Goal: Task Accomplishment & Management: Manage account settings

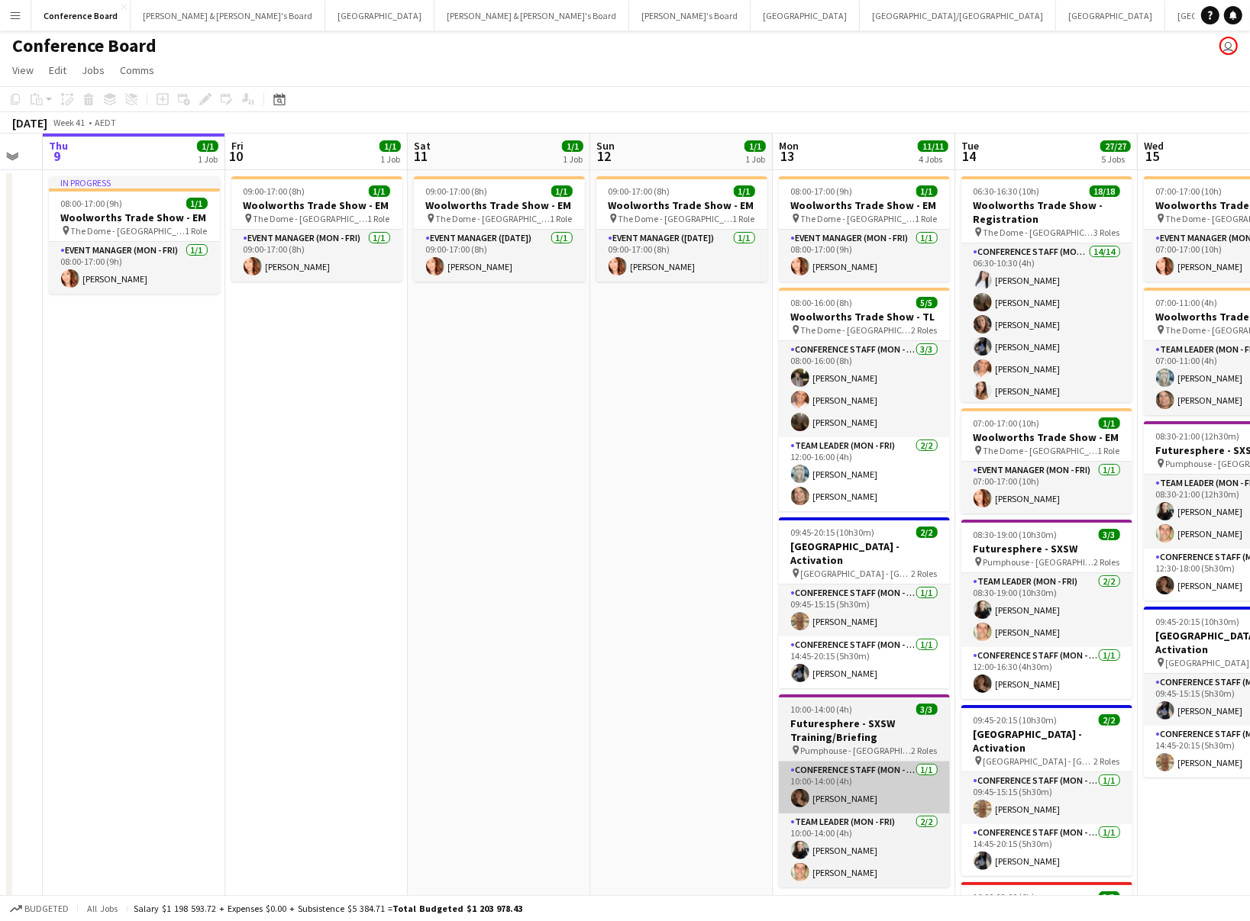
scroll to position [1, 0]
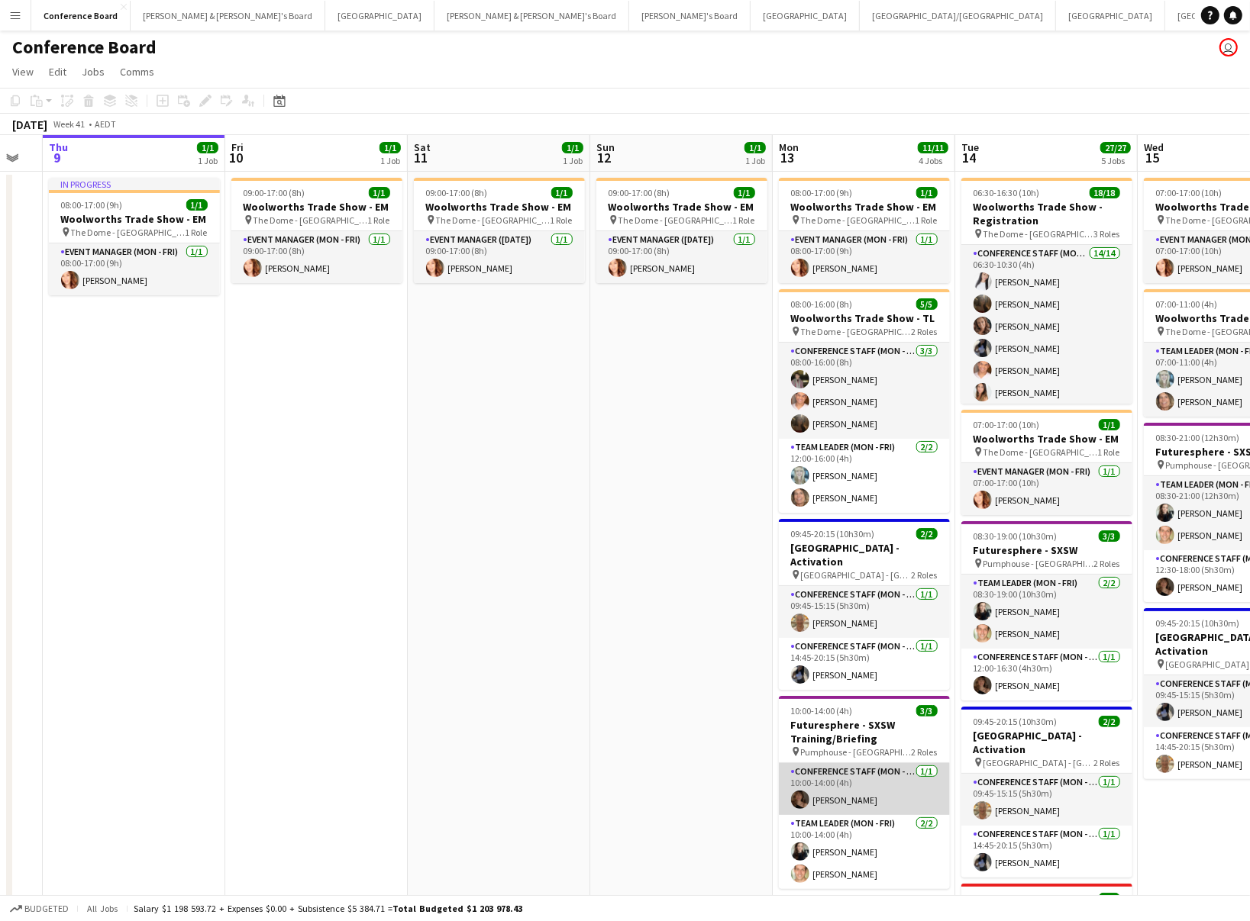
click at [803, 791] on app-user-avatar at bounding box center [800, 800] width 18 height 18
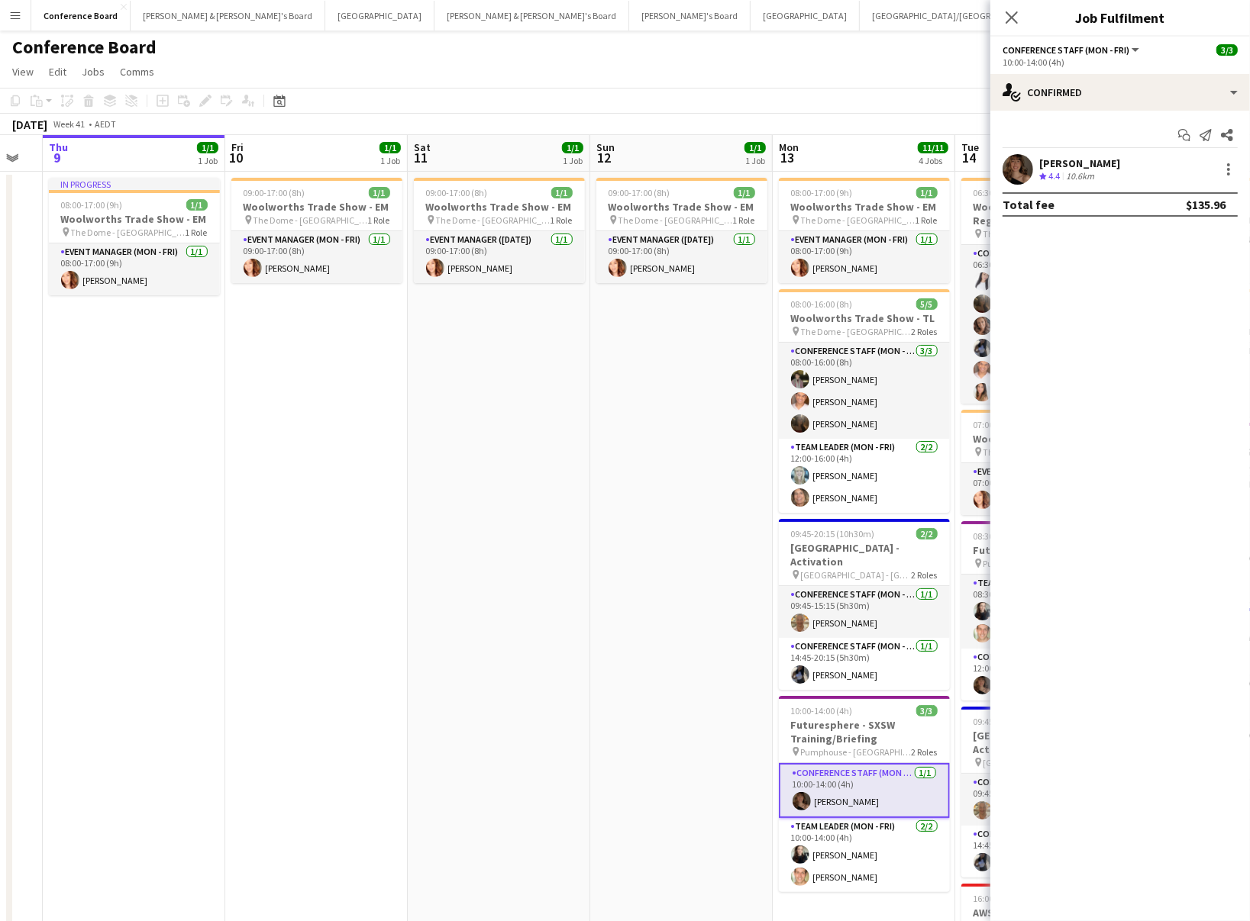
click at [1024, 167] on app-user-avatar at bounding box center [1017, 169] width 31 height 31
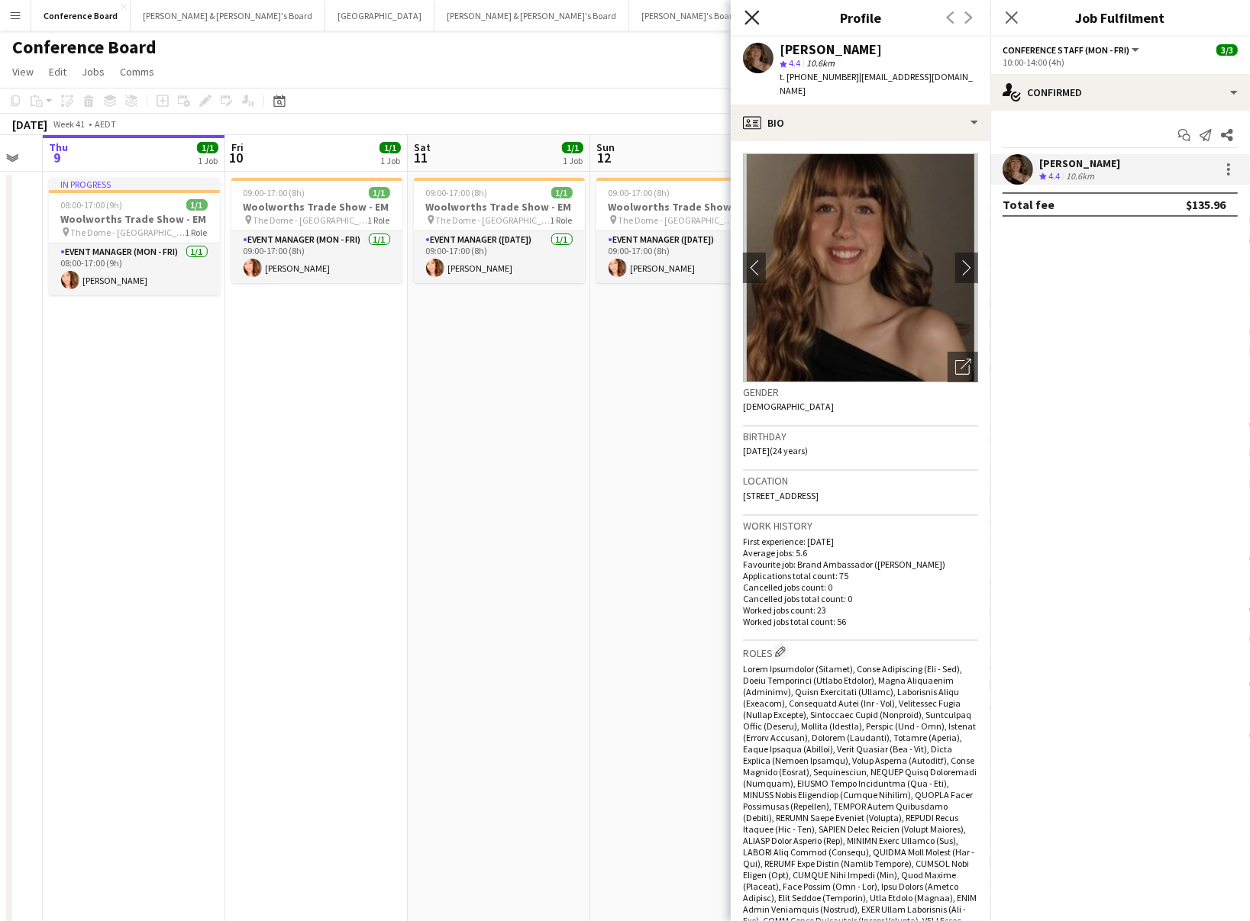
click at [745, 17] on icon "Close pop-in" at bounding box center [751, 17] width 15 height 15
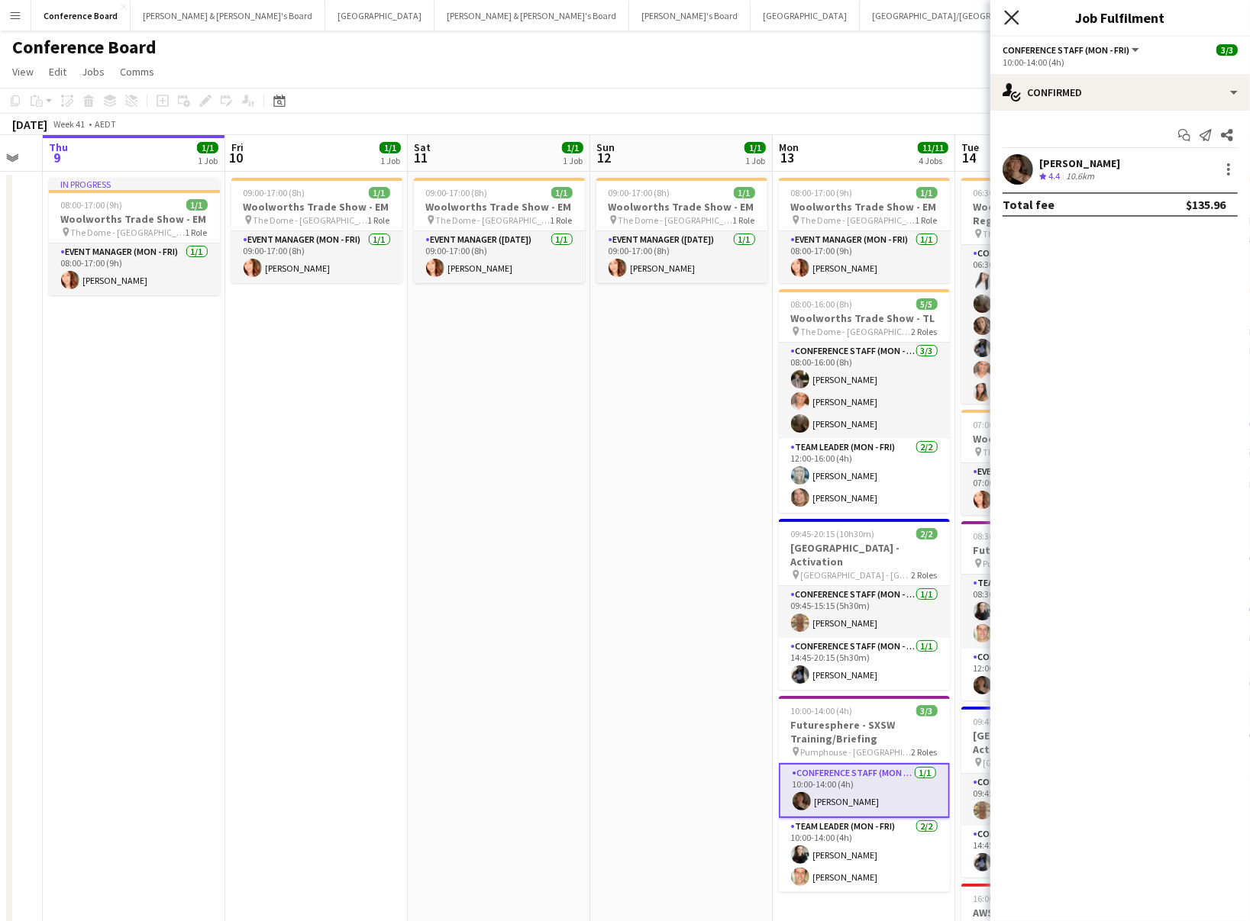
click at [1013, 17] on icon at bounding box center [1011, 17] width 15 height 15
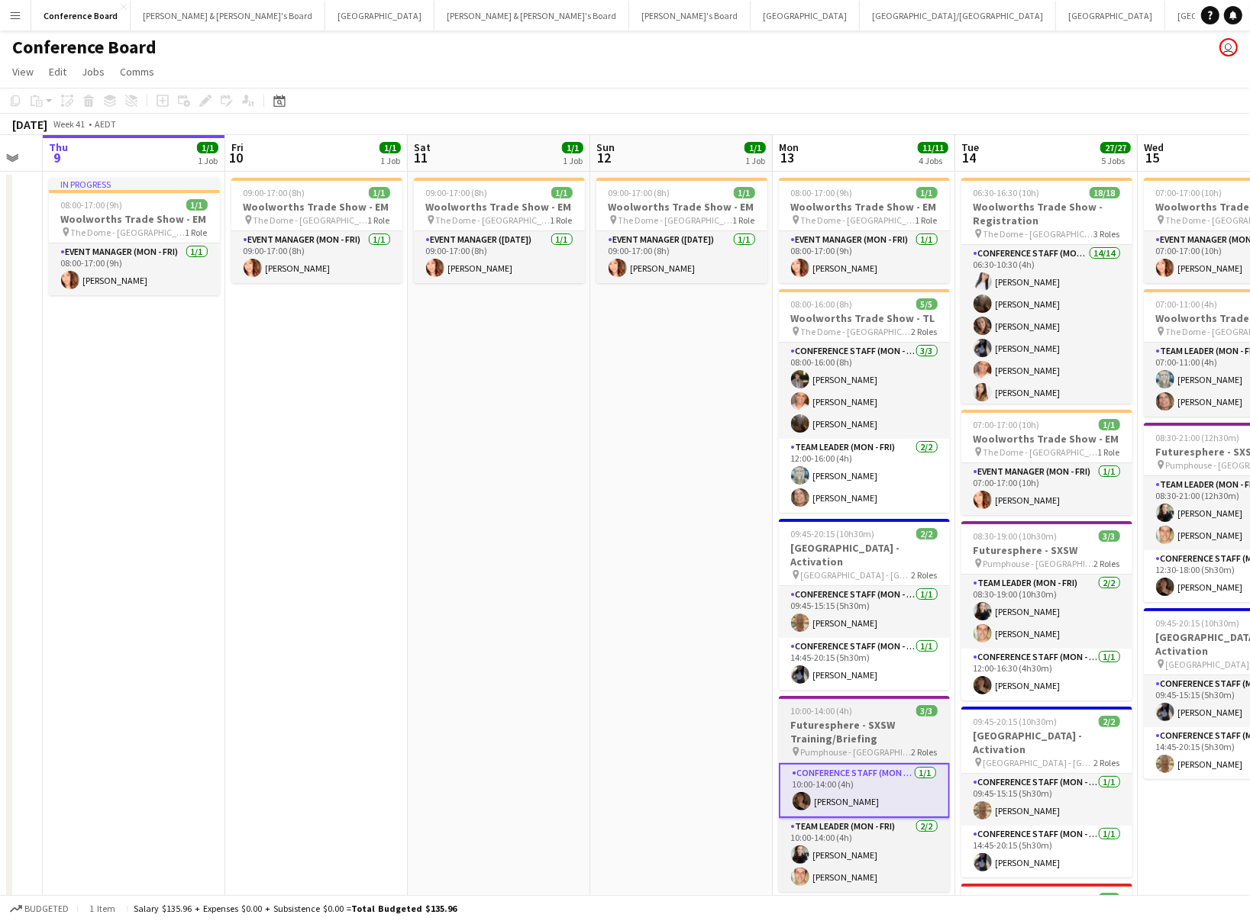
click at [889, 721] on h3 "Futuresphere - SXSW Training/Briefing" at bounding box center [864, 731] width 171 height 27
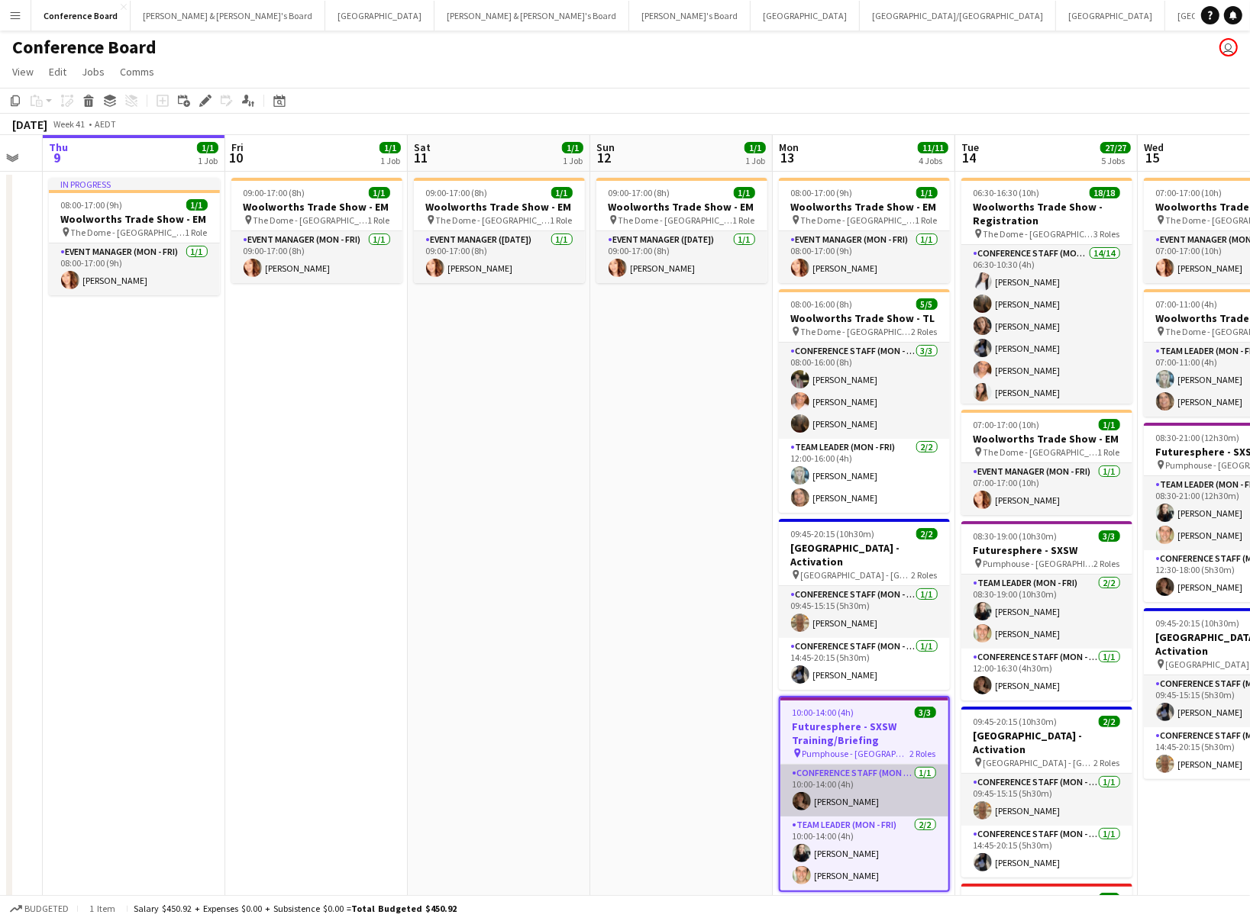
click at [876, 769] on app-card-role "Conference Staff (Mon - Fri) [DATE] 10:00-14:00 (4h) [PERSON_NAME]" at bounding box center [864, 791] width 168 height 52
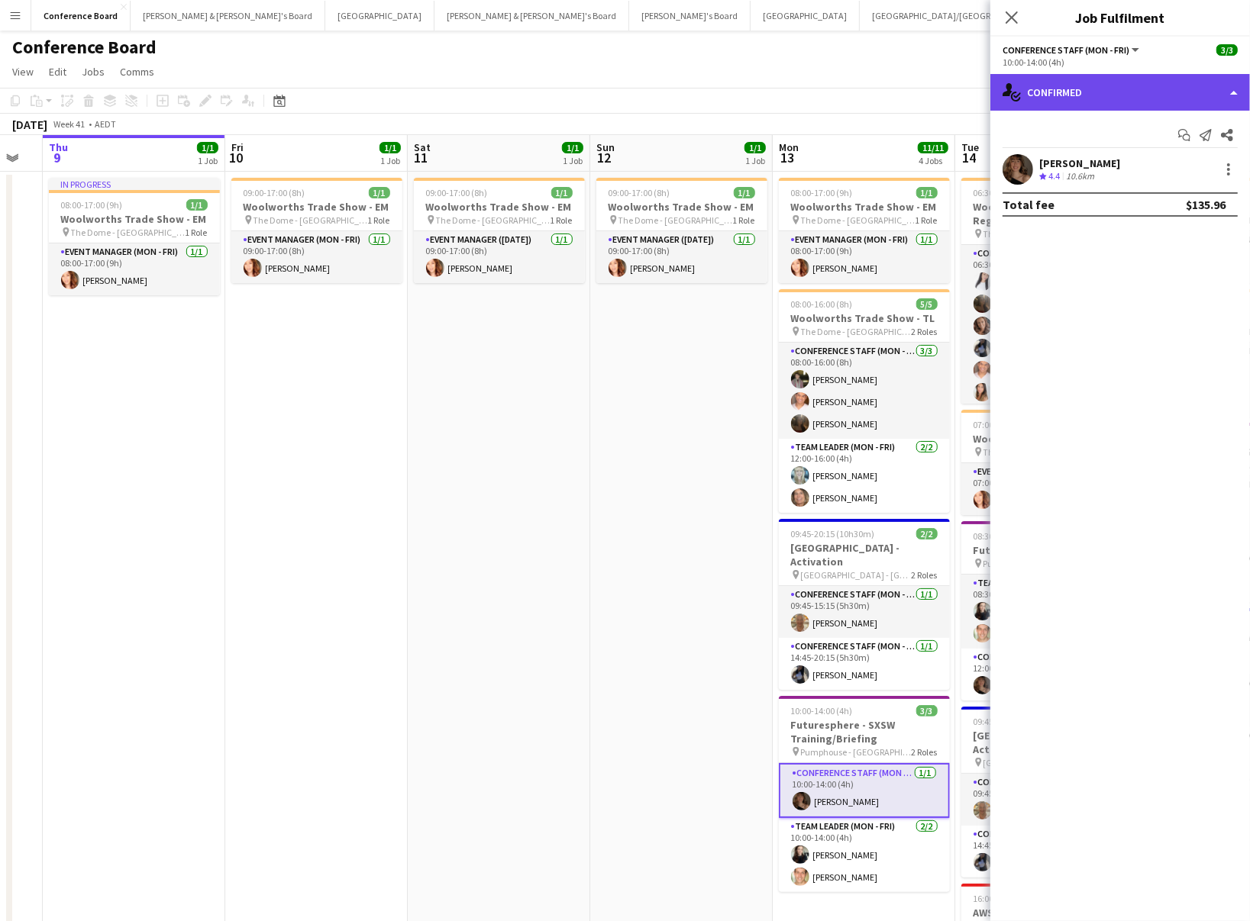
click at [1135, 102] on div "single-neutral-actions-check-2 Confirmed" at bounding box center [1120, 92] width 260 height 37
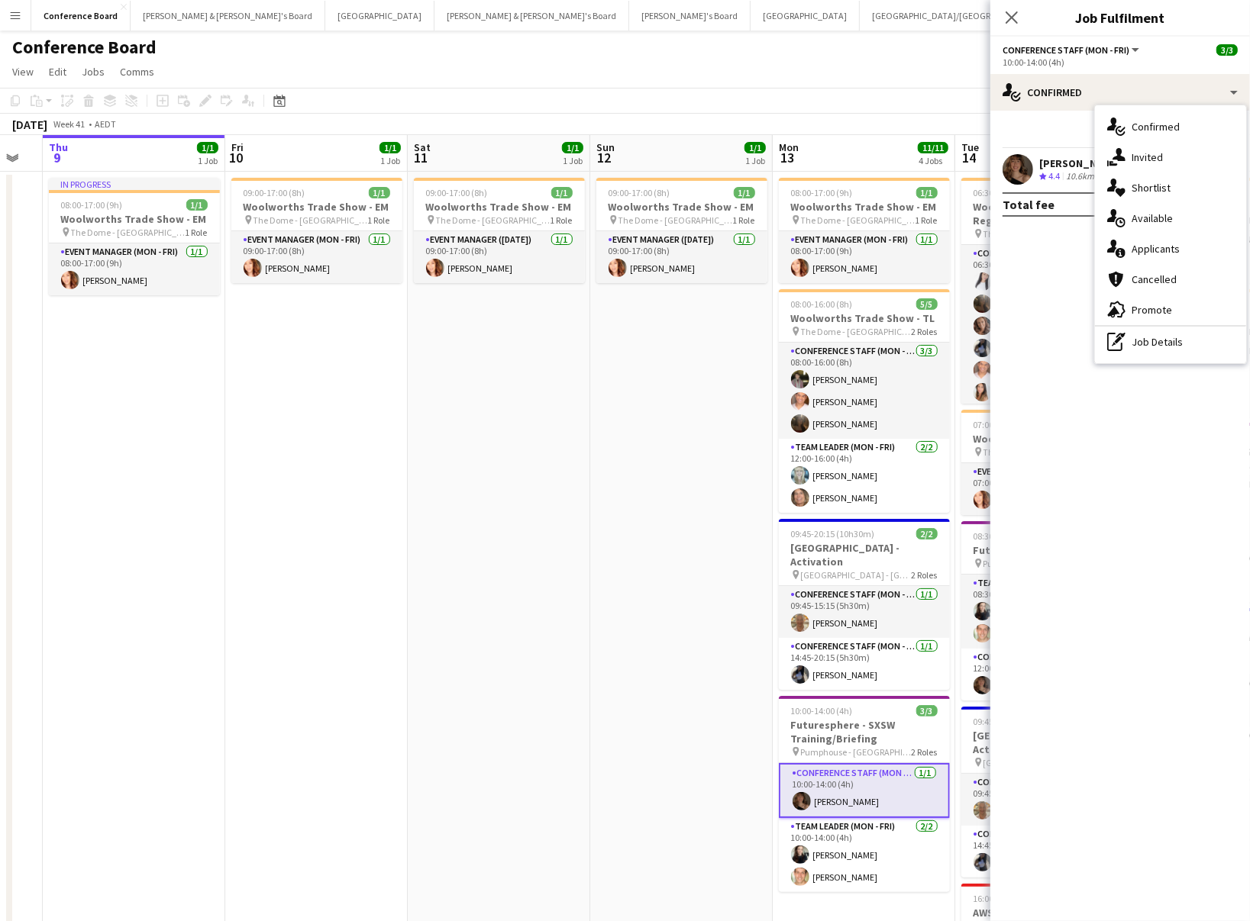
drag, startPoint x: 1194, startPoint y: 348, endPoint x: 1180, endPoint y: 337, distance: 17.4
click at [1194, 348] on div "pen-write Job Details" at bounding box center [1170, 342] width 151 height 31
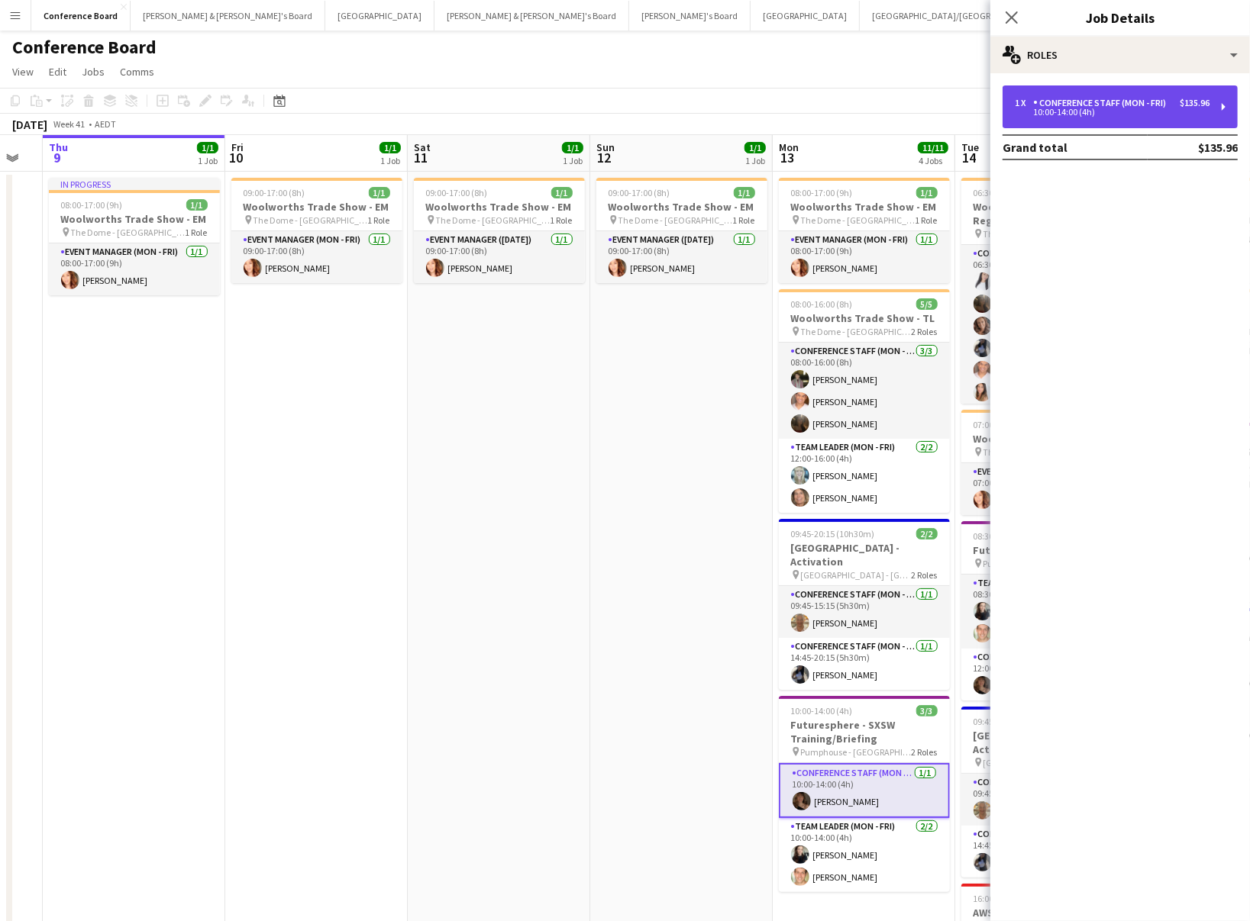
click at [1171, 109] on div "10:00-14:00 (4h)" at bounding box center [1111, 112] width 195 height 8
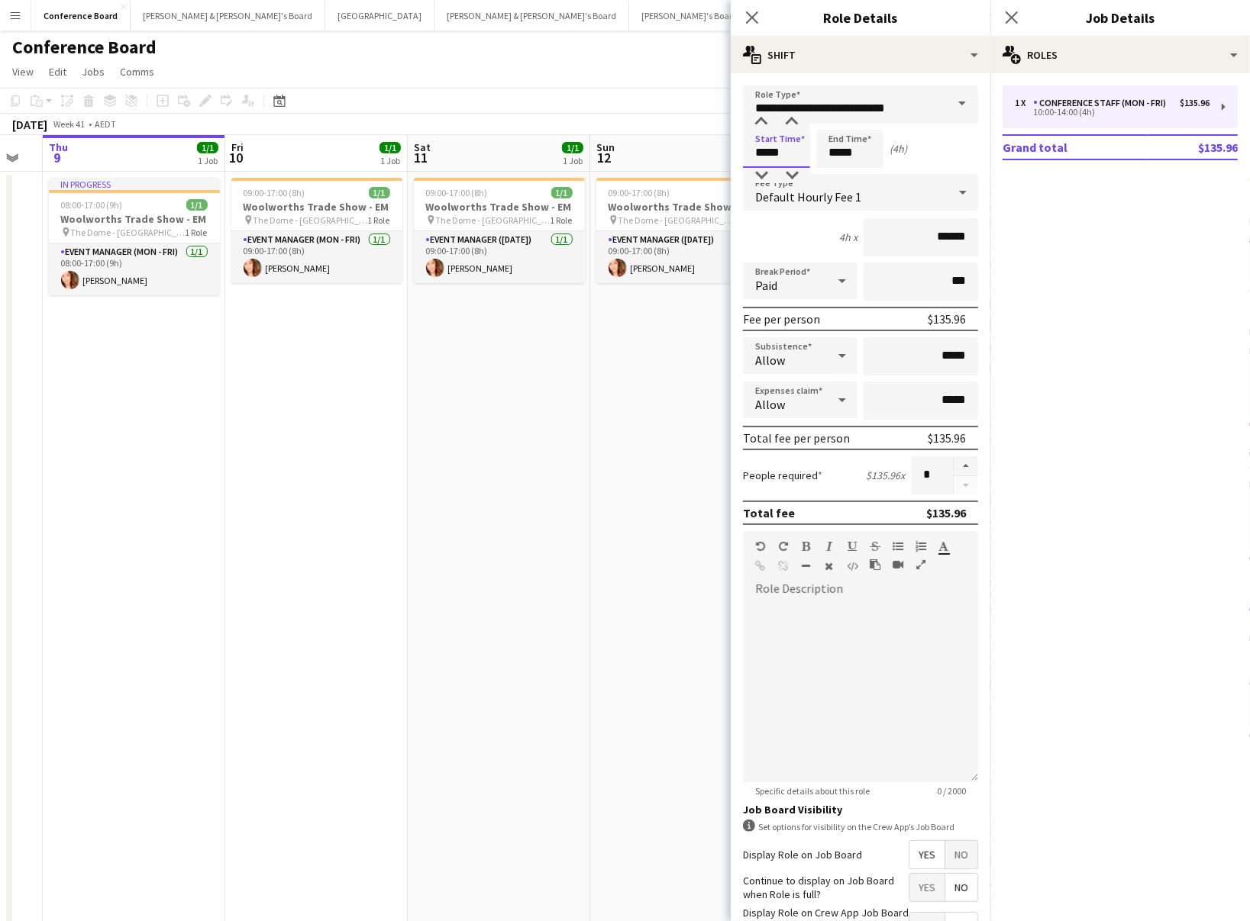
click at [785, 153] on input "*****" at bounding box center [776, 149] width 67 height 38
click at [764, 118] on div at bounding box center [761, 122] width 31 height 15
type input "*****"
click at [764, 118] on div at bounding box center [761, 122] width 31 height 15
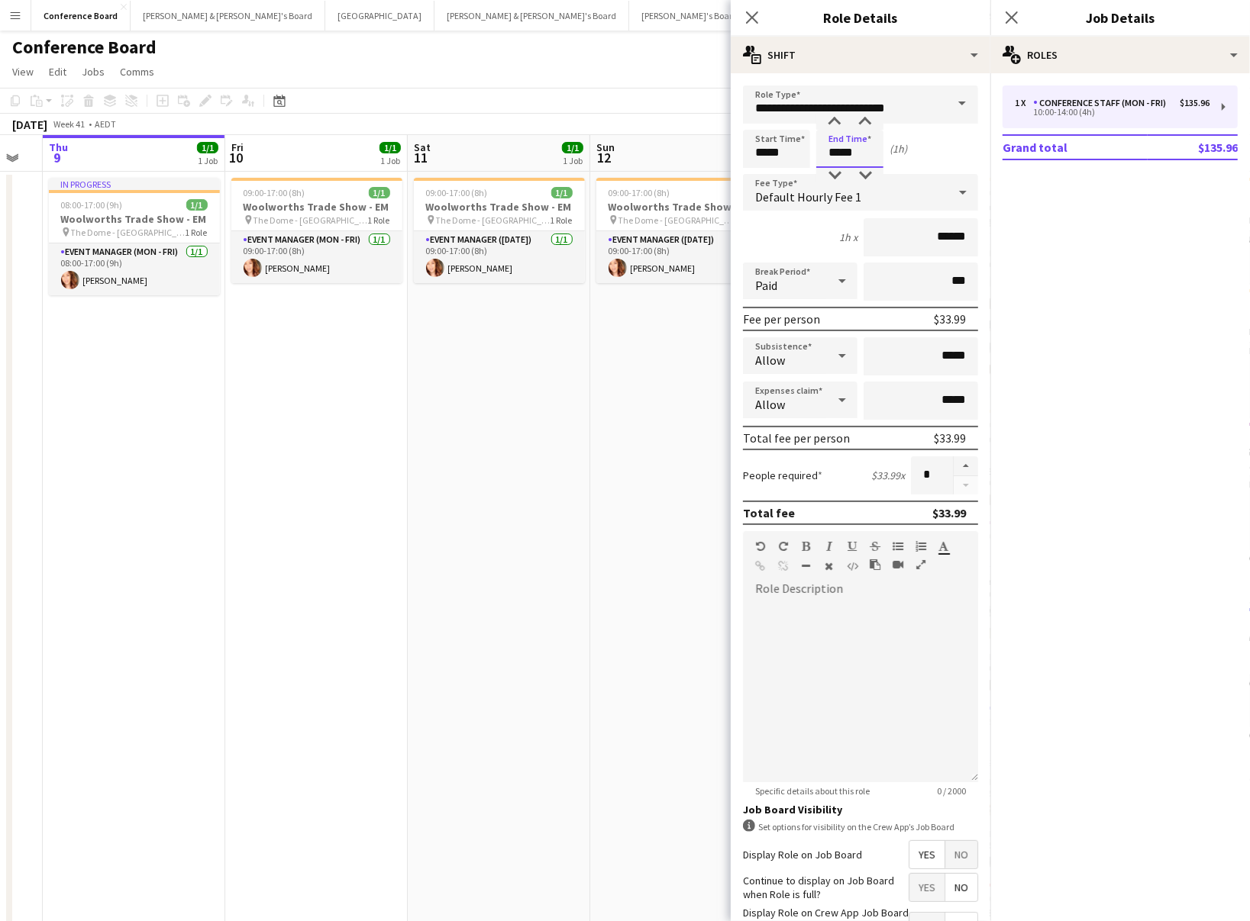
click at [849, 148] on input "*****" at bounding box center [849, 149] width 67 height 38
click at [834, 120] on div at bounding box center [834, 122] width 31 height 15
type input "*****"
click at [834, 120] on div at bounding box center [834, 122] width 31 height 15
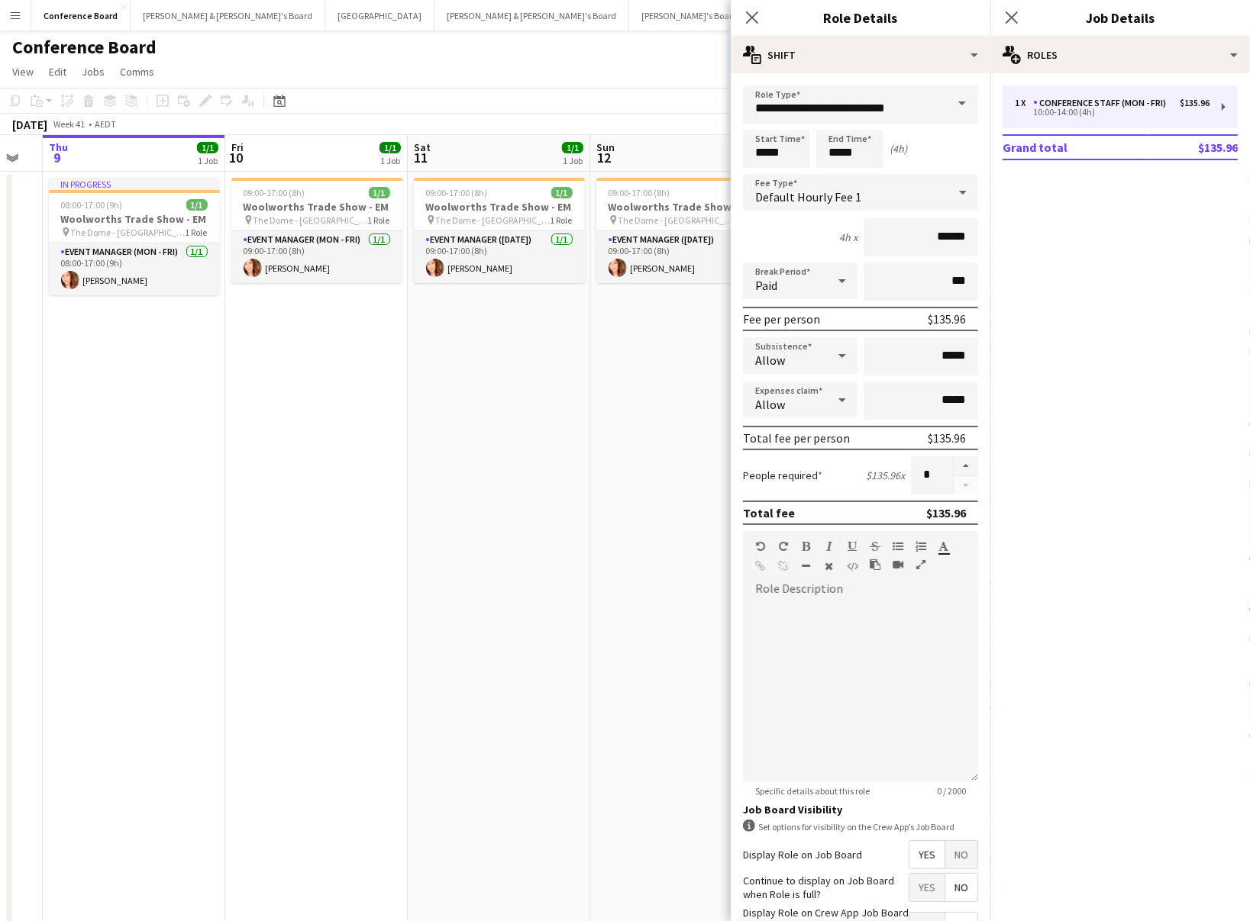
click at [682, 507] on app-date-cell "09:00-17:00 (8h) 1/1 Woolworths Trade Show - EM pin The Dome - [GEOGRAPHIC_DATA…" at bounding box center [681, 649] width 182 height 954
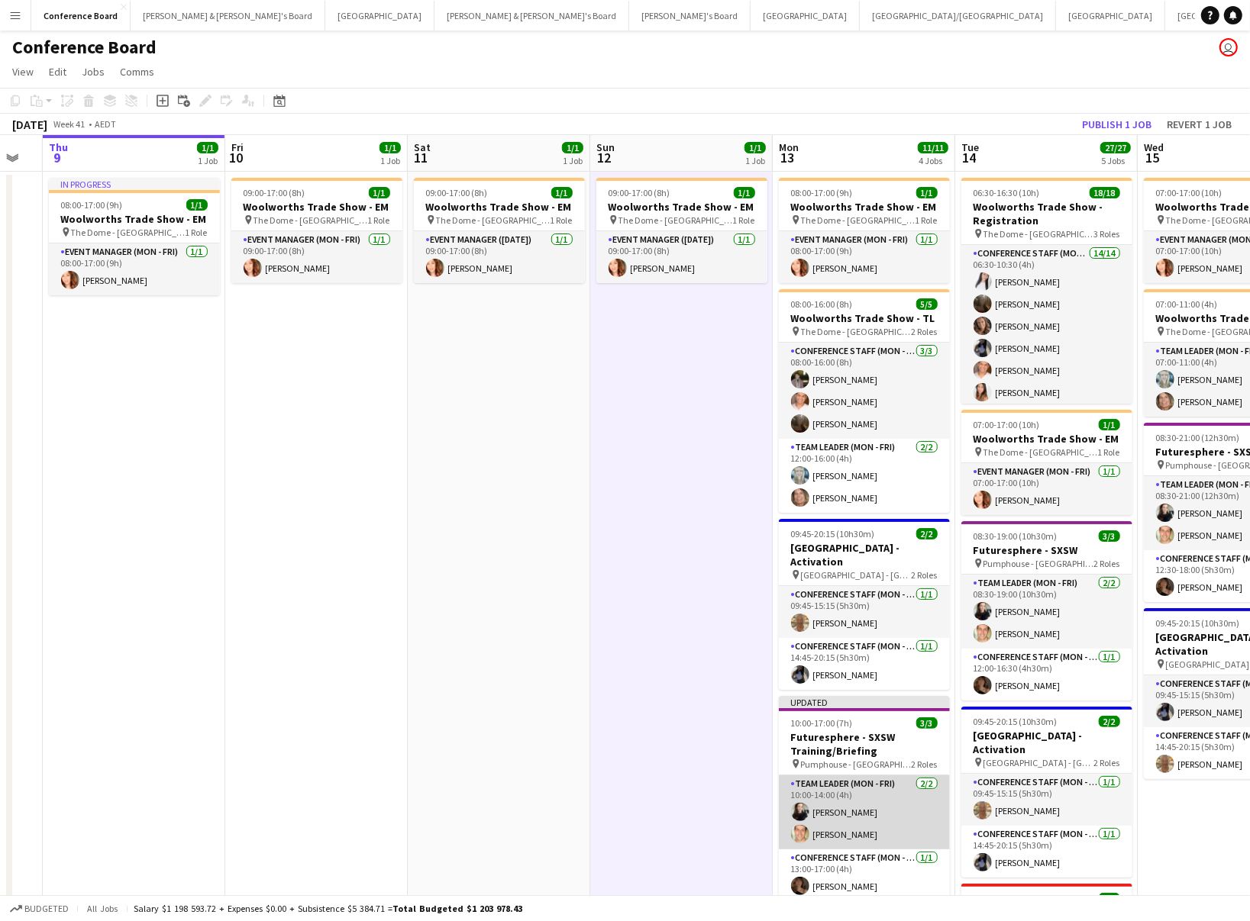
click at [837, 815] on app-card-role "Team Leader (Mon - Fri) [DATE] 10:00-14:00 (4h) [PERSON_NAME] [PERSON_NAME]" at bounding box center [864, 813] width 171 height 74
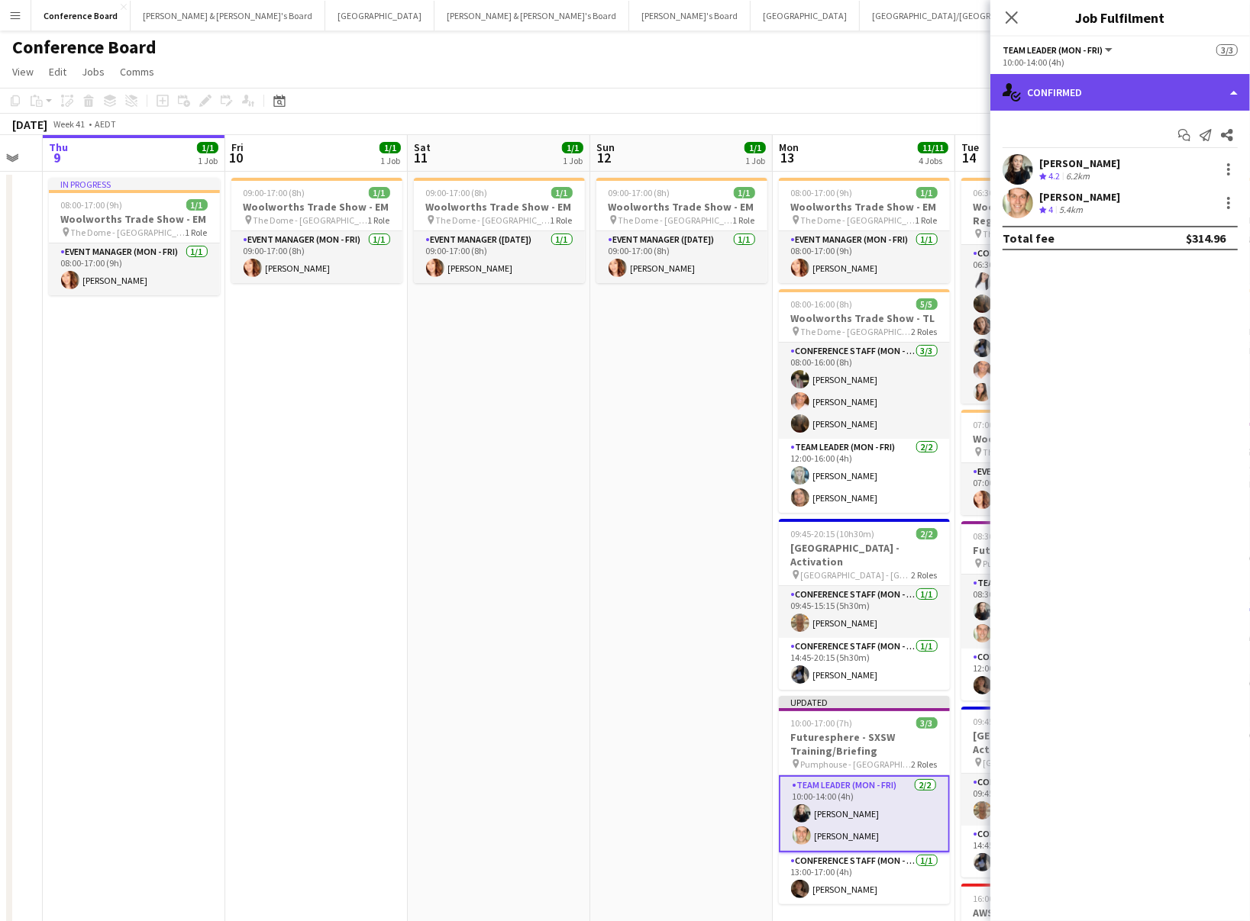
click at [1115, 91] on div "single-neutral-actions-check-2 Confirmed" at bounding box center [1120, 92] width 260 height 37
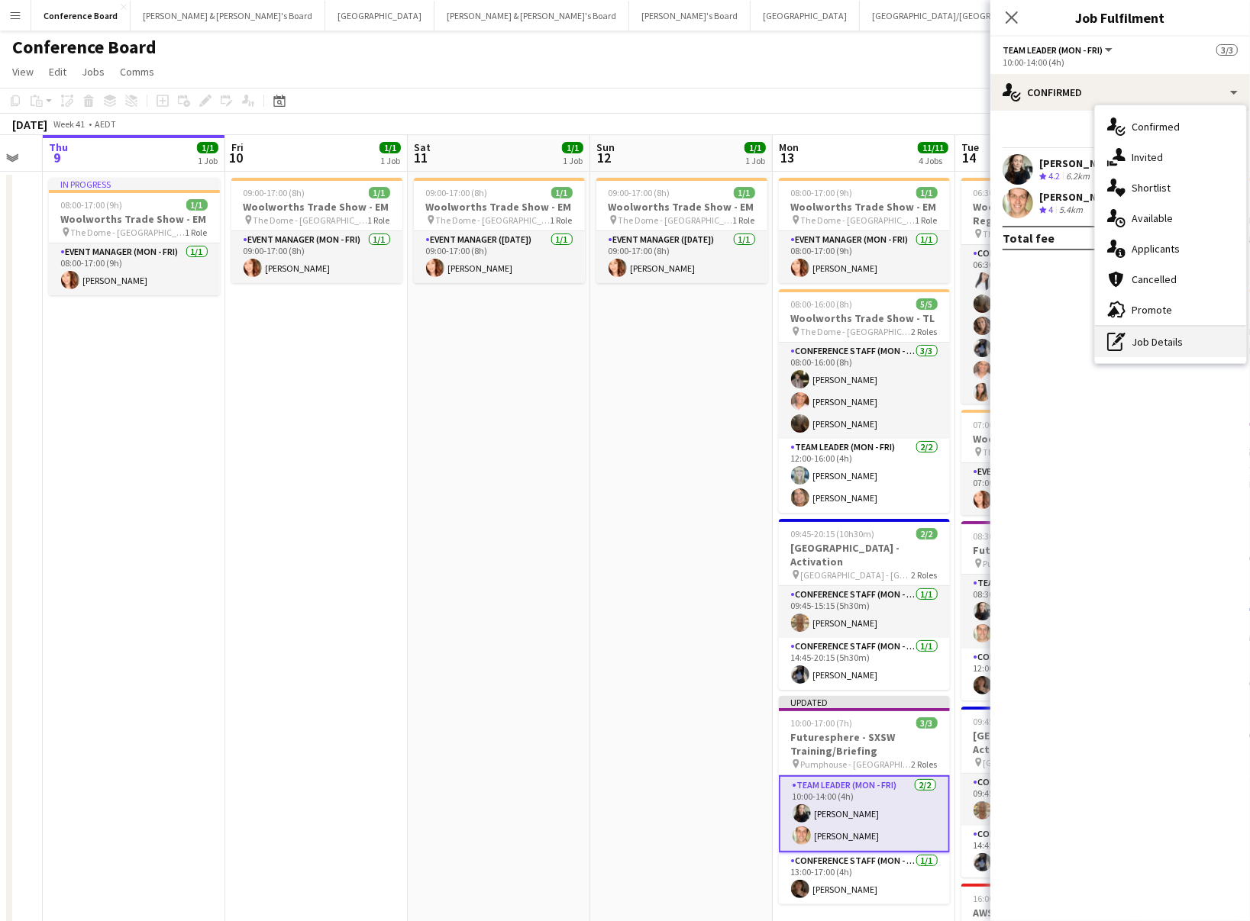
click at [1182, 341] on div "pen-write Job Details" at bounding box center [1170, 342] width 151 height 31
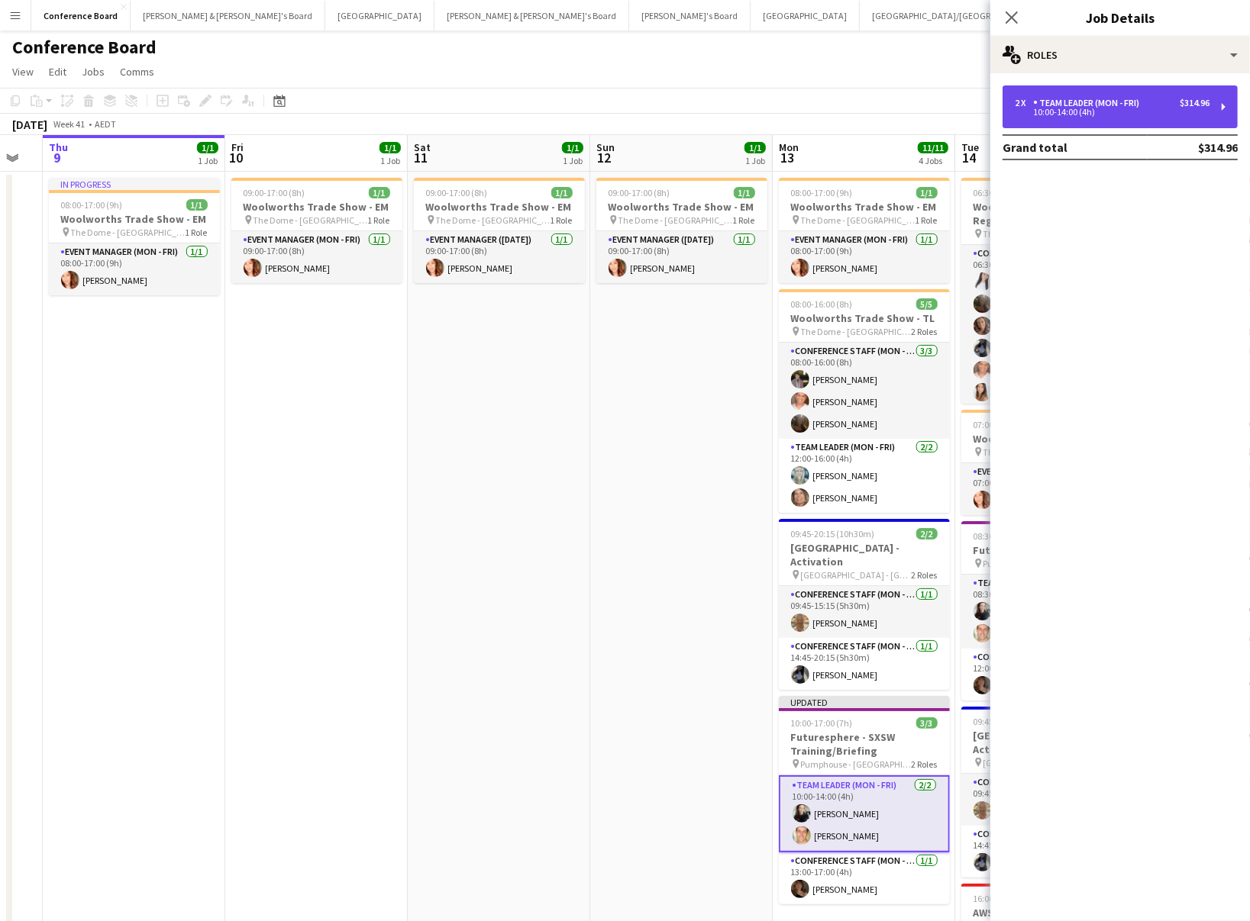
click at [1086, 121] on div "2 x Team Leader (Mon - Fri) $314.96 10:00-14:00 (4h)" at bounding box center [1119, 106] width 235 height 43
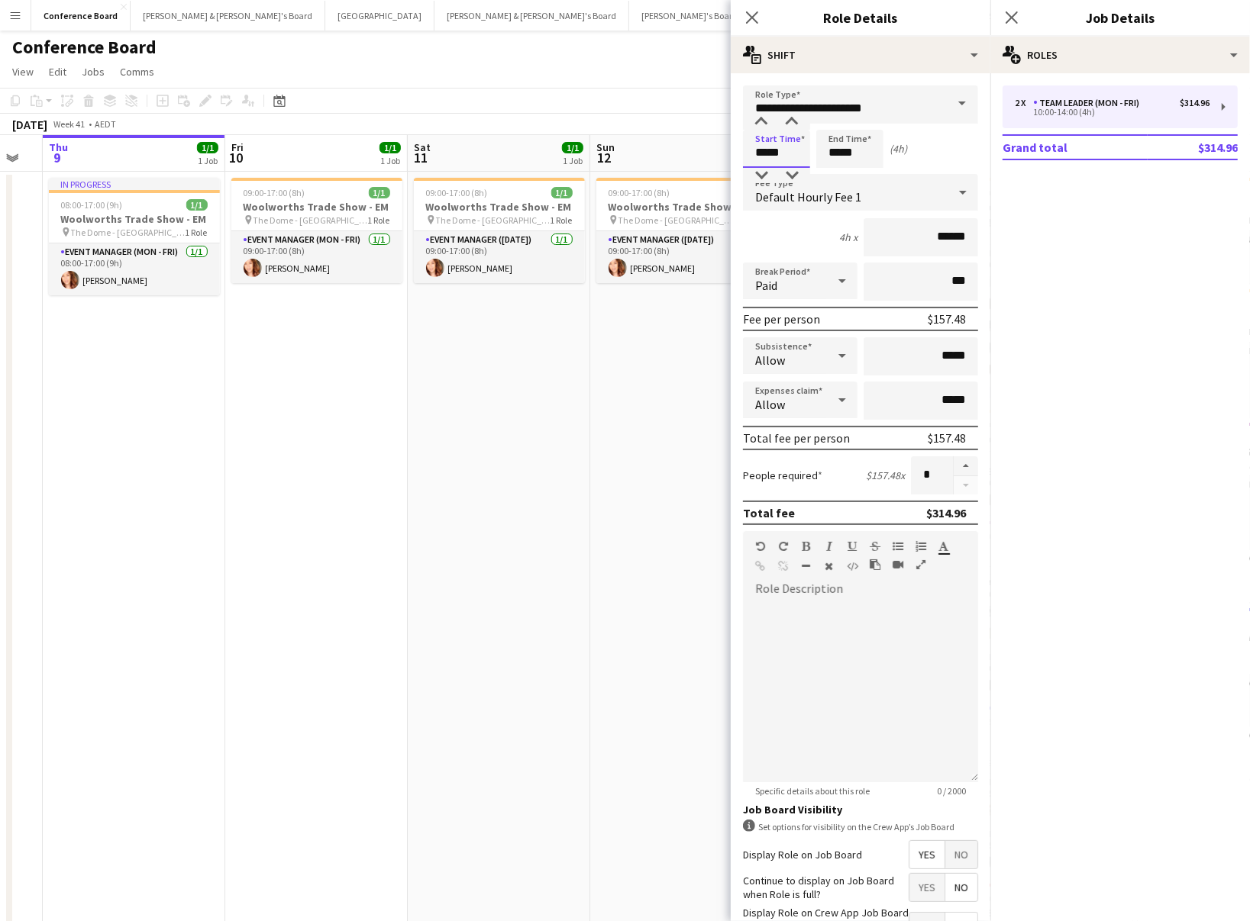
click at [786, 147] on input "*****" at bounding box center [776, 149] width 67 height 38
click at [756, 121] on div at bounding box center [761, 122] width 31 height 15
type input "*****"
click at [756, 121] on div at bounding box center [761, 122] width 31 height 15
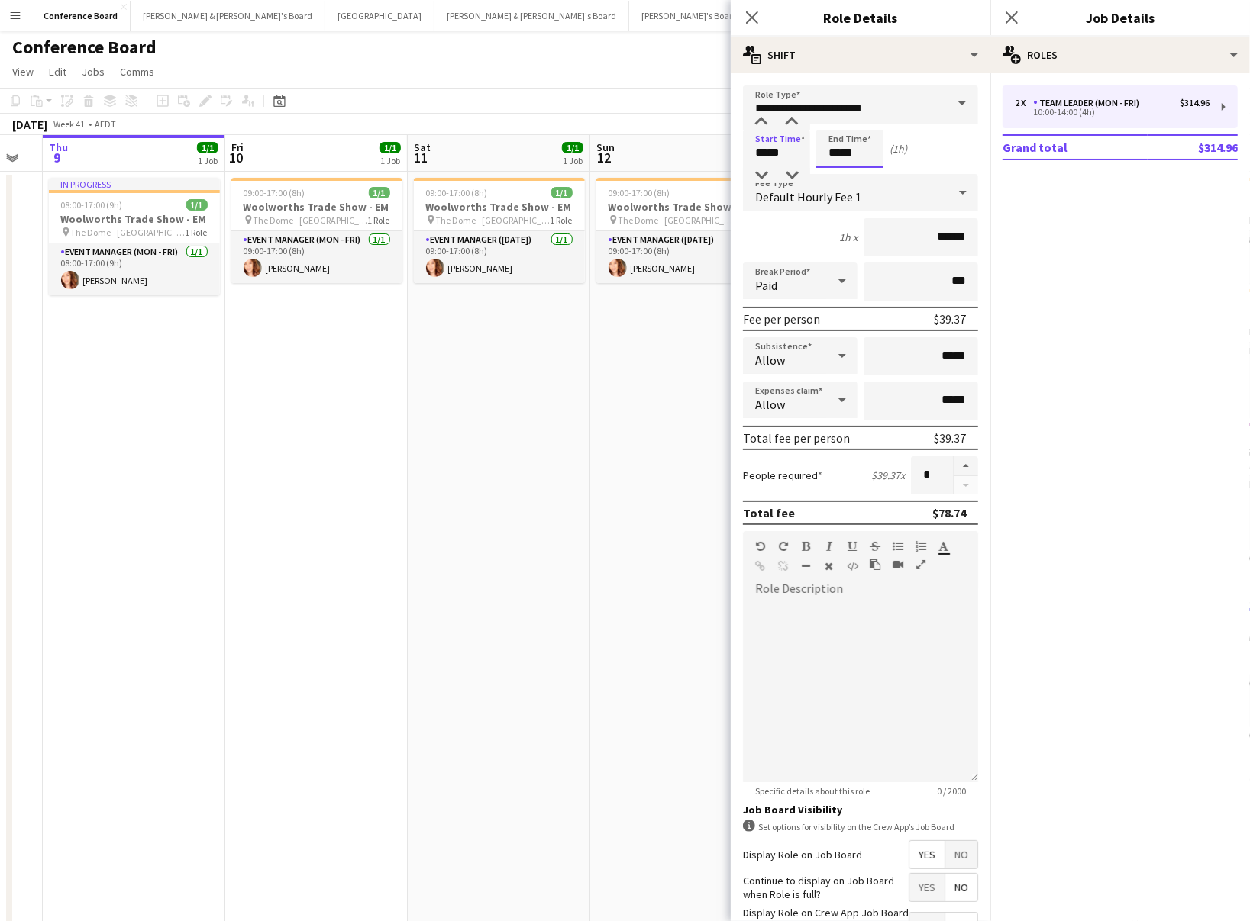
click at [859, 149] on input "*****" at bounding box center [849, 149] width 67 height 38
click at [832, 116] on div at bounding box center [834, 122] width 31 height 15
type input "*****"
click at [832, 116] on div at bounding box center [834, 122] width 31 height 15
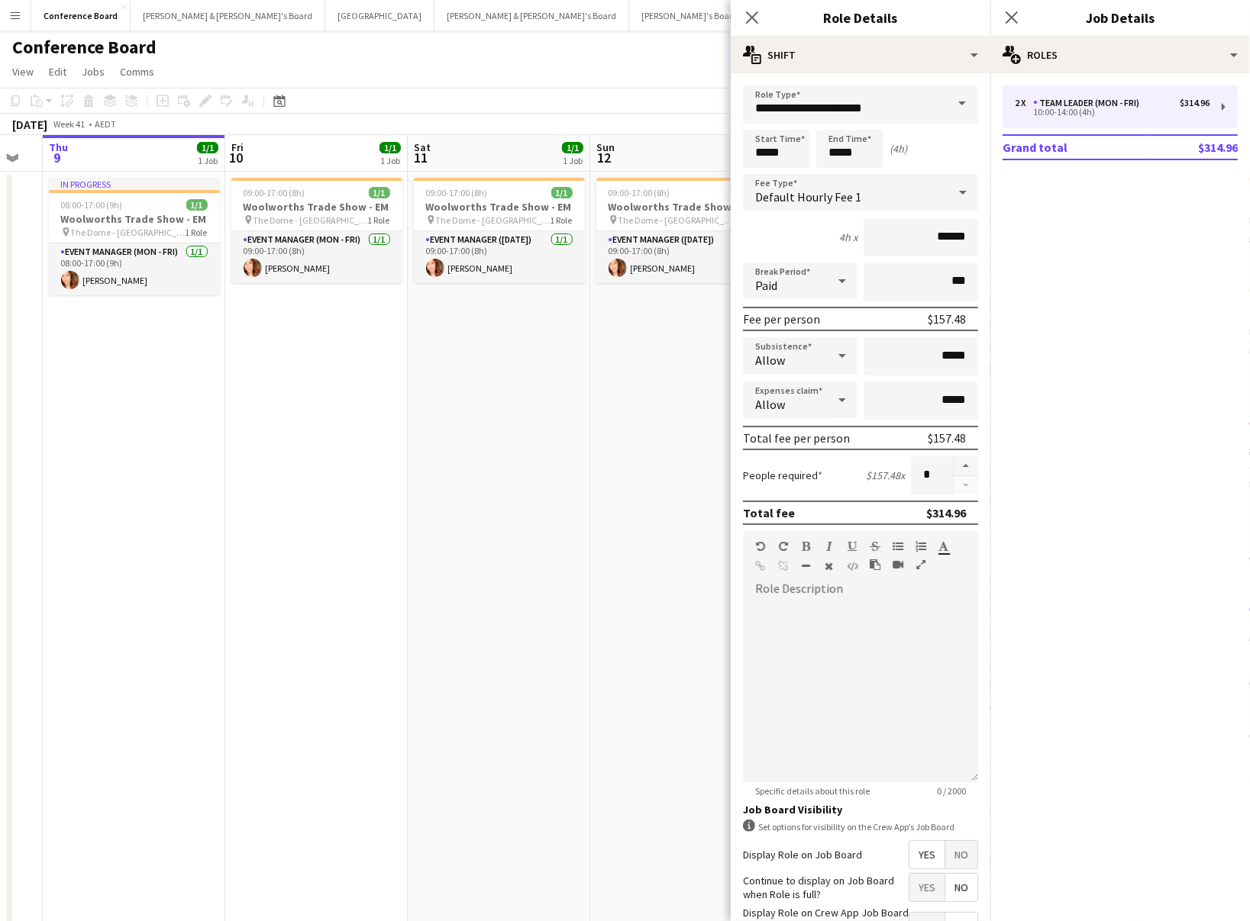
click at [688, 98] on app-toolbar "Copy Paste Paste Command V Paste with crew Command Shift V Paste linked Job [GE…" at bounding box center [625, 101] width 1250 height 26
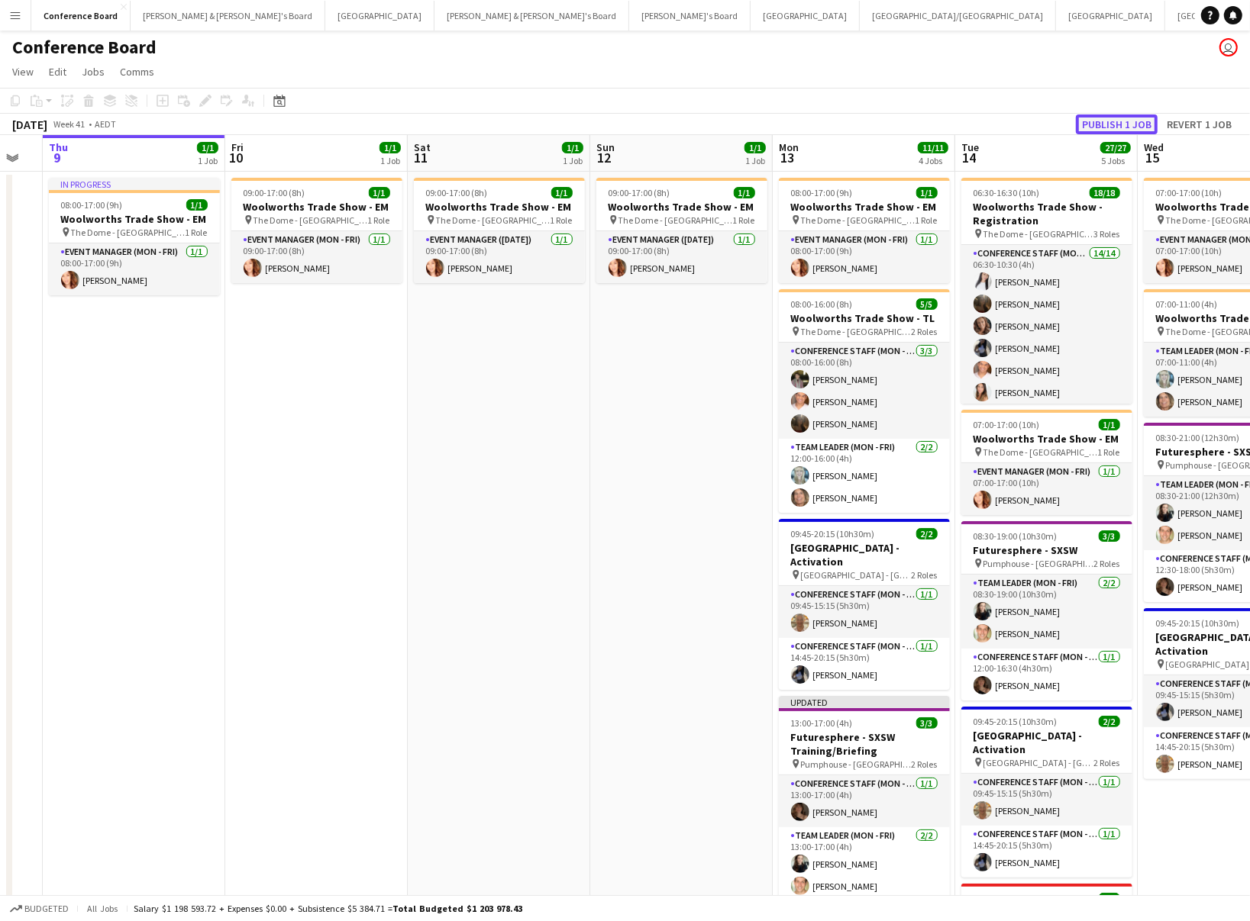
click at [1109, 117] on button "Publish 1 job" at bounding box center [1117, 125] width 82 height 20
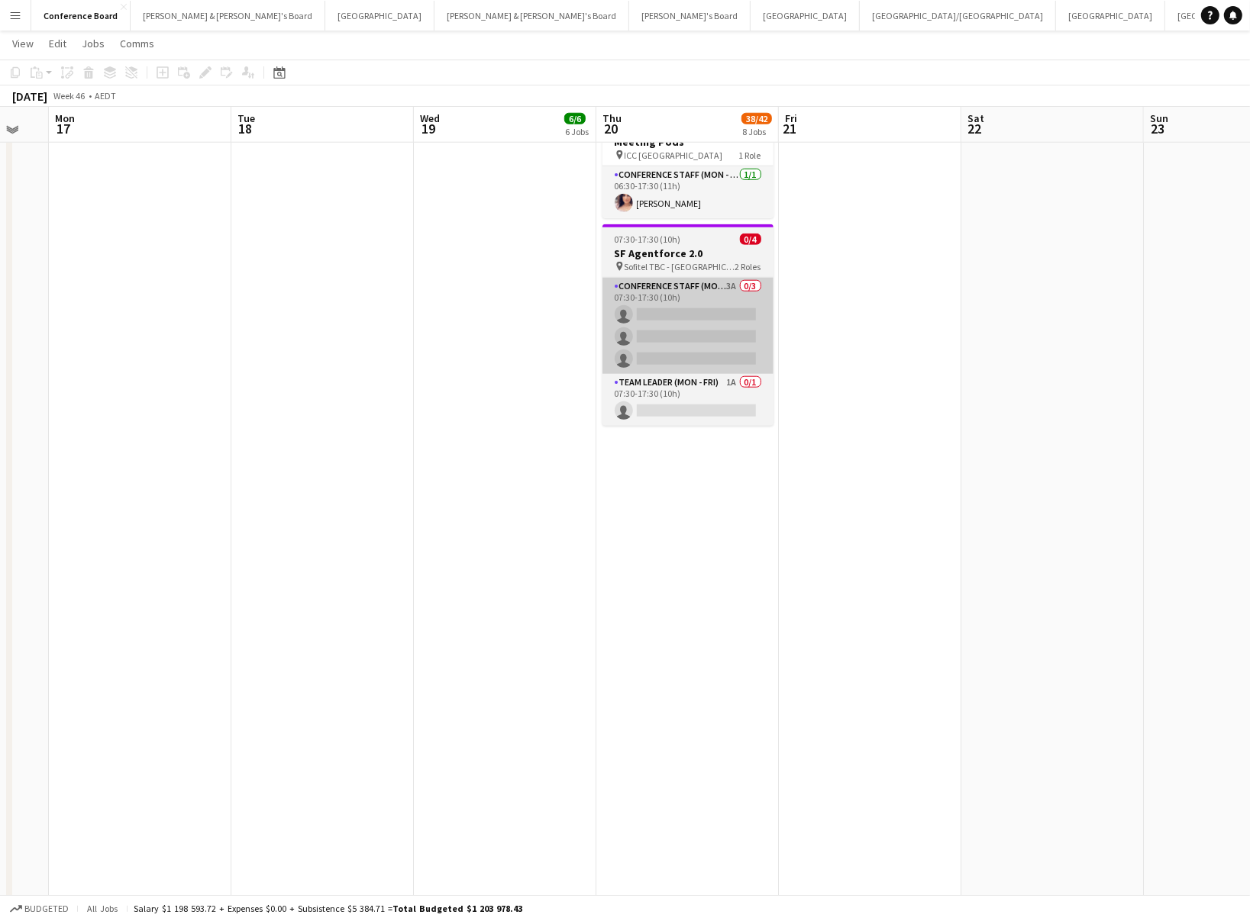
scroll to position [1099, 0]
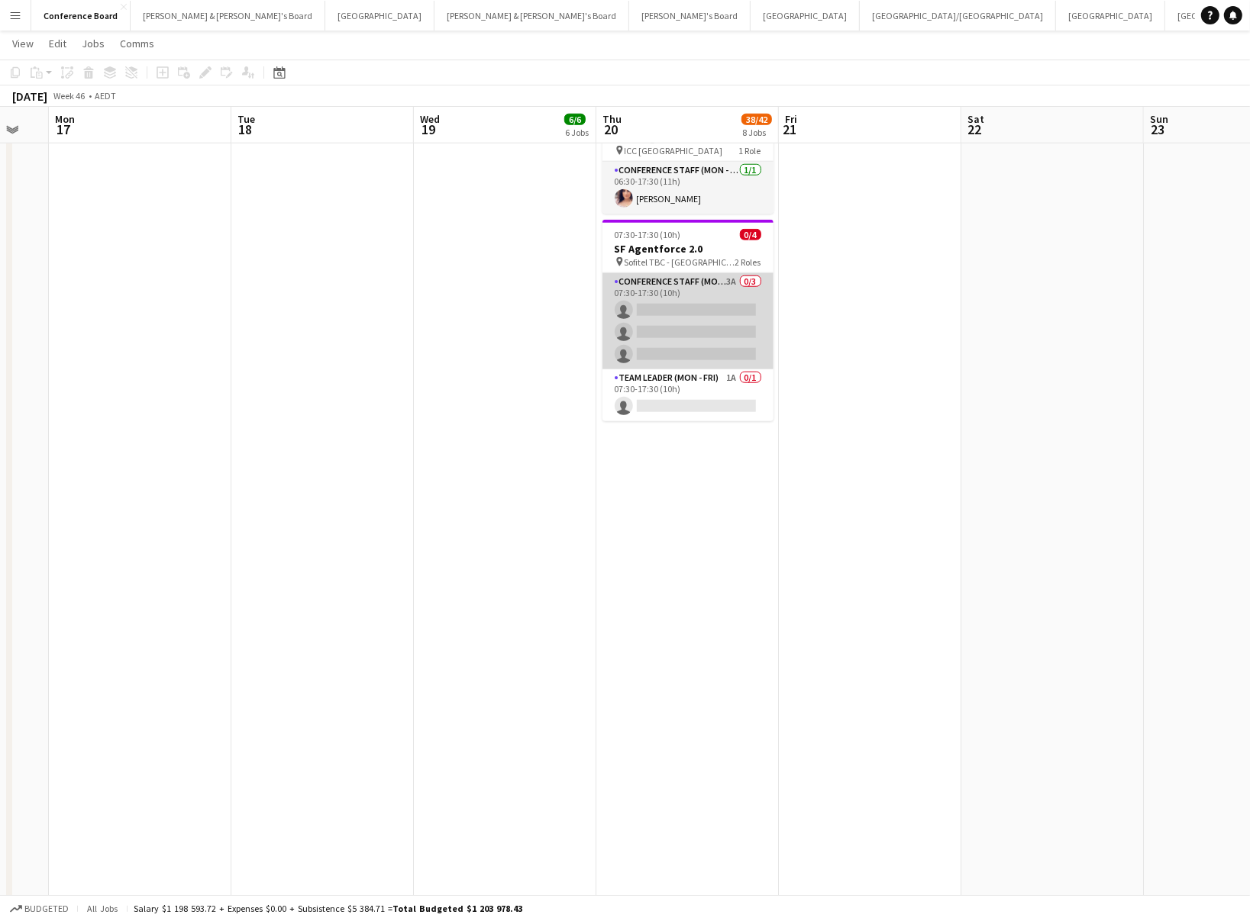
click at [678, 312] on app-card-role "Conference Staff (Mon - Fri) 3A 0/3 07:30-17:30 (10h) single-neutral-actions si…" at bounding box center [687, 321] width 171 height 96
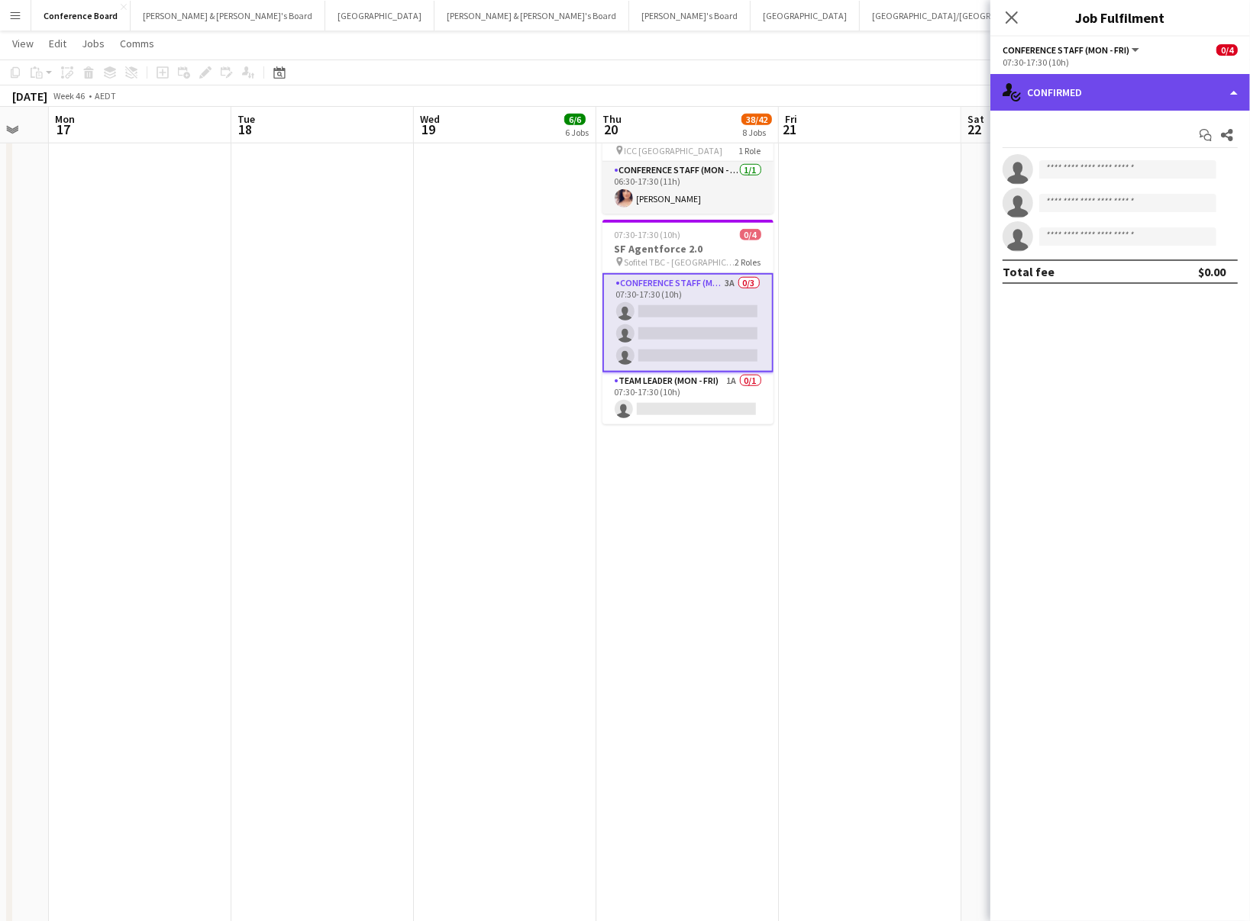
click at [1169, 91] on div "single-neutral-actions-check-2 Confirmed" at bounding box center [1120, 92] width 260 height 37
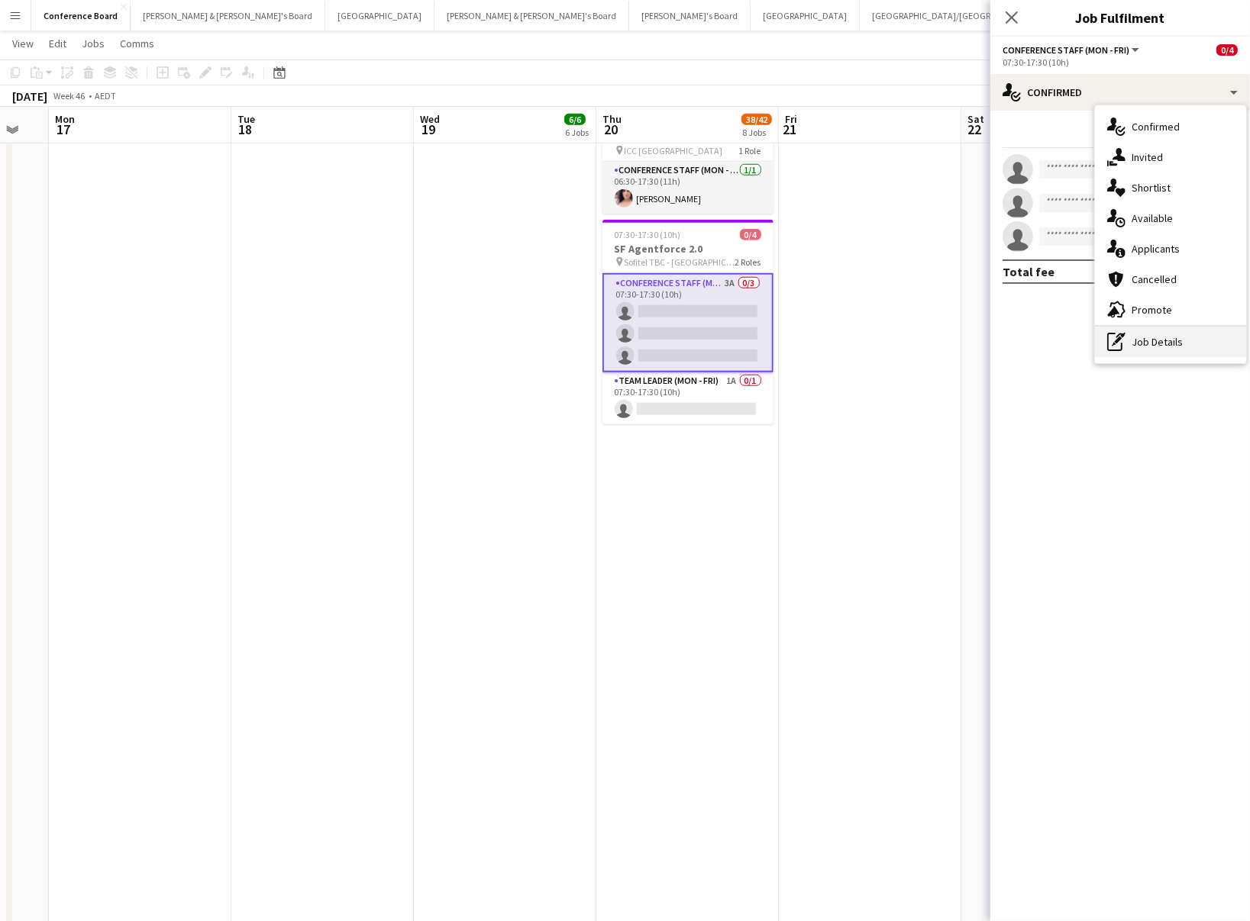
click at [1160, 340] on div "pen-write Job Details" at bounding box center [1170, 342] width 151 height 31
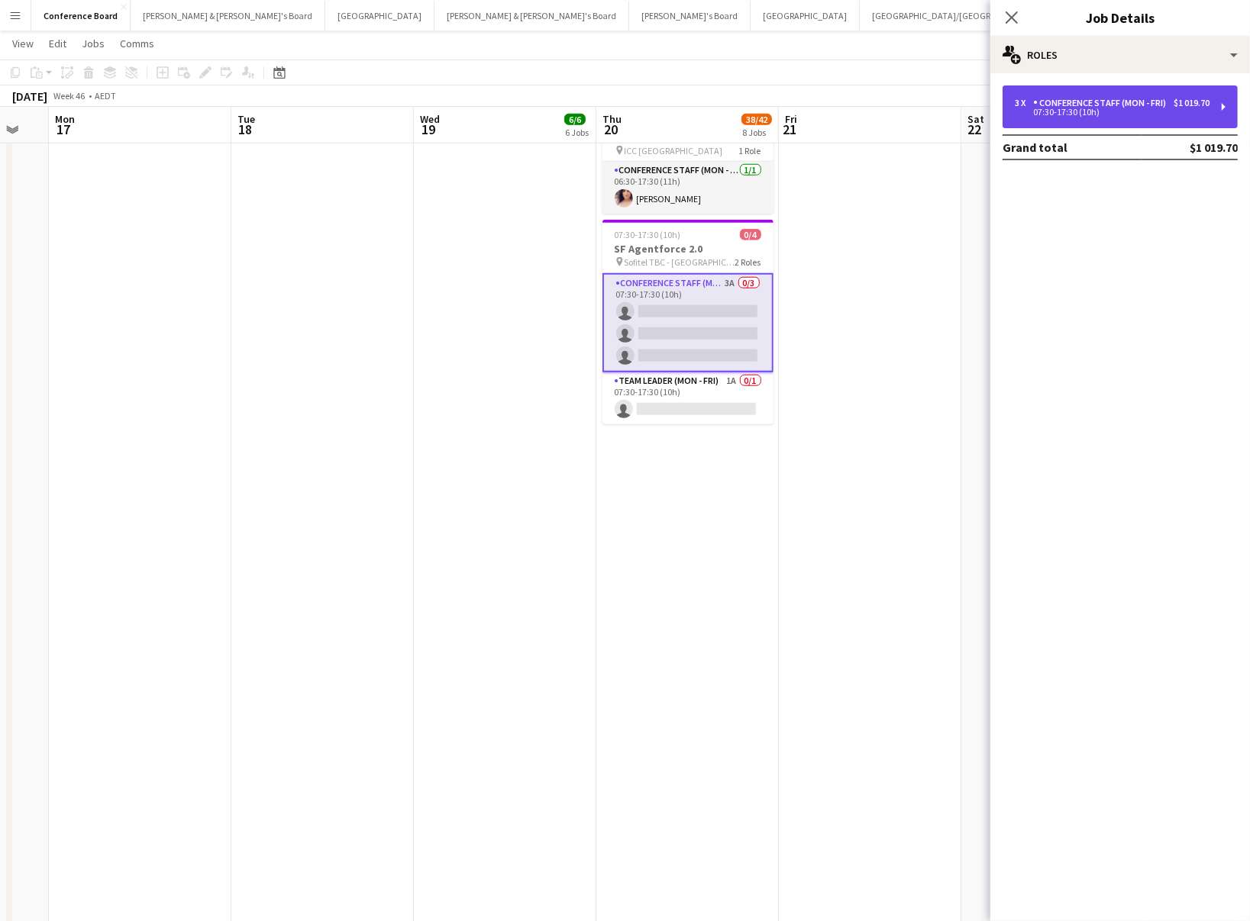
click at [1141, 119] on div "3 x Conference Staff (Mon - Fri) $1 019.70 07:30-17:30 (10h)" at bounding box center [1119, 106] width 235 height 43
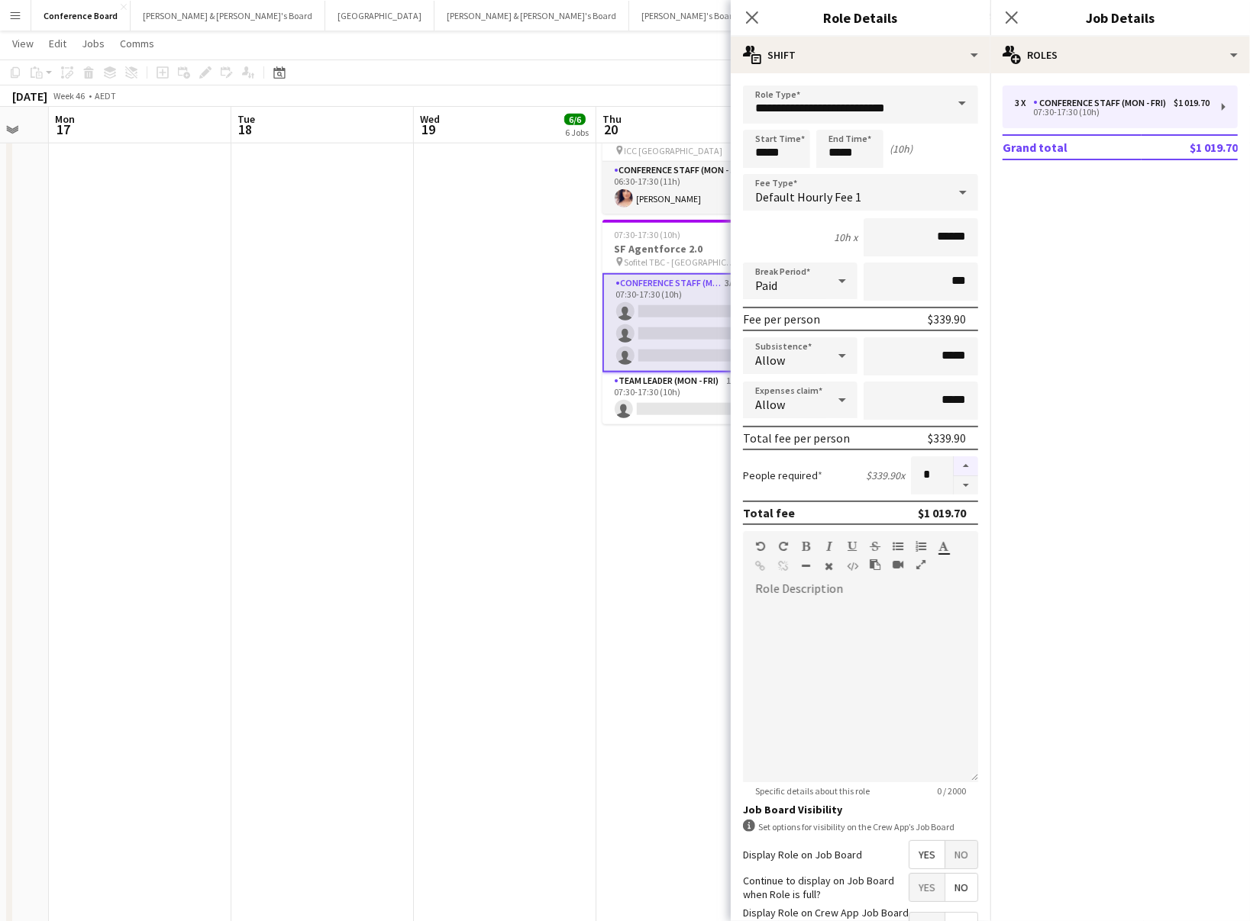
click at [965, 466] on button "button" at bounding box center [965, 466] width 24 height 20
type input "*"
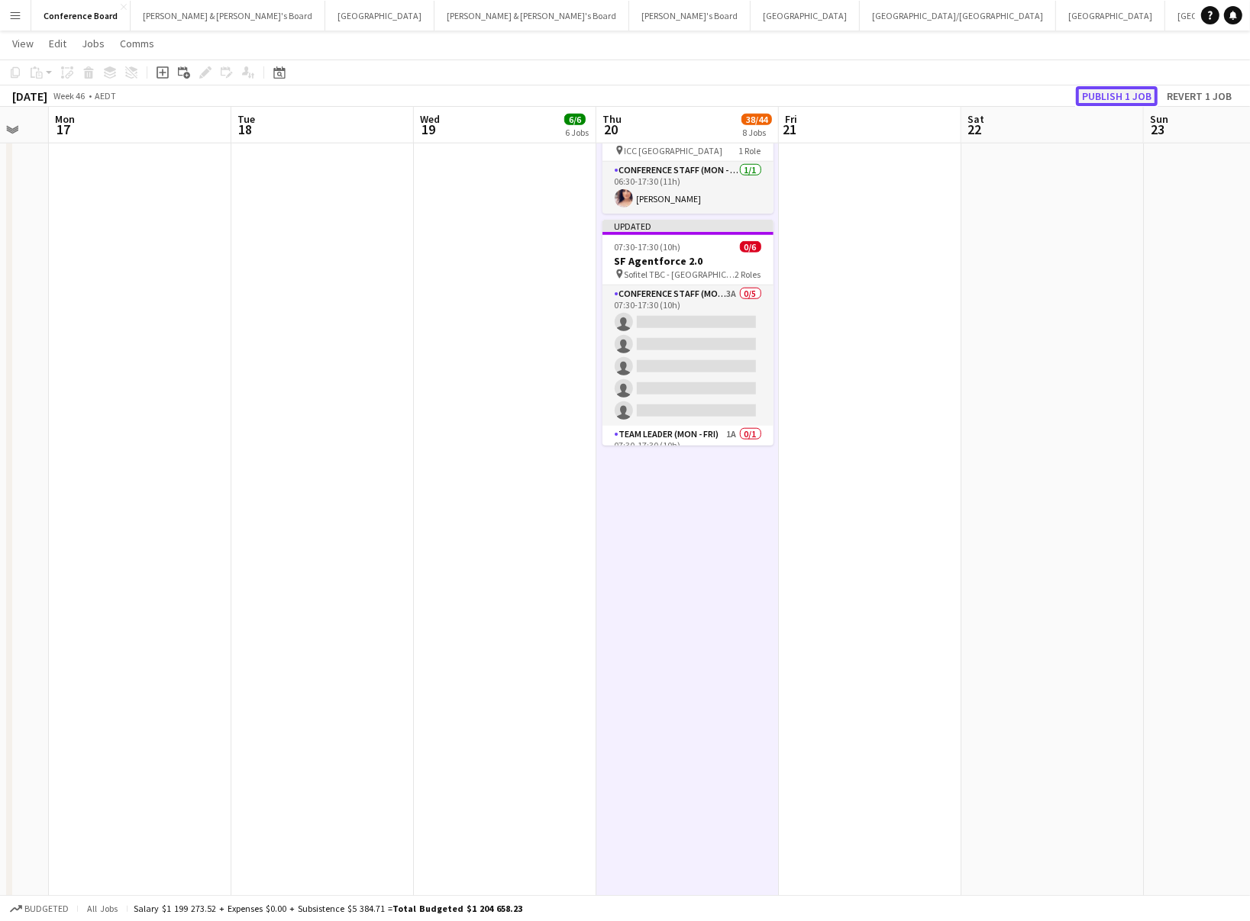
click at [1105, 94] on button "Publish 1 job" at bounding box center [1117, 96] width 82 height 20
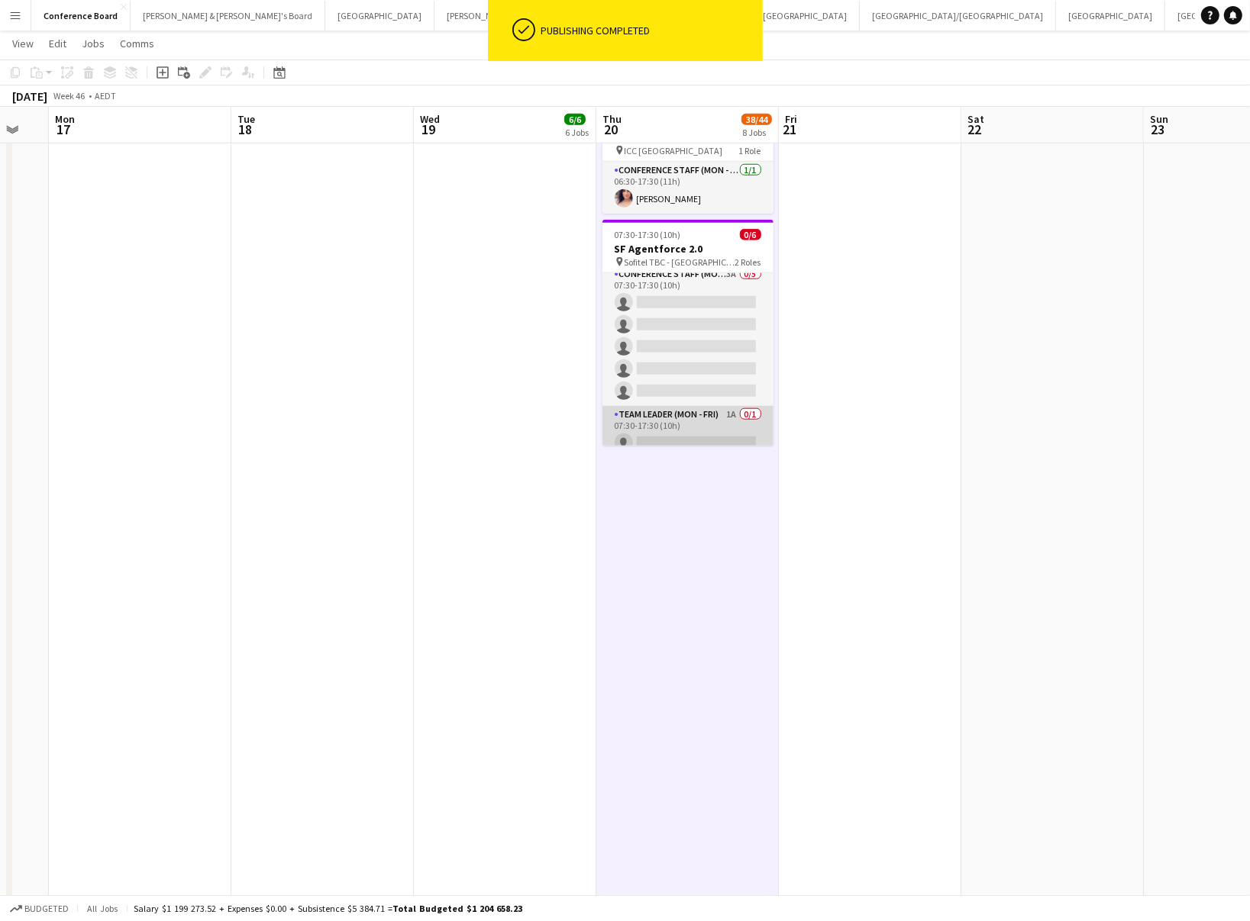
click at [704, 415] on app-card-role "Team Leader (Mon - Fri) 1A 0/1 07:30-17:30 (10h) single-neutral-actions" at bounding box center [687, 432] width 171 height 52
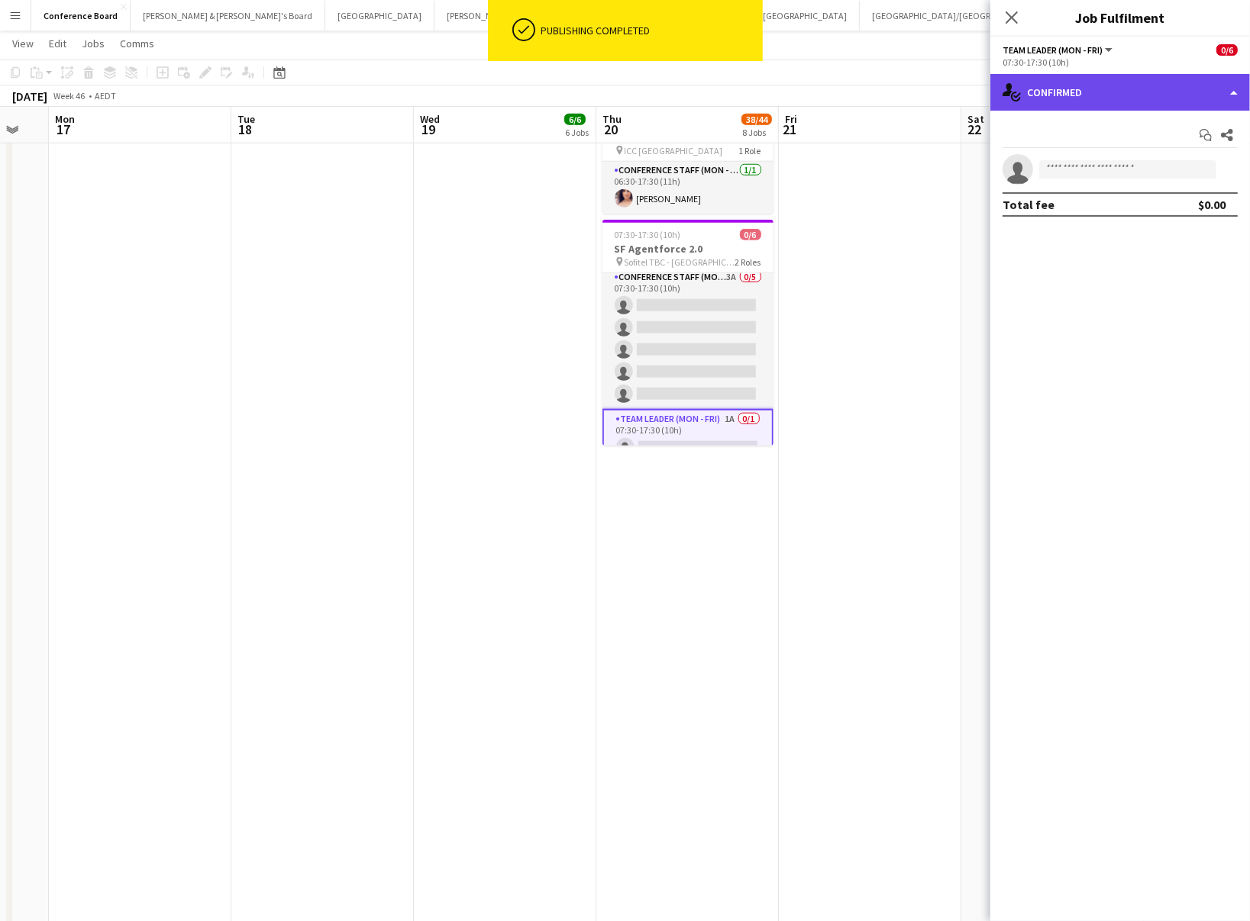
click at [1140, 90] on div "single-neutral-actions-check-2 Confirmed" at bounding box center [1120, 92] width 260 height 37
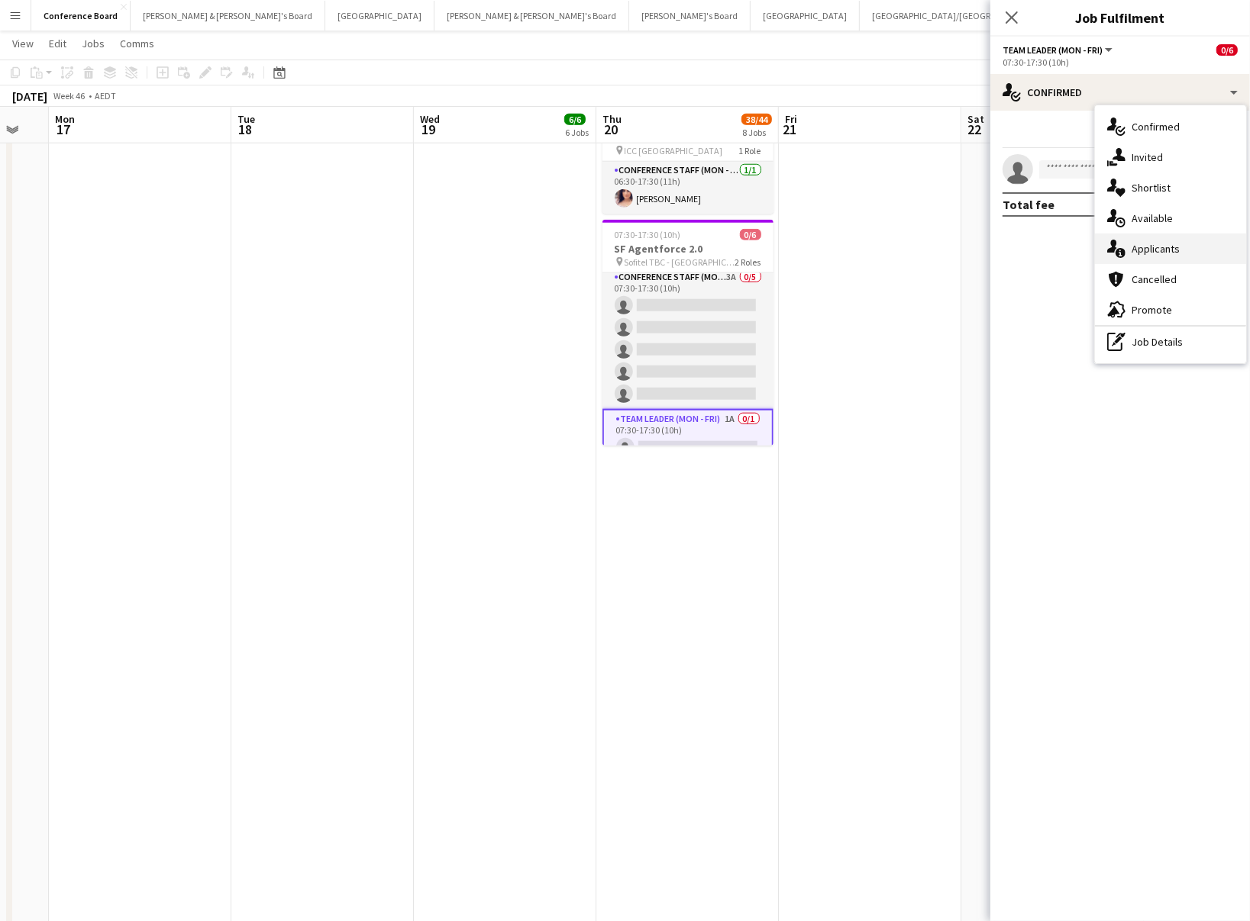
click at [1156, 251] on span "Applicants" at bounding box center [1155, 249] width 48 height 14
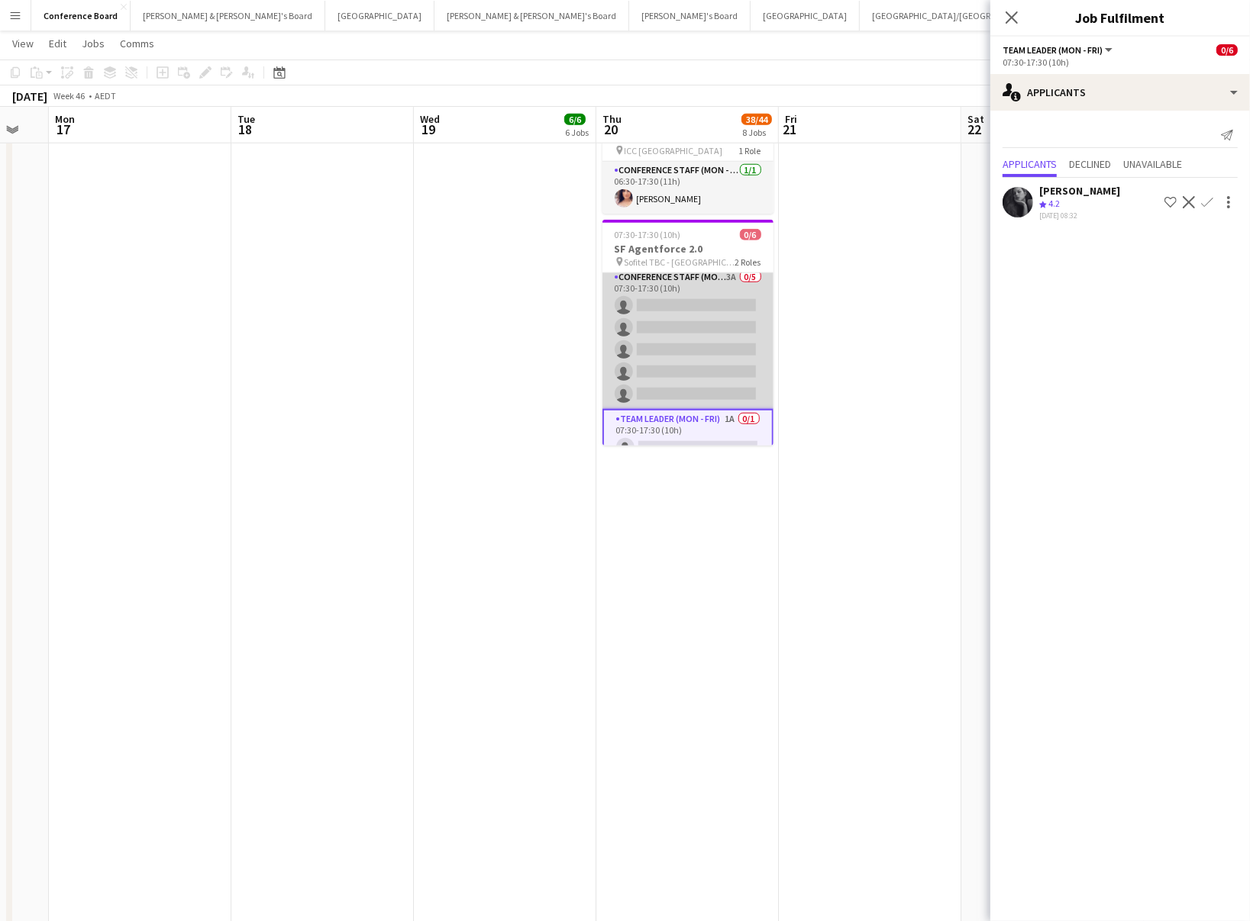
click at [682, 340] on app-card-role "Conference Staff (Mon - Fri) 3A 0/5 07:30-17:30 (10h) single-neutral-actions si…" at bounding box center [687, 339] width 171 height 140
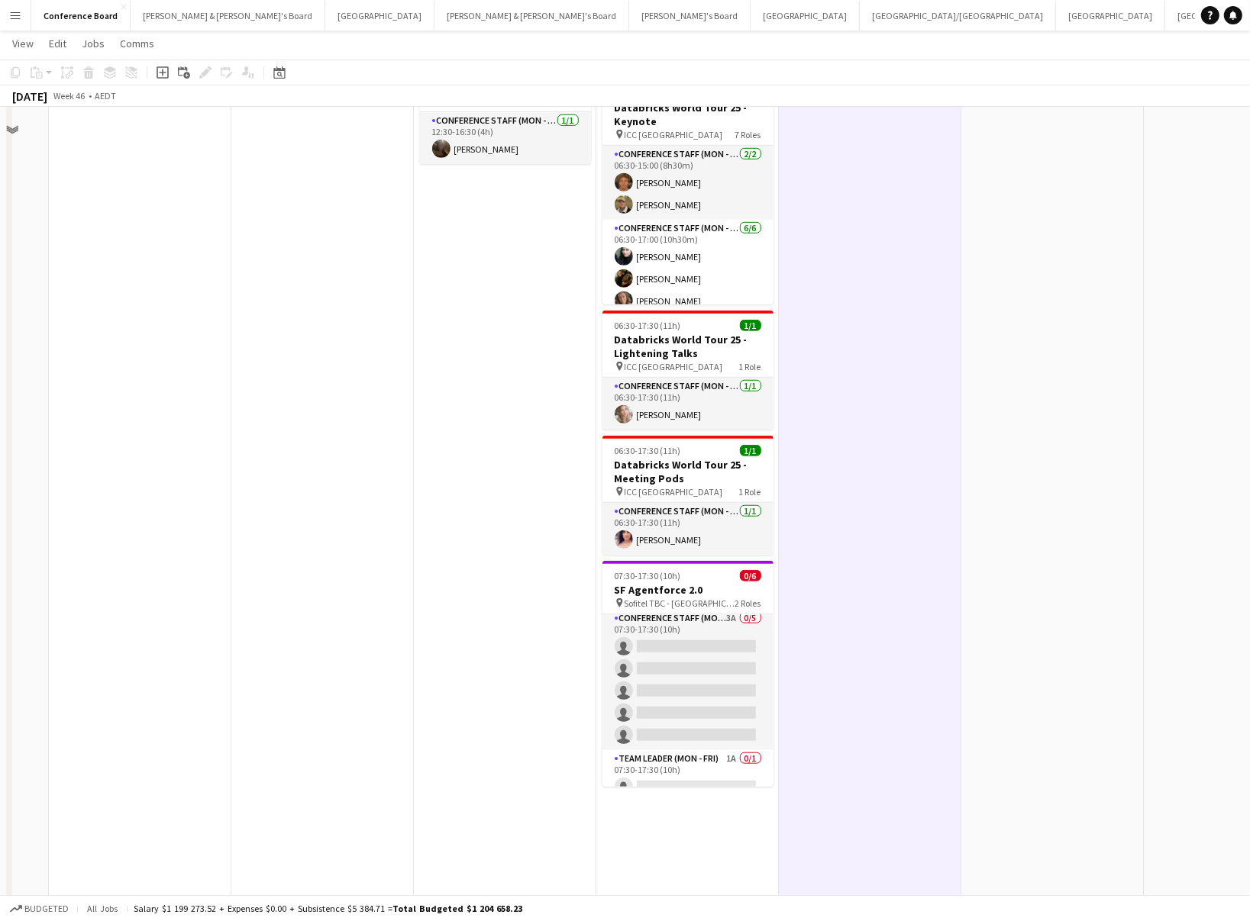
scroll to position [621, 0]
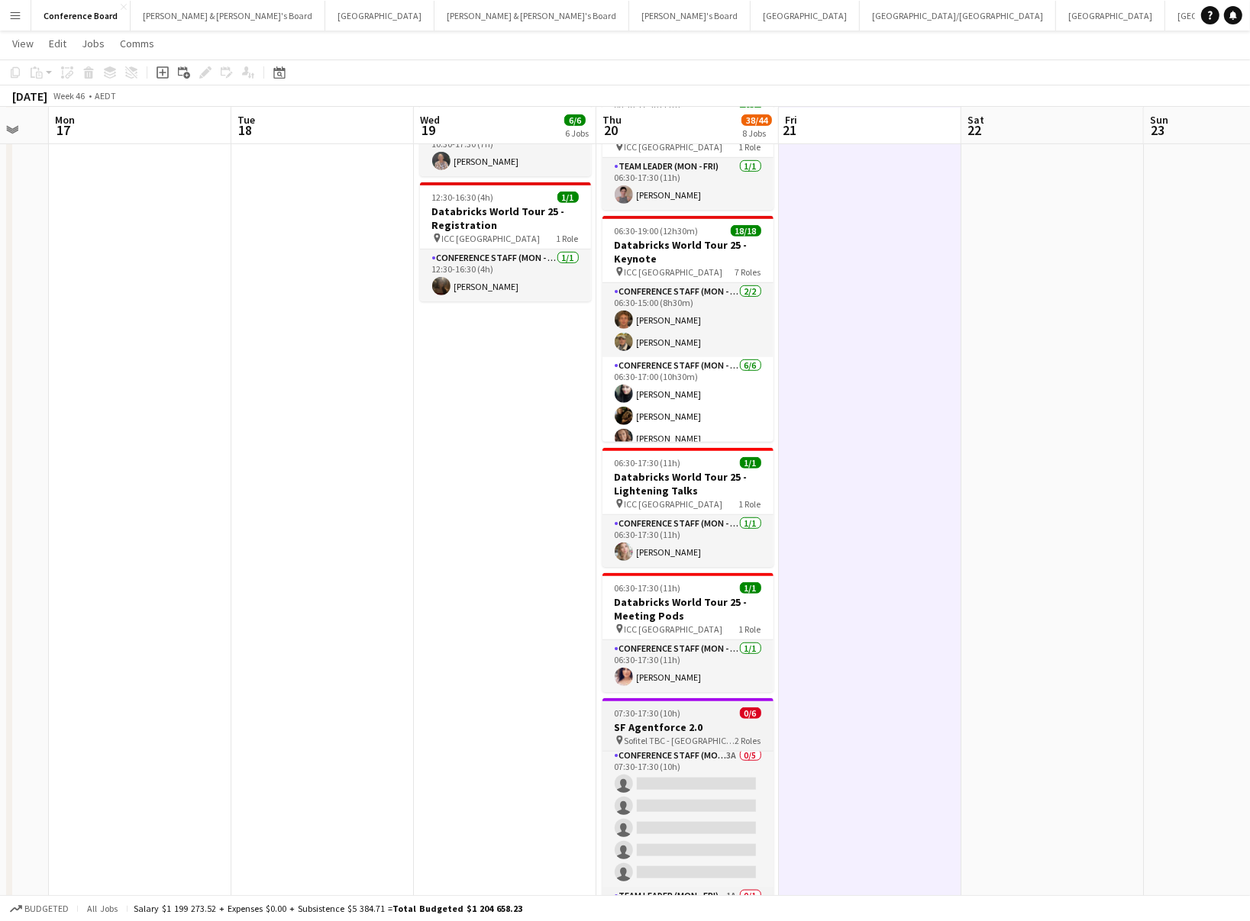
click at [683, 735] on span "Sofitel TBC - [GEOGRAPHIC_DATA]" at bounding box center [679, 740] width 111 height 11
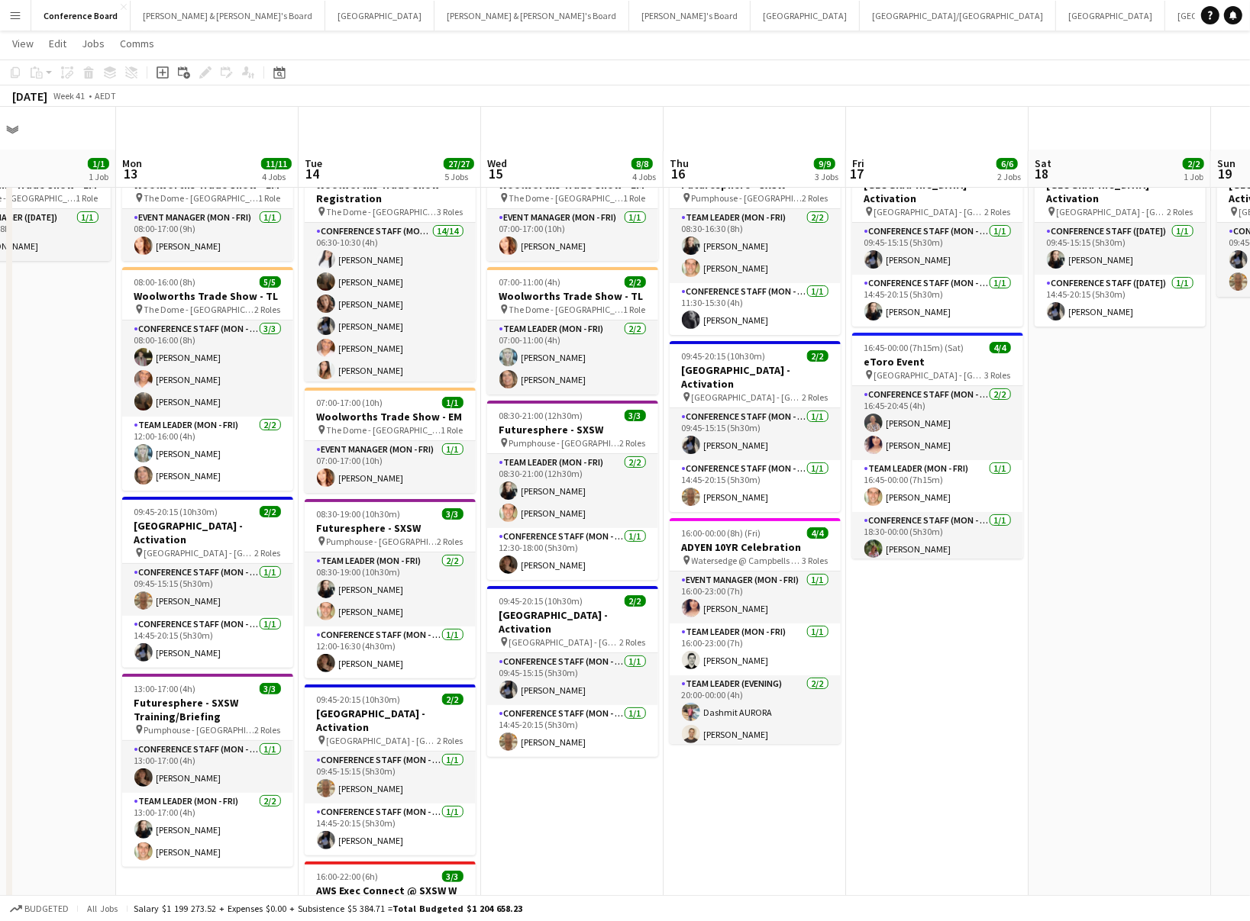
scroll to position [0, 0]
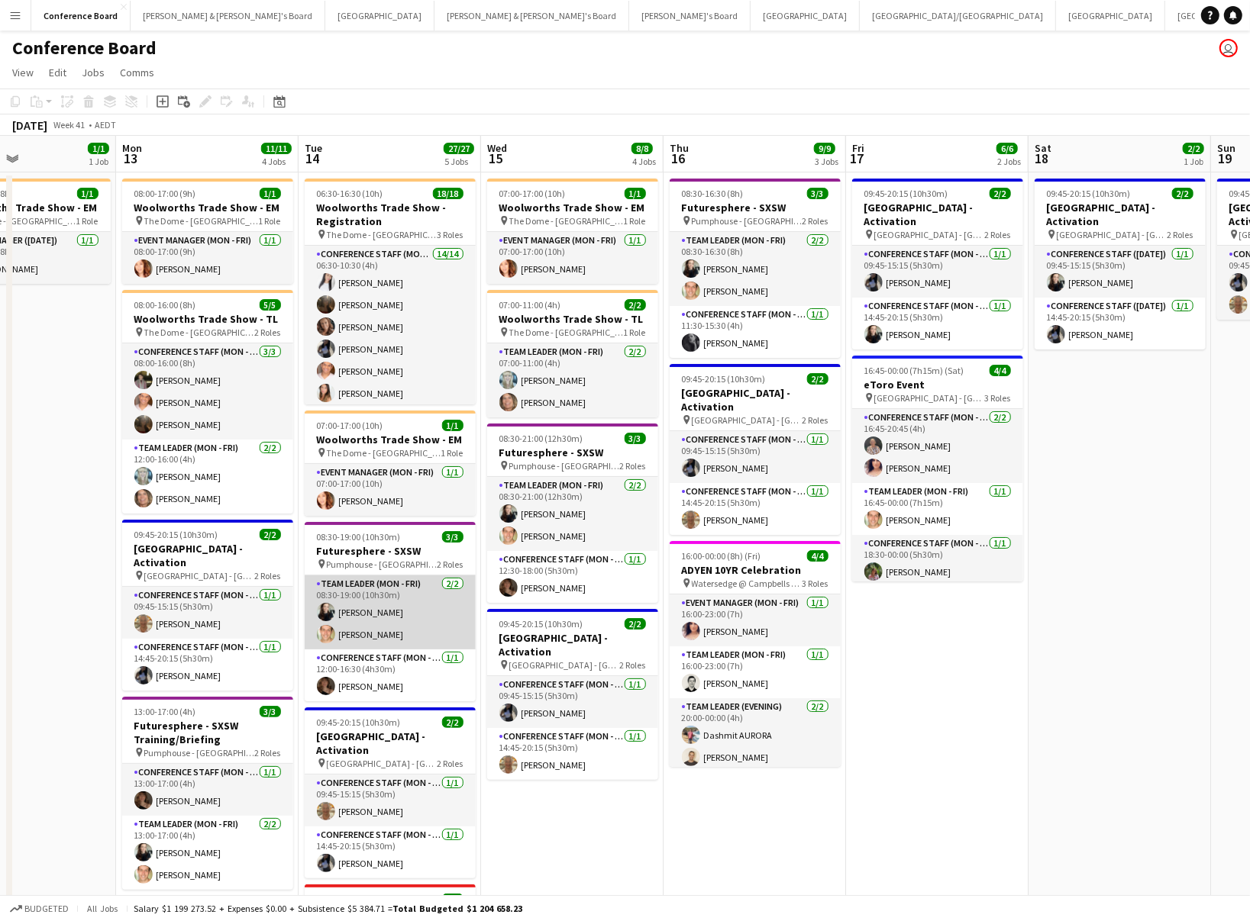
click at [349, 602] on app-card-role "Team Leader (Mon - Fri) [DATE] 08:30-19:00 (10h30m) [PERSON_NAME] [PERSON_NAME]" at bounding box center [390, 613] width 171 height 74
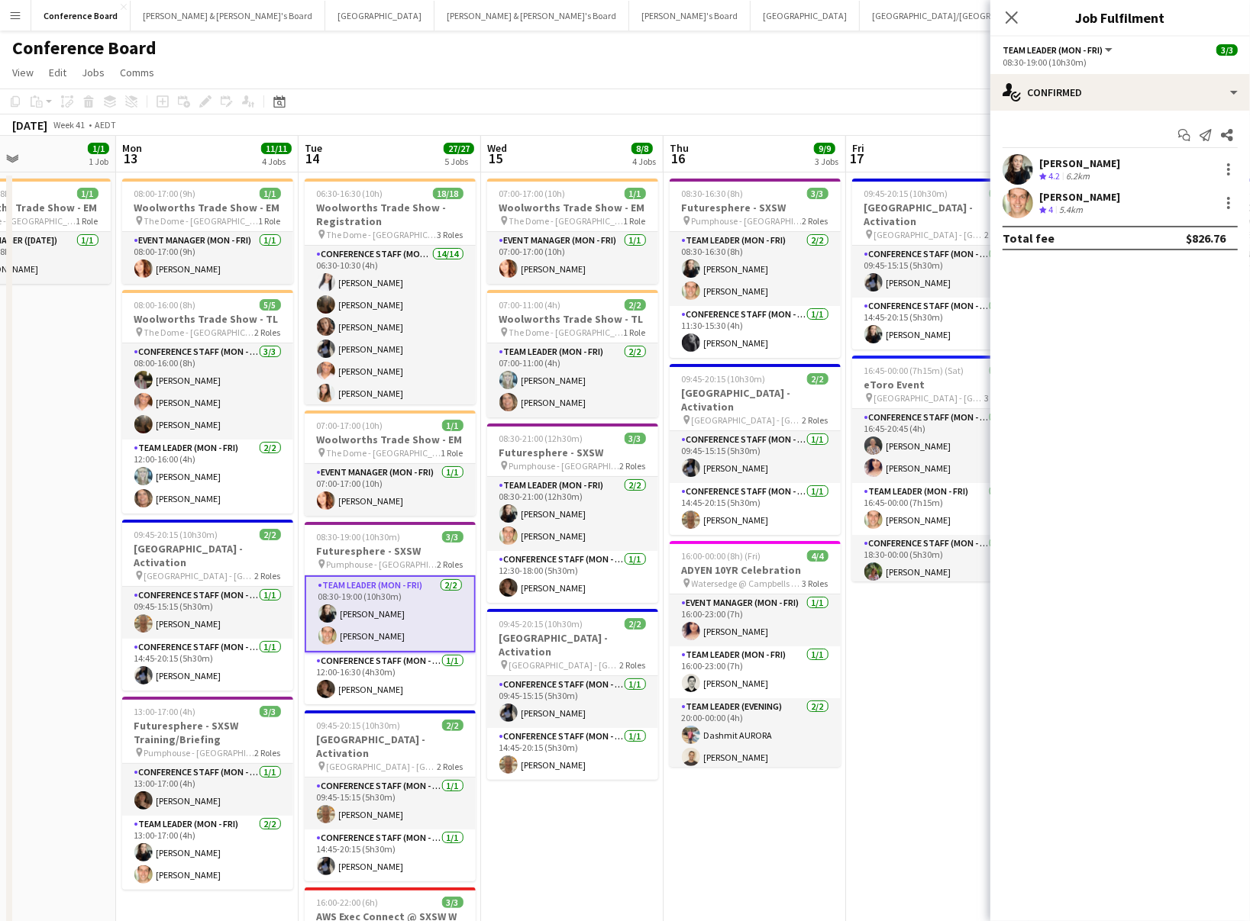
click at [339, 624] on app-card-role "Team Leader (Mon - Fri) [DATE] 08:30-19:00 (10h30m) [PERSON_NAME] [PERSON_NAME]" at bounding box center [390, 614] width 171 height 77
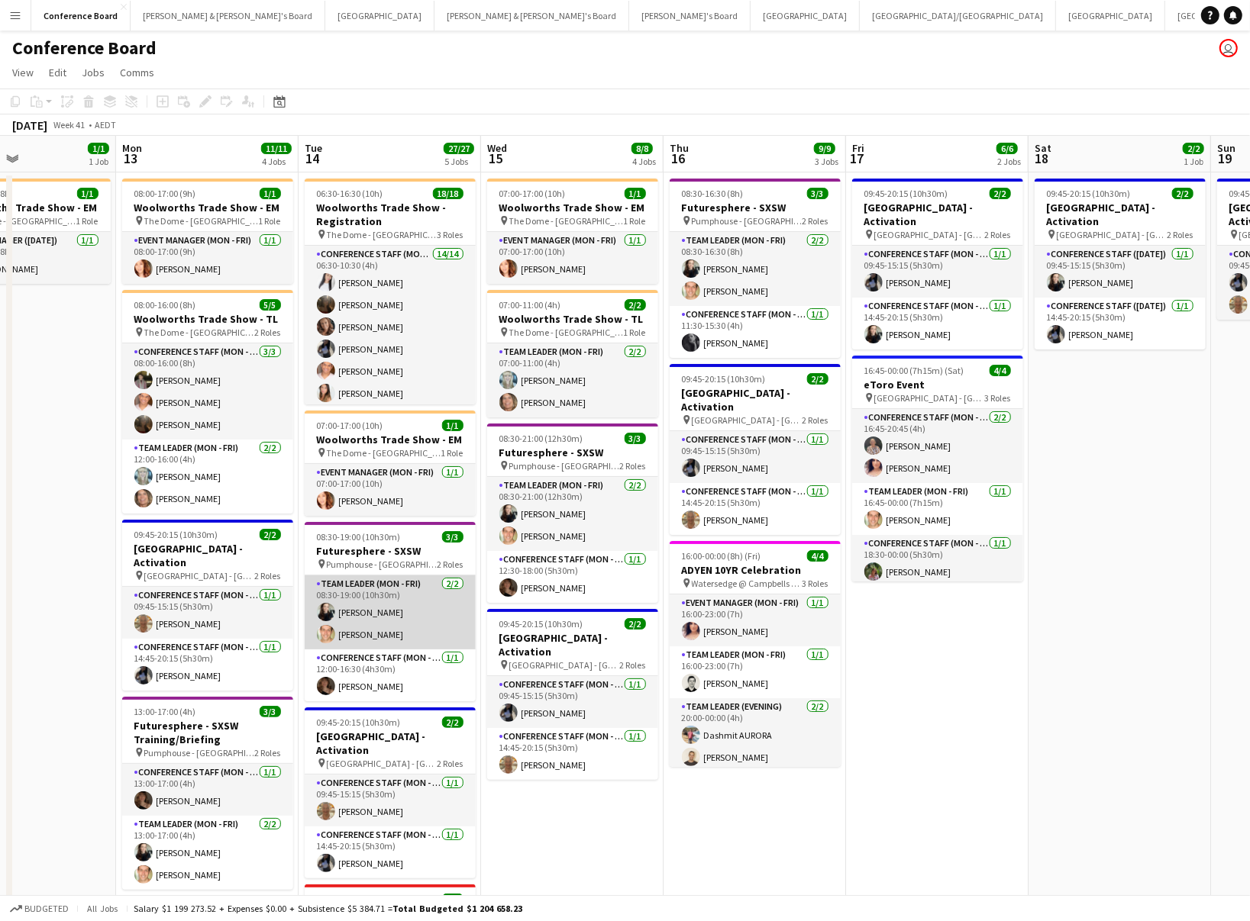
click at [394, 602] on app-card-role "Team Leader (Mon - Fri) [DATE] 08:30-19:00 (10h30m) [PERSON_NAME] [PERSON_NAME]" at bounding box center [390, 613] width 171 height 74
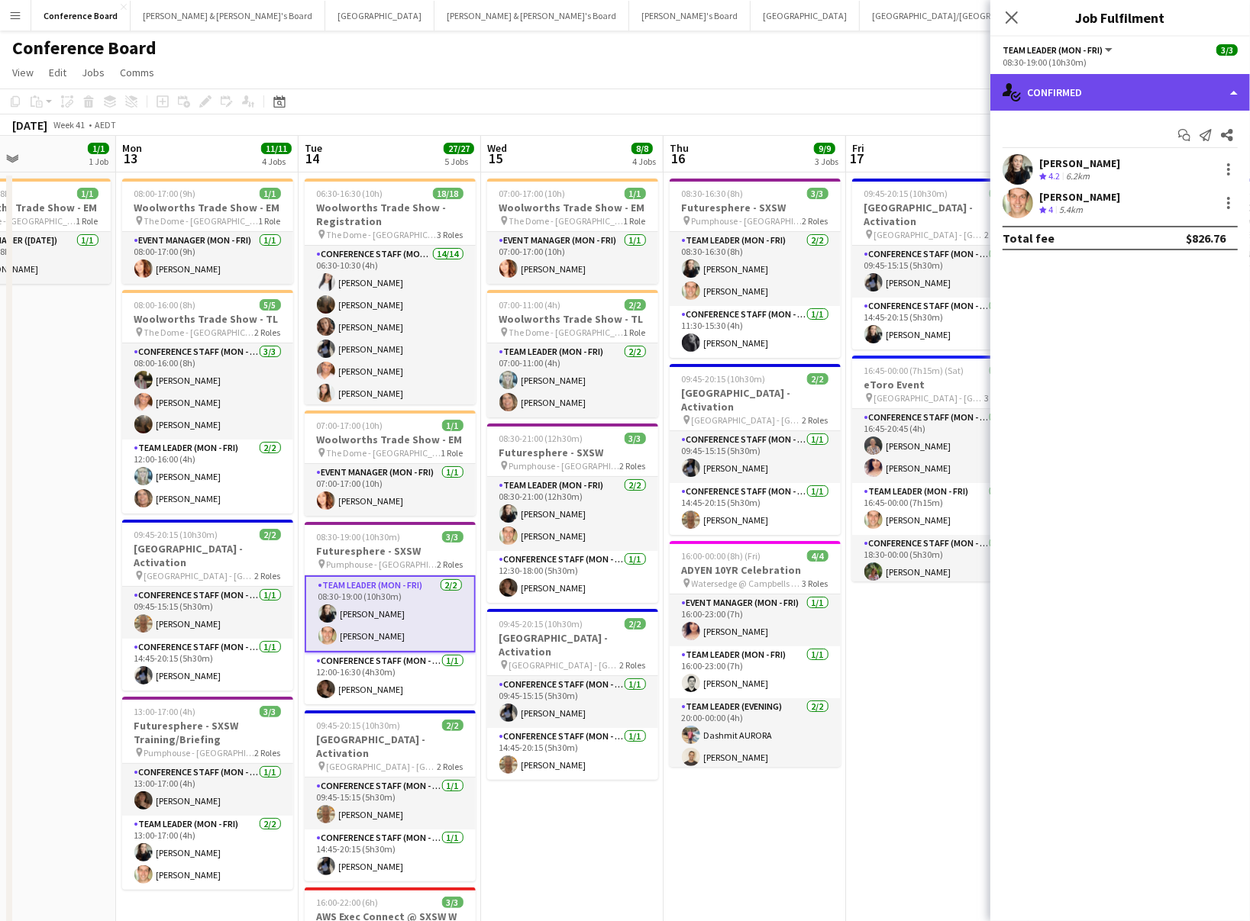
click at [1092, 94] on div "single-neutral-actions-check-2 Confirmed" at bounding box center [1120, 92] width 260 height 37
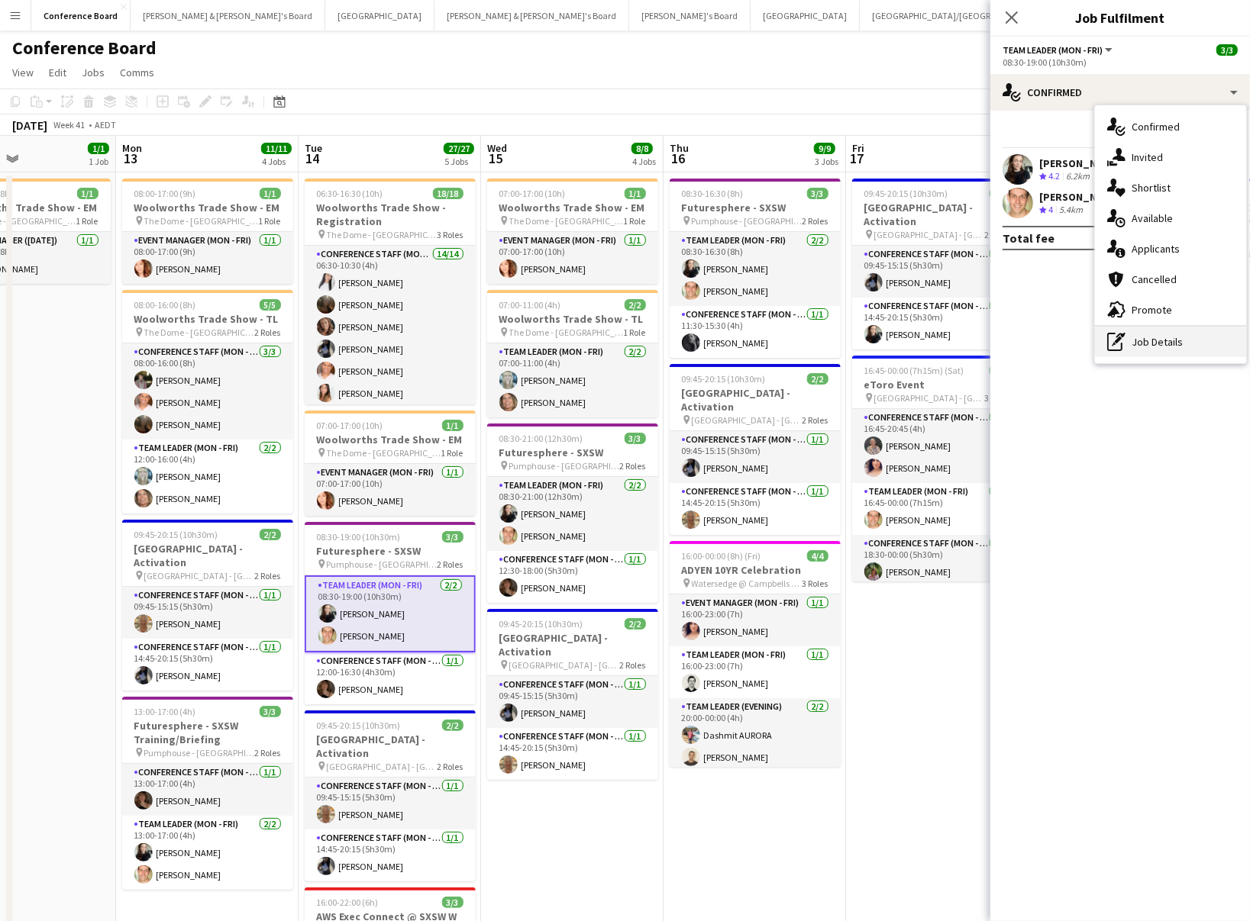
drag, startPoint x: 1131, startPoint y: 347, endPoint x: 1113, endPoint y: 261, distance: 87.4
click at [1131, 346] on div "pen-write Job Details" at bounding box center [1170, 342] width 151 height 31
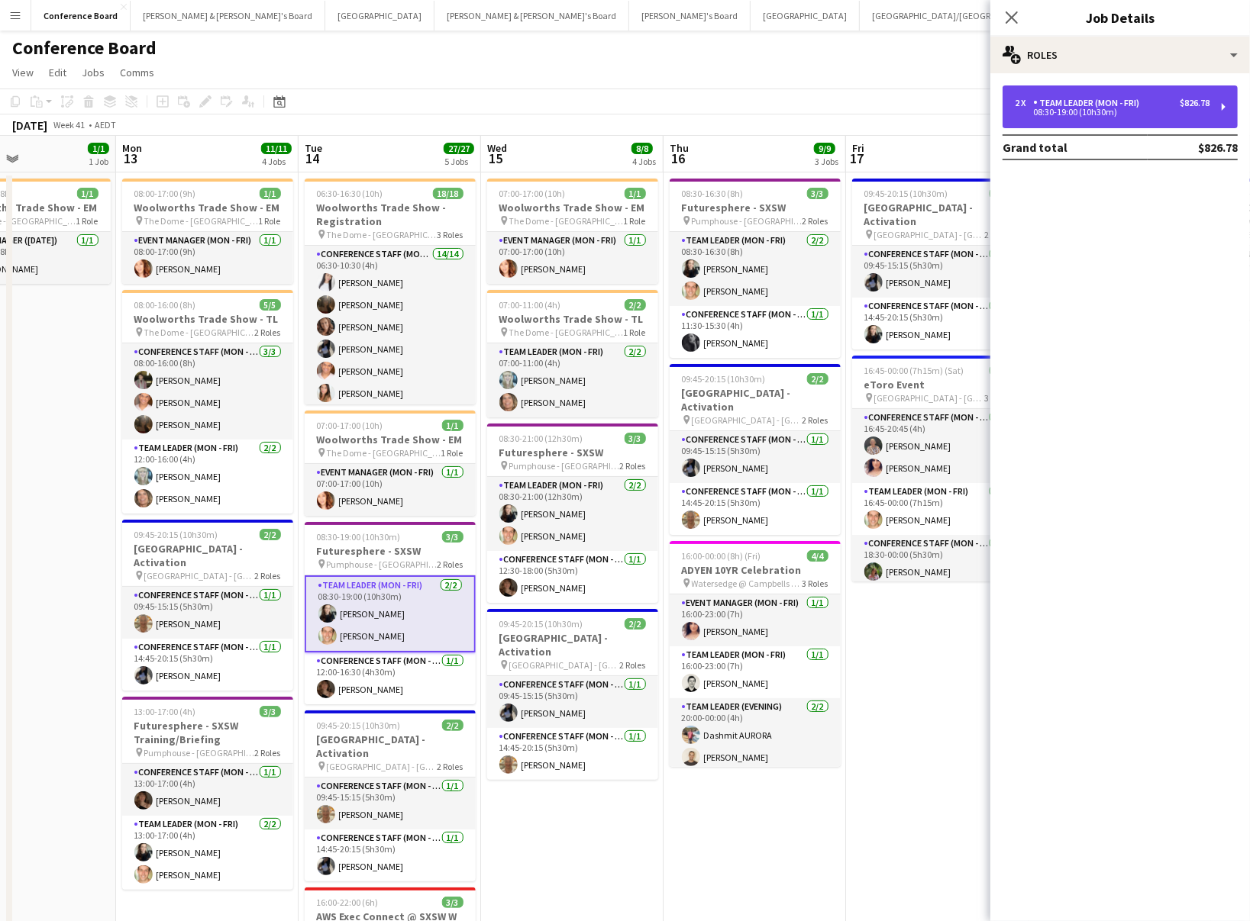
drag, startPoint x: 1113, startPoint y: 120, endPoint x: 1105, endPoint y: 127, distance: 10.8
click at [1112, 119] on div "2 x Team Leader (Mon - Fri) $826.78 08:30-19:00 (10h30m)" at bounding box center [1119, 106] width 235 height 43
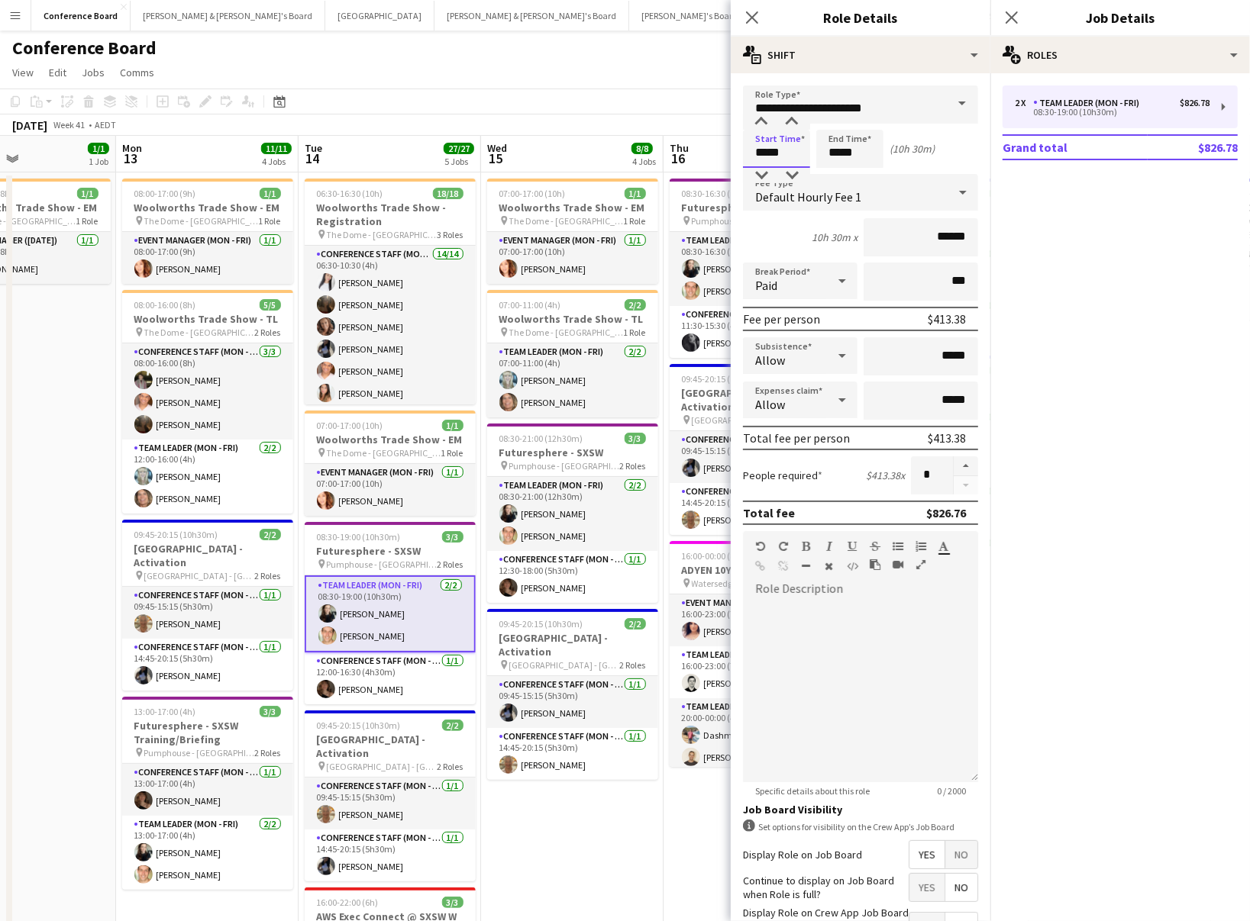
drag, startPoint x: 788, startPoint y: 156, endPoint x: 768, endPoint y: 140, distance: 25.5
click at [787, 156] on input "*****" at bounding box center [776, 149] width 67 height 38
click at [763, 124] on div at bounding box center [761, 122] width 31 height 15
click at [760, 174] on div at bounding box center [761, 175] width 31 height 15
type input "*****"
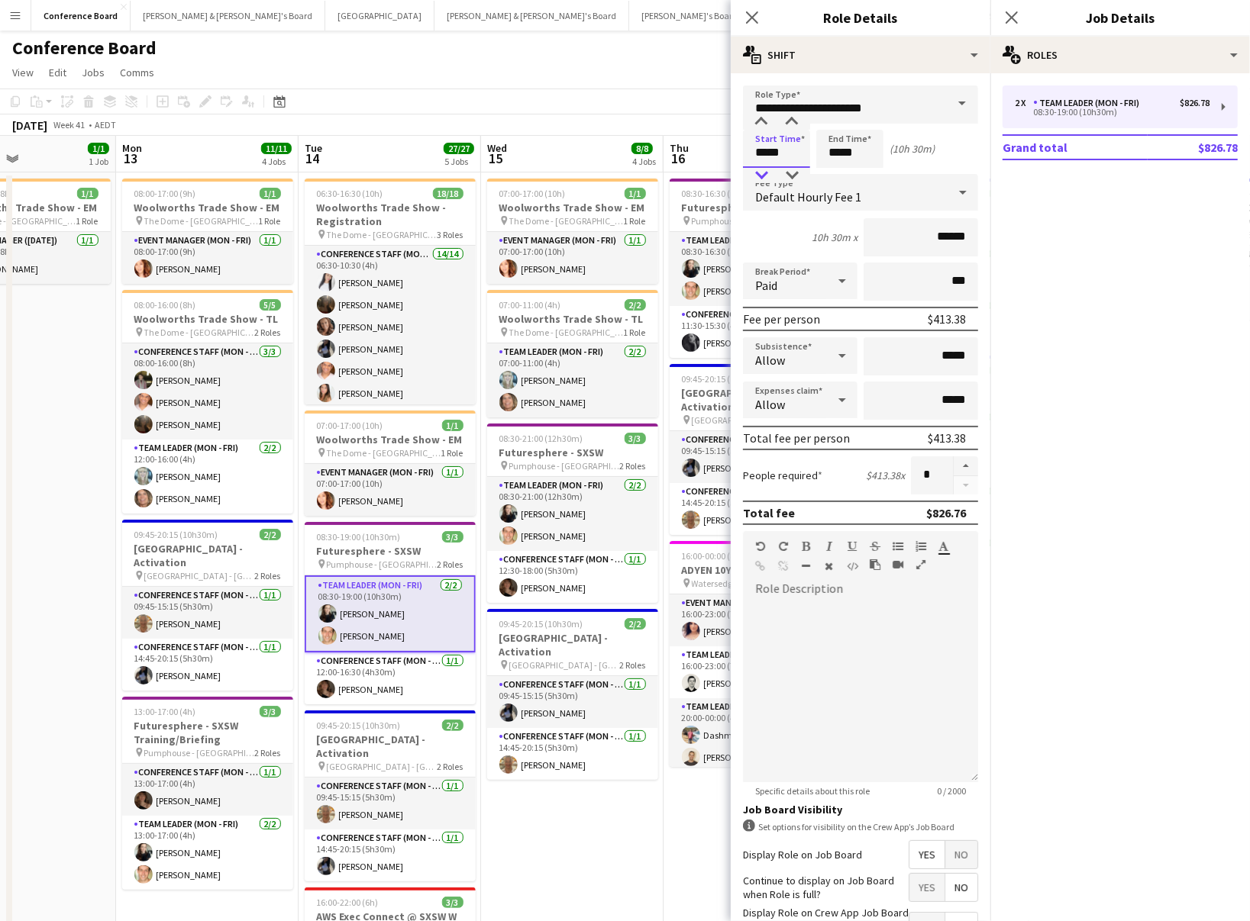
click at [760, 174] on div at bounding box center [761, 175] width 31 height 15
click at [854, 160] on input "*****" at bounding box center [849, 149] width 67 height 38
click at [831, 170] on div at bounding box center [834, 175] width 31 height 15
click at [869, 119] on div at bounding box center [865, 122] width 31 height 15
type input "*****"
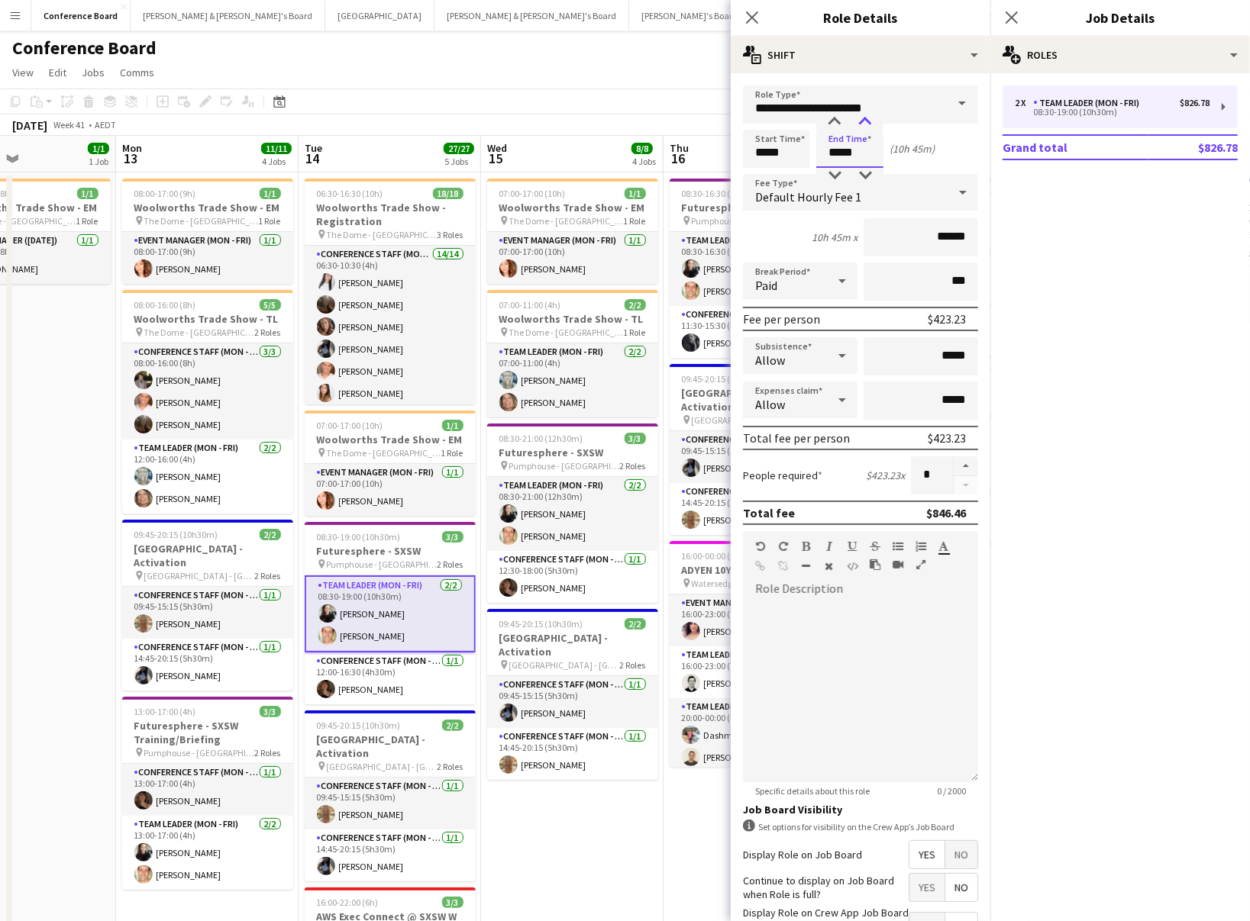
click at [869, 119] on div at bounding box center [865, 122] width 31 height 15
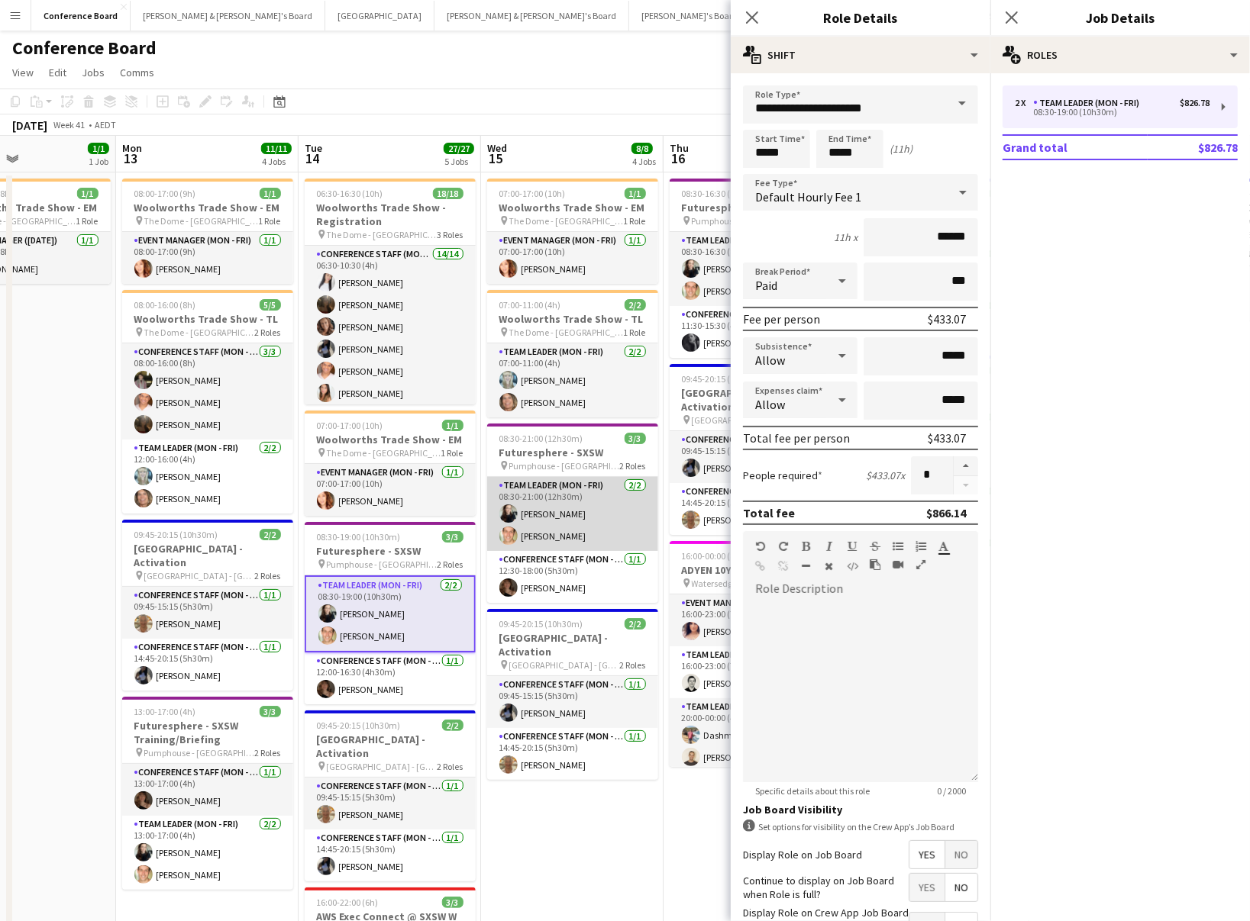
click at [569, 529] on app-card-role "Team Leader (Mon - Fri) [DATE] 08:30-21:00 (12h30m) [PERSON_NAME] [PERSON_NAME]" at bounding box center [572, 514] width 171 height 74
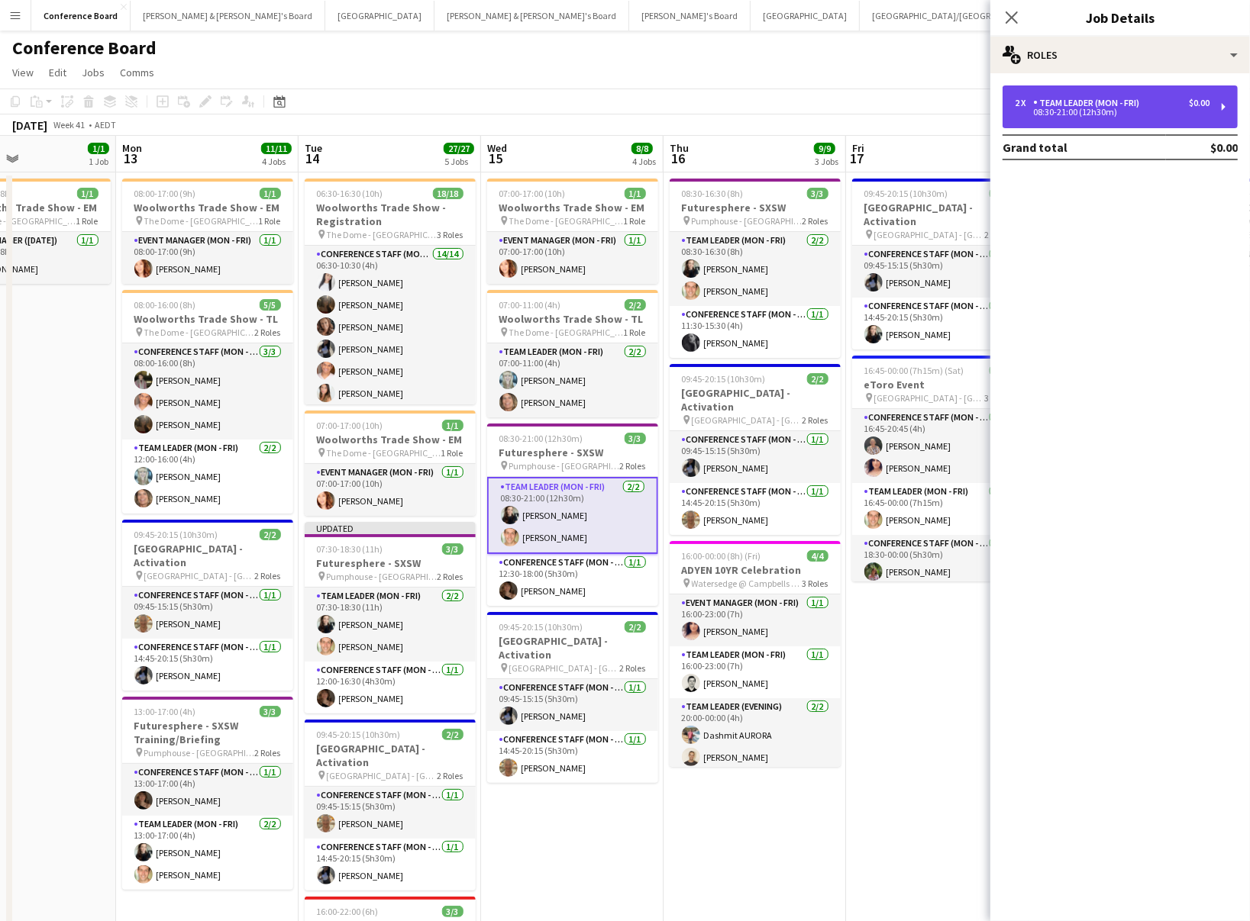
click at [1116, 107] on div "Team Leader (Mon - Fri)" at bounding box center [1089, 103] width 112 height 11
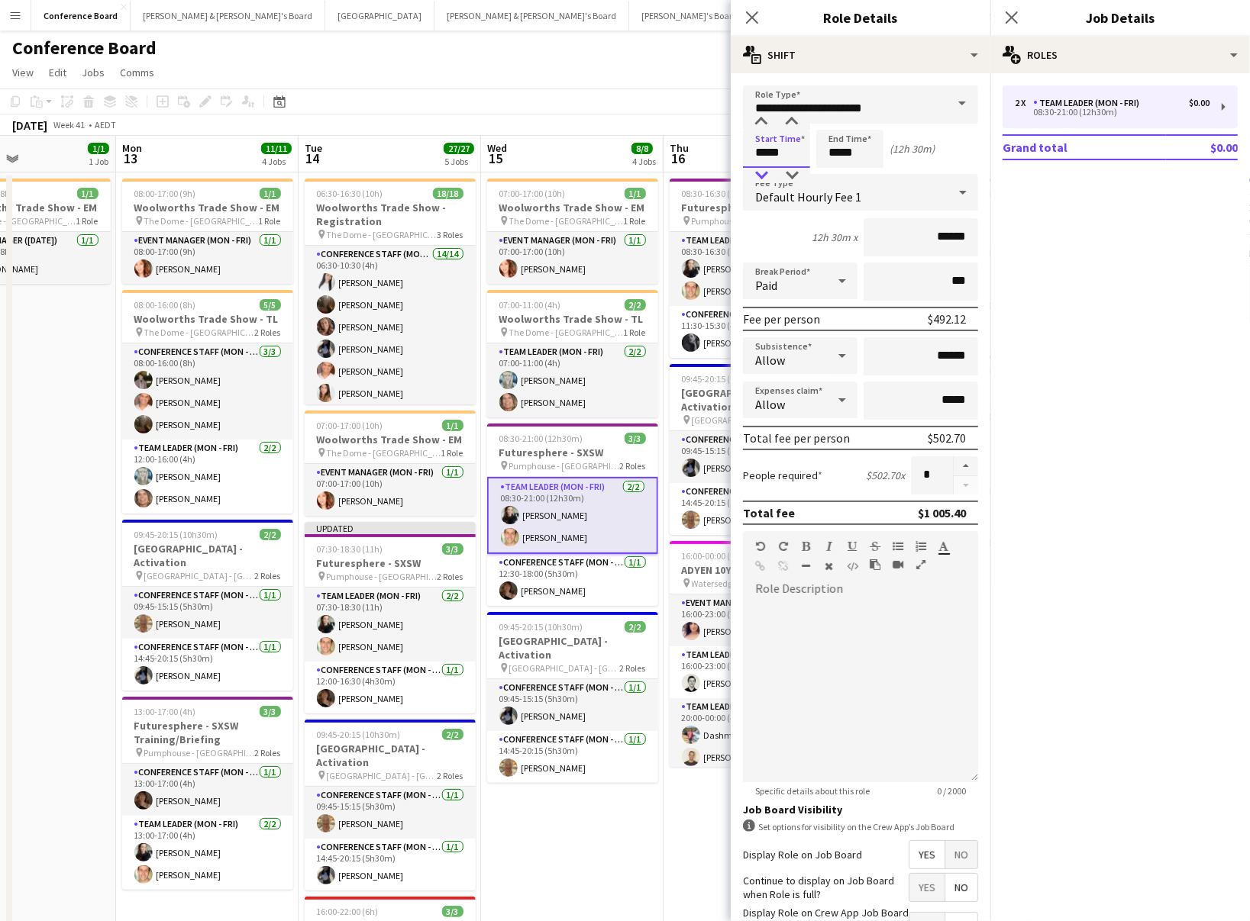
drag, startPoint x: 781, startPoint y: 148, endPoint x: 761, endPoint y: 170, distance: 29.7
click at [780, 148] on input "*****" at bounding box center [776, 149] width 67 height 38
type input "*****"
click at [760, 171] on div at bounding box center [761, 175] width 31 height 15
click at [550, 95] on app-toolbar "Copy Paste Paste Command V Paste with crew Command Shift V Paste linked Job [GE…" at bounding box center [625, 102] width 1250 height 26
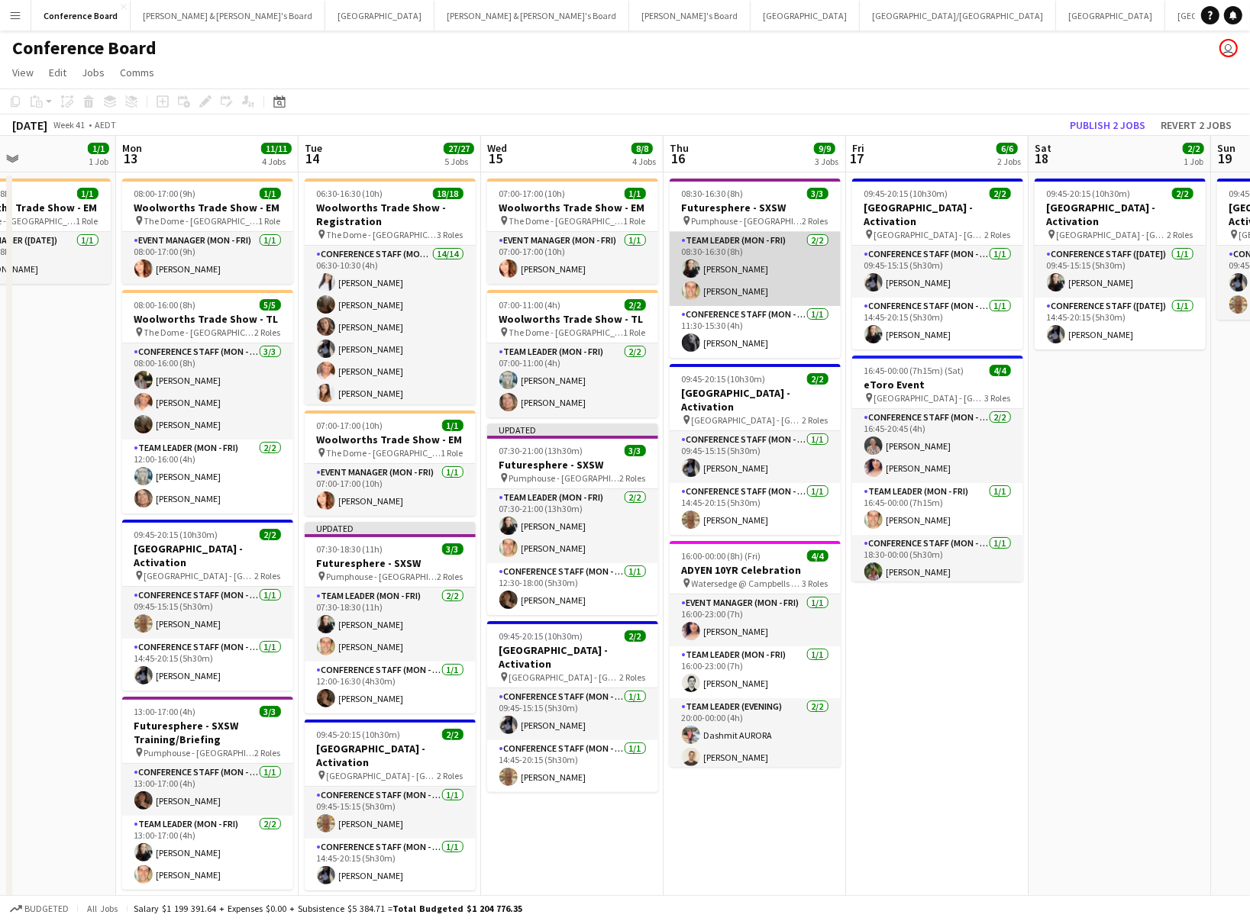
click at [734, 290] on app-card-role "Team Leader (Mon - Fri) [DATE] 08:30-16:30 (8h) [PERSON_NAME] [PERSON_NAME]" at bounding box center [754, 269] width 171 height 74
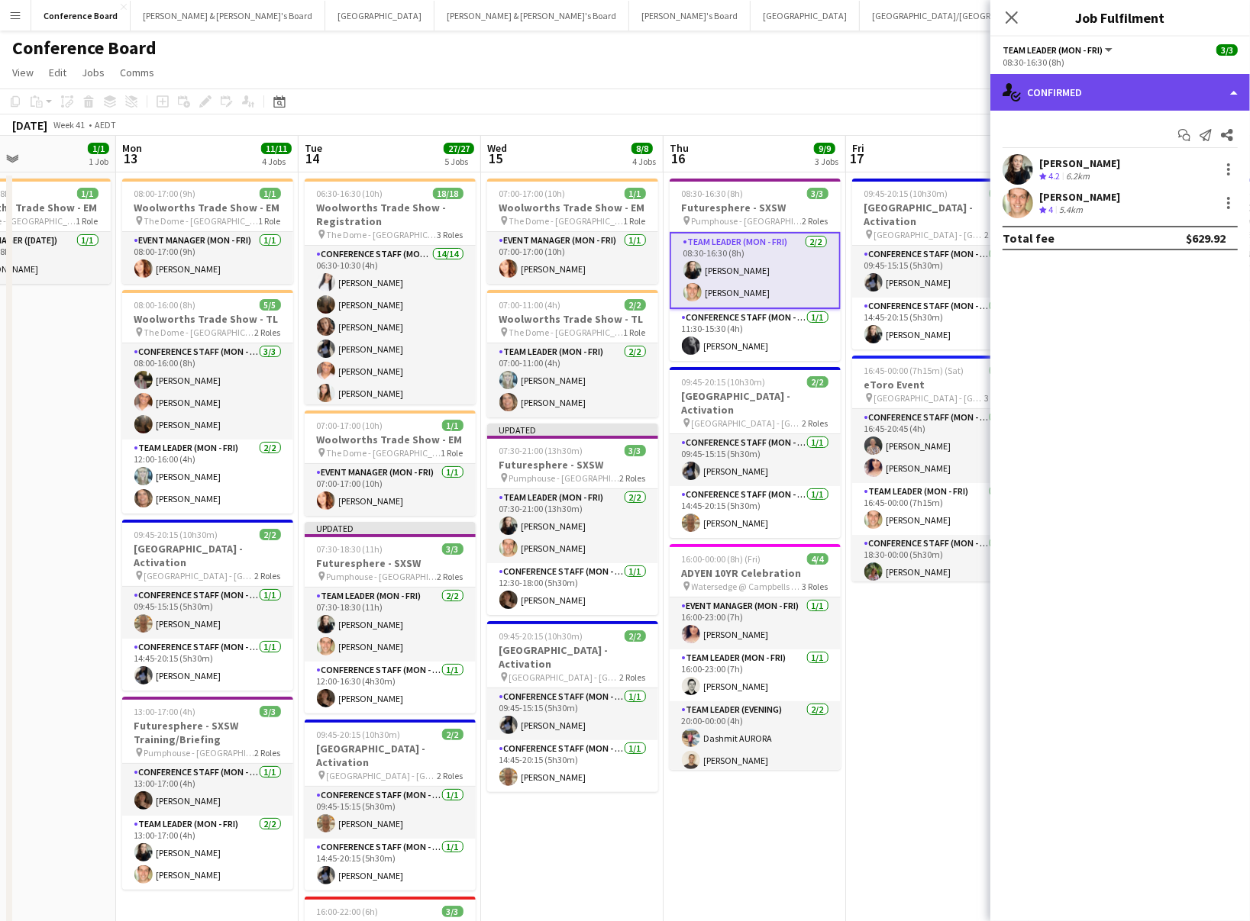
click at [1125, 90] on div "single-neutral-actions-check-2 Confirmed" at bounding box center [1120, 92] width 260 height 37
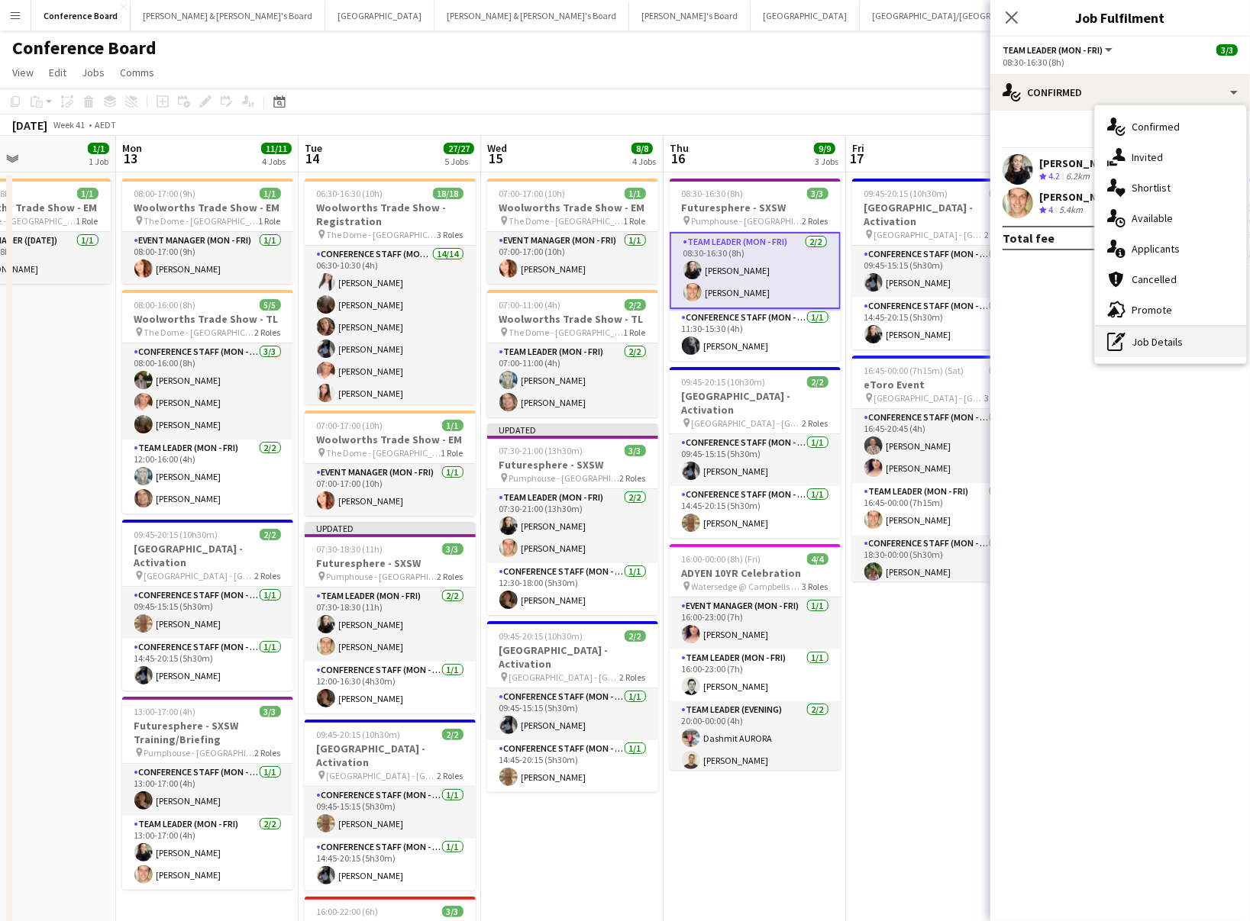
click at [1153, 340] on div "pen-write Job Details" at bounding box center [1170, 342] width 151 height 31
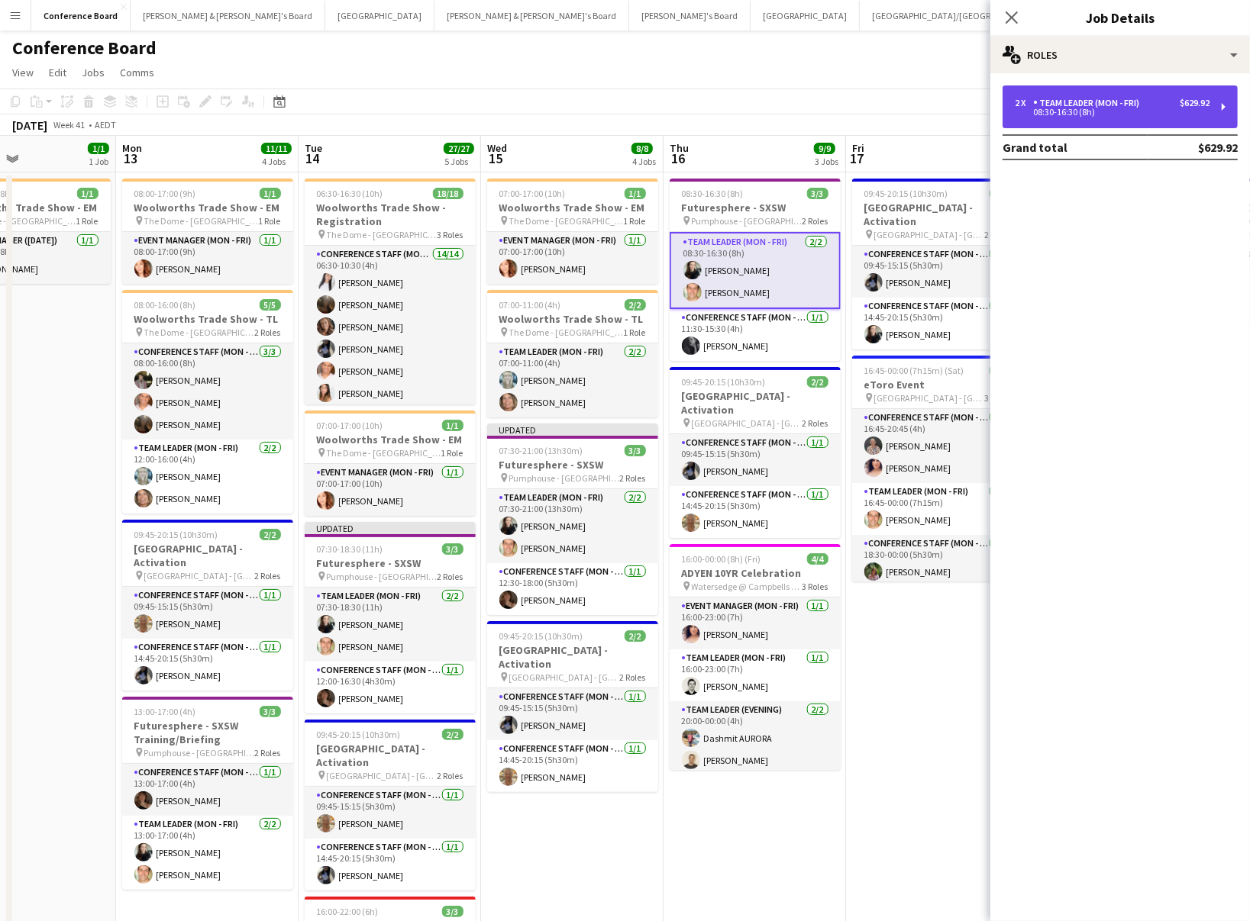
click at [1119, 111] on div "08:30-16:30 (8h)" at bounding box center [1111, 112] width 195 height 8
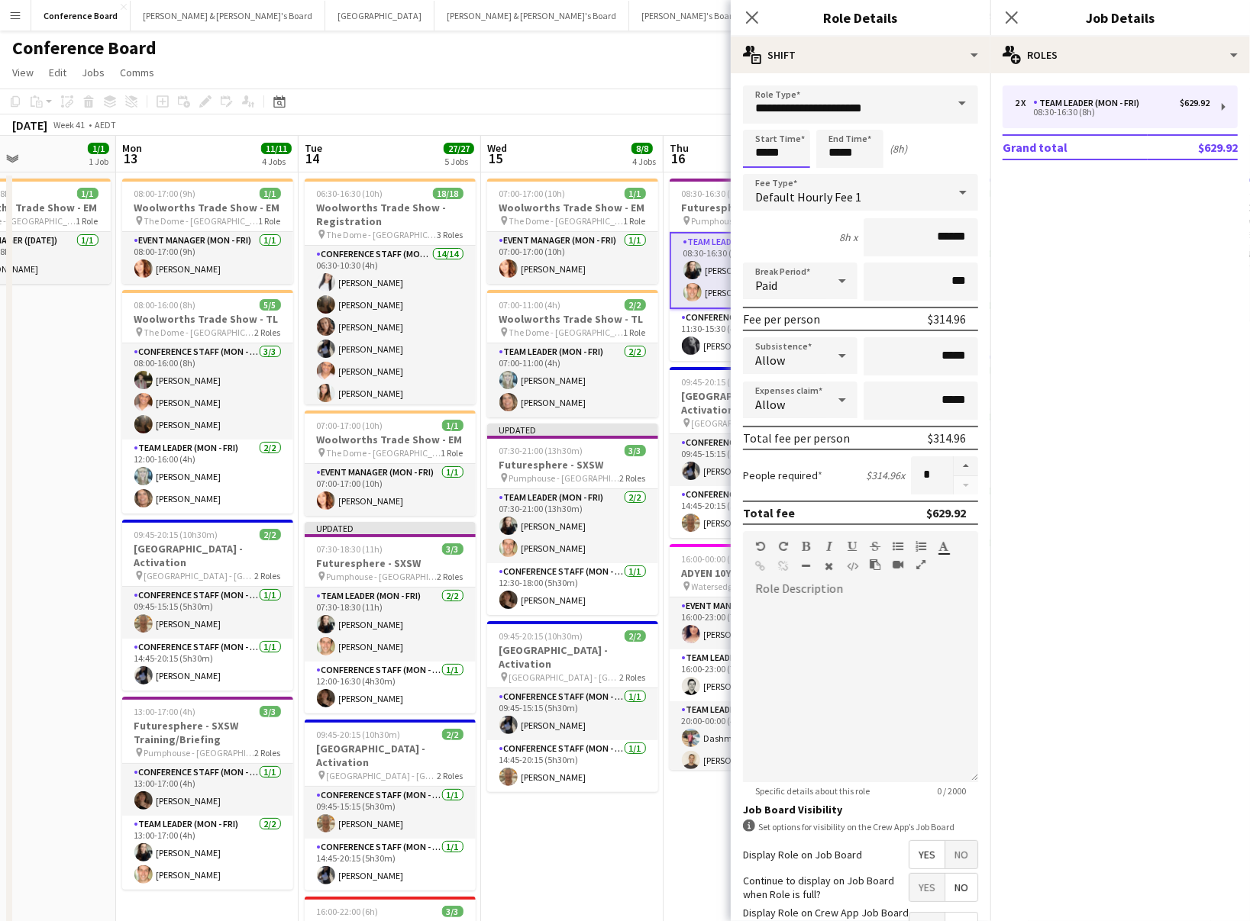
click at [761, 159] on input "*****" at bounding box center [776, 149] width 67 height 38
type input "*****"
click at [763, 176] on div at bounding box center [761, 175] width 31 height 15
click at [658, 101] on app-toolbar "Copy Paste Paste Command V Paste with crew Command Shift V Paste linked Job [GE…" at bounding box center [625, 102] width 1250 height 26
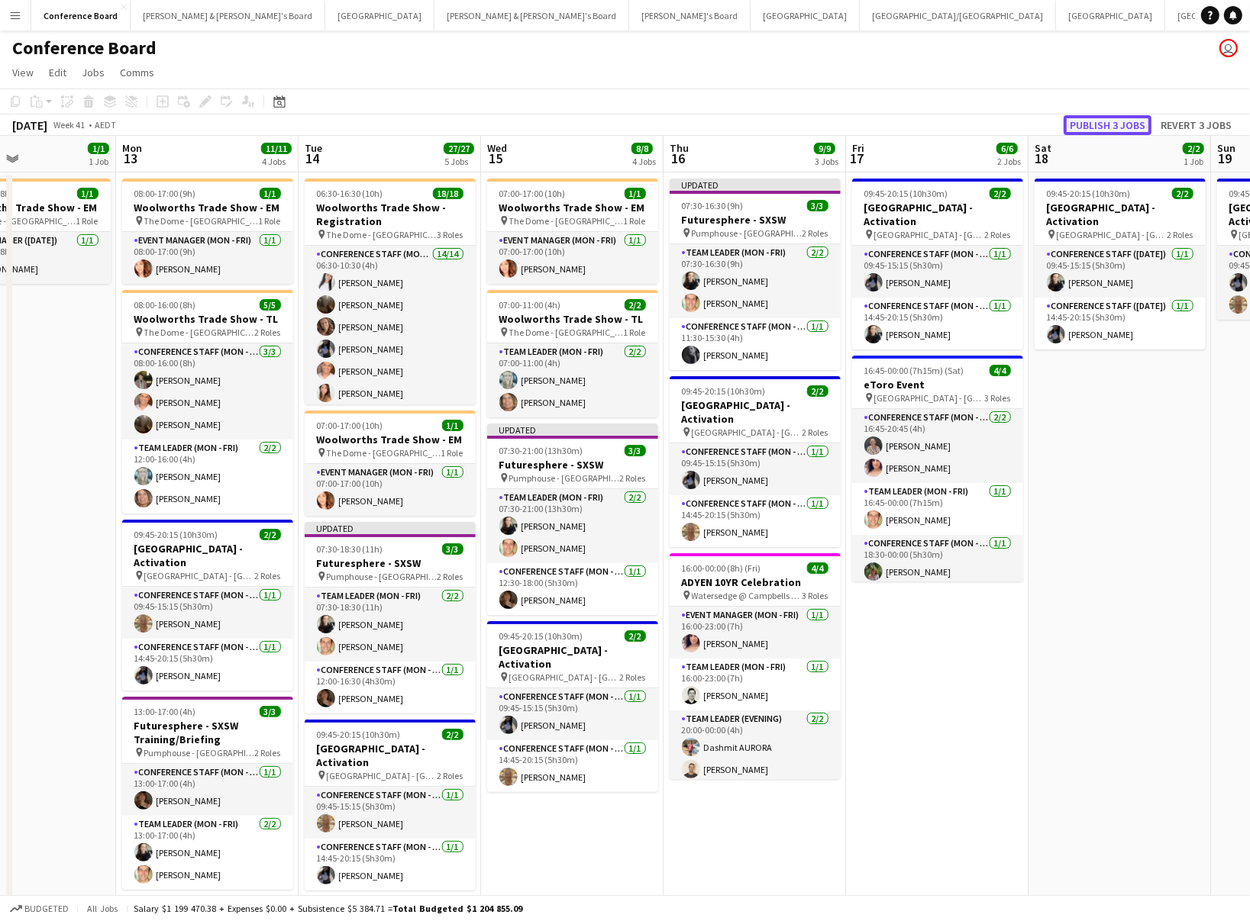
click at [1093, 122] on button "Publish 3 jobs" at bounding box center [1107, 125] width 88 height 20
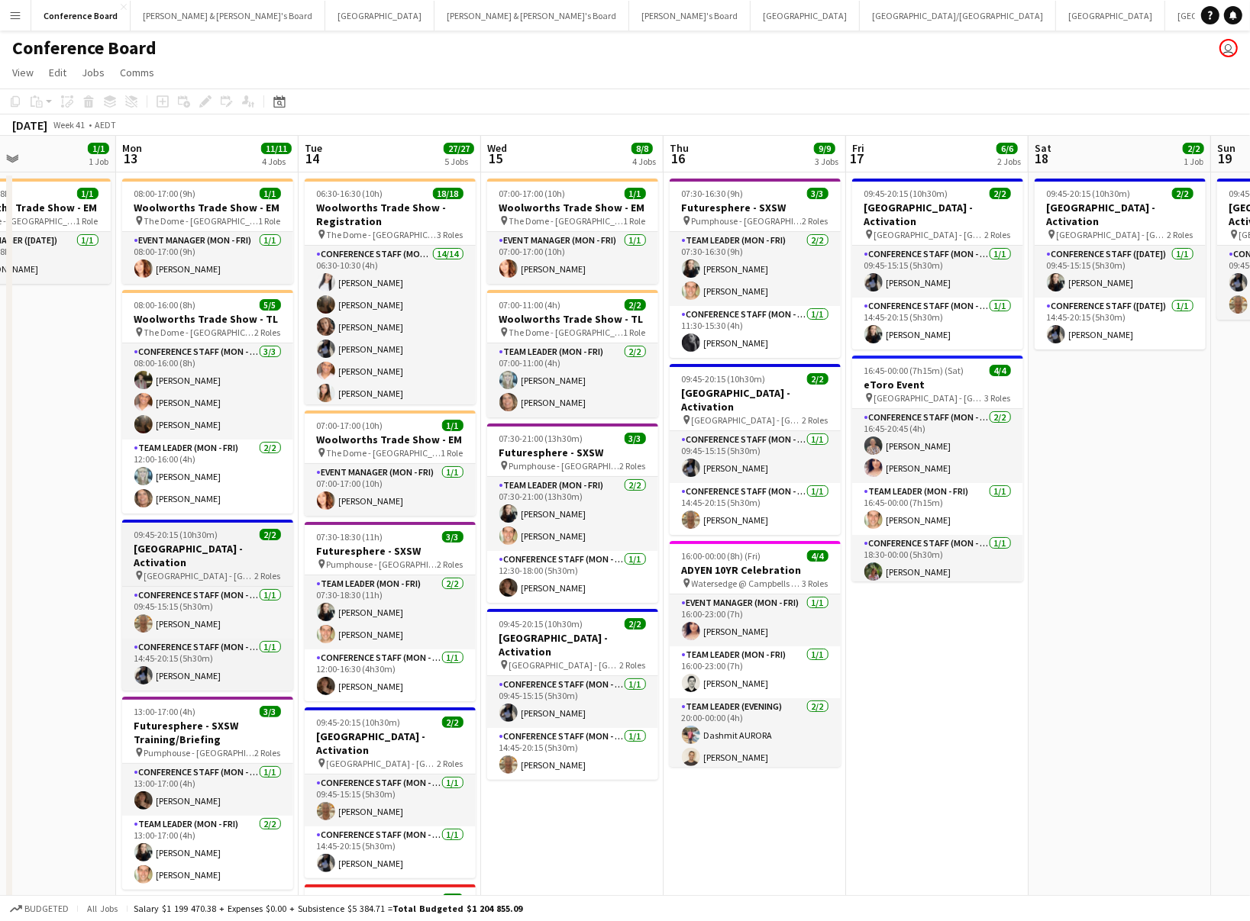
click at [192, 549] on h3 "[GEOGRAPHIC_DATA] - Activation" at bounding box center [207, 555] width 171 height 27
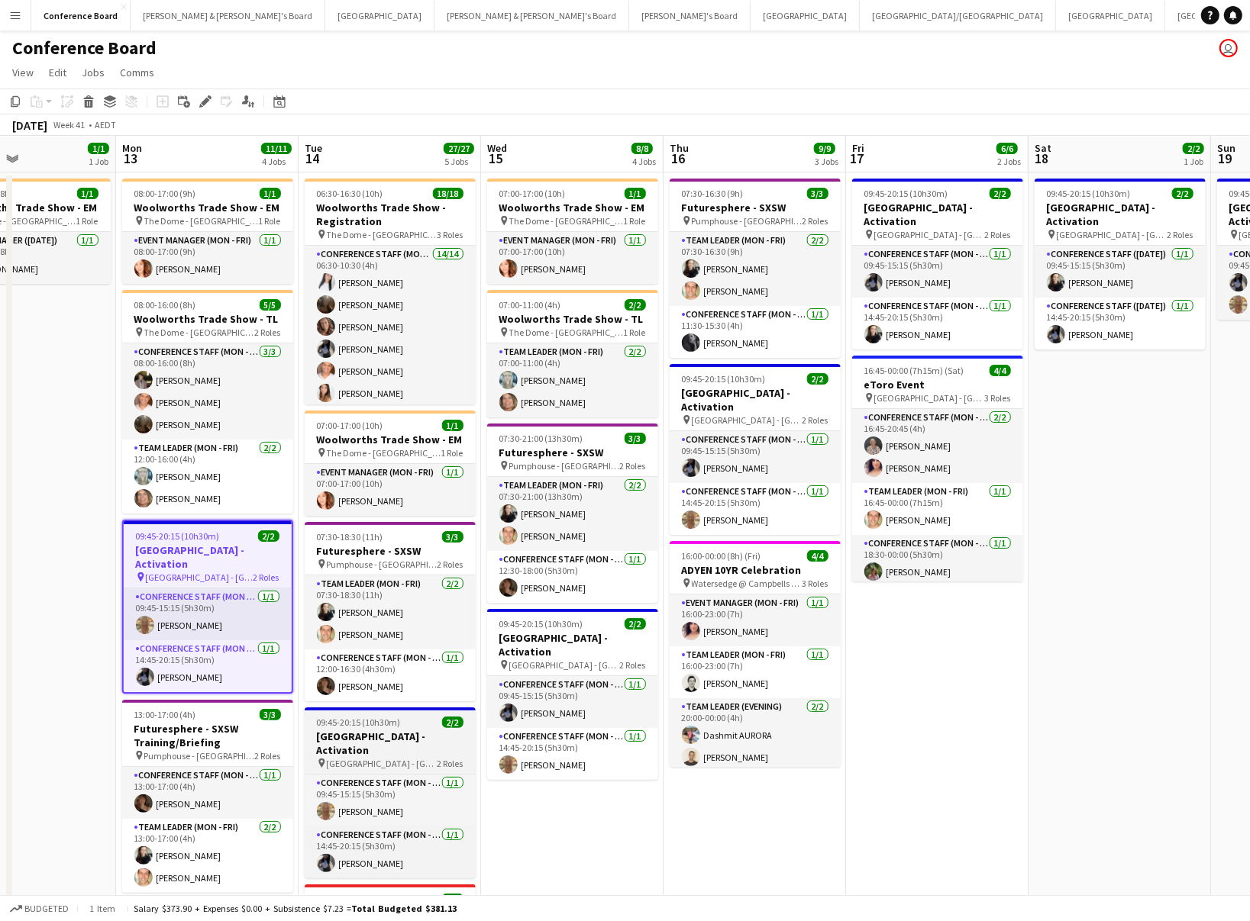
drag, startPoint x: 404, startPoint y: 743, endPoint x: 462, endPoint y: 709, distance: 67.0
click at [404, 757] on div "pin [GEOGRAPHIC_DATA] - [GEOGRAPHIC_DATA] 2 Roles" at bounding box center [390, 763] width 171 height 12
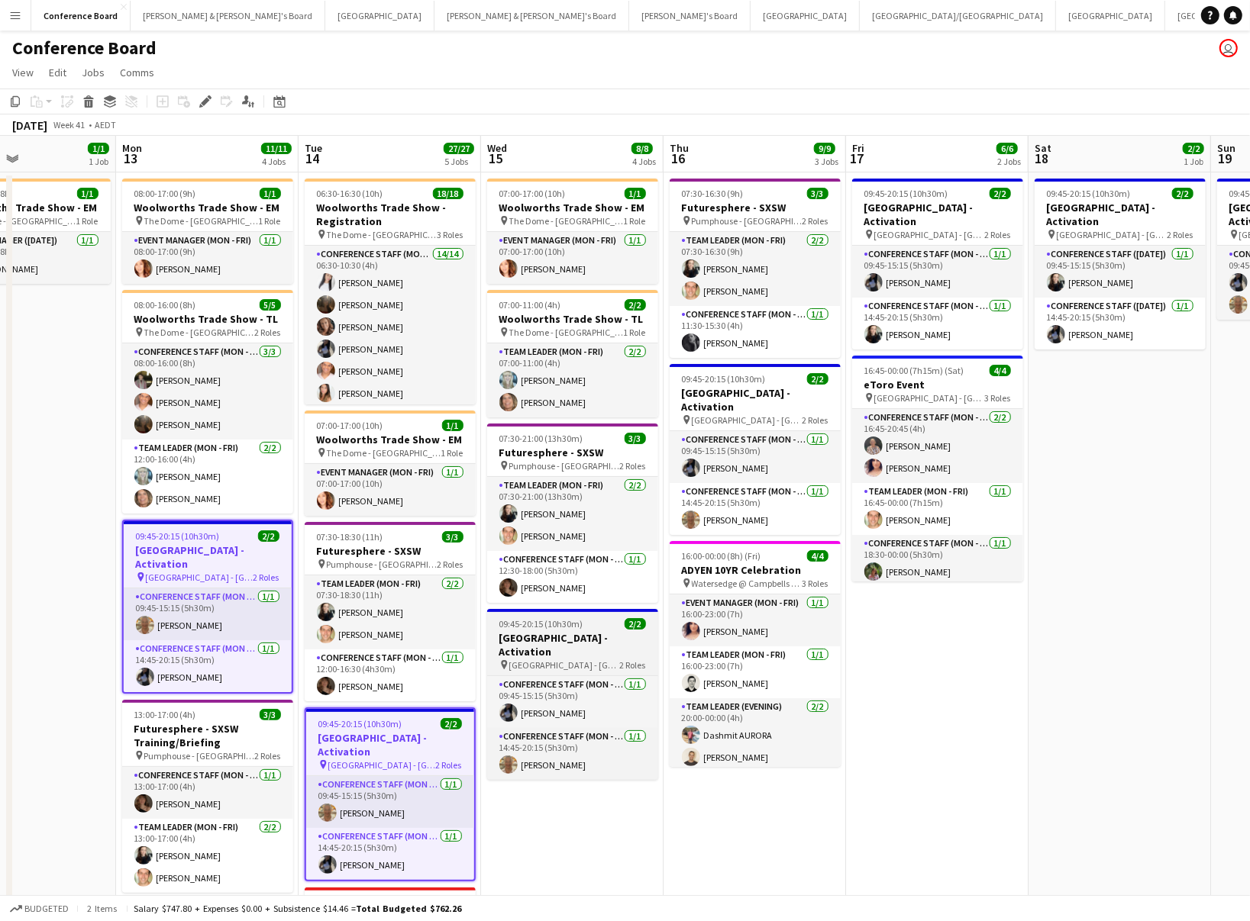
click at [552, 639] on h3 "[GEOGRAPHIC_DATA] - Activation" at bounding box center [572, 644] width 171 height 27
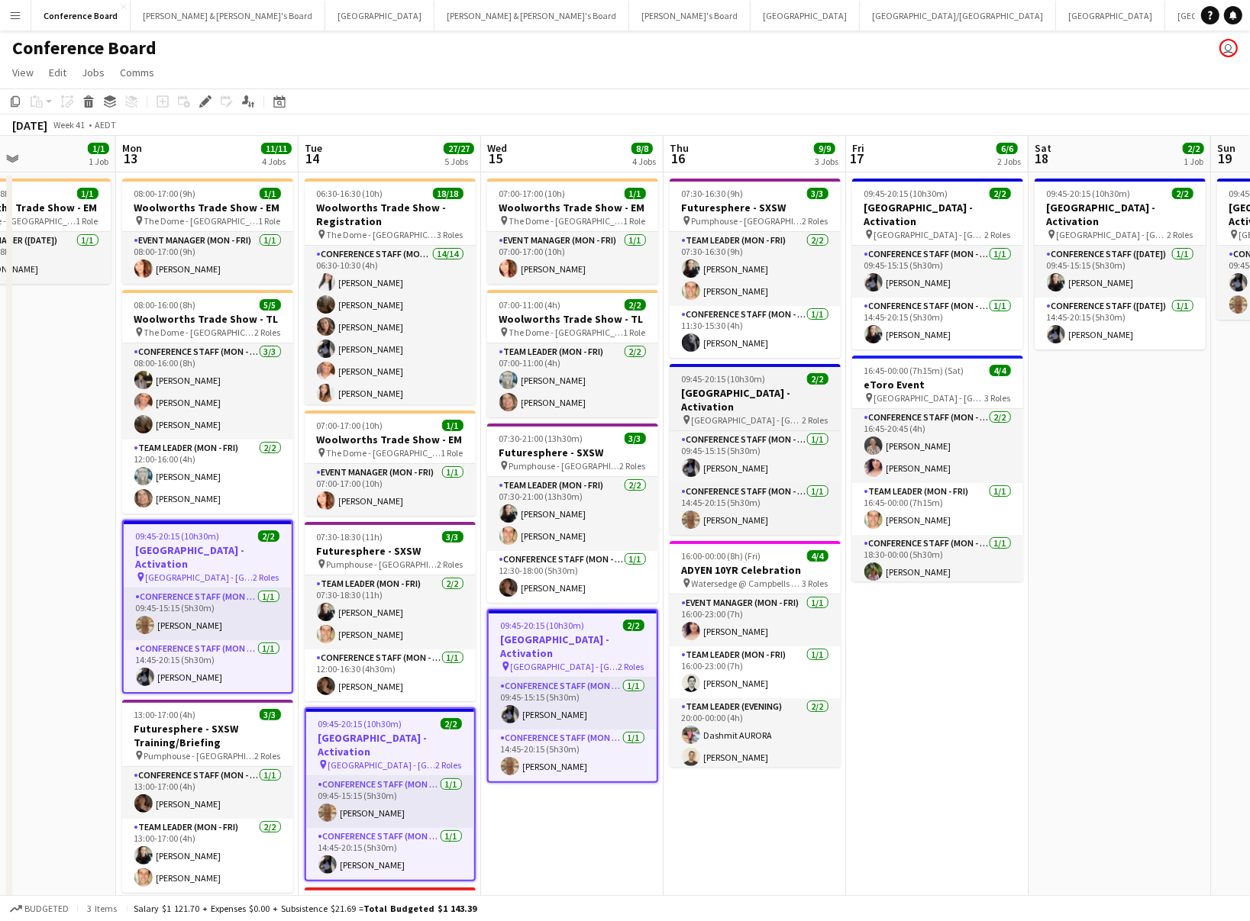
click at [747, 389] on h3 "[GEOGRAPHIC_DATA] - Activation" at bounding box center [754, 399] width 171 height 27
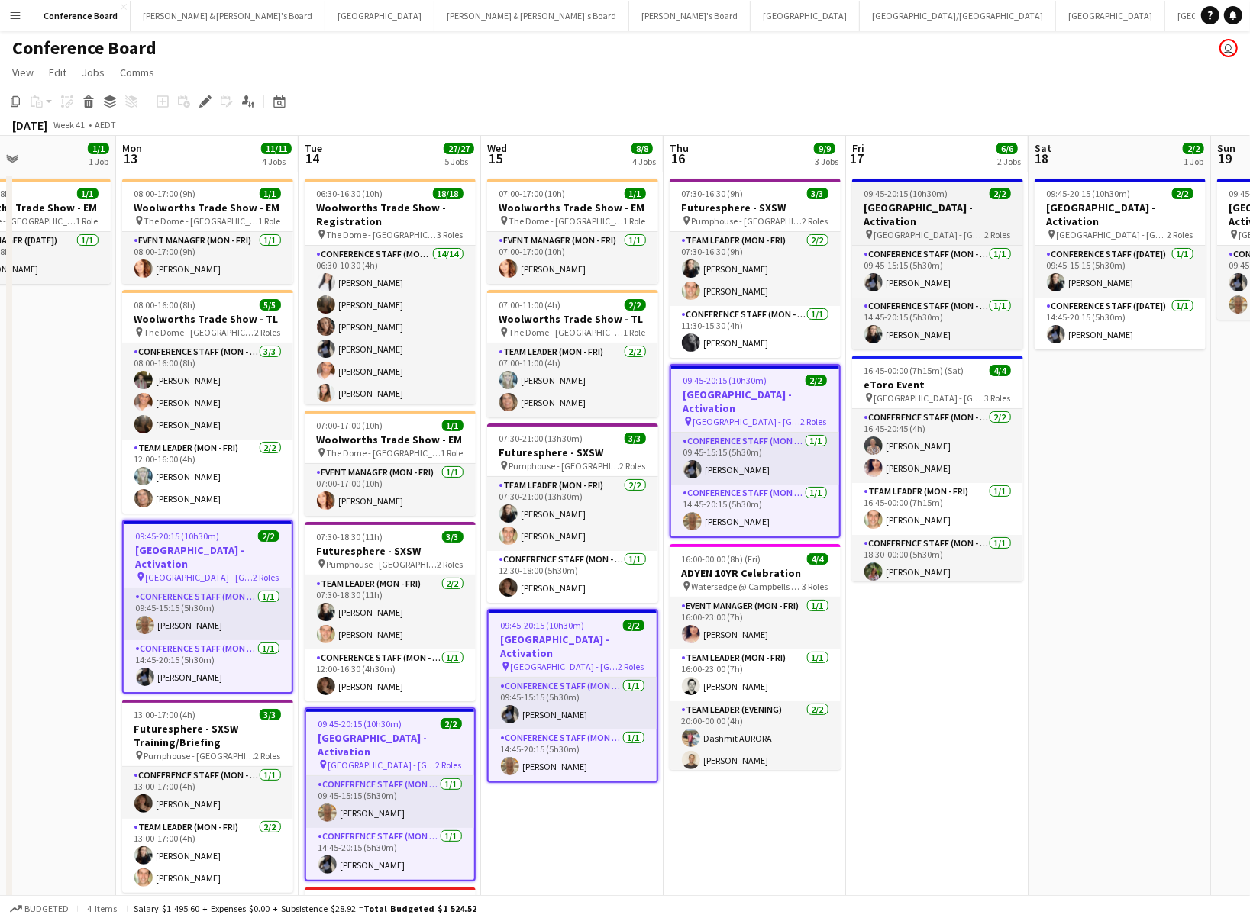
click at [923, 207] on h3 "[GEOGRAPHIC_DATA] - Activation" at bounding box center [937, 214] width 171 height 27
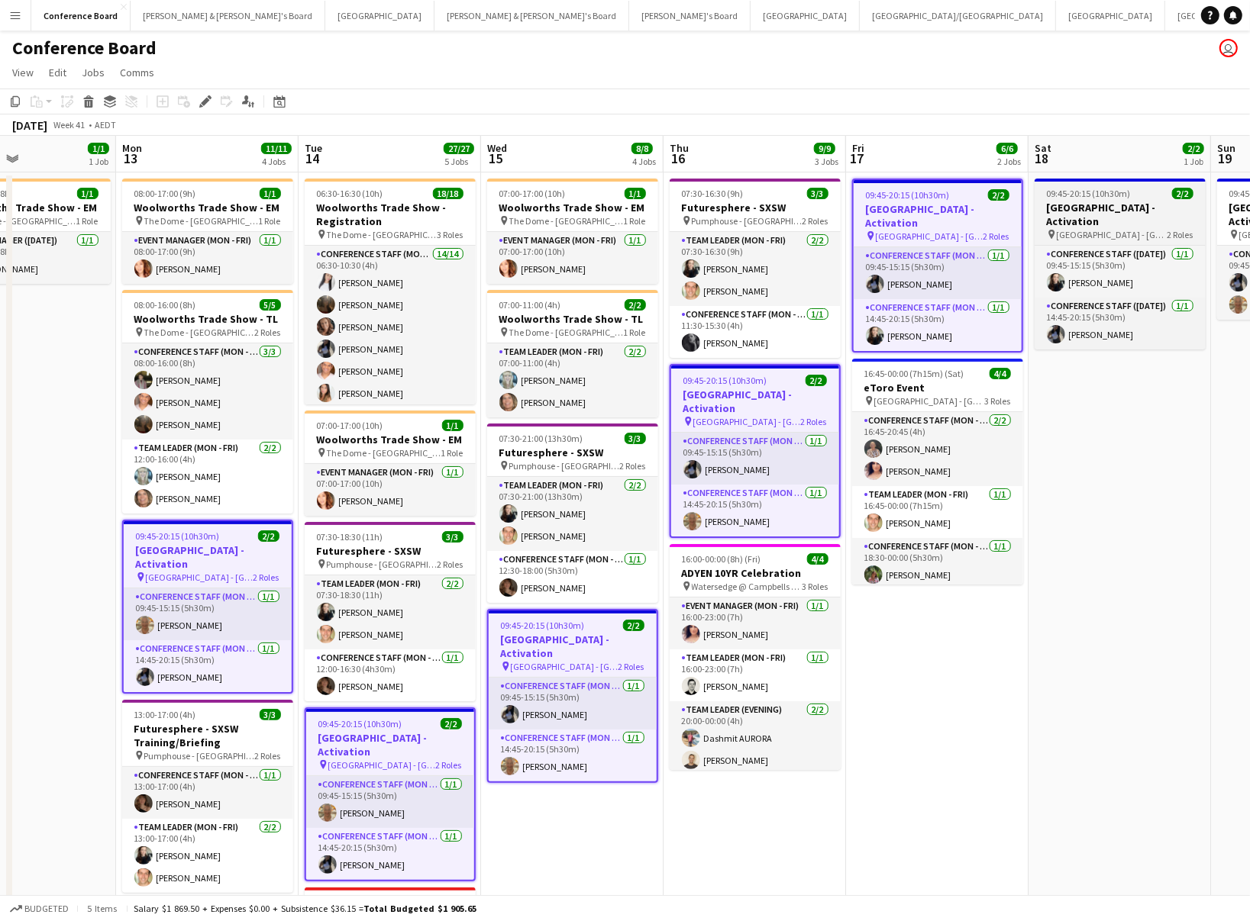
click at [1090, 206] on h3 "[GEOGRAPHIC_DATA] - Activation" at bounding box center [1119, 214] width 171 height 27
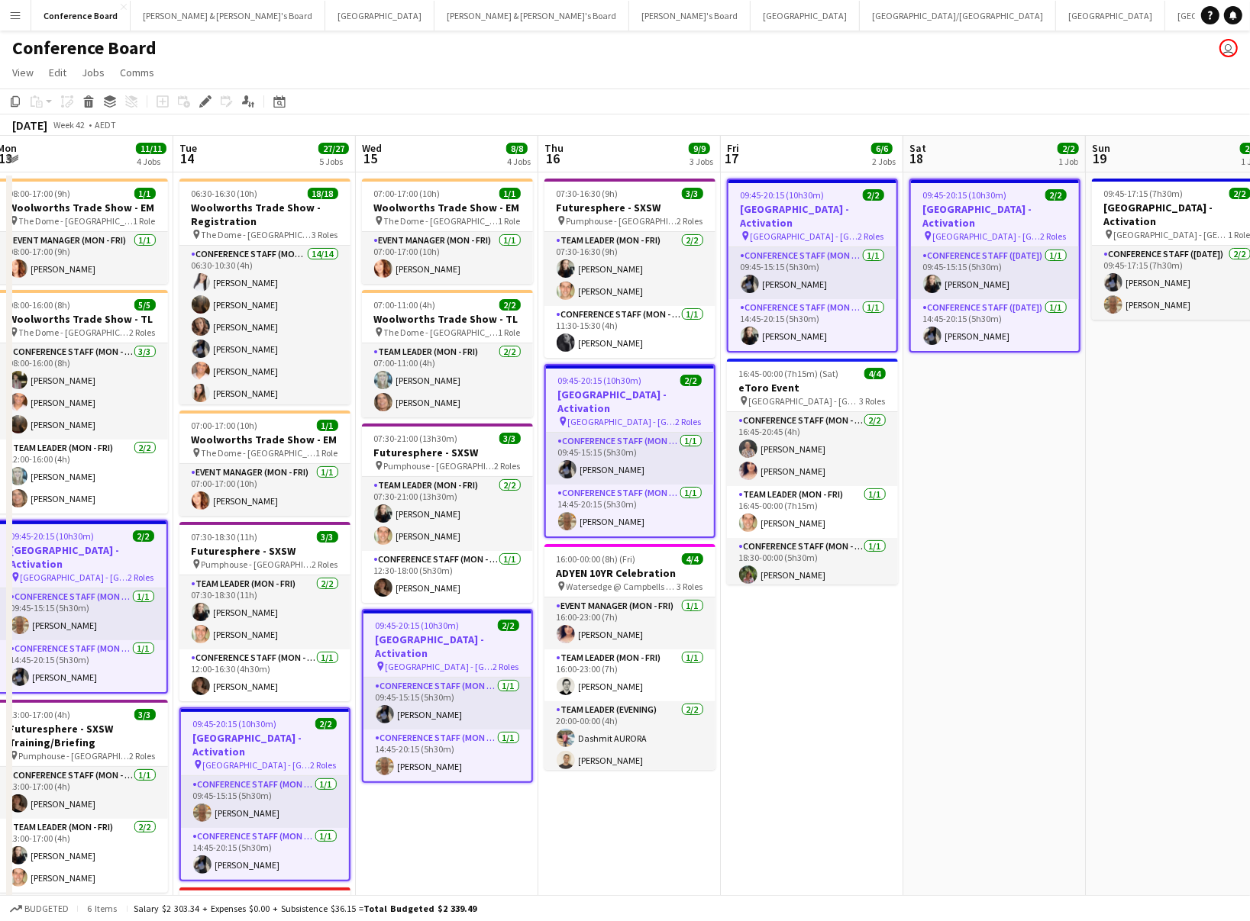
scroll to position [0, 557]
click at [1154, 209] on h3 "[GEOGRAPHIC_DATA] - Activation" at bounding box center [1176, 214] width 171 height 27
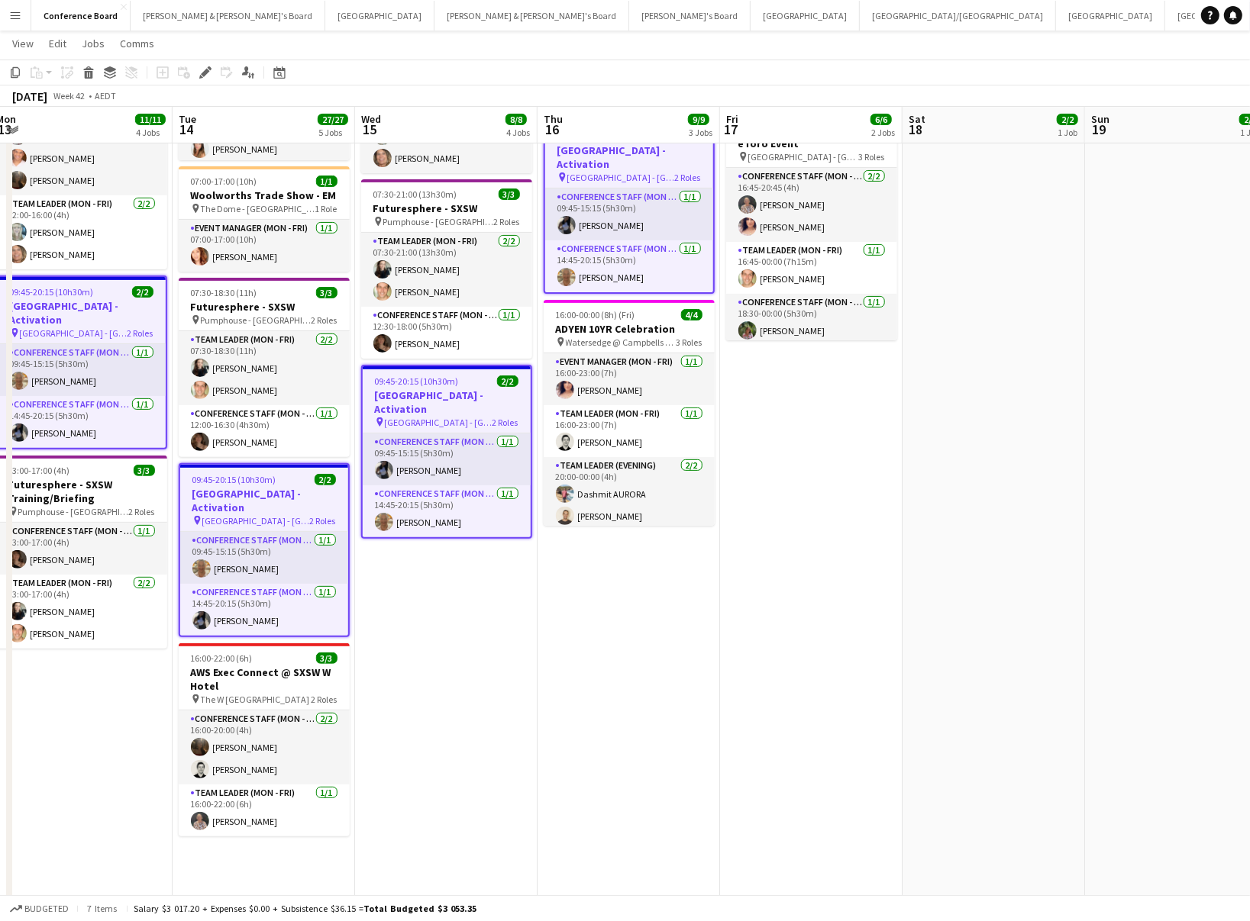
scroll to position [244, 0]
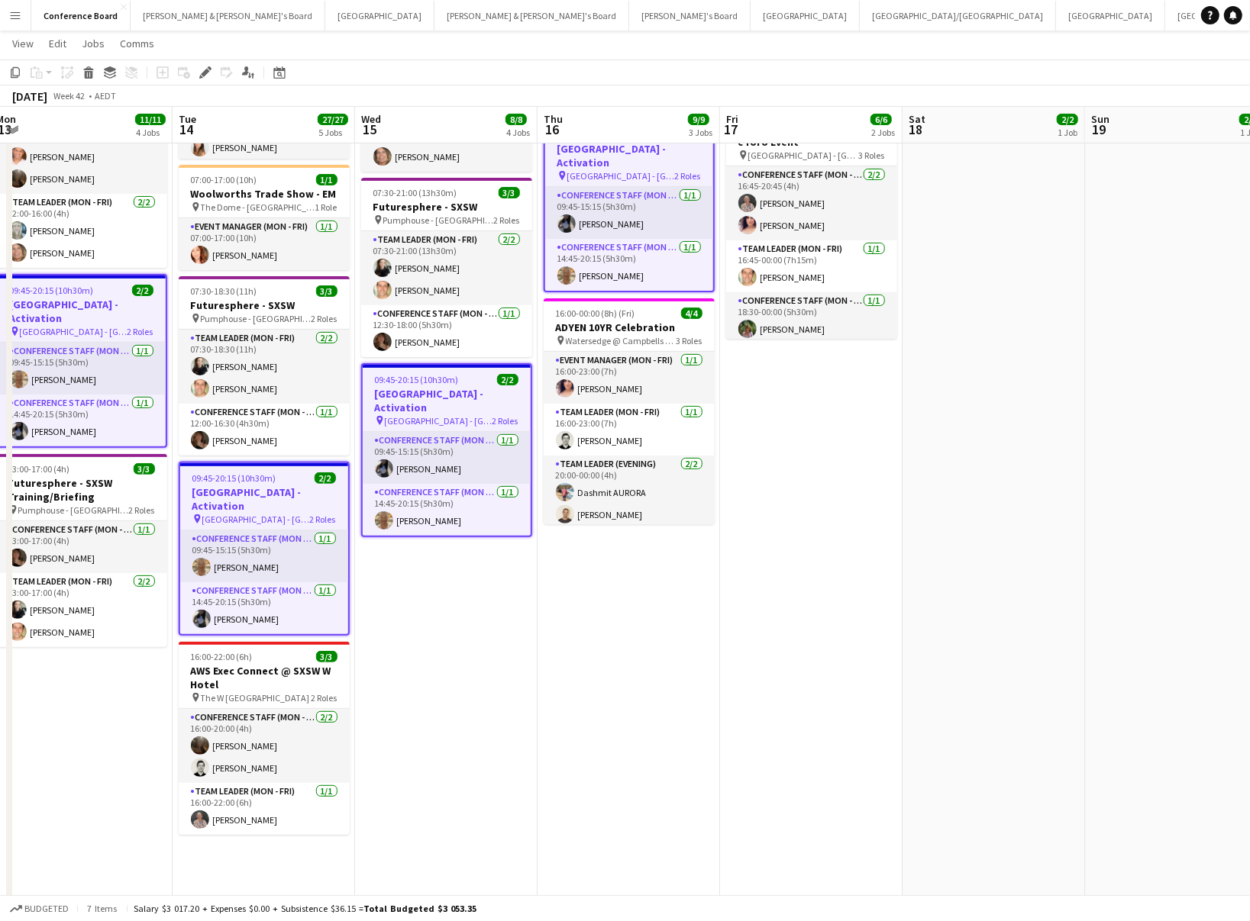
click at [931, 815] on div "Budgeted 7 items Salary $3 017.20 + Expenses $0.00 + Subsistence $36.15 = Total…" at bounding box center [625, 908] width 1250 height 26
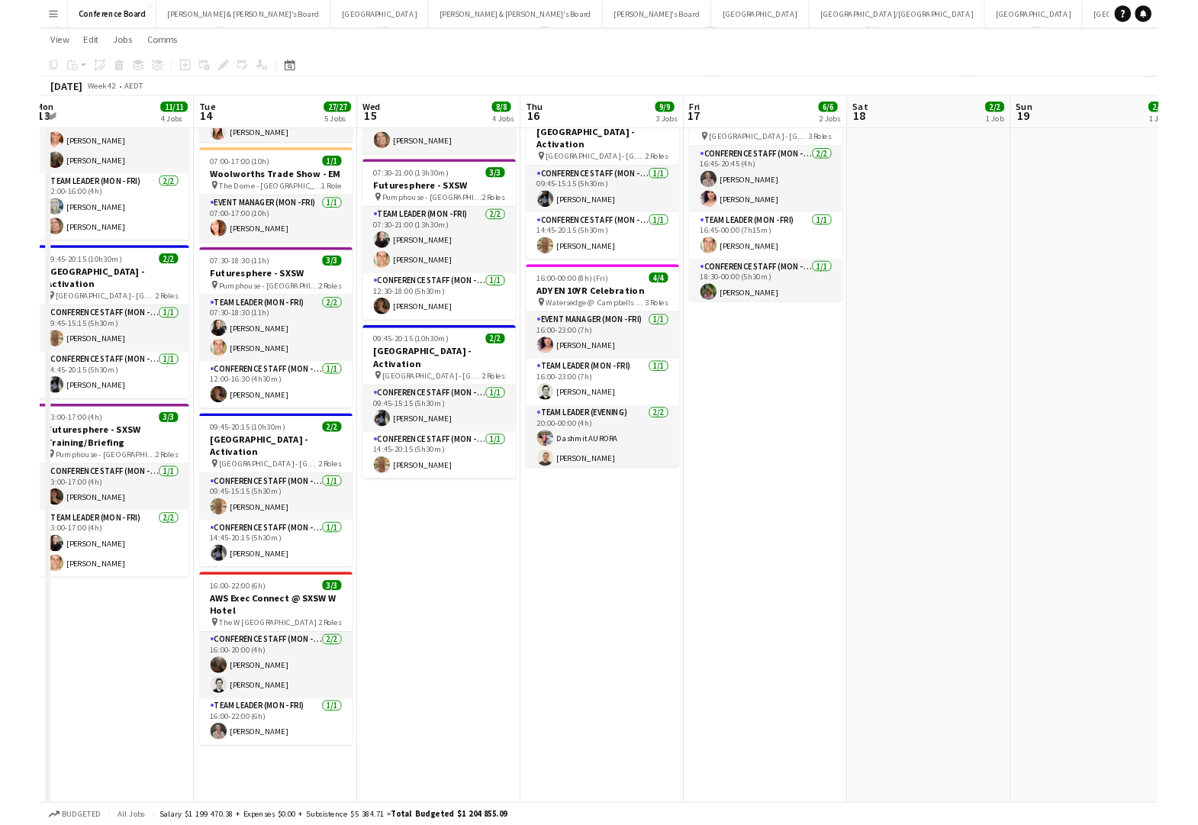
scroll to position [0, 0]
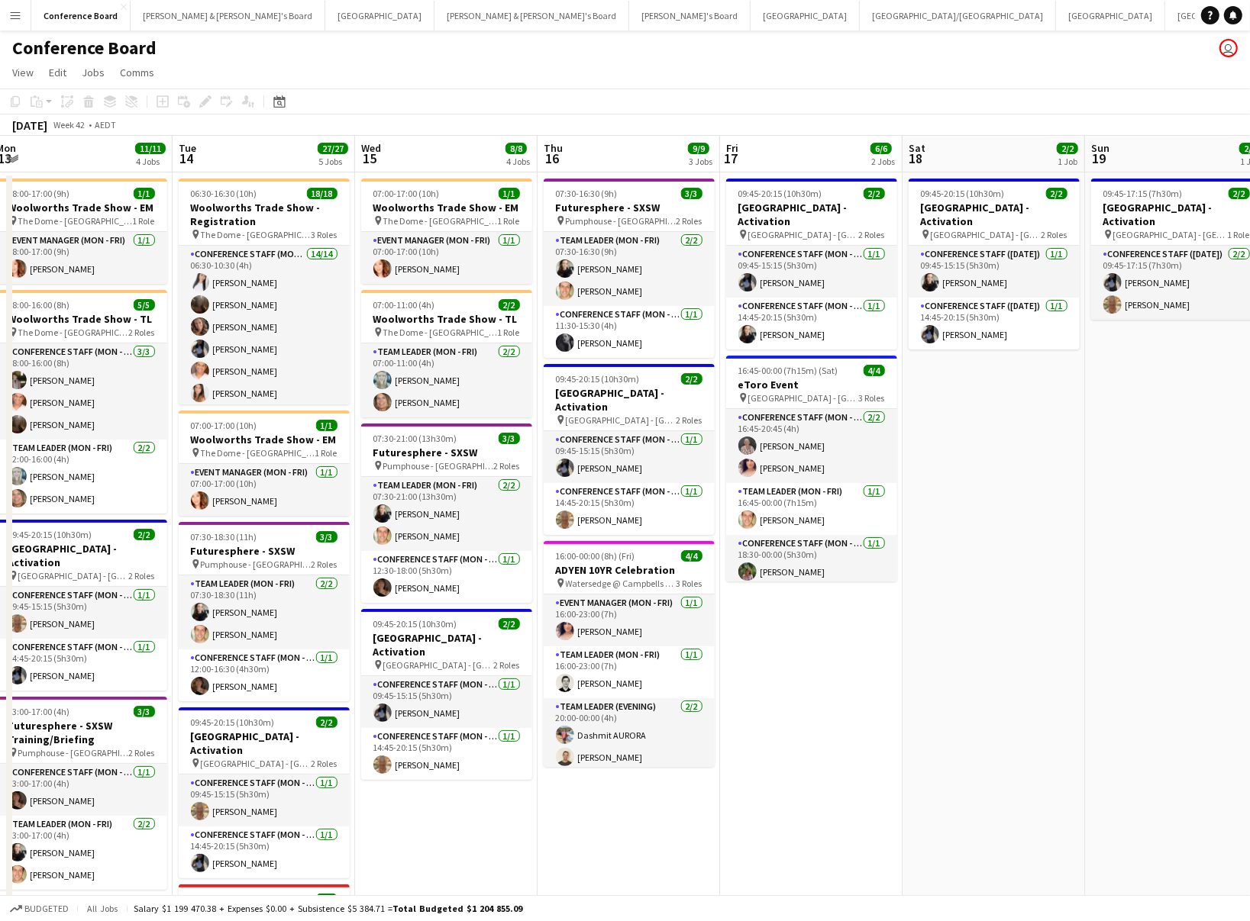
click at [864, 815] on div "Budgeted All jobs Salary $1 199 470.38 + Expenses $0.00 + Subsistence $5 384.71…" at bounding box center [625, 908] width 1250 height 26
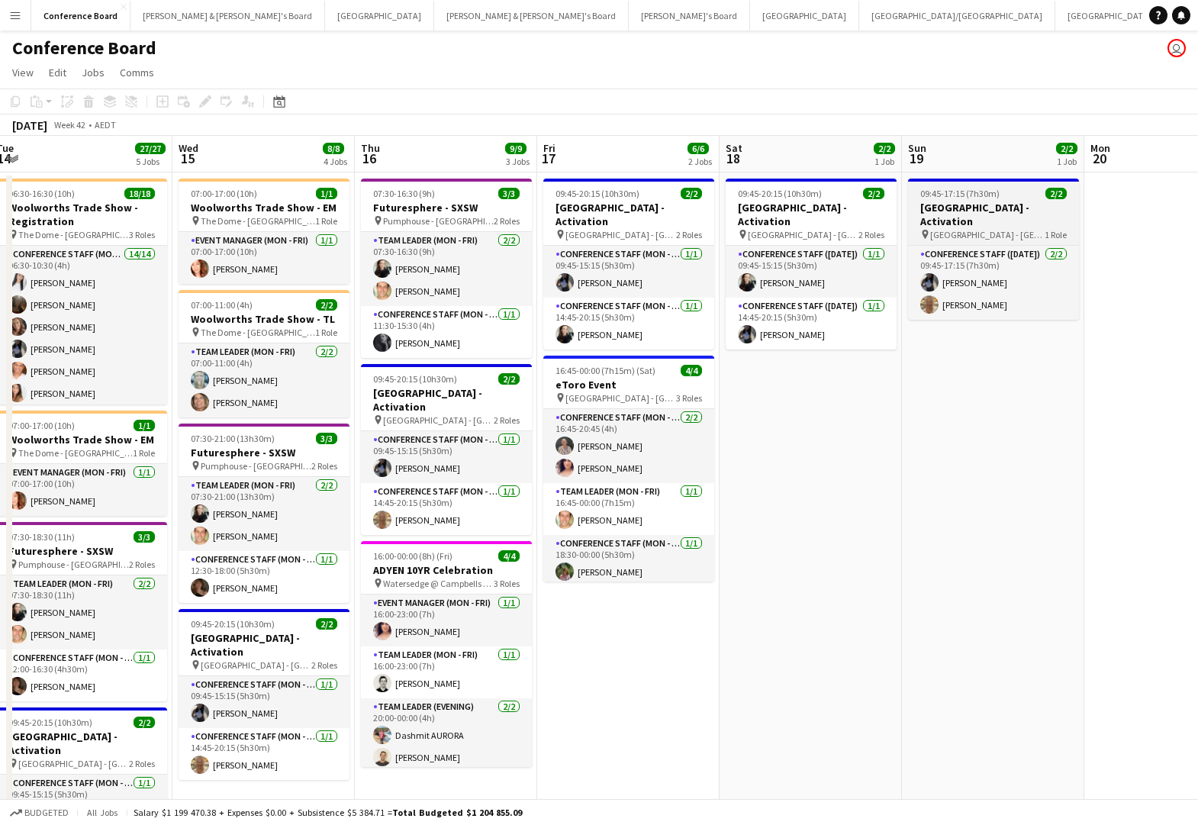
click at [973, 202] on h3 "[GEOGRAPHIC_DATA] - Activation" at bounding box center [993, 214] width 171 height 27
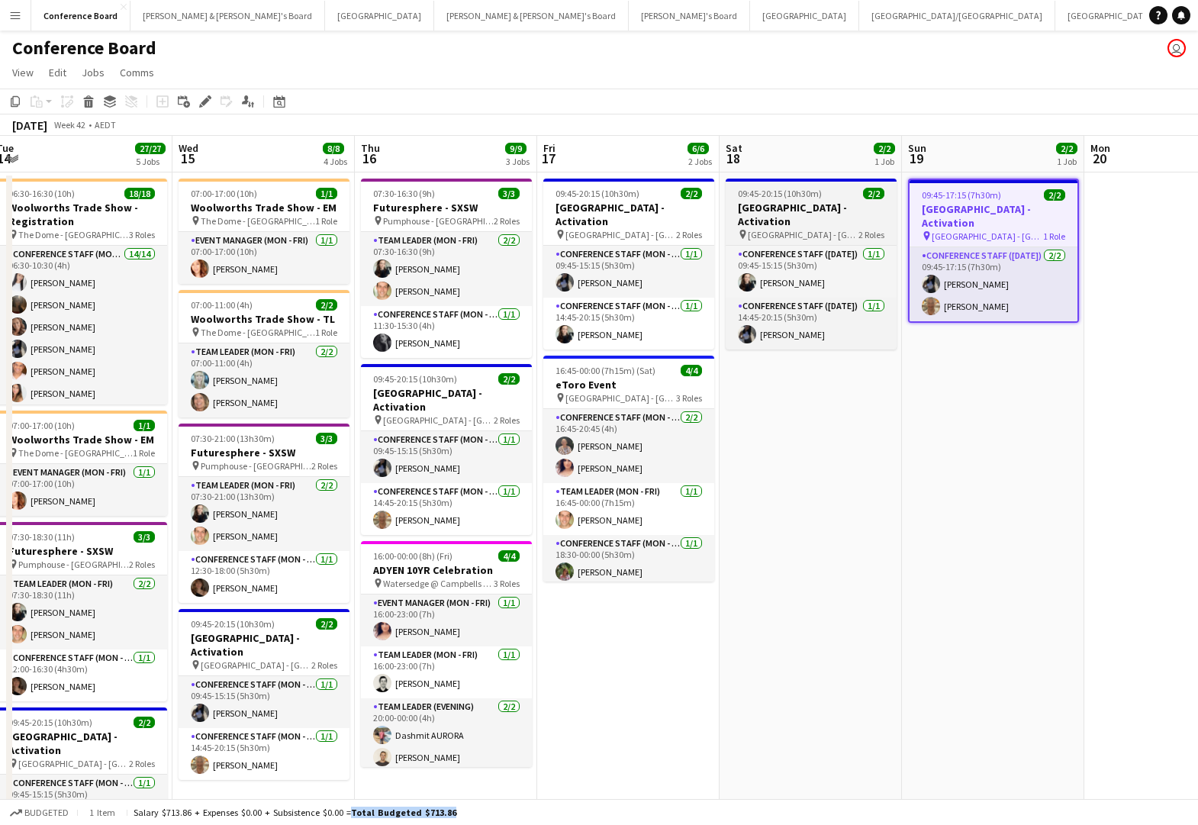
click at [811, 208] on h3 "[GEOGRAPHIC_DATA] - Activation" at bounding box center [811, 214] width 171 height 27
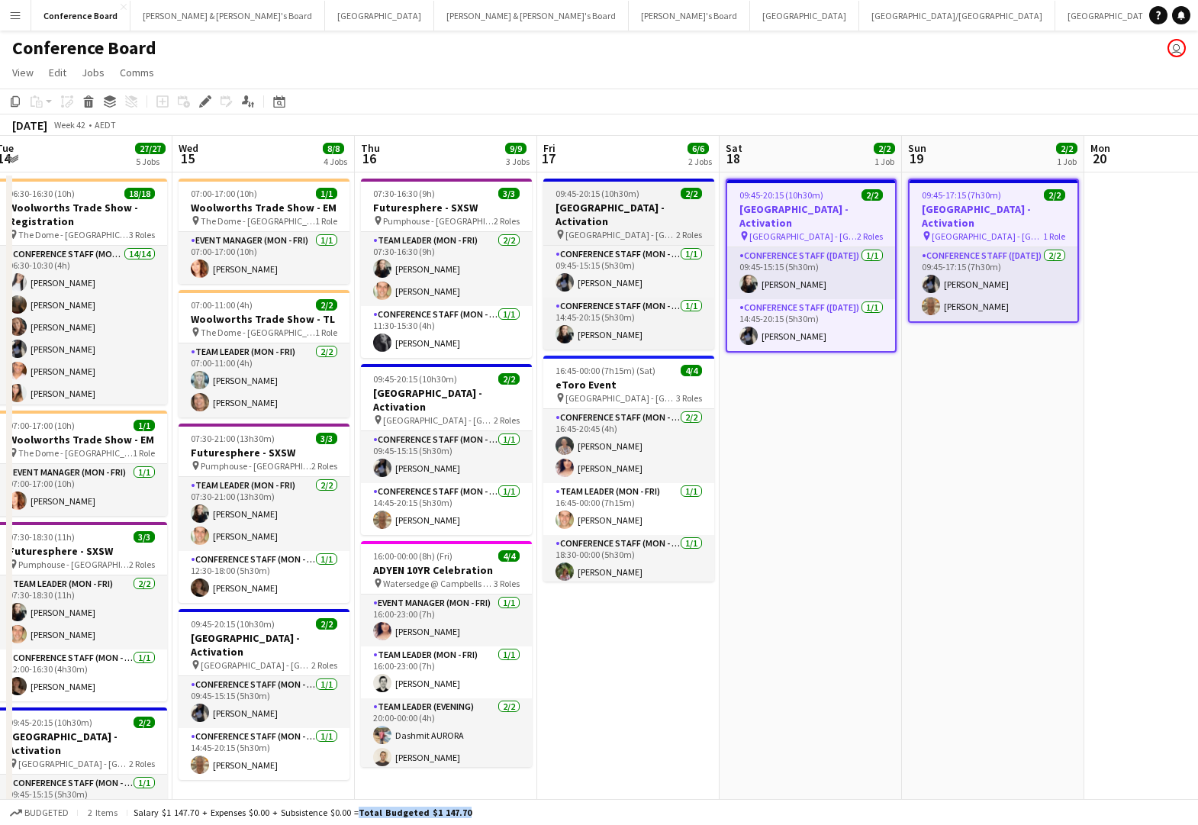
click at [611, 201] on h3 "[GEOGRAPHIC_DATA] - Activation" at bounding box center [629, 214] width 171 height 27
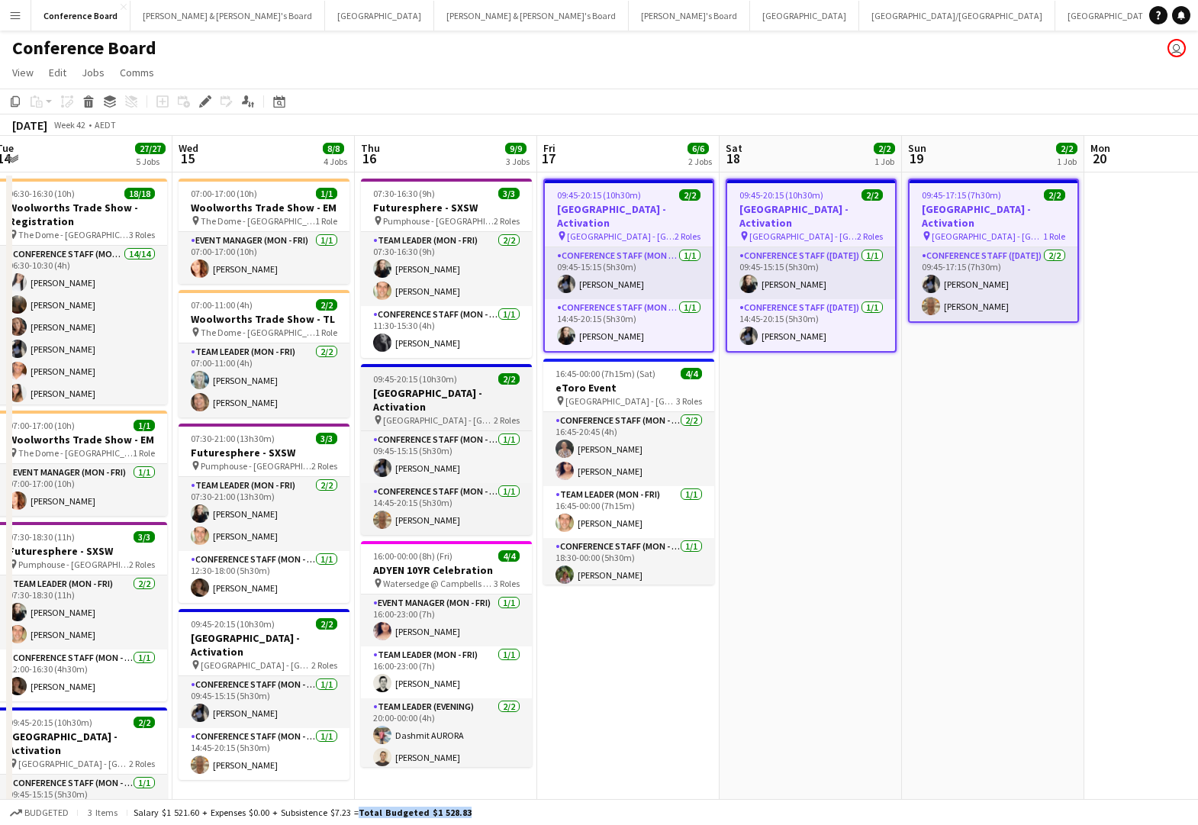
click at [428, 382] on span "09:45-20:15 (10h30m)" at bounding box center [415, 378] width 84 height 11
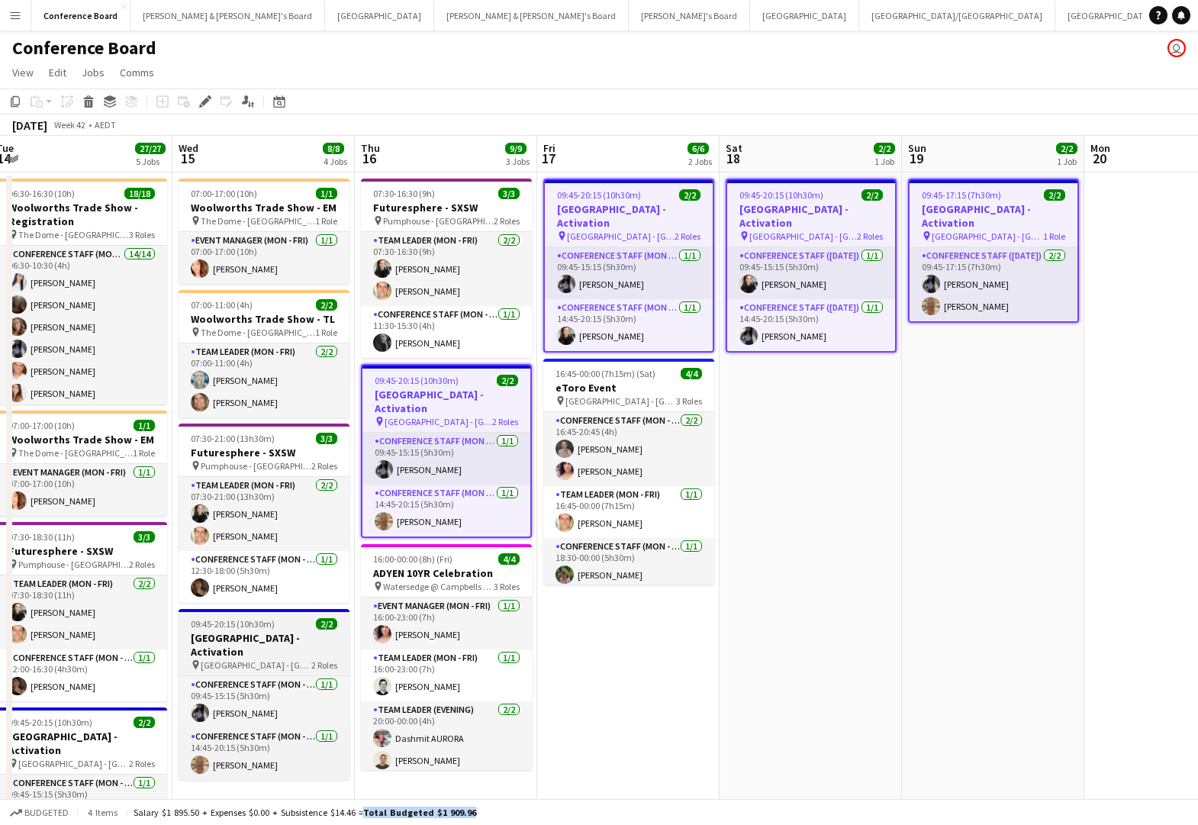
click at [293, 642] on h3 "[GEOGRAPHIC_DATA] - Activation" at bounding box center [264, 644] width 171 height 27
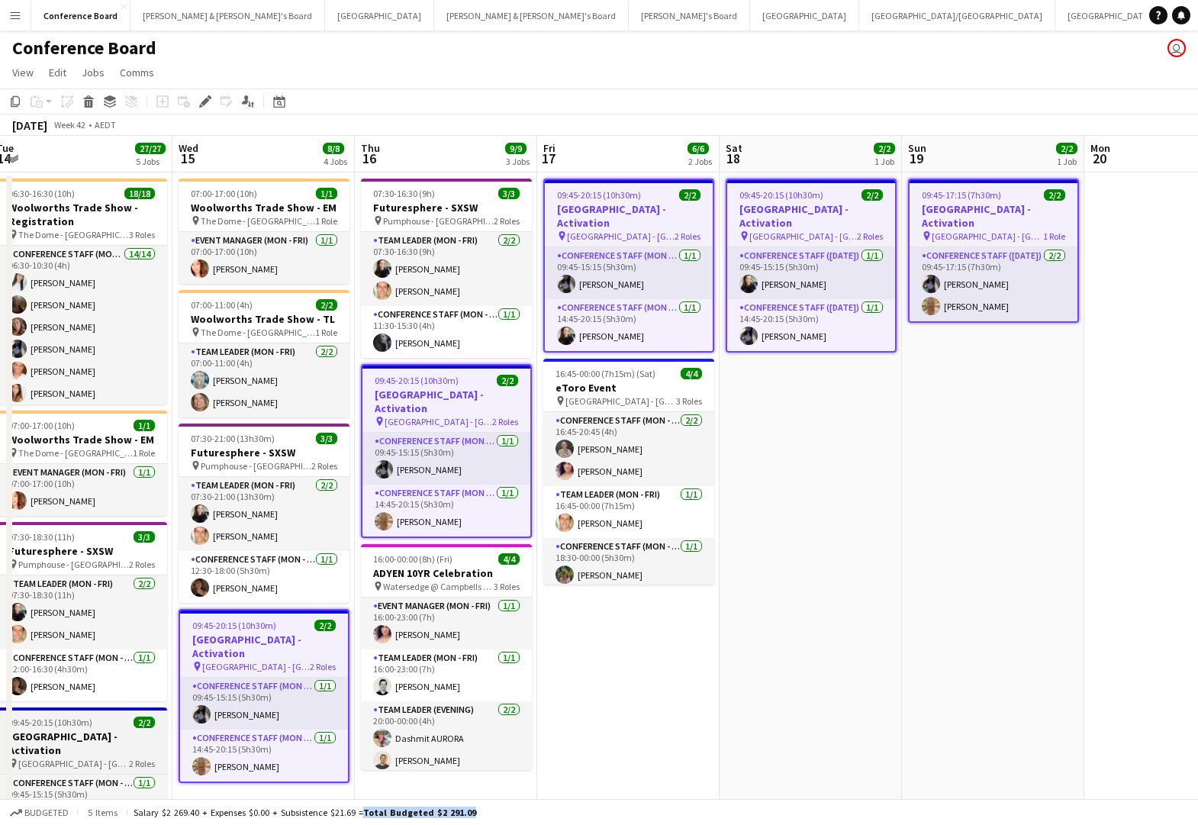
click at [50, 731] on h3 "[GEOGRAPHIC_DATA] - Activation" at bounding box center [81, 743] width 171 height 27
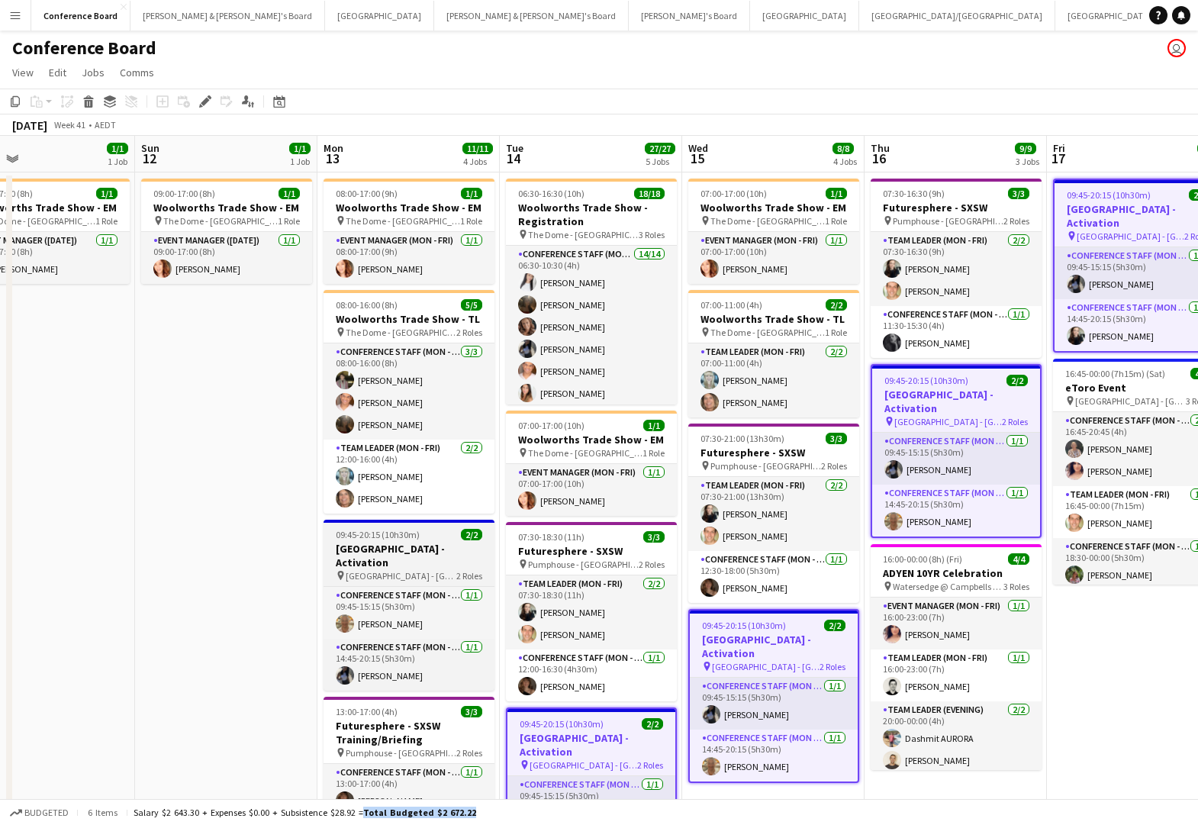
scroll to position [0, 398]
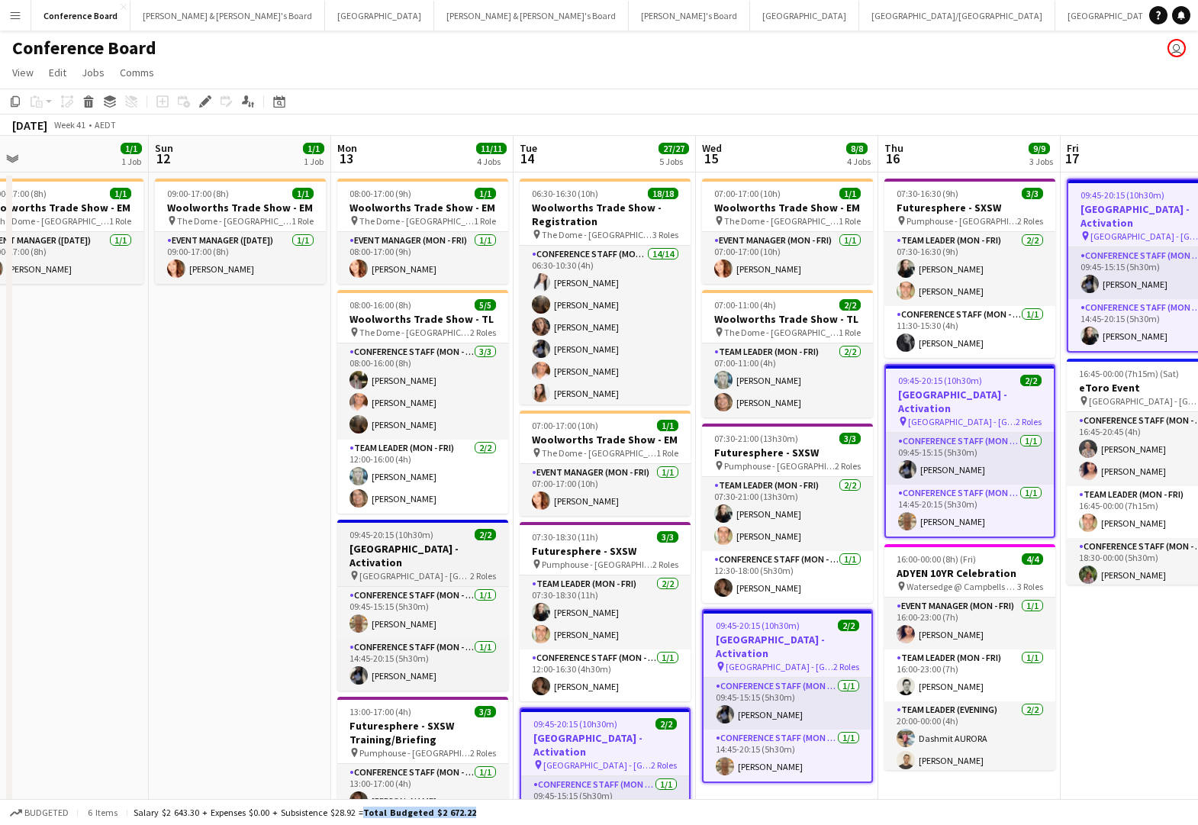
click at [402, 570] on span "[GEOGRAPHIC_DATA] - [GEOGRAPHIC_DATA]" at bounding box center [415, 575] width 111 height 11
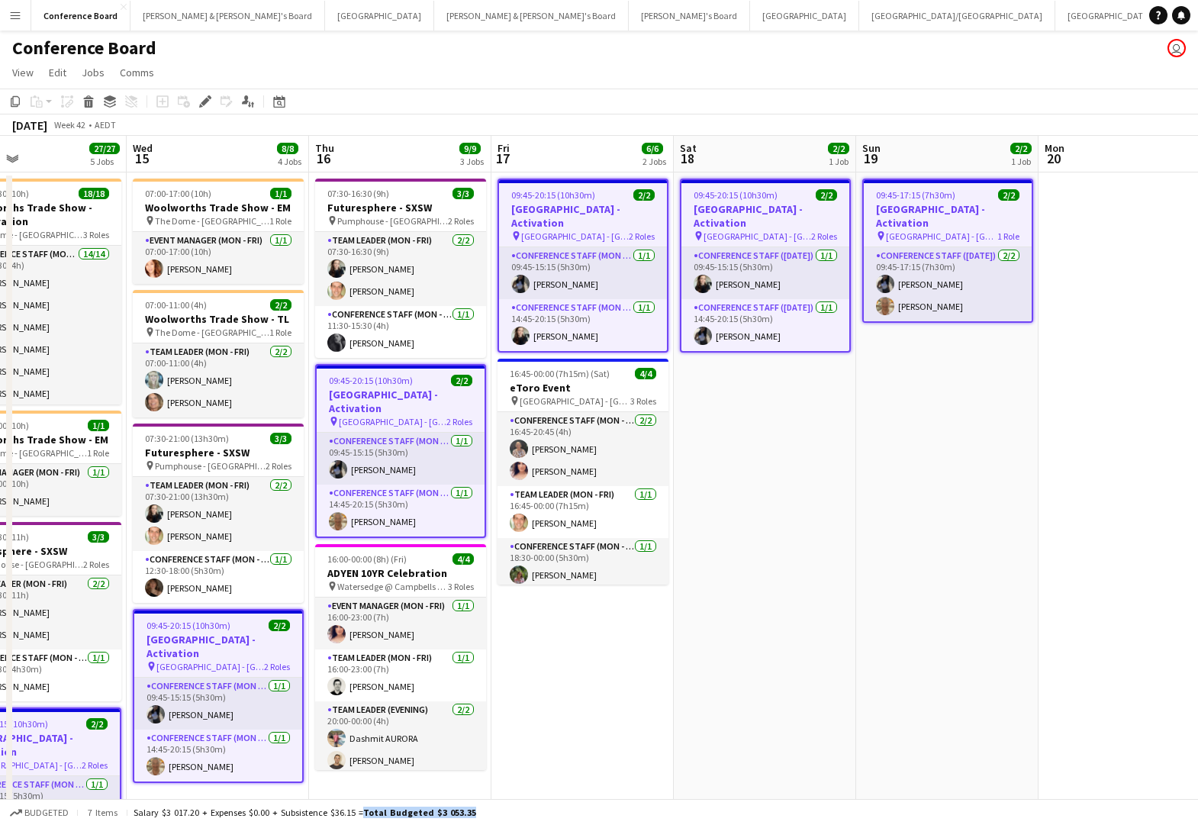
scroll to position [0, 420]
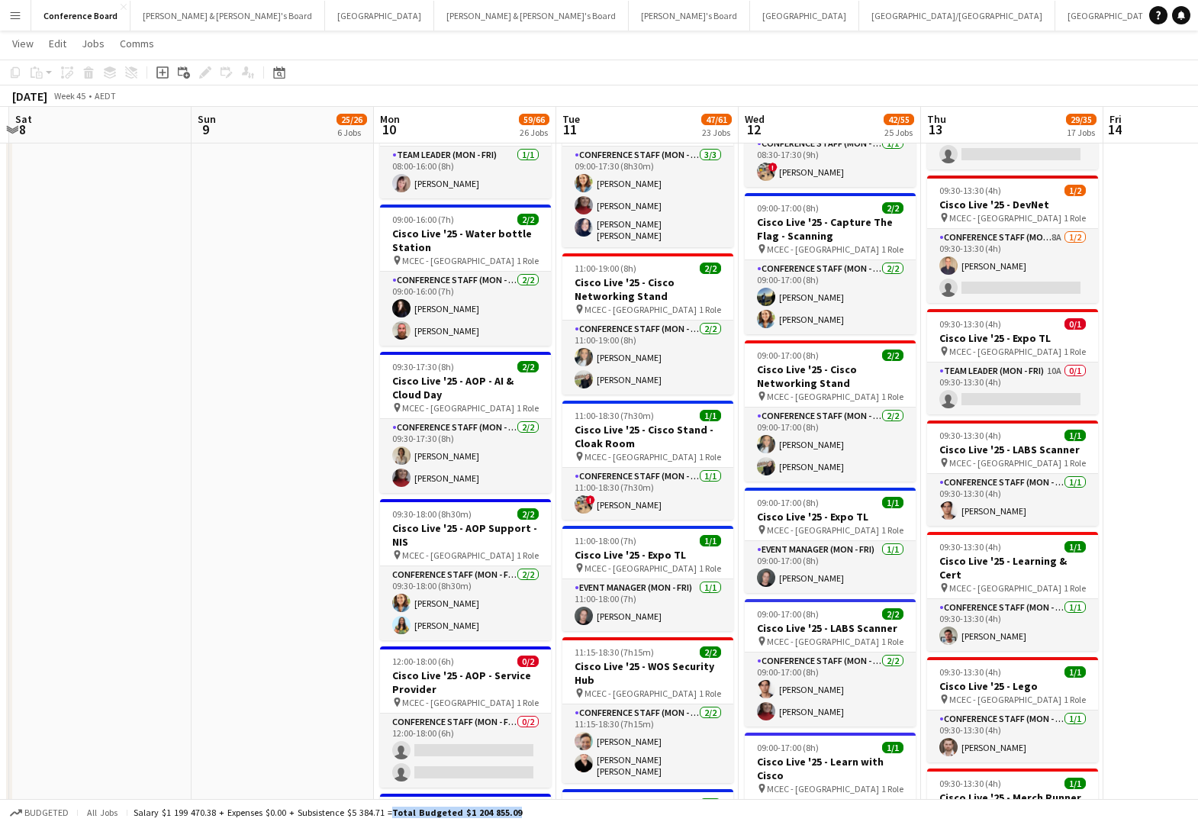
scroll to position [1514, 0]
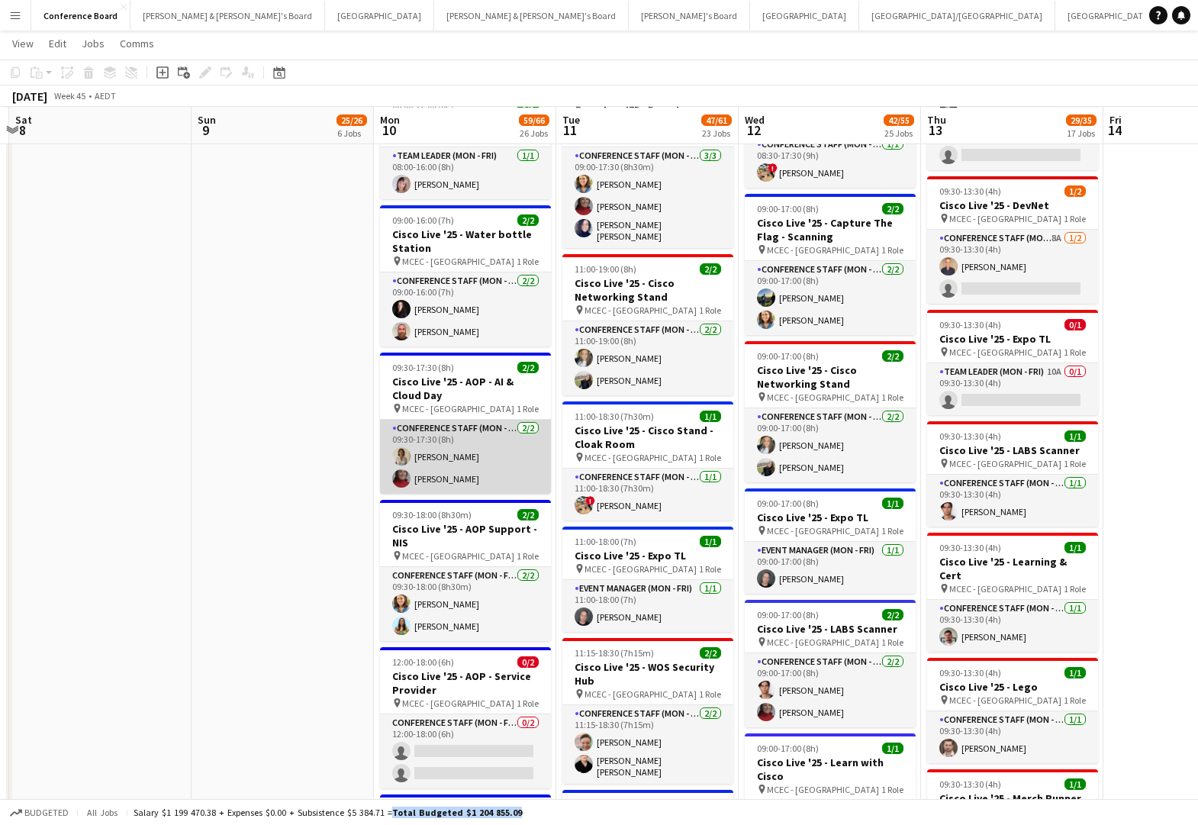
click at [418, 448] on app-card-role "Conference Staff (Mon - Fri) [DATE] 09:30-17:30 (8h) [PERSON_NAME] Kwa [PERSON_…" at bounding box center [465, 457] width 171 height 74
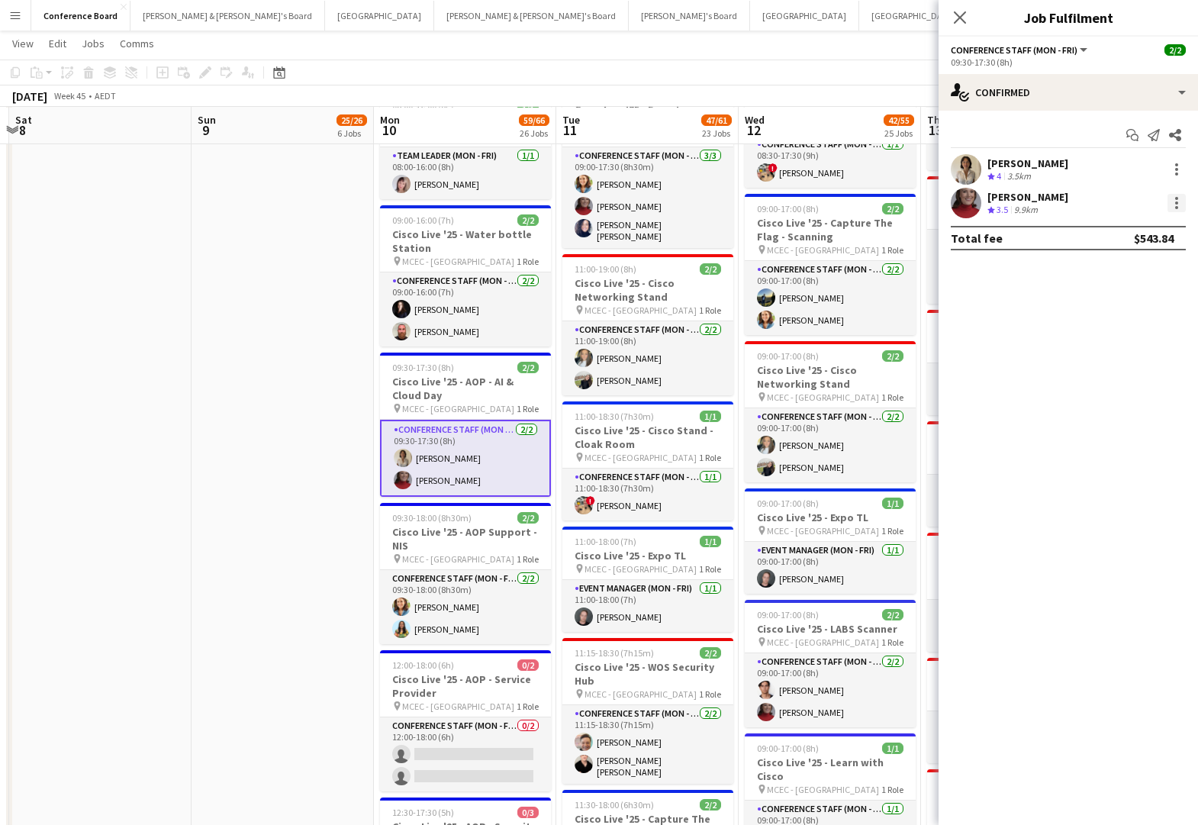
click at [1171, 205] on div at bounding box center [1177, 203] width 18 height 18
click at [1135, 268] on span "Switch crew" at bounding box center [1111, 267] width 65 height 13
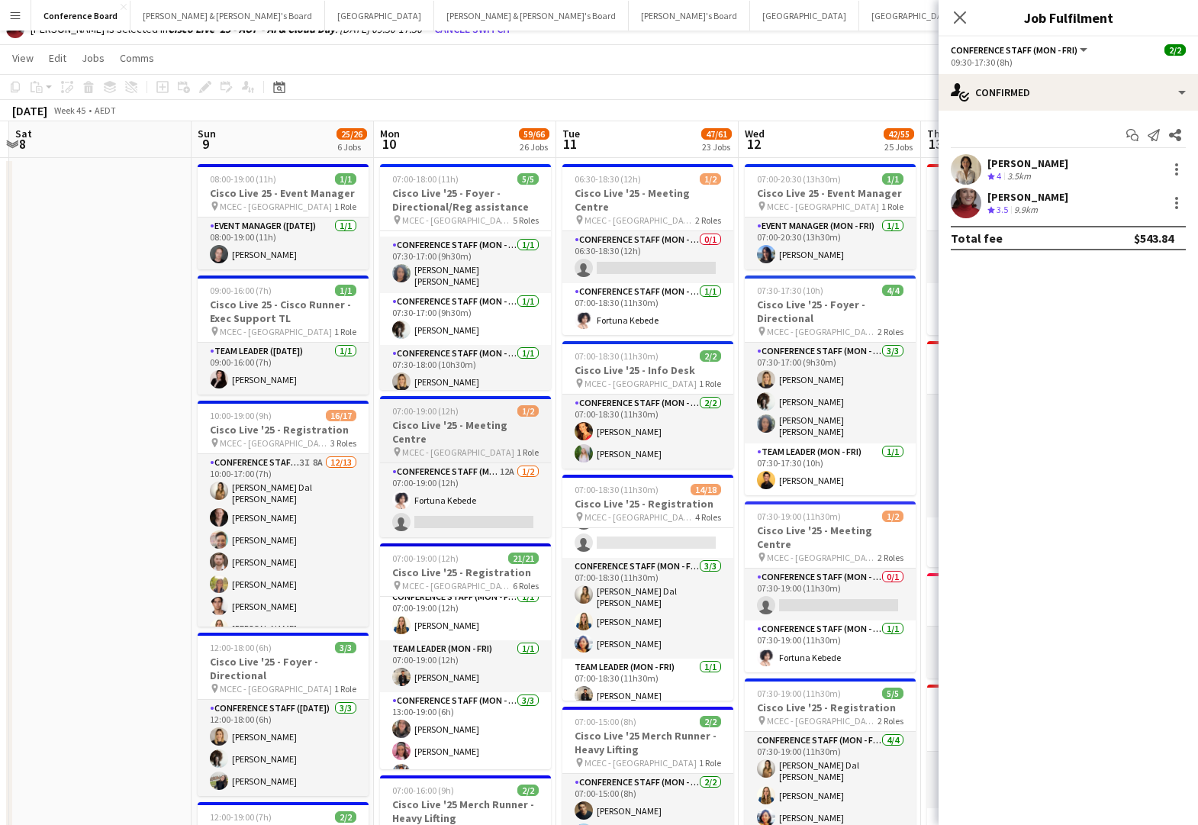
scroll to position [56, 0]
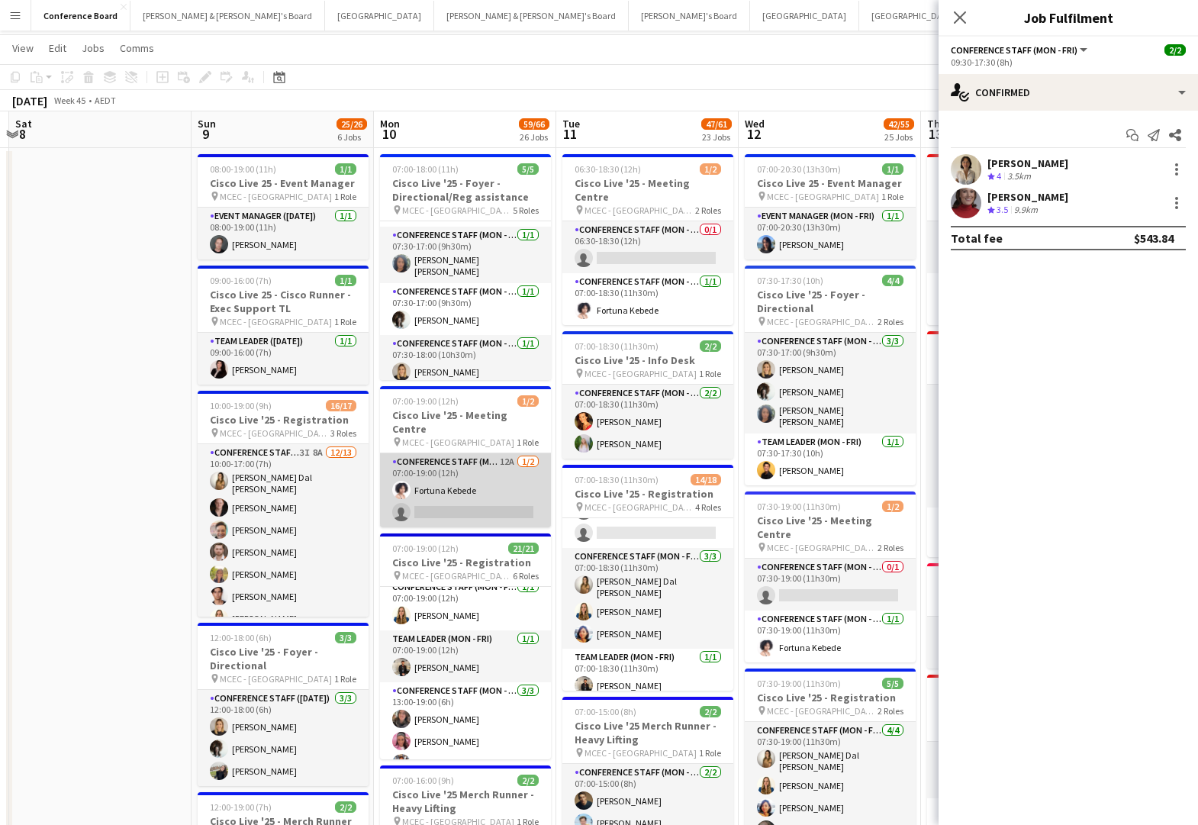
click at [443, 492] on app-card-role "Conference Staff (Mon - Fri) 12A [DATE] 07:00-19:00 (12h) Fortuna Kebede single…" at bounding box center [465, 490] width 171 height 74
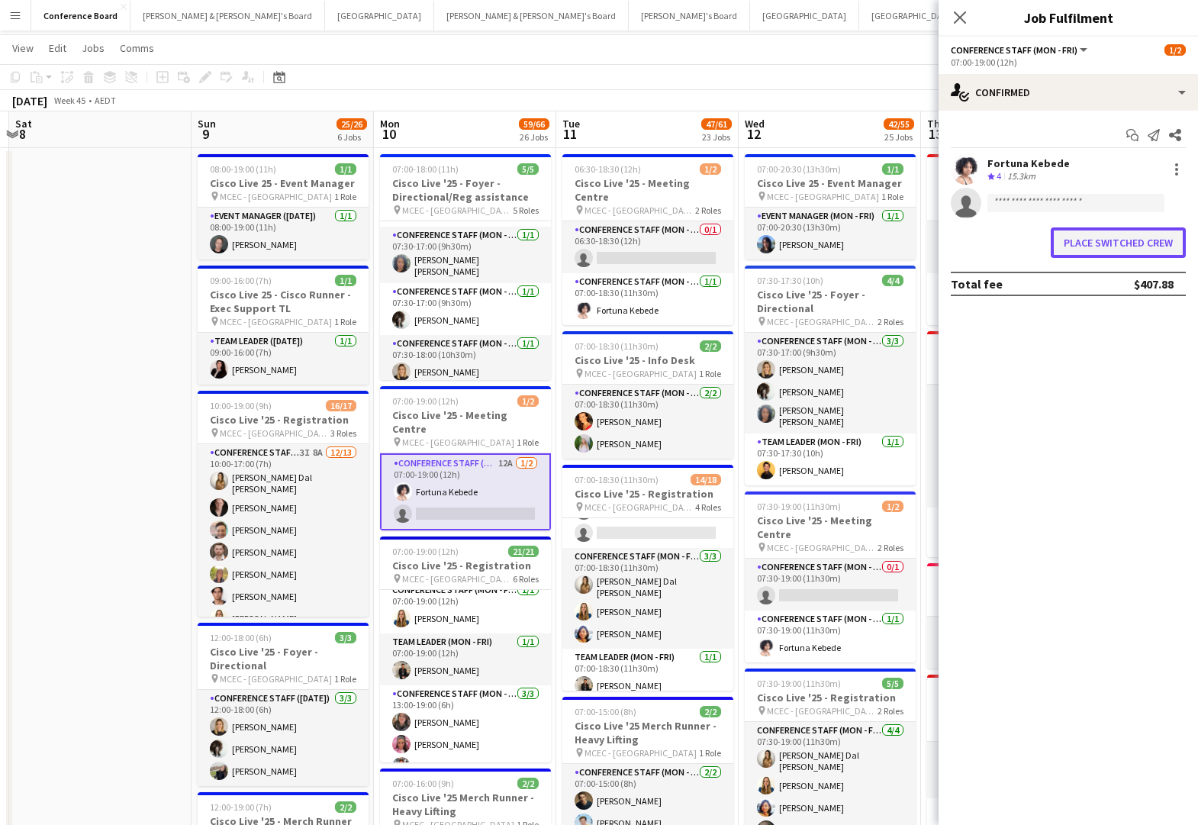
click at [1066, 239] on button "Place switched crew" at bounding box center [1118, 242] width 135 height 31
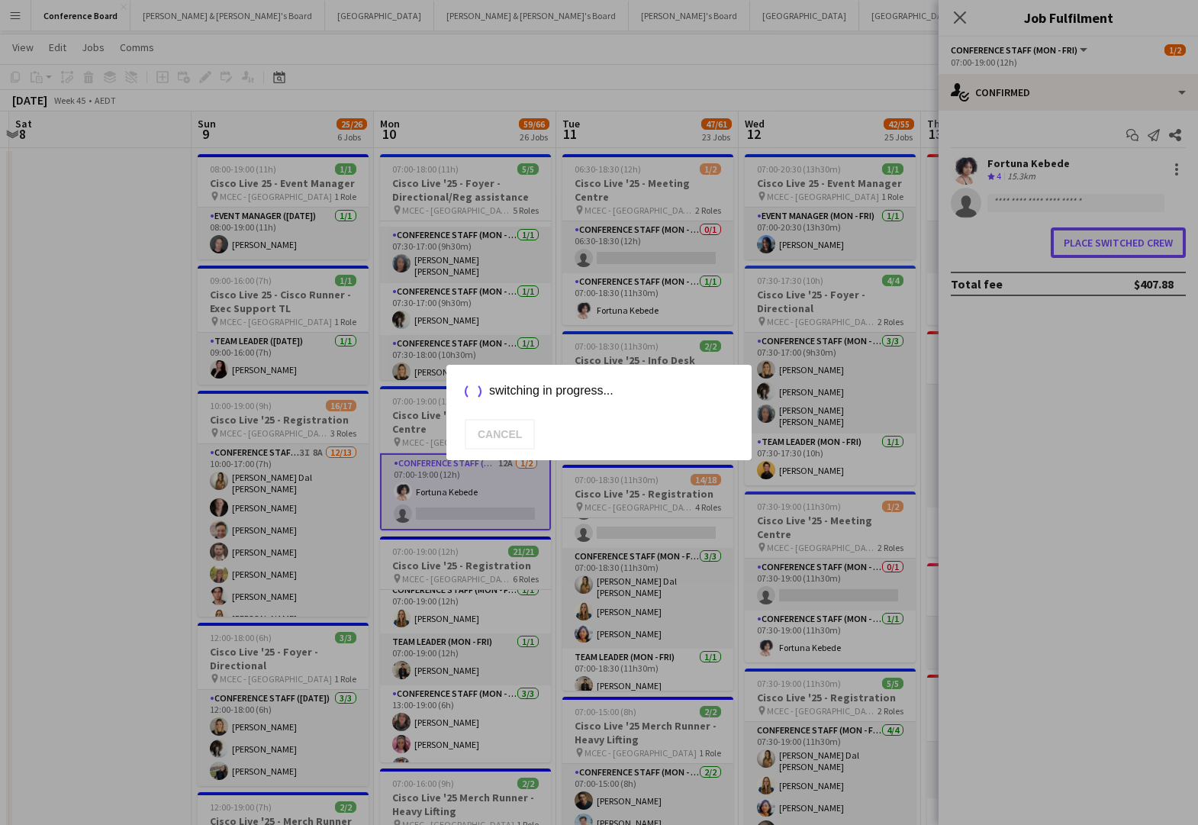
scroll to position [0, 0]
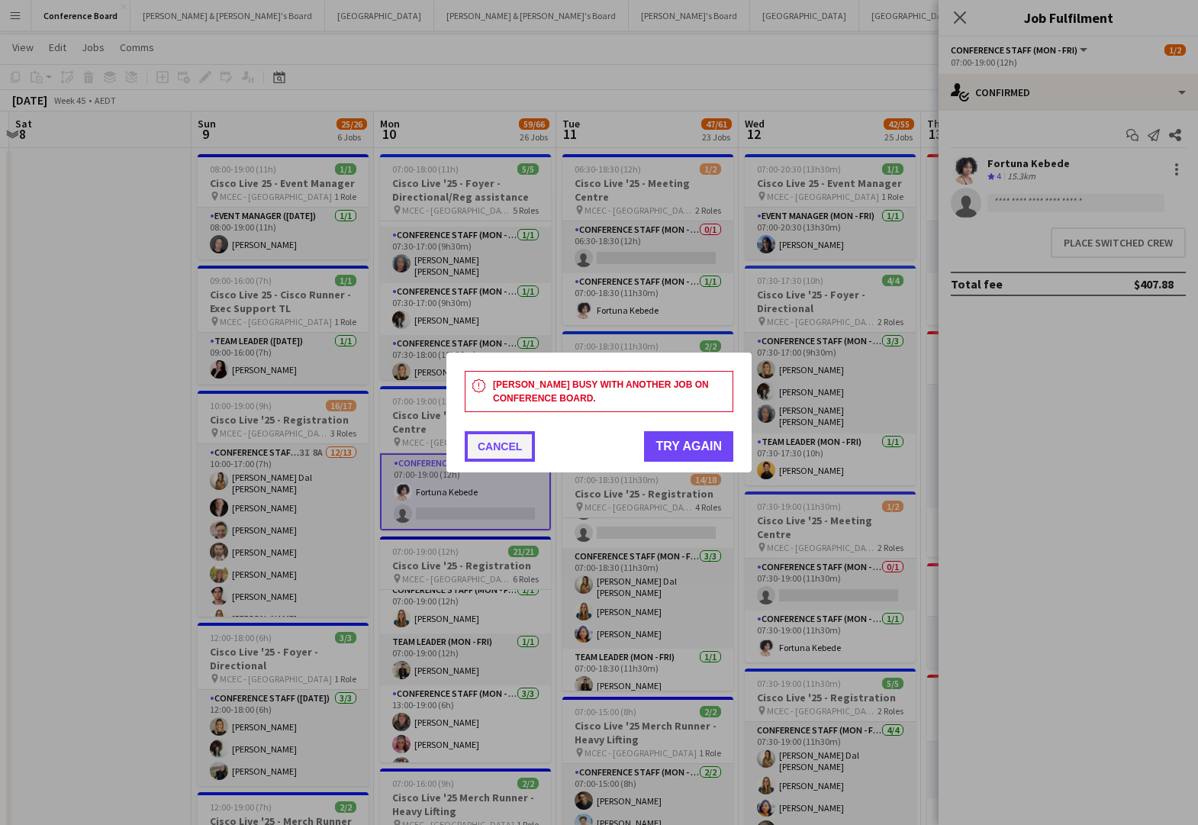
click at [489, 447] on button "Cancel" at bounding box center [500, 446] width 70 height 31
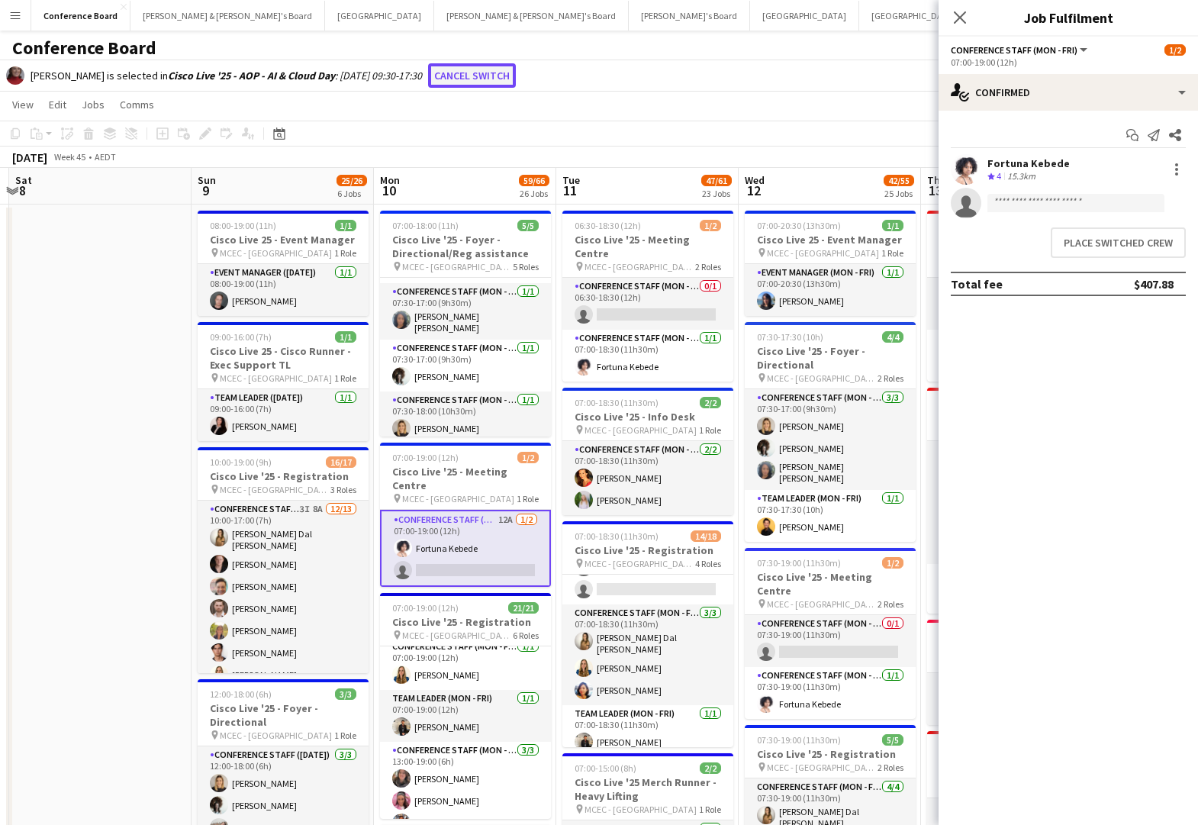
click at [500, 73] on button "Cancel switch" at bounding box center [472, 75] width 88 height 24
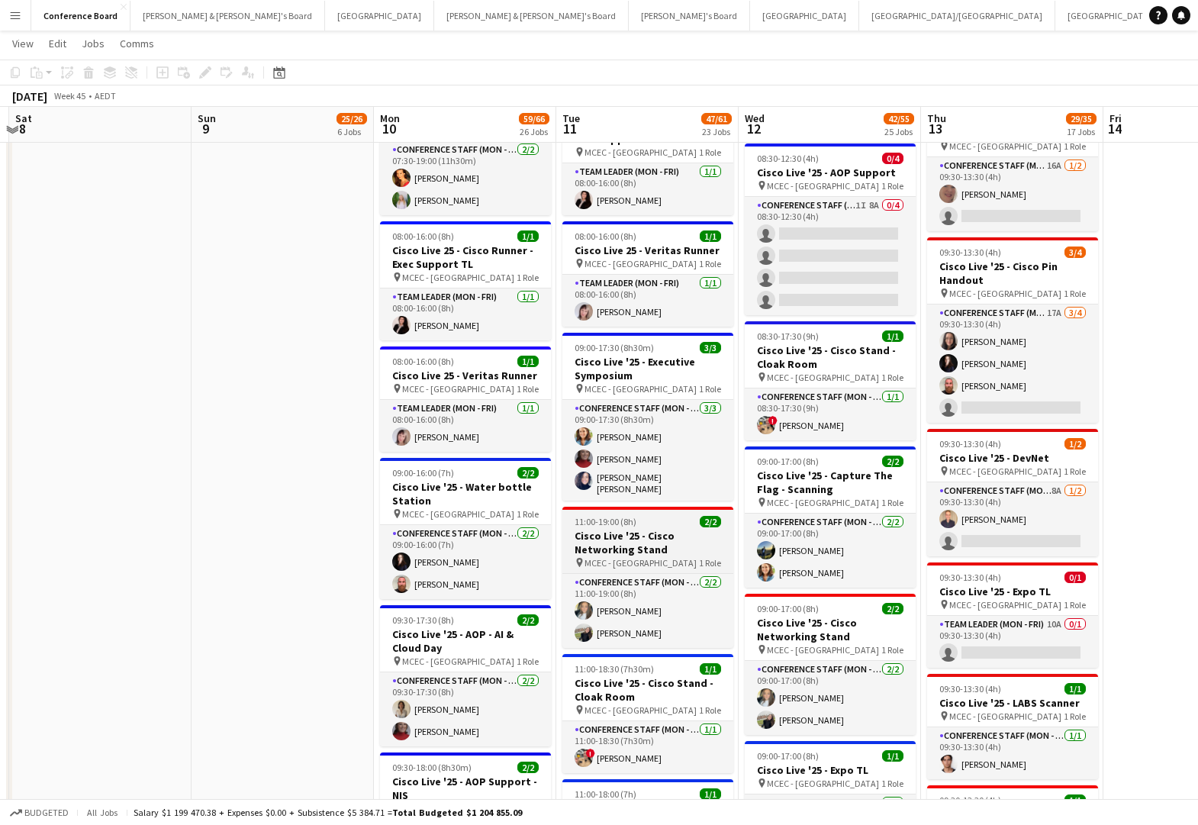
scroll to position [1260, 0]
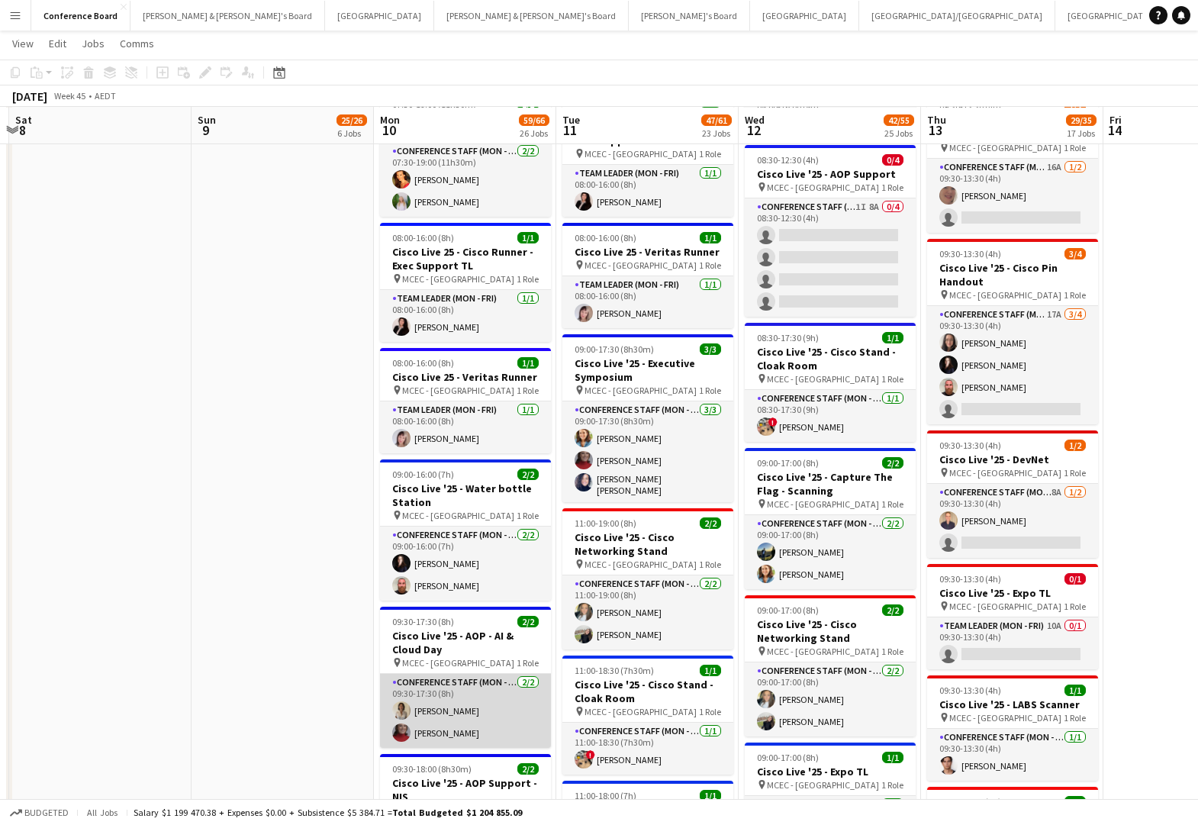
click at [421, 698] on app-card-role "Conference Staff (Mon - Fri) [DATE] 09:30-17:30 (8h) [PERSON_NAME] Kwa [PERSON_…" at bounding box center [465, 711] width 171 height 74
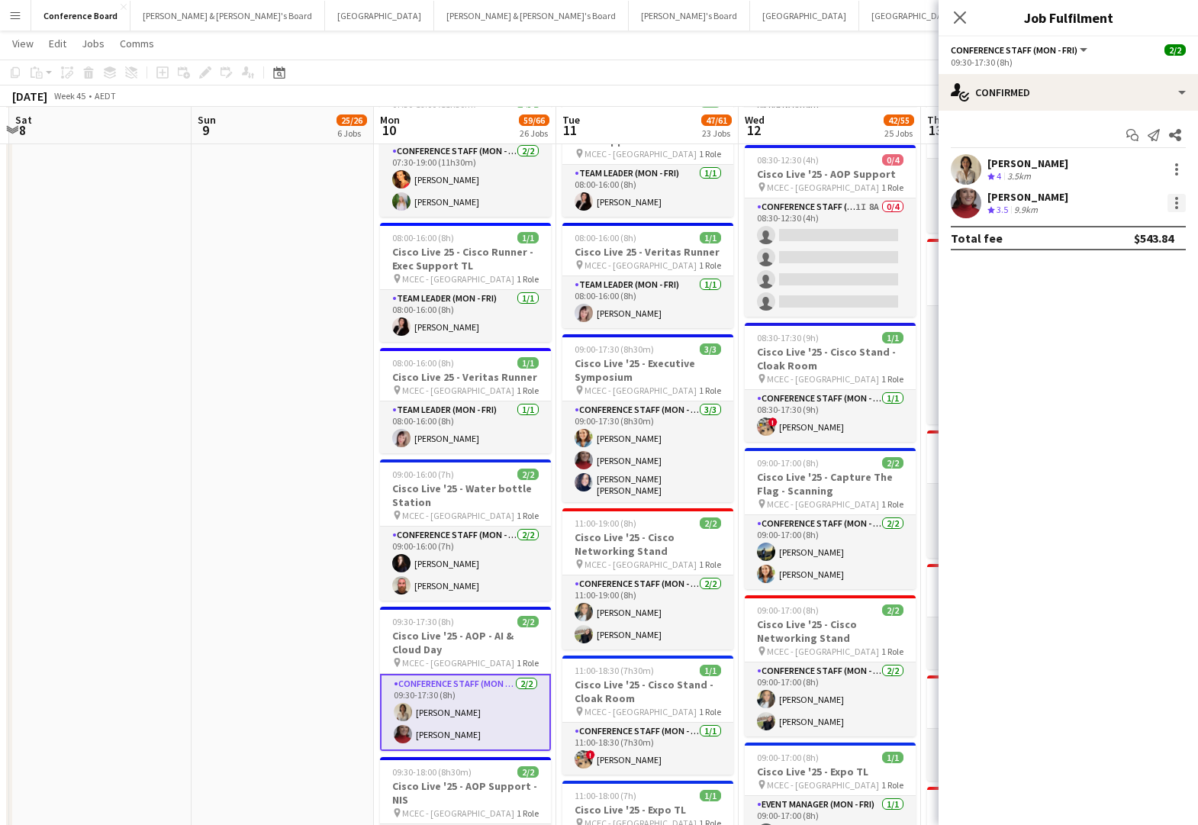
click at [1175, 205] on div at bounding box center [1177, 203] width 18 height 18
click at [1139, 272] on span "Switch crew" at bounding box center [1111, 267] width 65 height 13
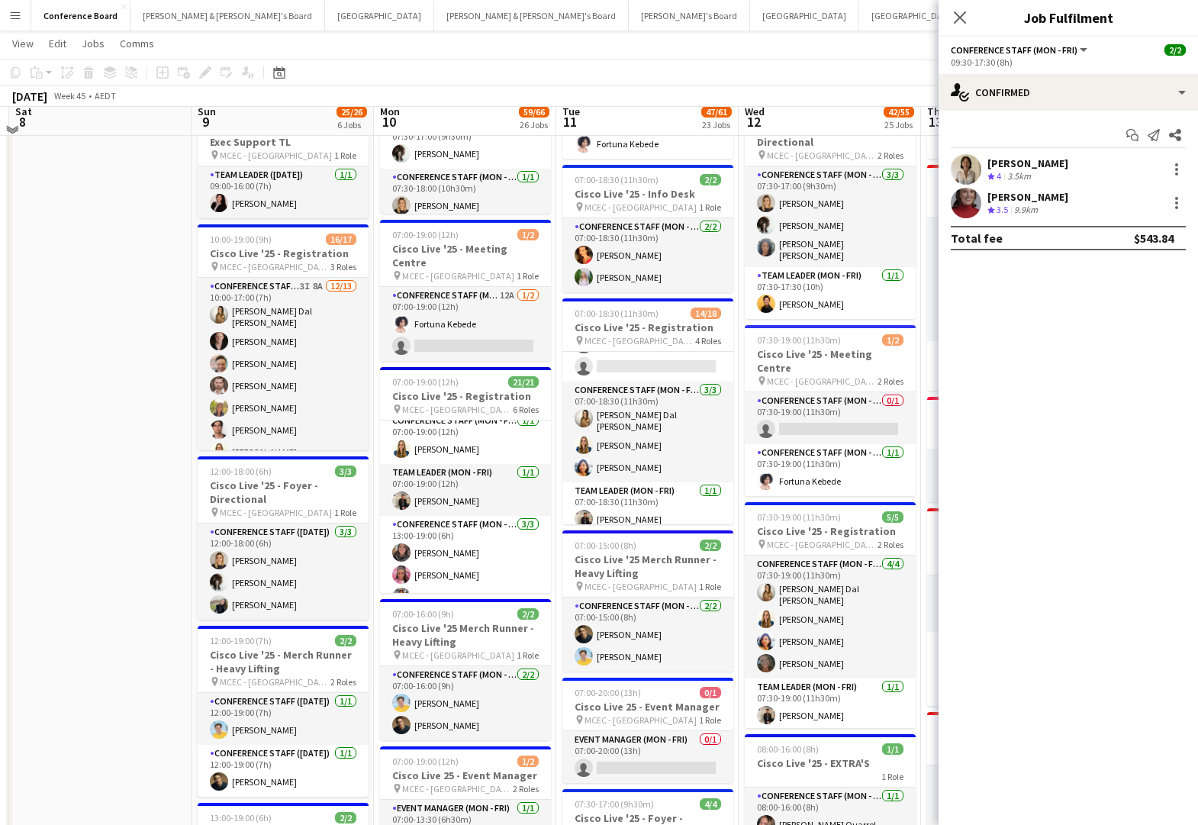
scroll to position [206, 0]
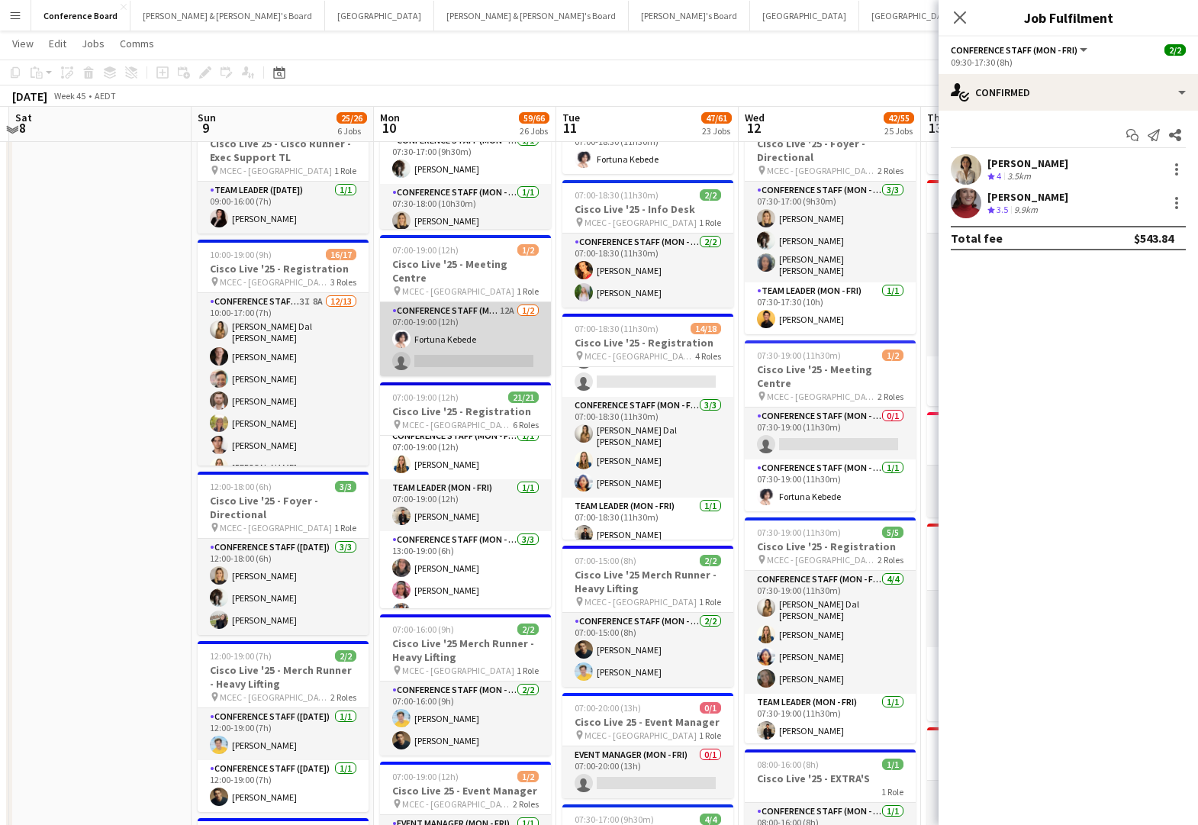
click at [465, 343] on app-card-role "Conference Staff (Mon - Fri) 12A [DATE] 07:00-19:00 (12h) Fortuna Kebede single…" at bounding box center [465, 339] width 171 height 74
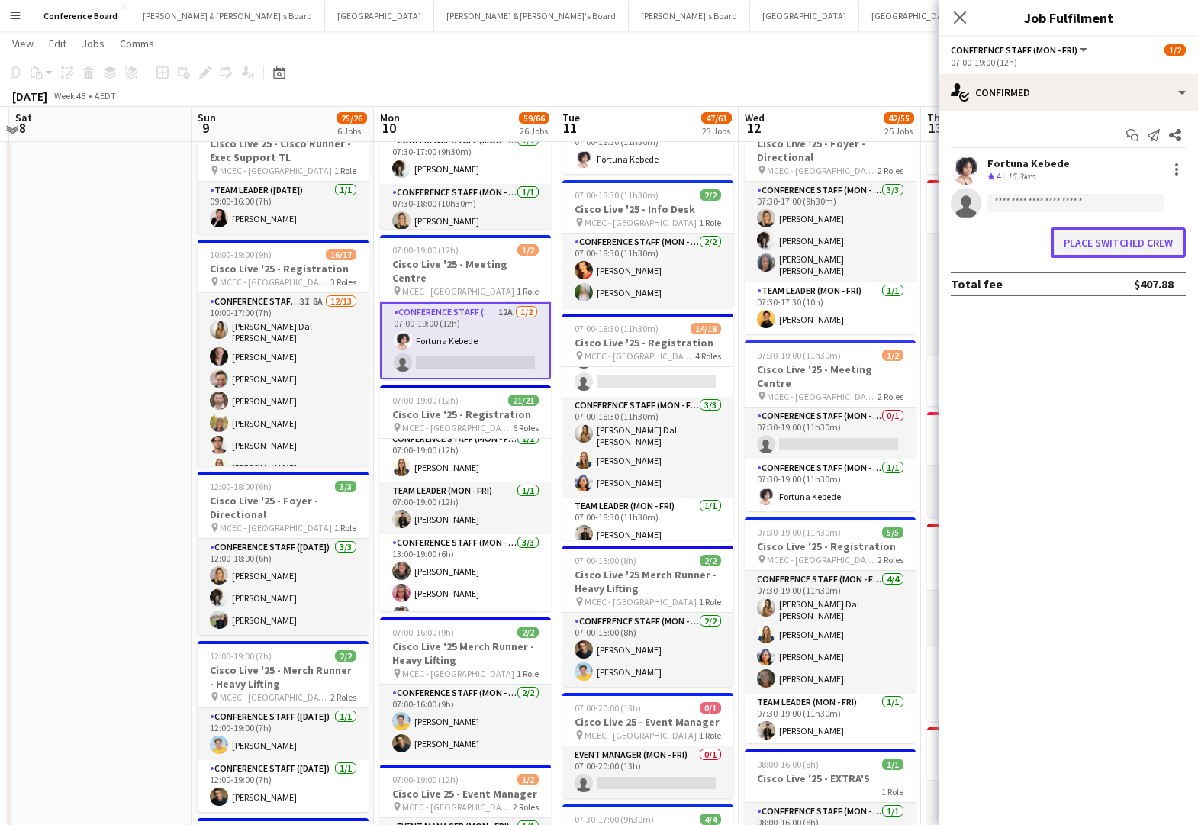
click at [1102, 243] on button "Place switched crew" at bounding box center [1118, 242] width 135 height 31
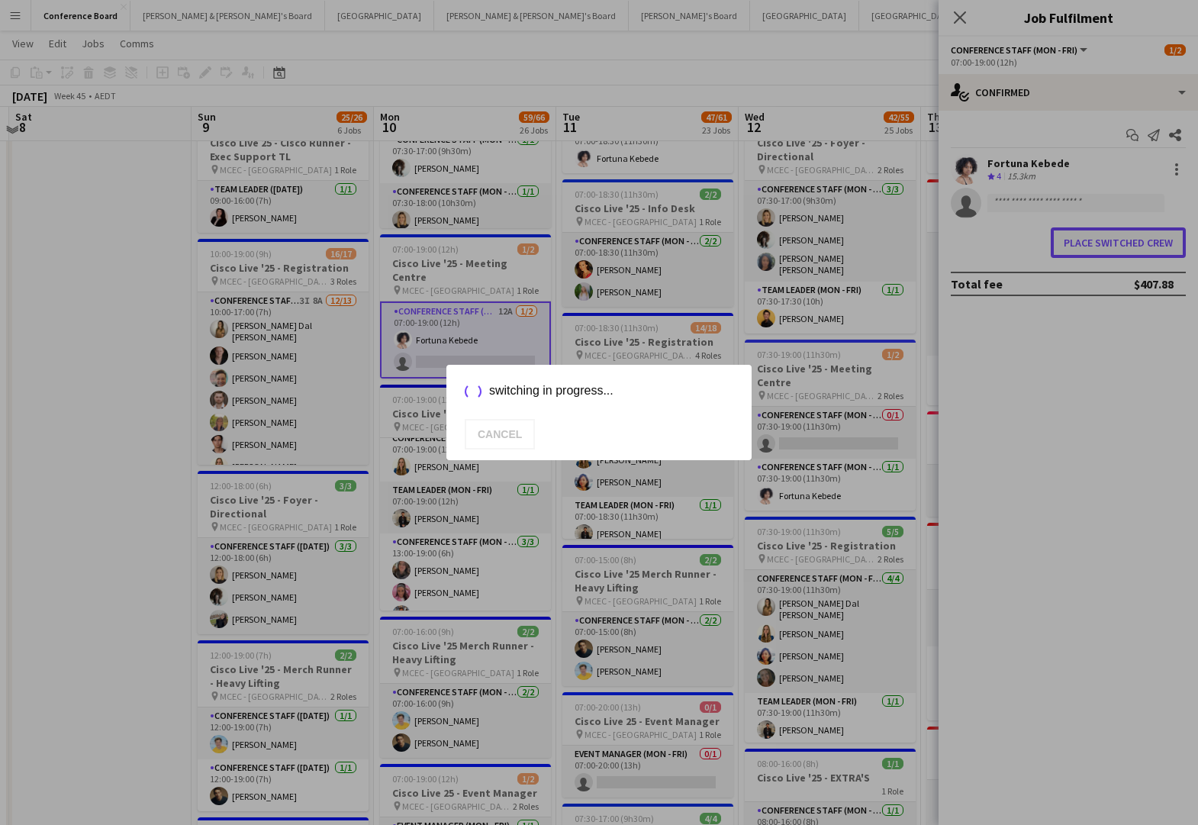
scroll to position [0, 0]
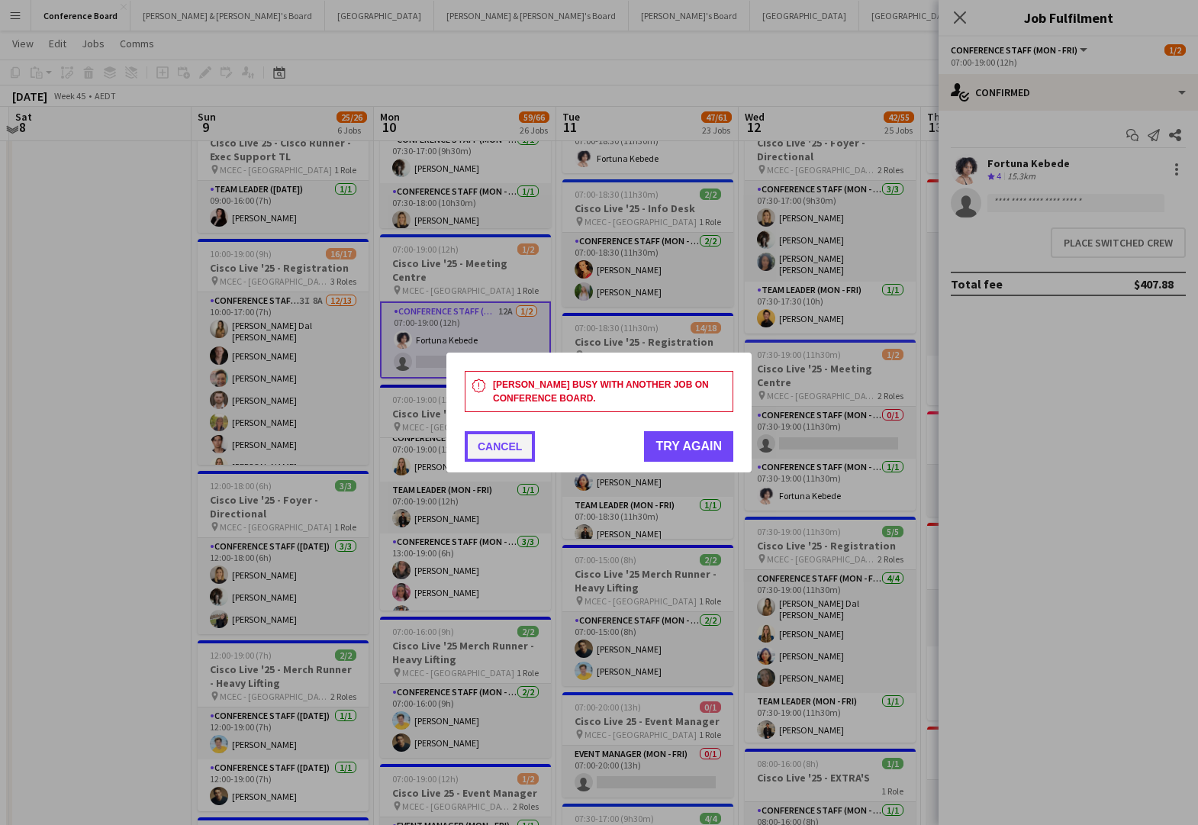
click at [502, 446] on button "Cancel" at bounding box center [500, 446] width 70 height 31
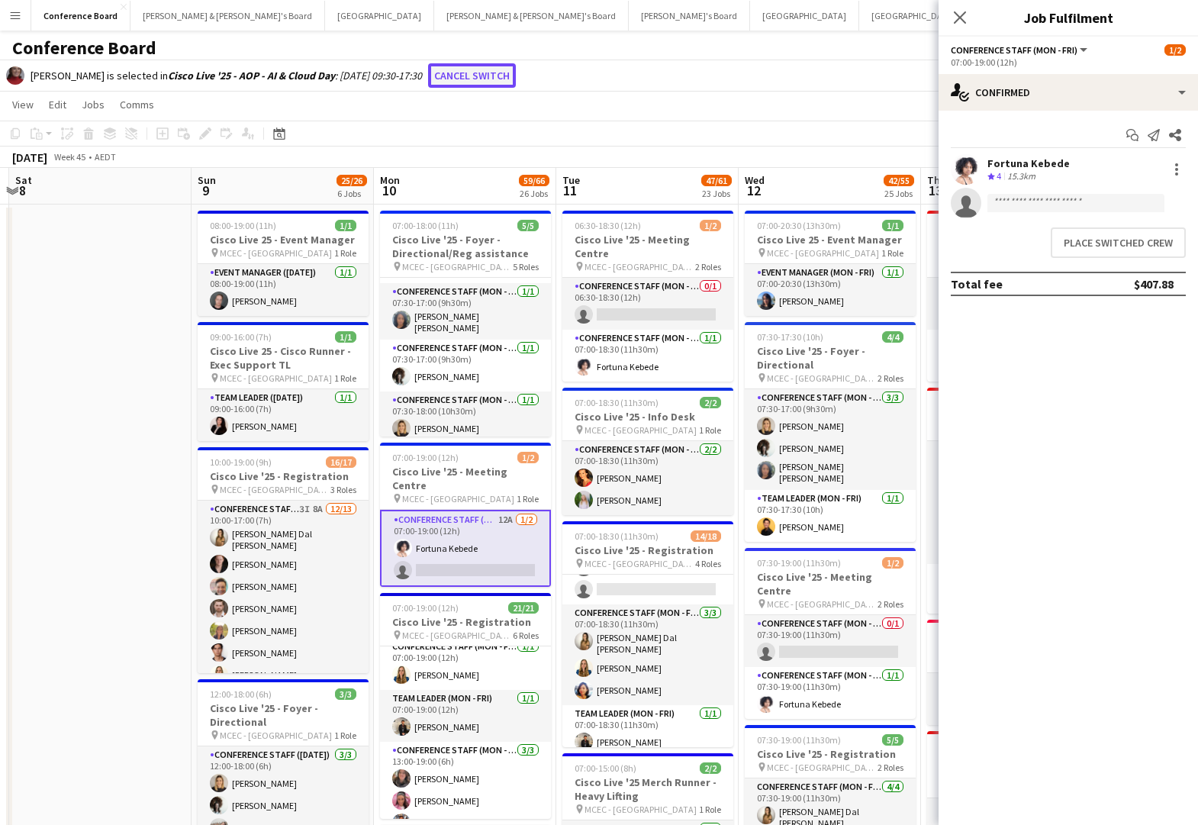
click at [474, 75] on button "Cancel switch" at bounding box center [472, 75] width 88 height 24
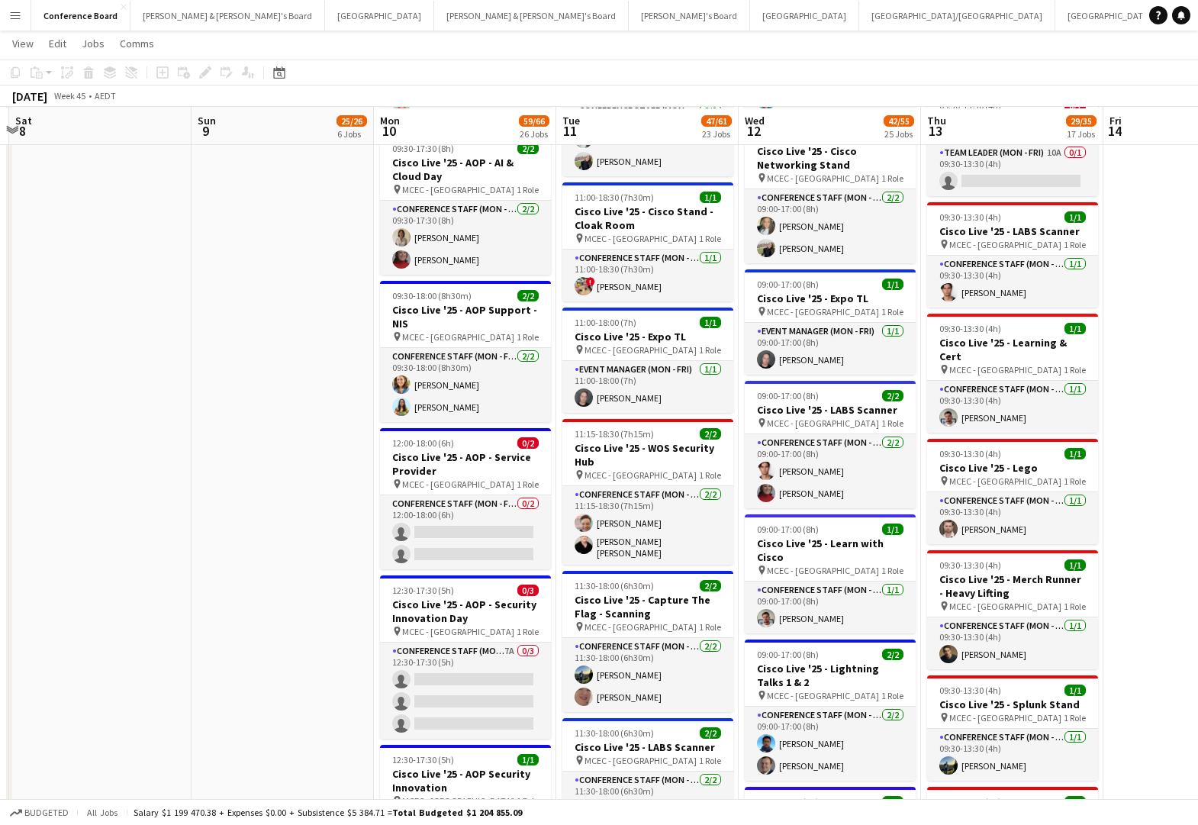
scroll to position [1734, 0]
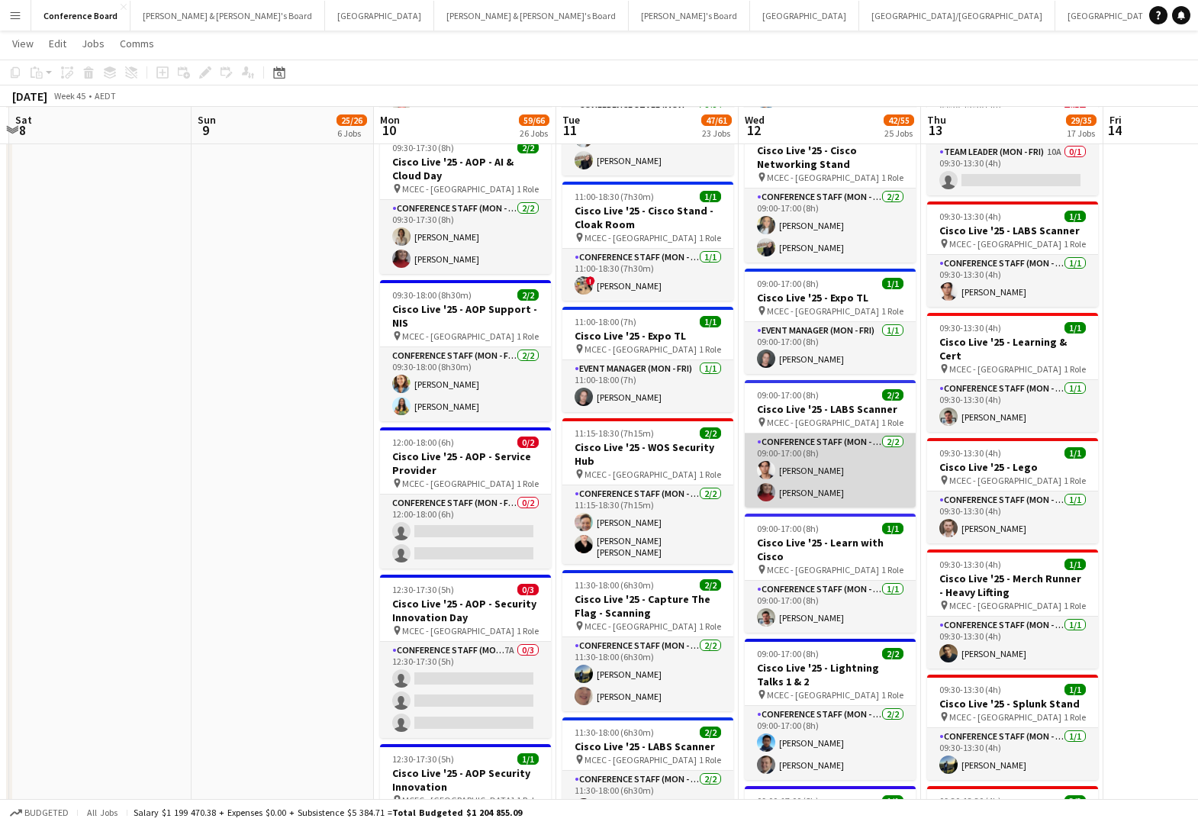
click at [812, 470] on app-card-role "Conference Staff (Mon - Fri) [DATE] 09:00-17:00 (8h) [PERSON_NAME] [PERSON_NAME]" at bounding box center [830, 471] width 171 height 74
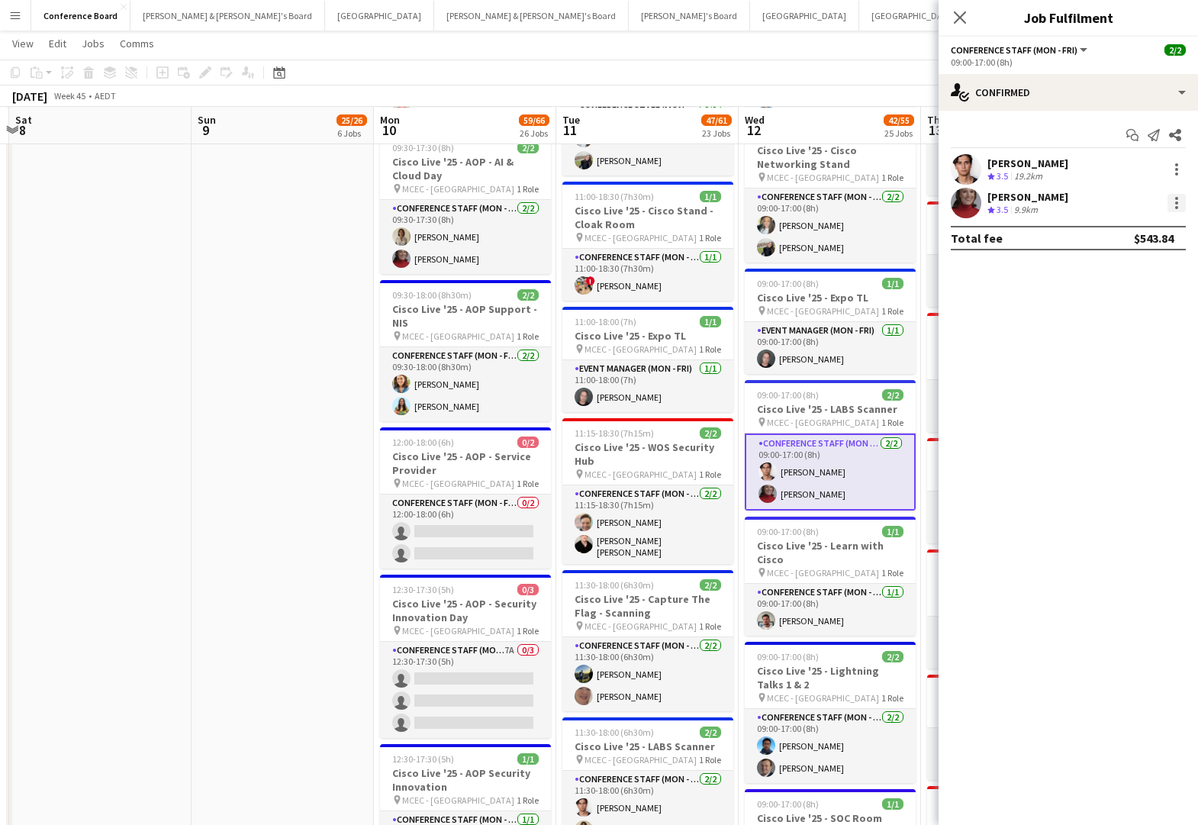
click at [1176, 202] on div at bounding box center [1177, 203] width 3 height 3
click at [1135, 269] on span "Switch crew" at bounding box center [1111, 267] width 65 height 13
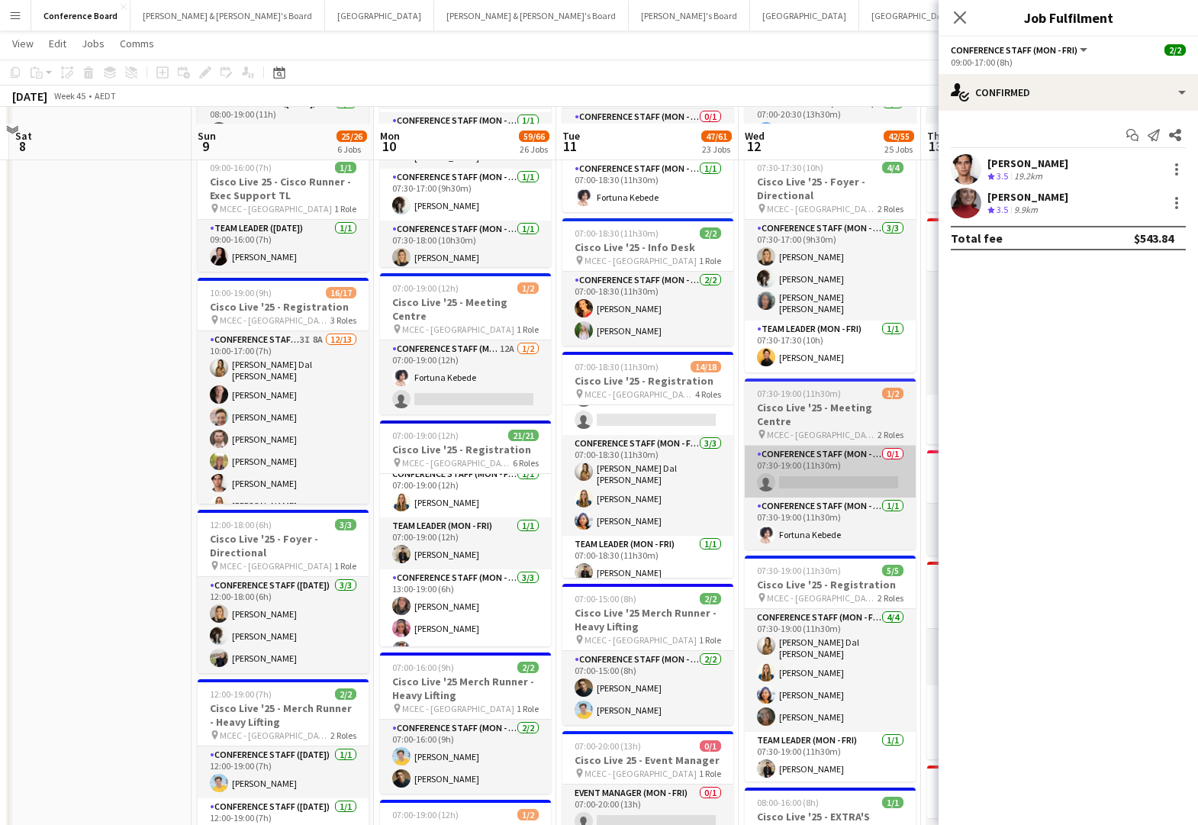
scroll to position [203, 0]
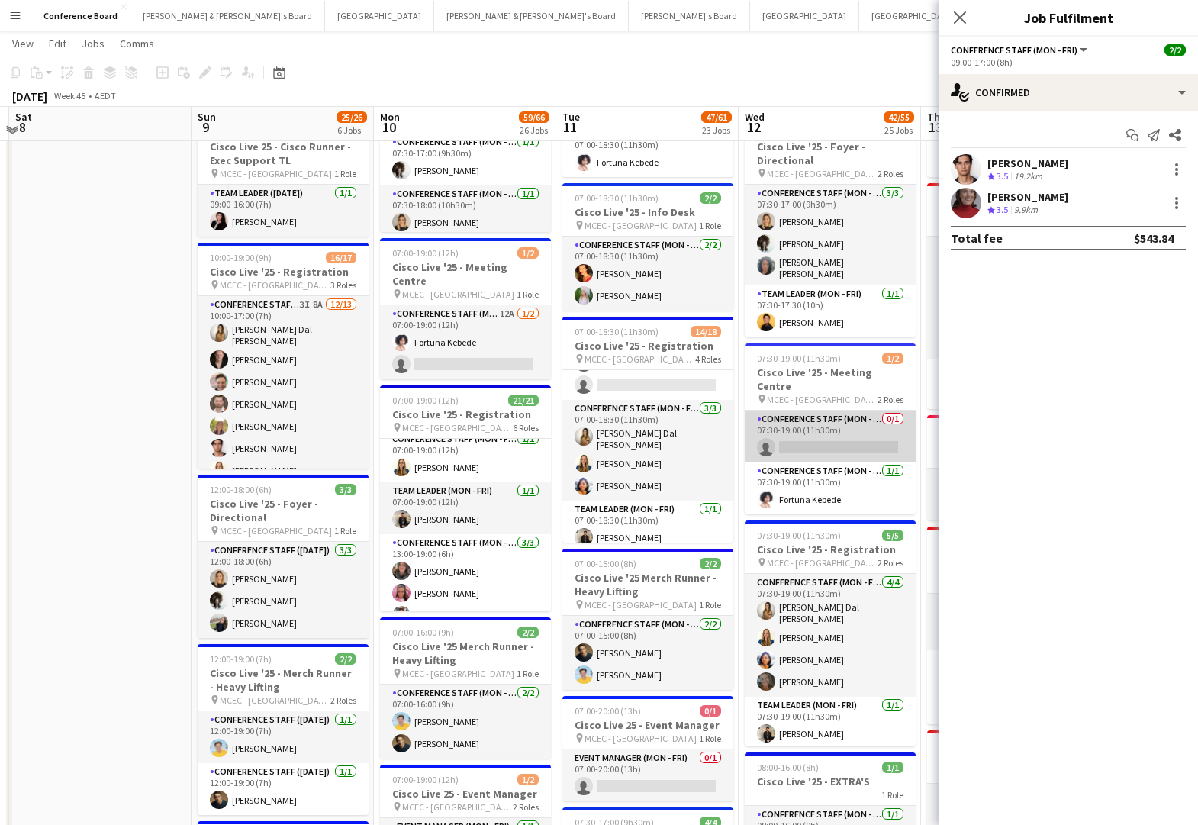
click at [822, 421] on app-card-role "Conference Staff (Mon - Fri) 0/1 07:30-19:00 (11h30m) single-neutral-actions" at bounding box center [830, 437] width 171 height 52
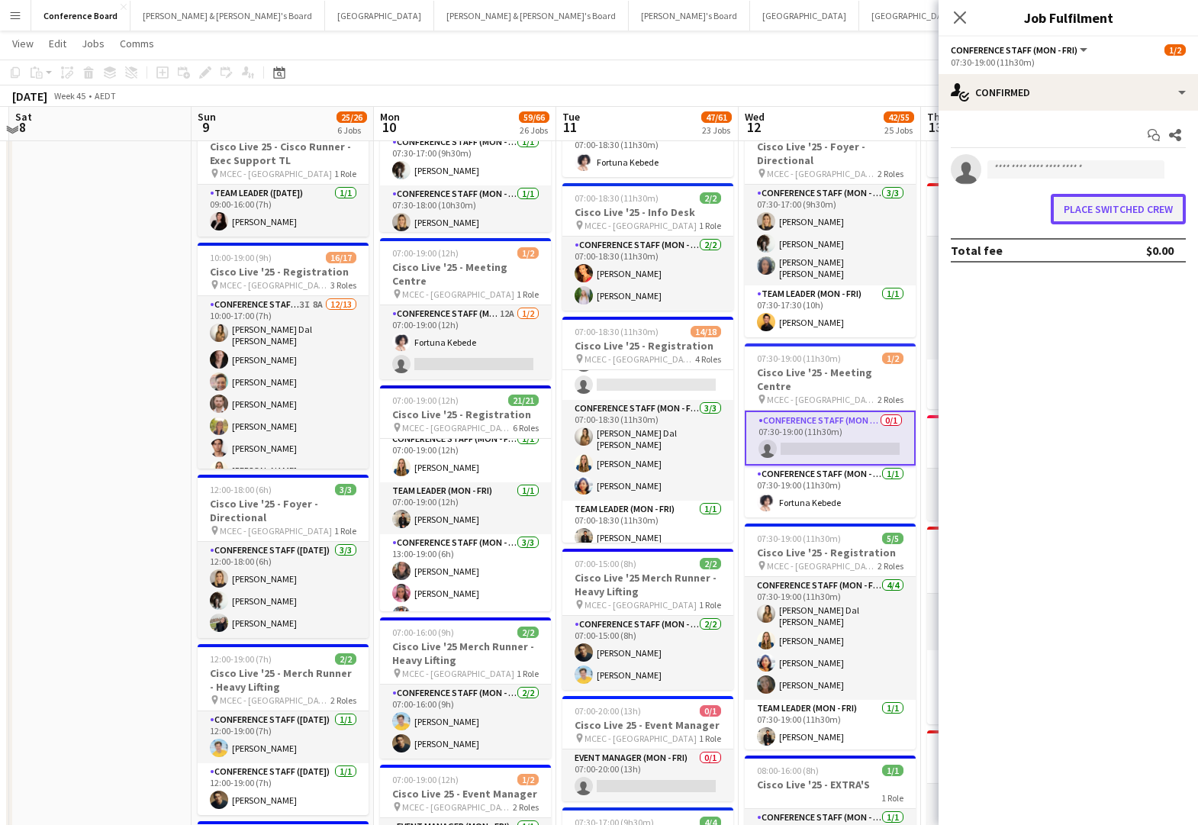
click at [1087, 206] on button "Place switched crew" at bounding box center [1118, 209] width 135 height 31
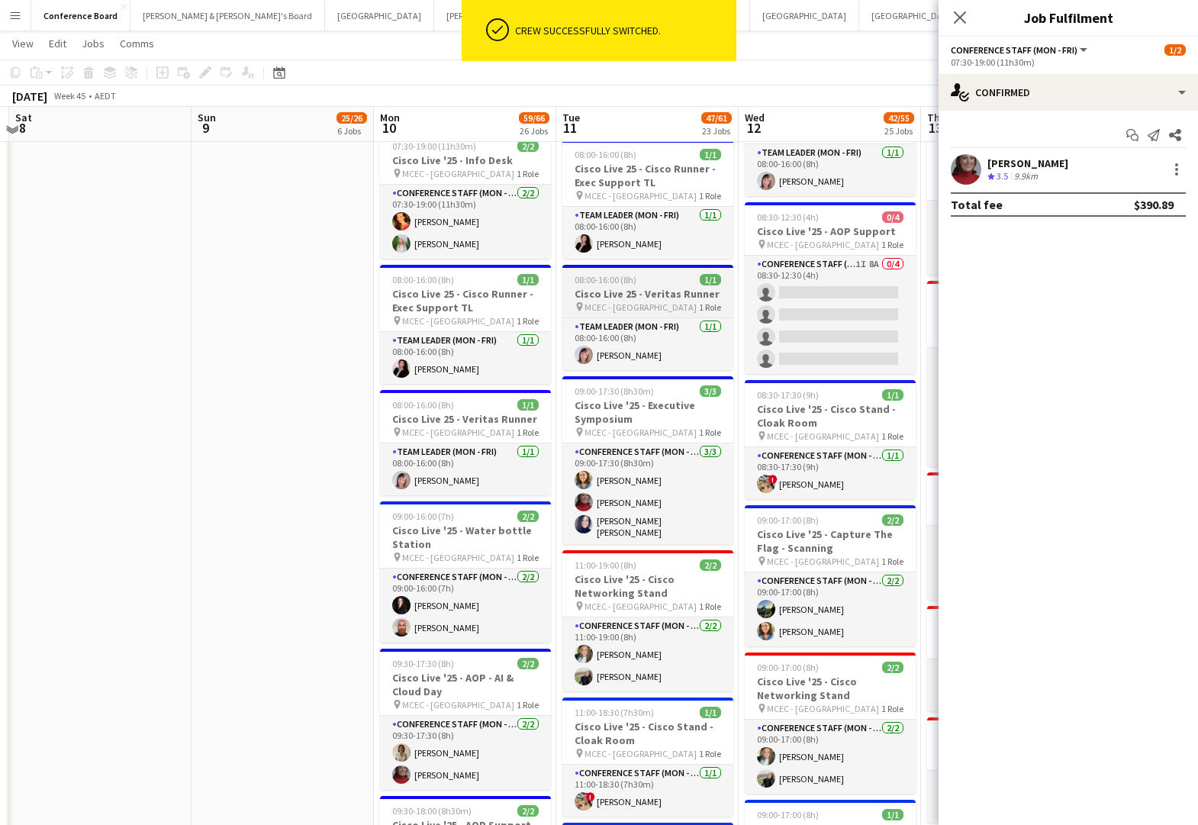
scroll to position [1220, 0]
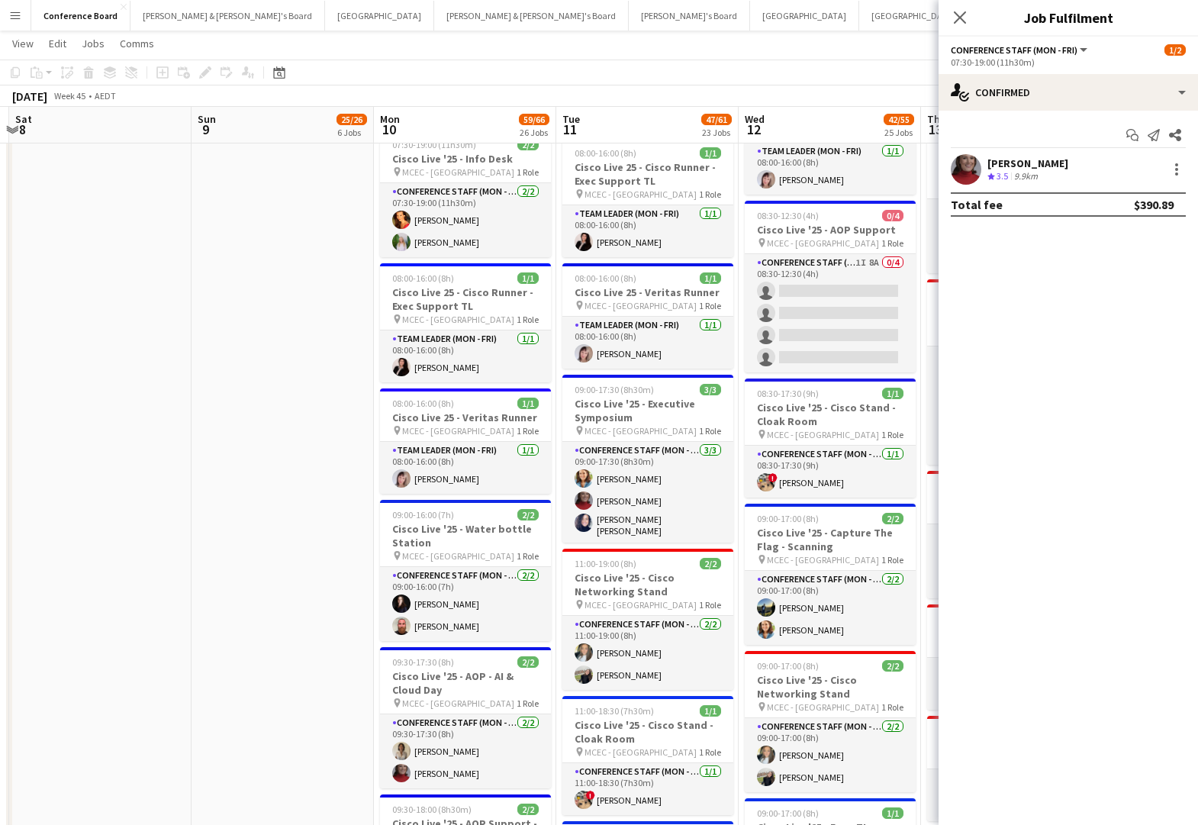
click at [694, 78] on app-toolbar "Copy Paste Paste Command V Paste with crew Command Shift V Paste linked Job [GE…" at bounding box center [599, 73] width 1198 height 26
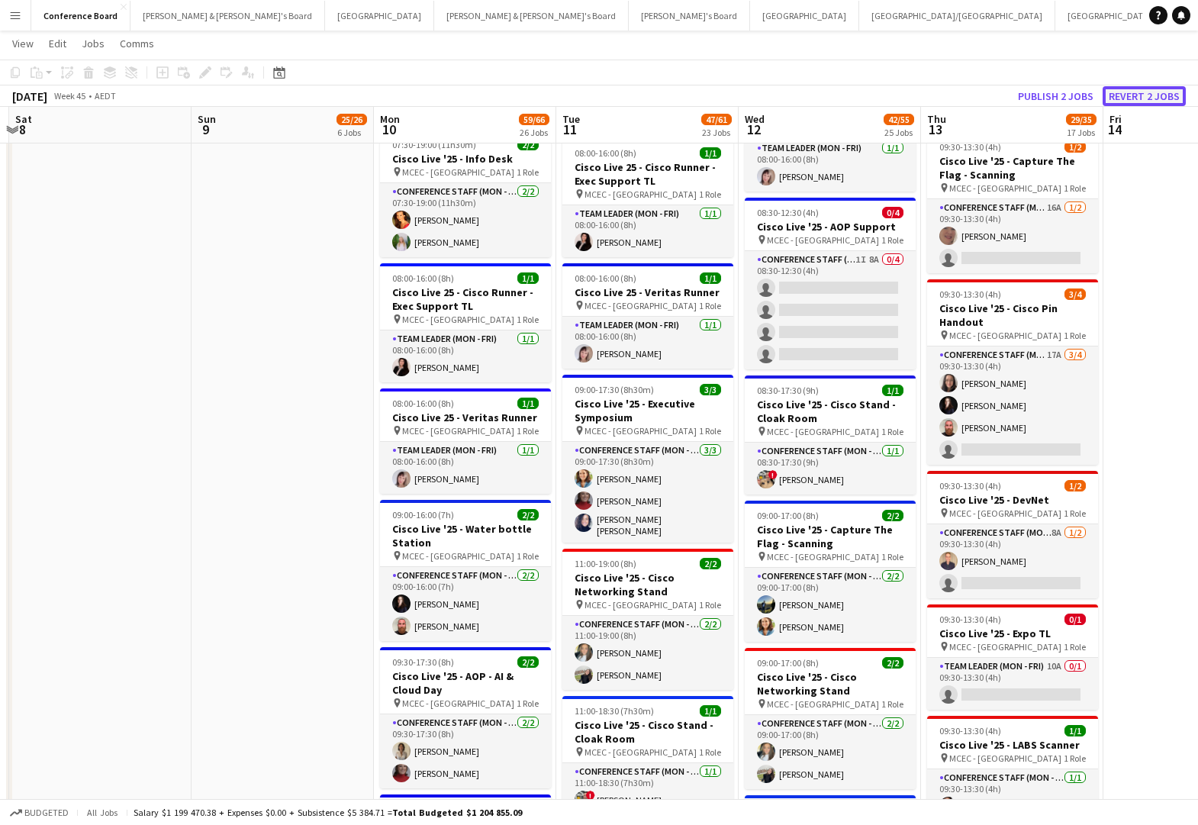
click at [1147, 95] on button "Revert 2 jobs" at bounding box center [1144, 96] width 83 height 20
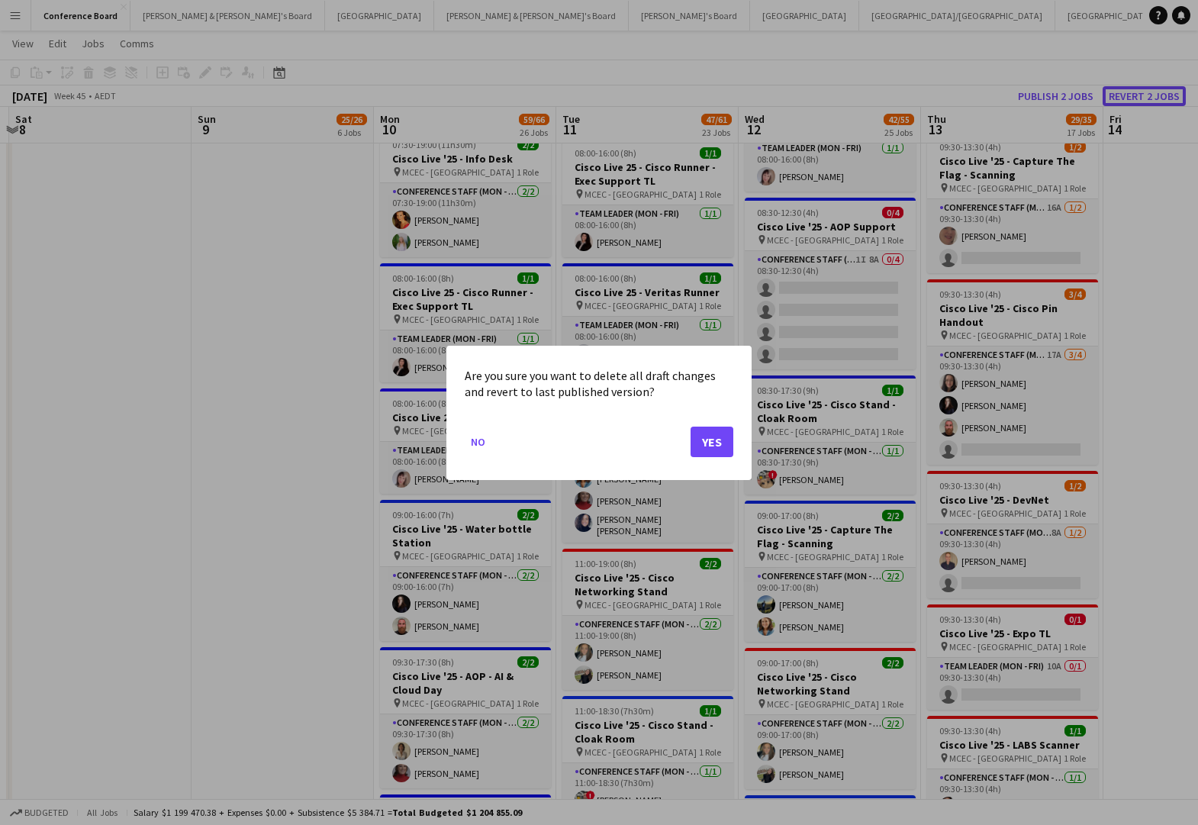
scroll to position [0, 0]
click at [694, 442] on button "Yes" at bounding box center [712, 441] width 43 height 31
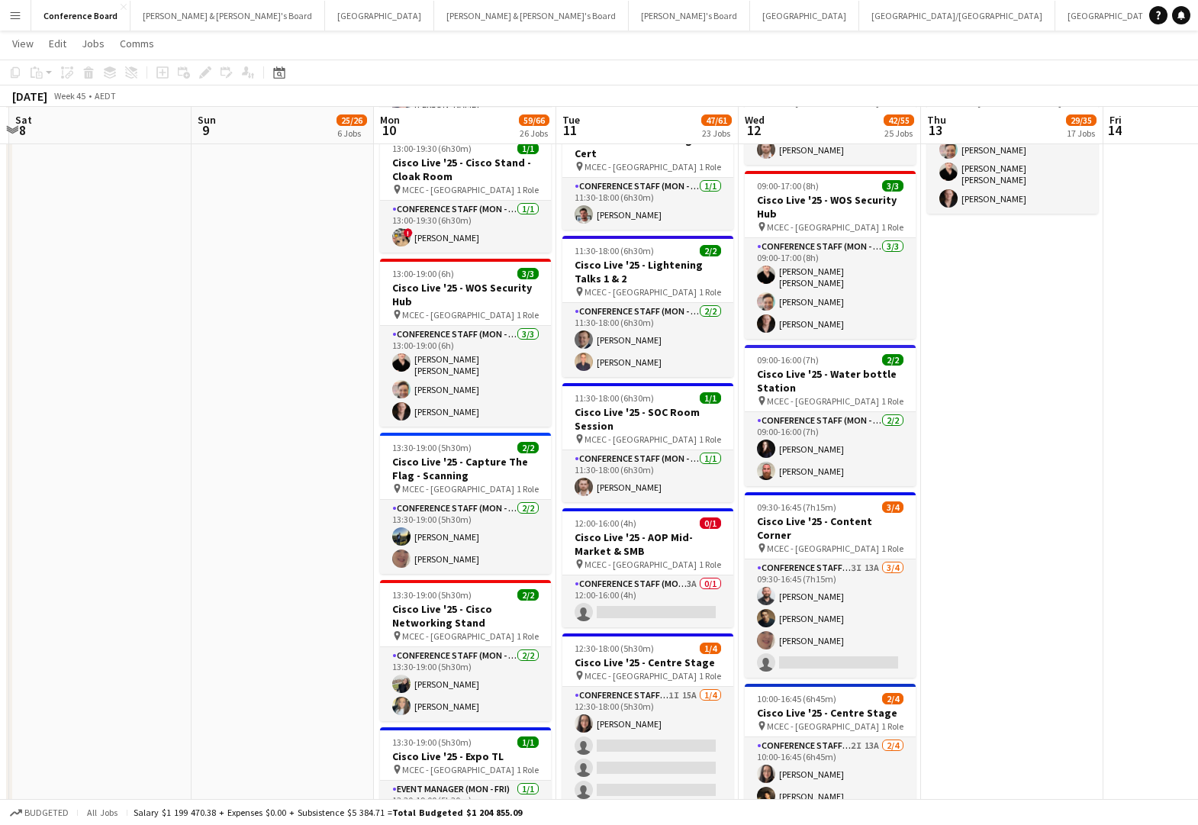
scroll to position [2479, 0]
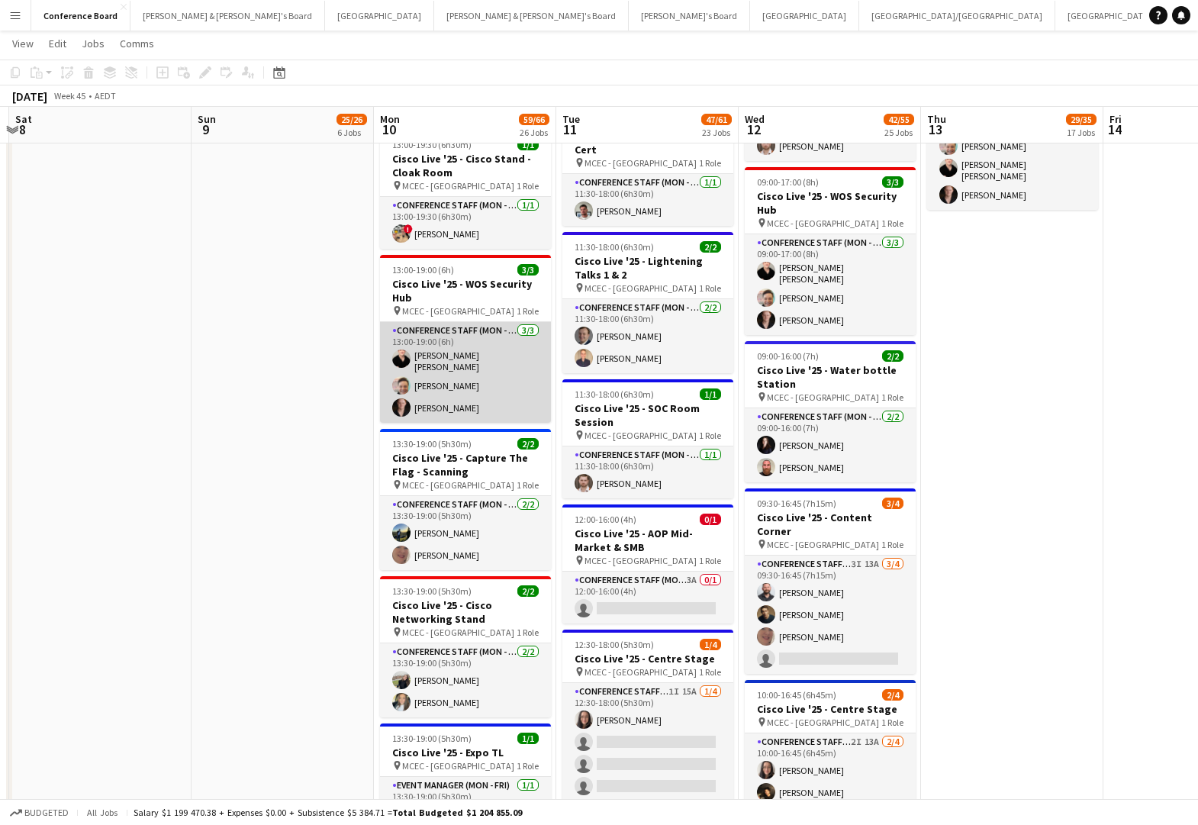
click at [398, 398] on app-user-avatar at bounding box center [401, 407] width 18 height 18
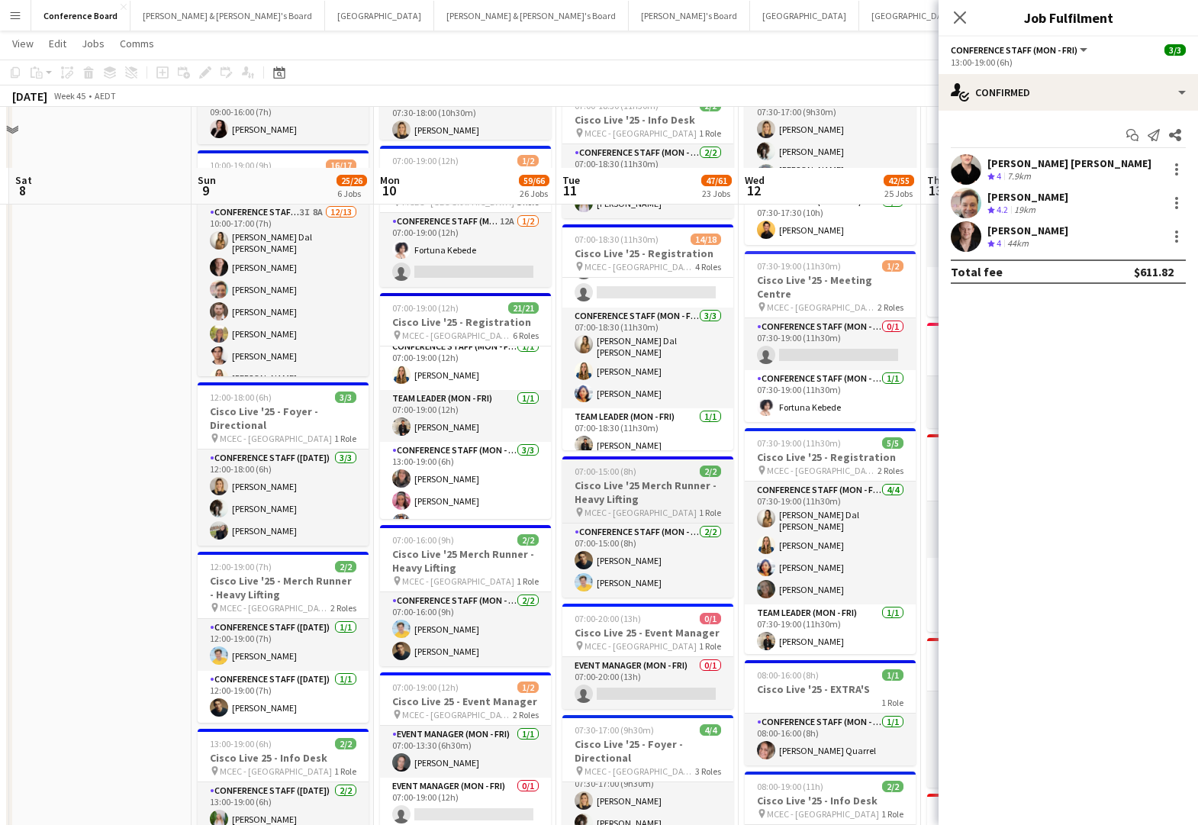
scroll to position [0, 0]
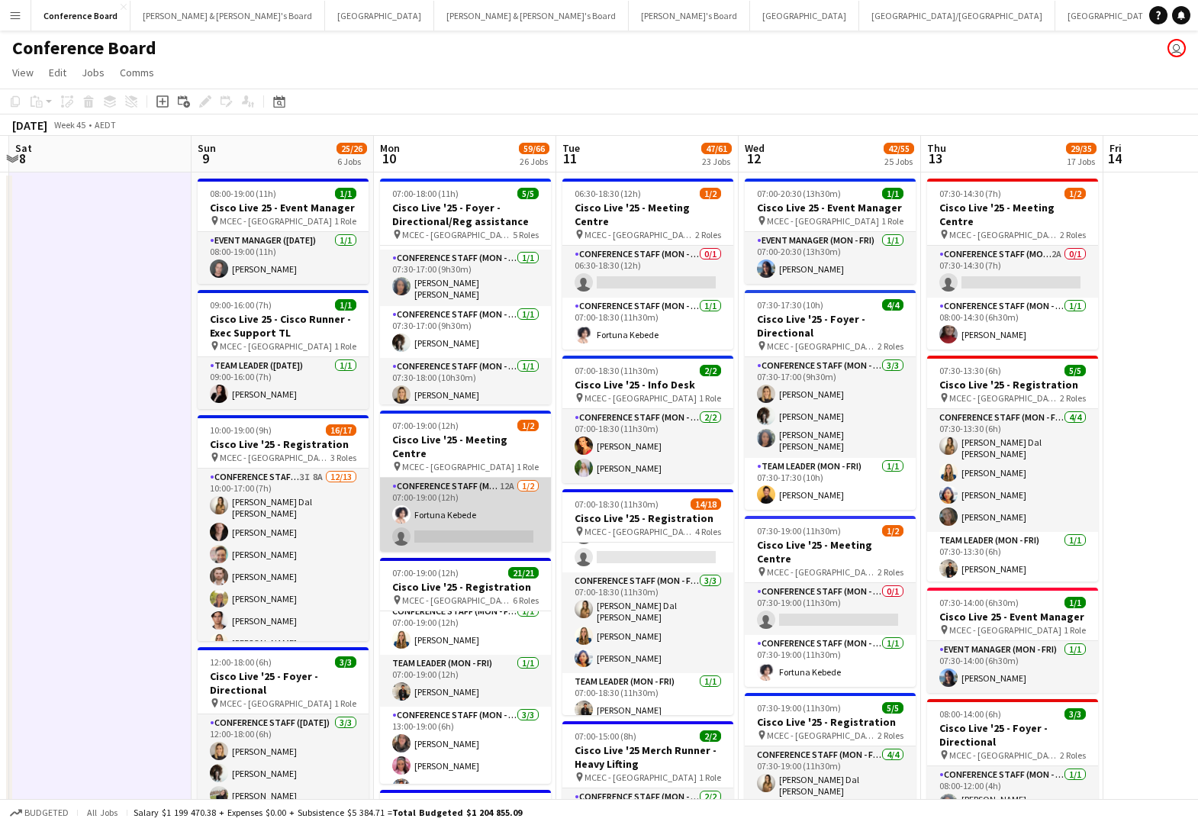
click at [509, 492] on app-card-role "Conference Staff (Mon - Fri) 12A [DATE] 07:00-19:00 (12h) Fortuna Kebede single…" at bounding box center [465, 515] width 171 height 74
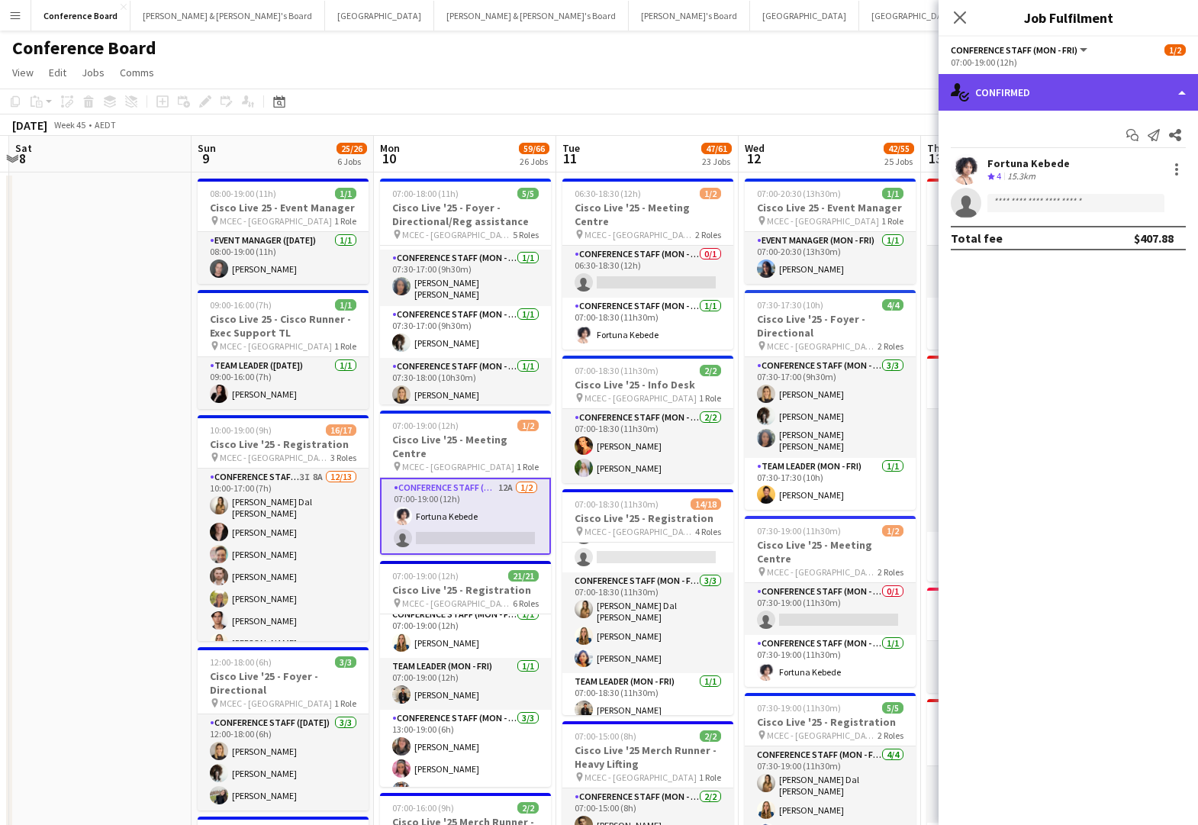
click at [1116, 89] on div "single-neutral-actions-check-2 Confirmed" at bounding box center [1069, 92] width 260 height 37
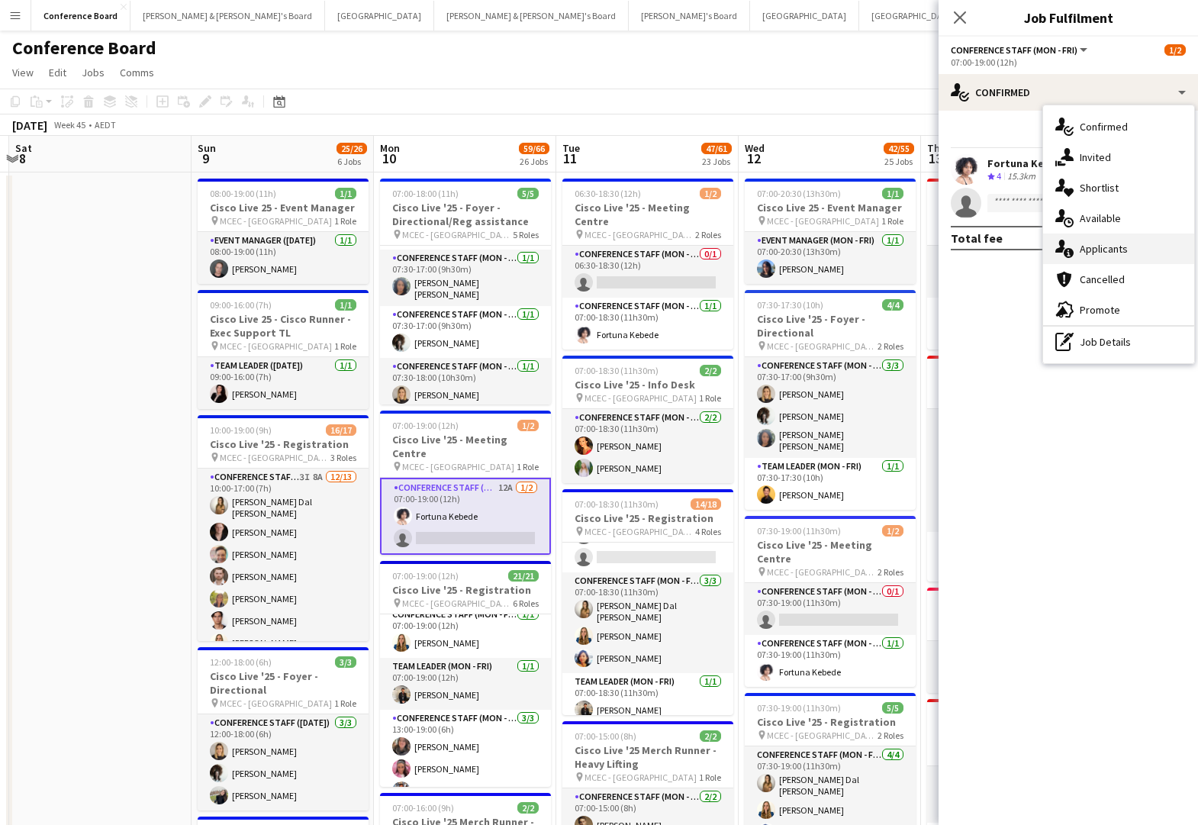
click at [1121, 250] on span "Applicants" at bounding box center [1104, 249] width 48 height 14
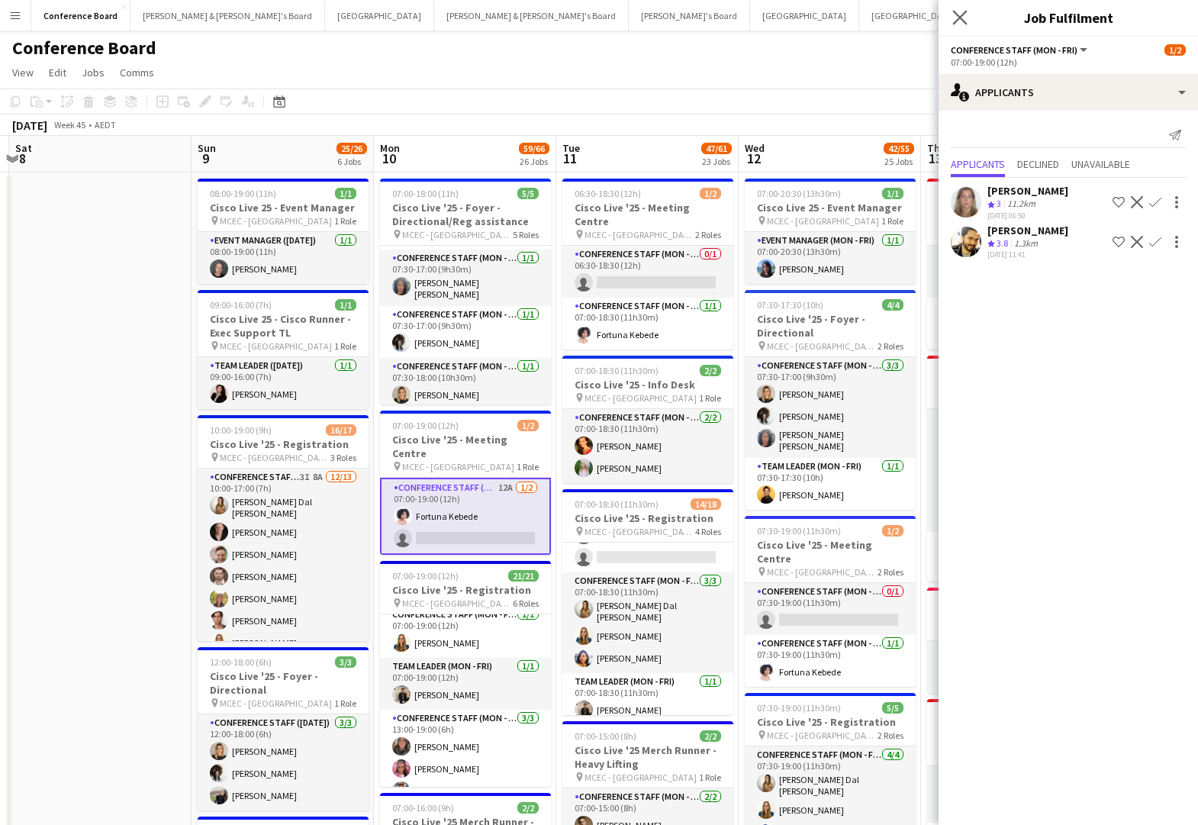
click at [950, 21] on app-icon "Close pop-in" at bounding box center [961, 18] width 22 height 22
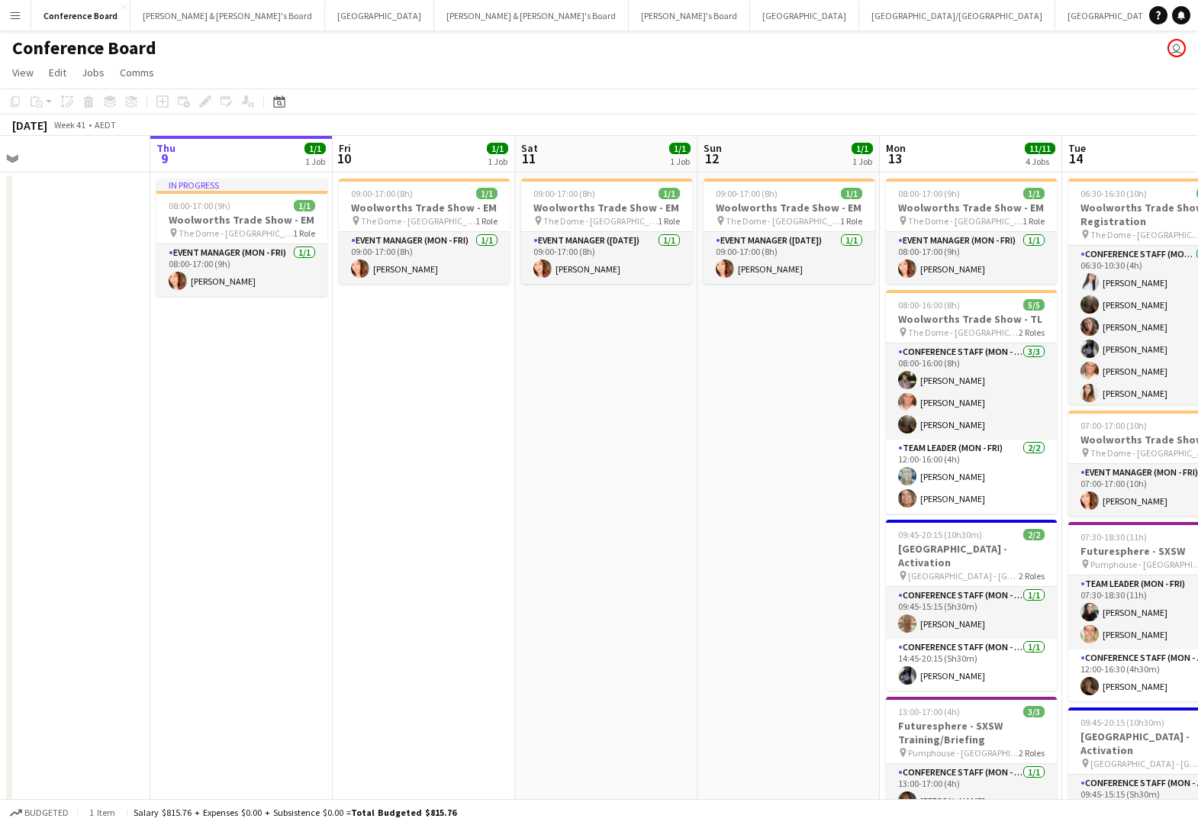
scroll to position [0, 379]
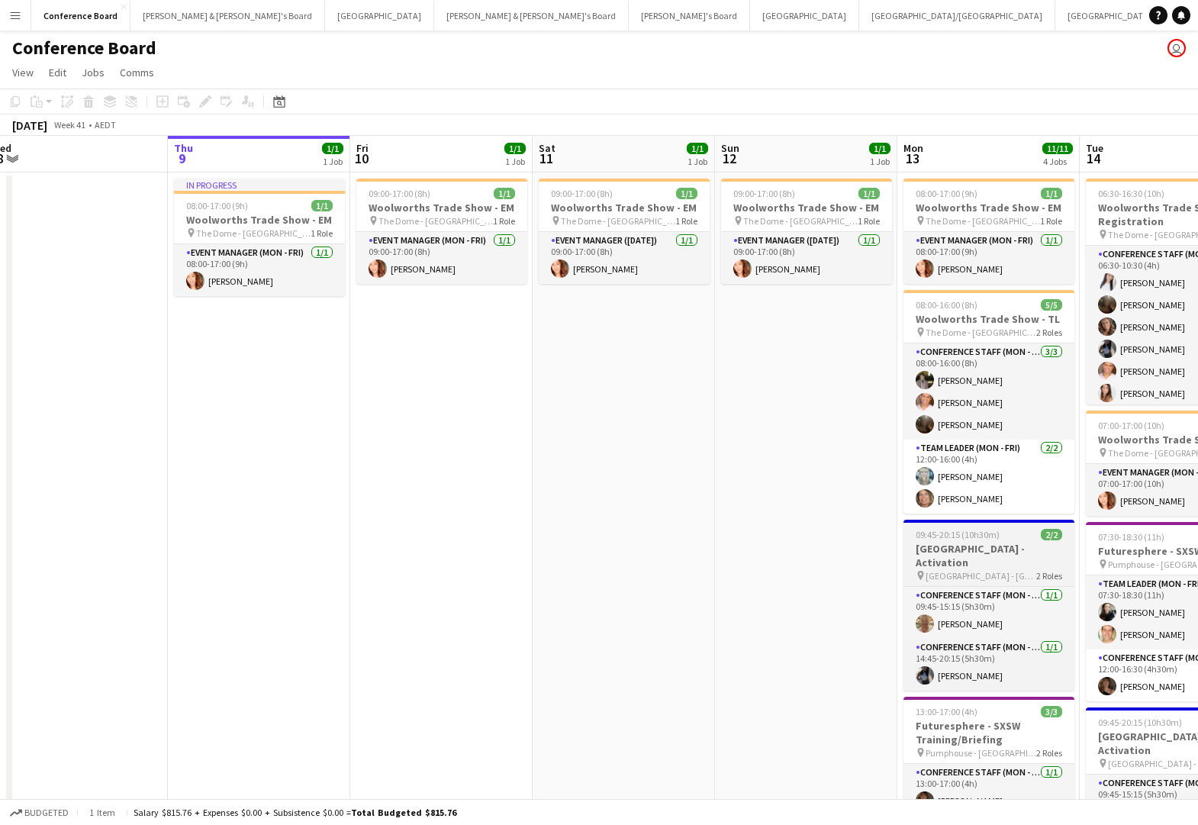
click at [956, 553] on h3 "[GEOGRAPHIC_DATA] - Activation" at bounding box center [989, 555] width 171 height 27
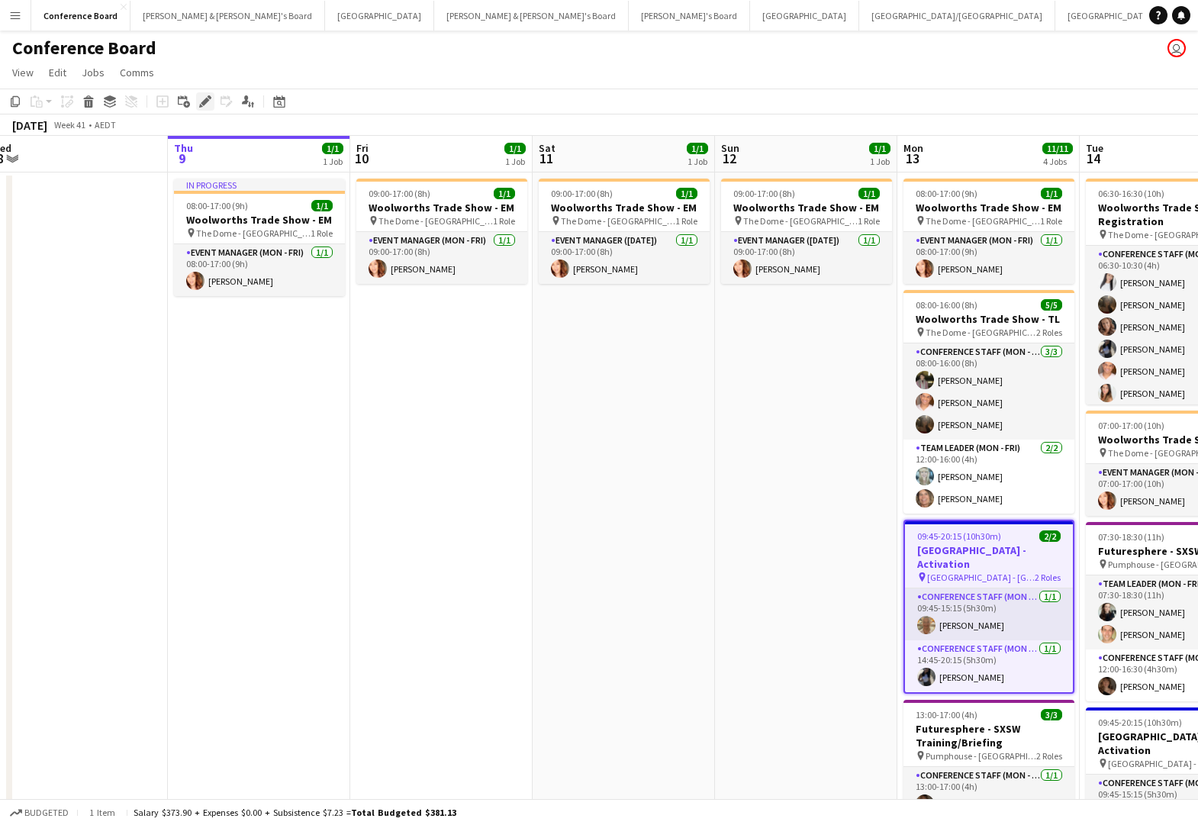
click at [206, 102] on icon at bounding box center [205, 102] width 8 height 8
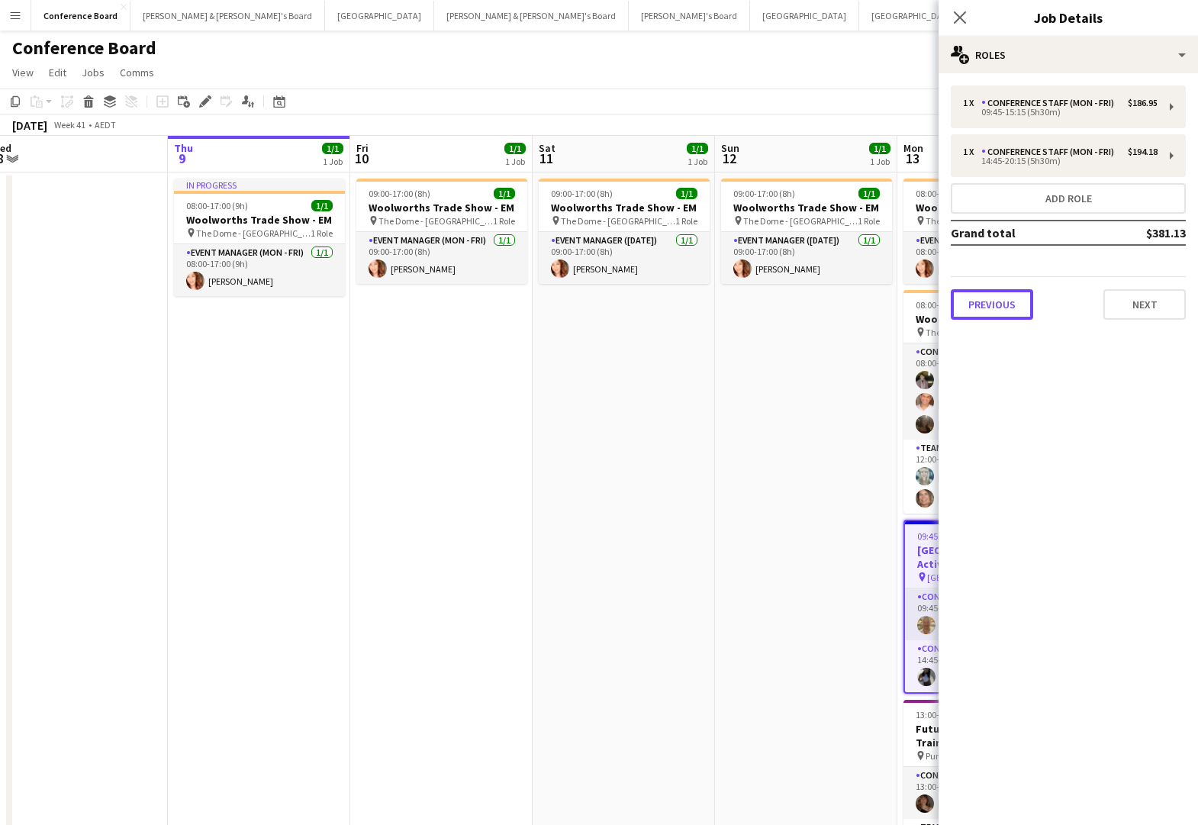
drag, startPoint x: 982, startPoint y: 301, endPoint x: 990, endPoint y: 302, distance: 8.4
click at [982, 301] on button "Previous" at bounding box center [992, 304] width 82 height 31
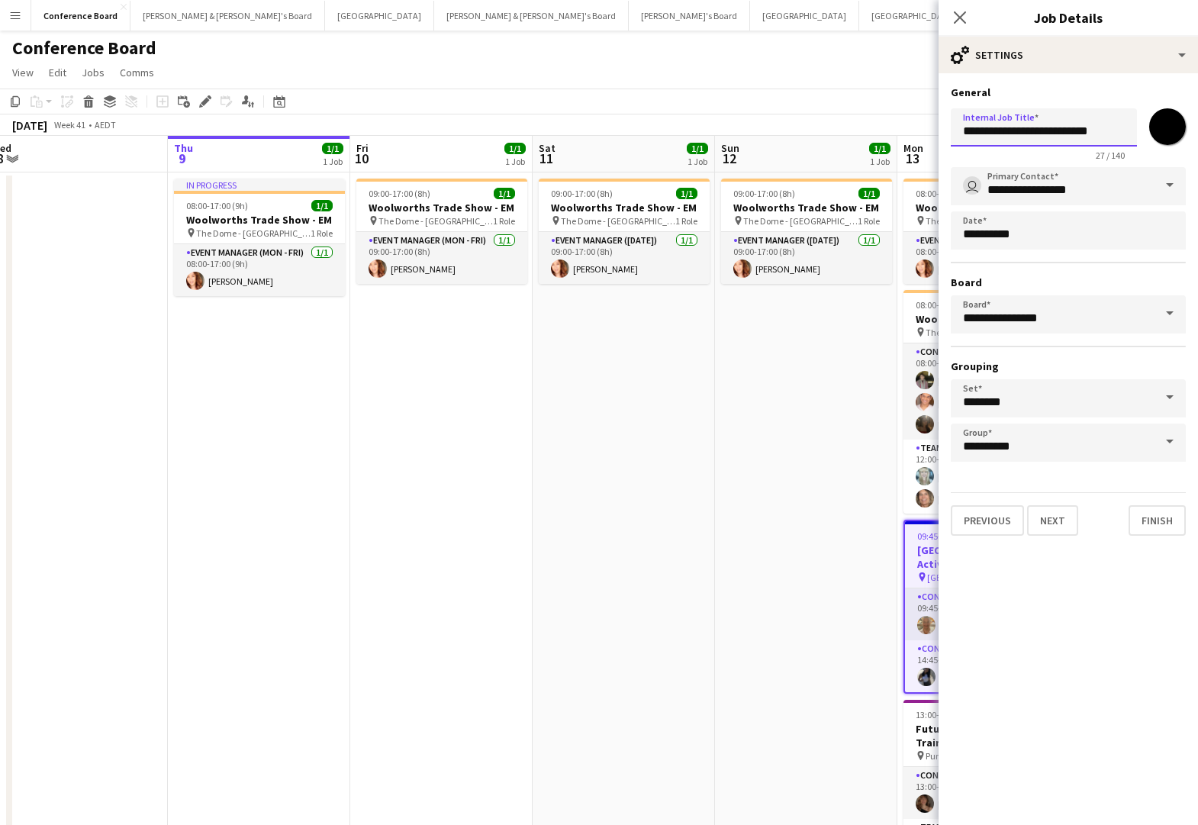
click at [1047, 132] on input "**********" at bounding box center [1044, 127] width 186 height 38
click at [1060, 131] on input "**********" at bounding box center [1044, 127] width 186 height 38
type input "**********"
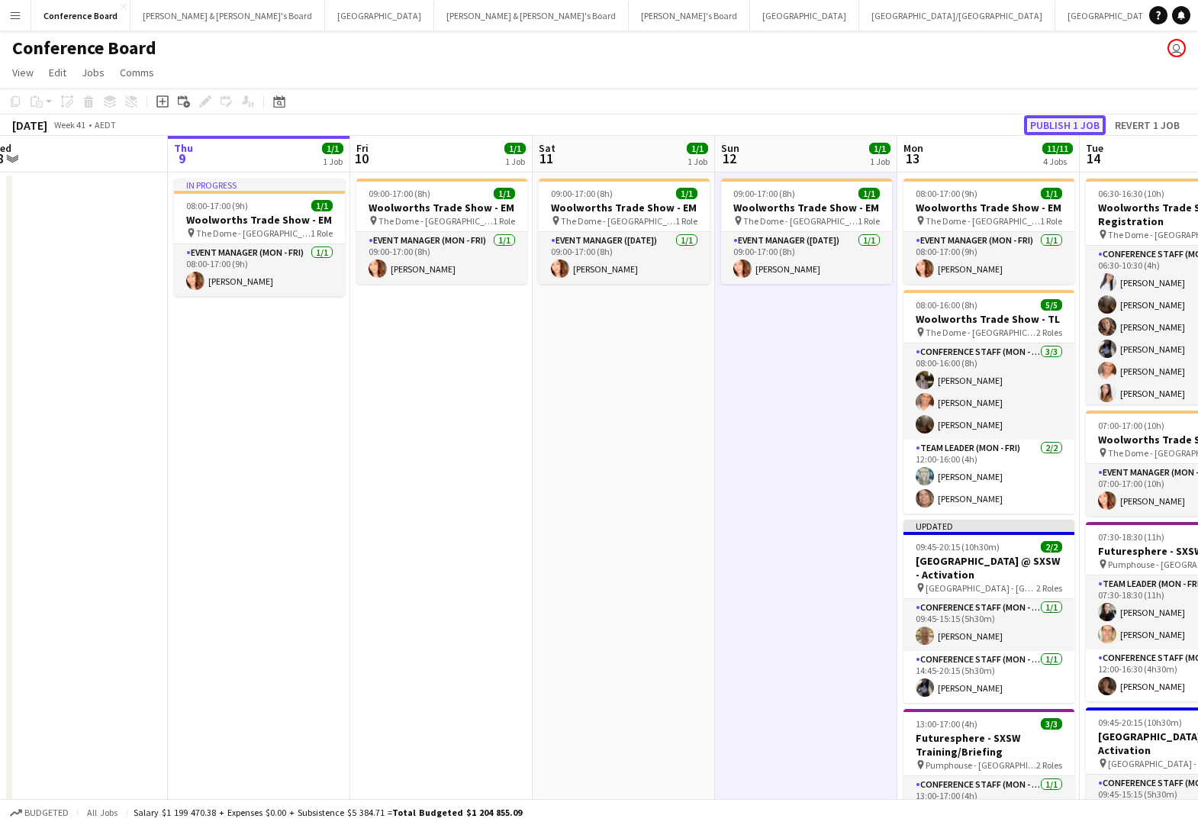
click at [1054, 125] on button "Publish 1 job" at bounding box center [1065, 125] width 82 height 20
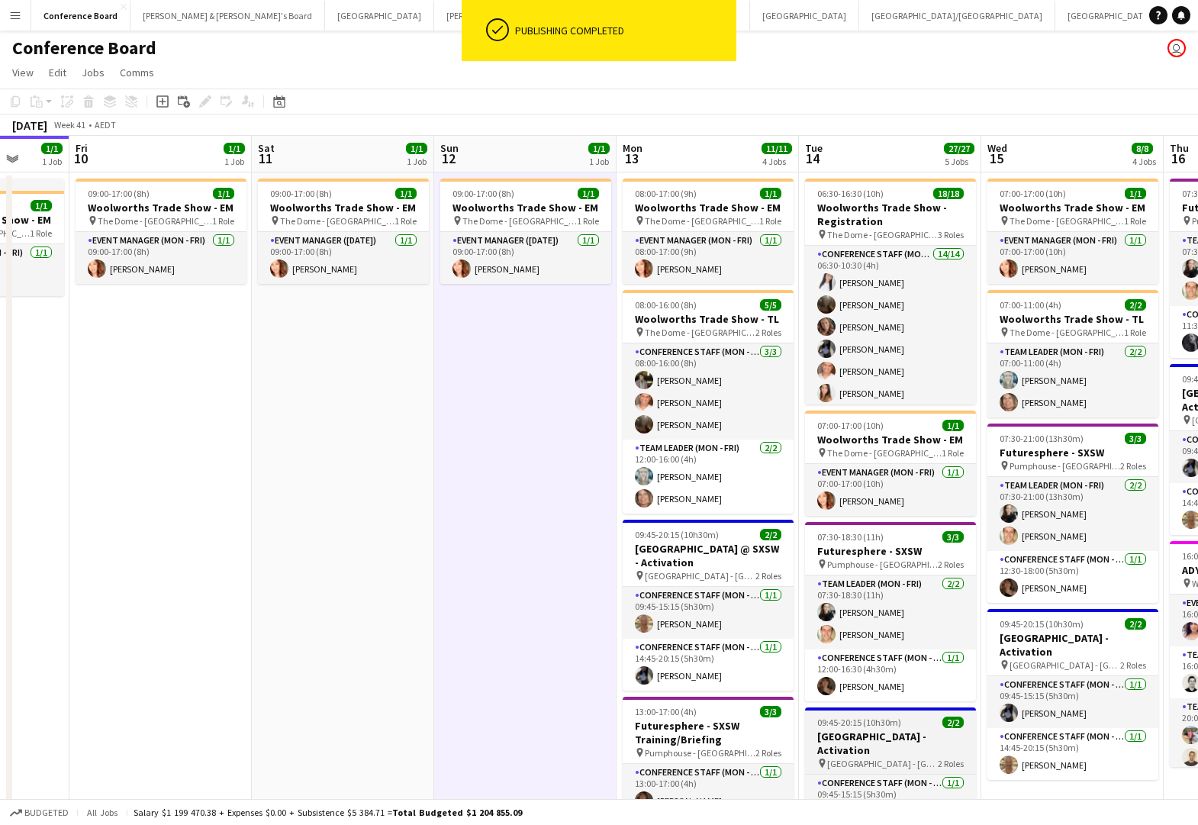
drag, startPoint x: 918, startPoint y: 750, endPoint x: 926, endPoint y: 748, distance: 8.0
click at [920, 758] on span "[GEOGRAPHIC_DATA] - [GEOGRAPHIC_DATA]" at bounding box center [882, 763] width 111 height 11
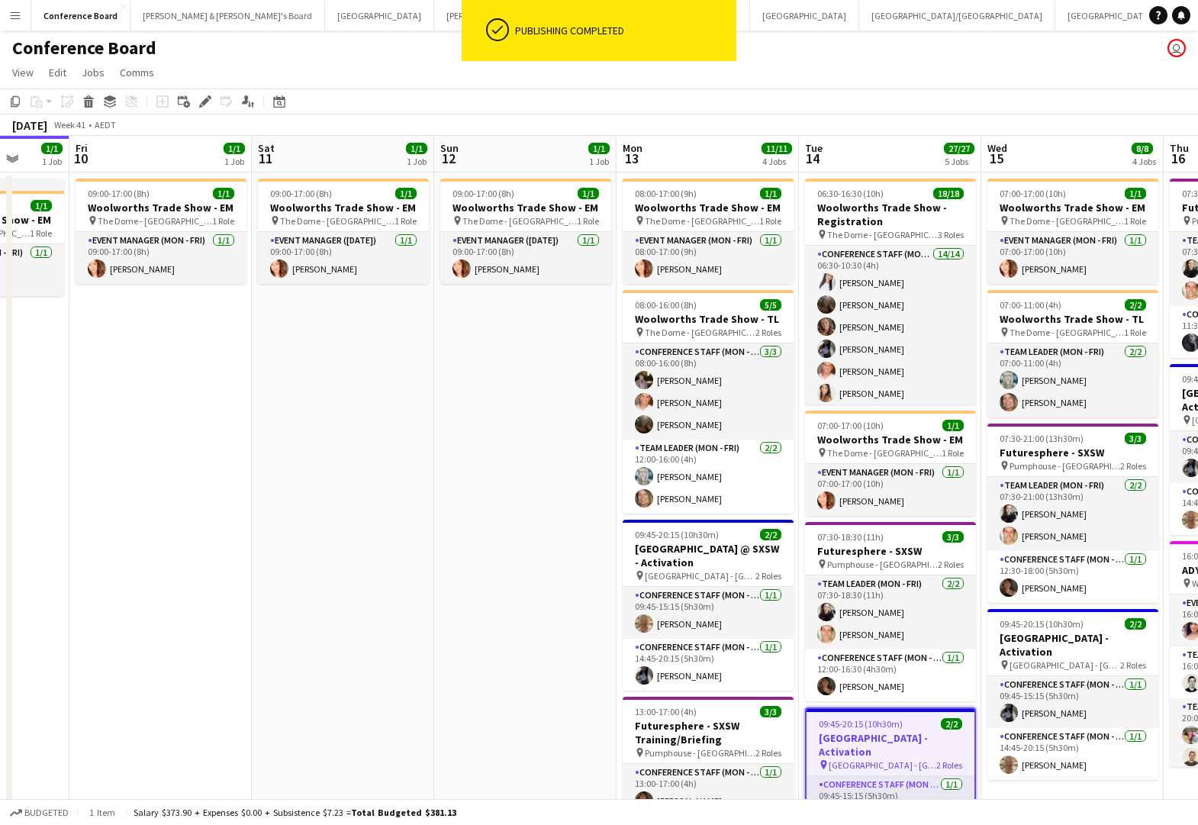
scroll to position [0, 659]
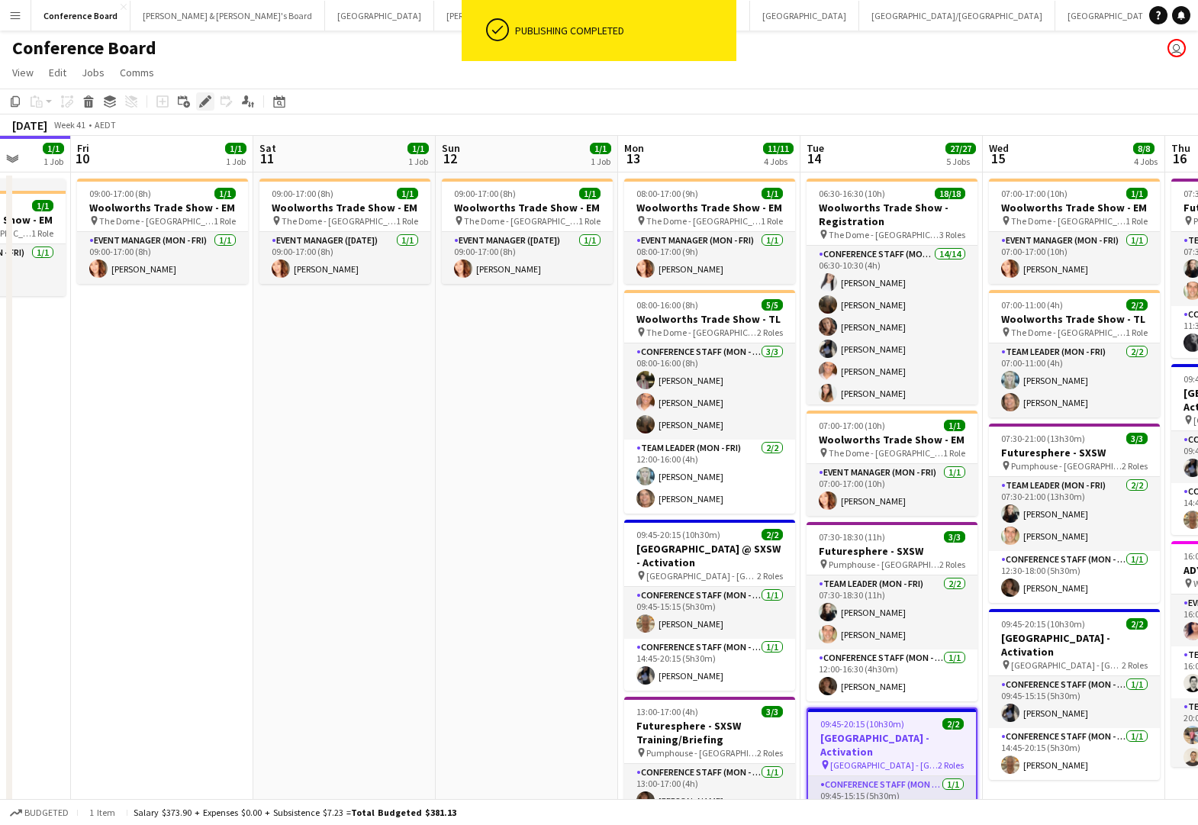
click at [208, 98] on icon at bounding box center [210, 97] width 4 height 4
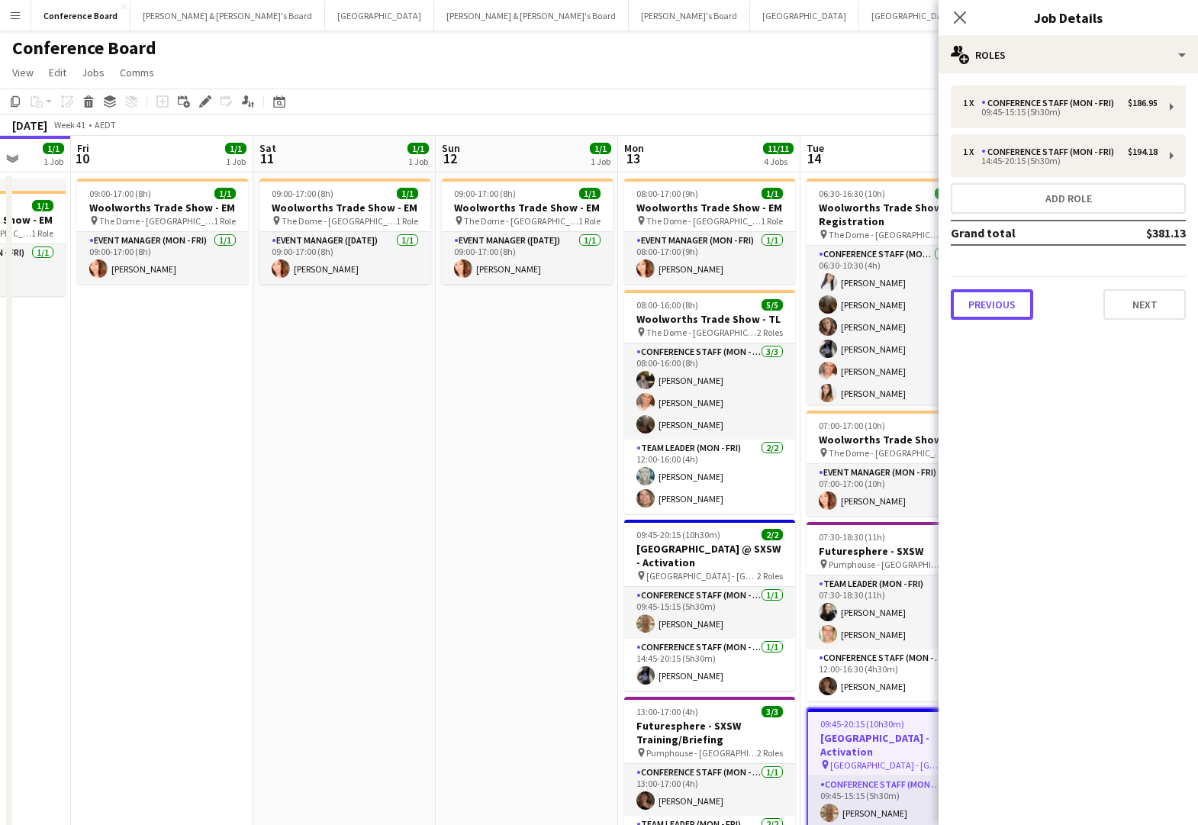
drag, startPoint x: 981, startPoint y: 307, endPoint x: 967, endPoint y: 308, distance: 13.8
click at [979, 305] on button "Previous" at bounding box center [992, 304] width 82 height 31
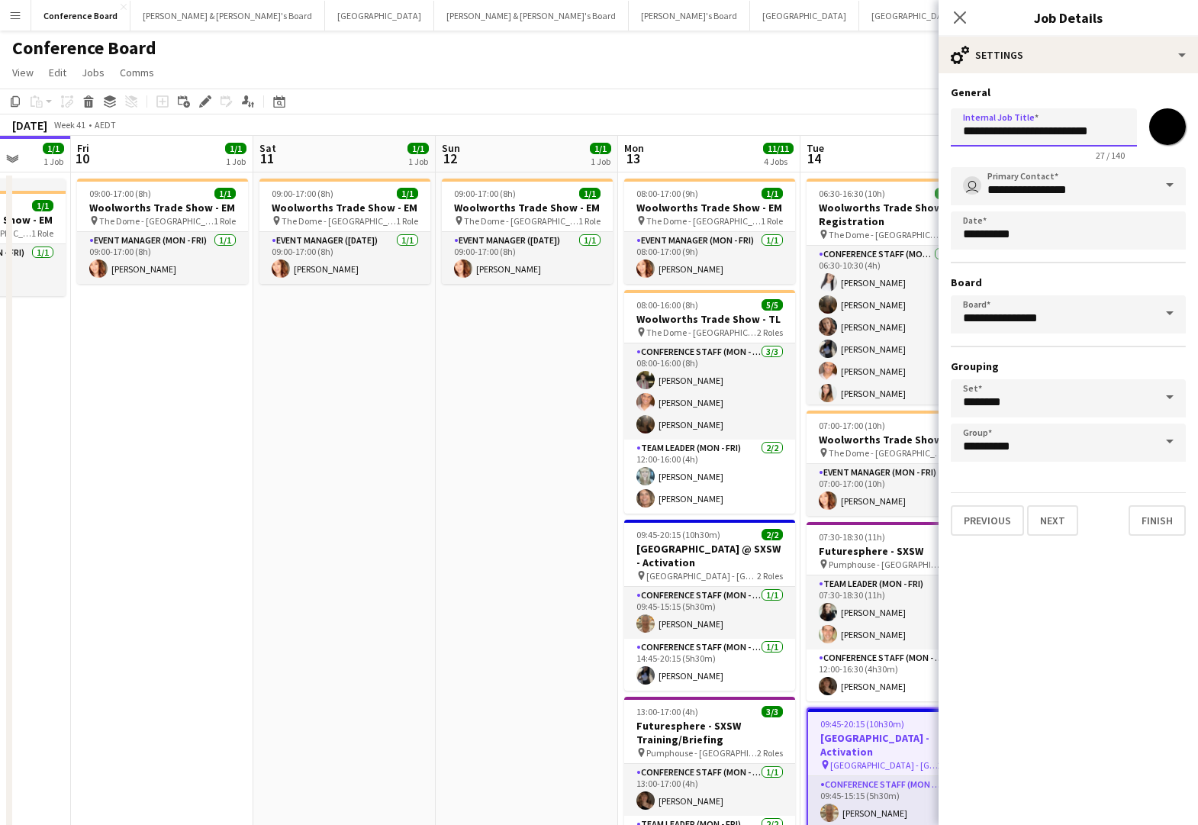
click at [1050, 129] on input "**********" at bounding box center [1044, 127] width 186 height 38
type input "**********"
drag, startPoint x: 513, startPoint y: 460, endPoint x: 522, endPoint y: 463, distance: 9.4
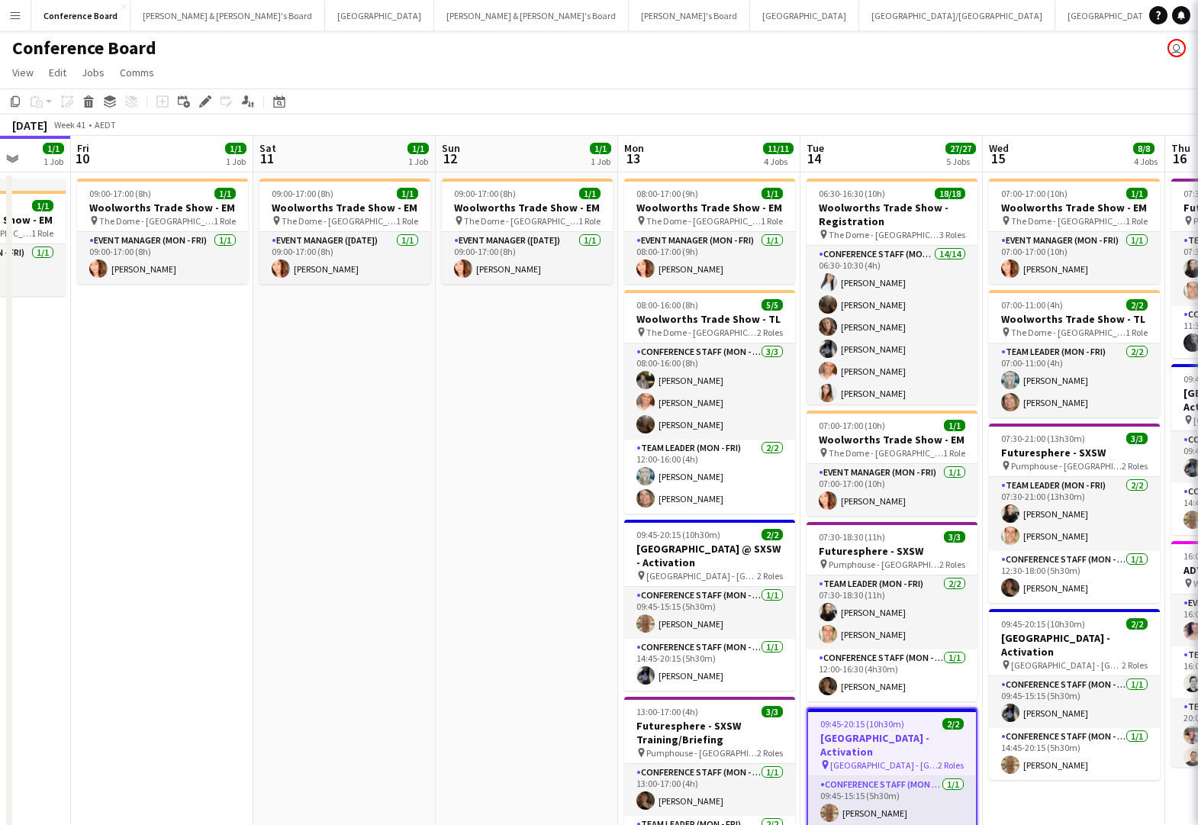
scroll to position [0, 658]
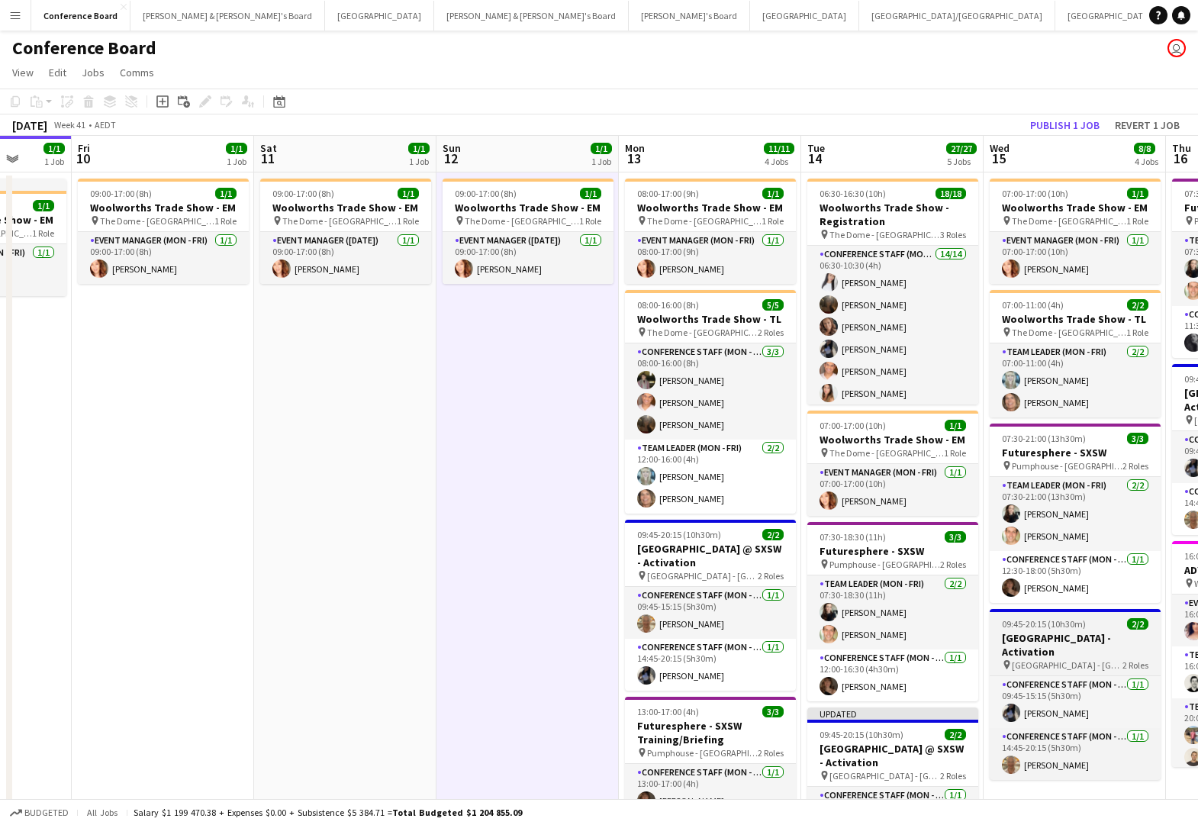
click at [1055, 639] on h3 "[GEOGRAPHIC_DATA] - Activation" at bounding box center [1075, 644] width 171 height 27
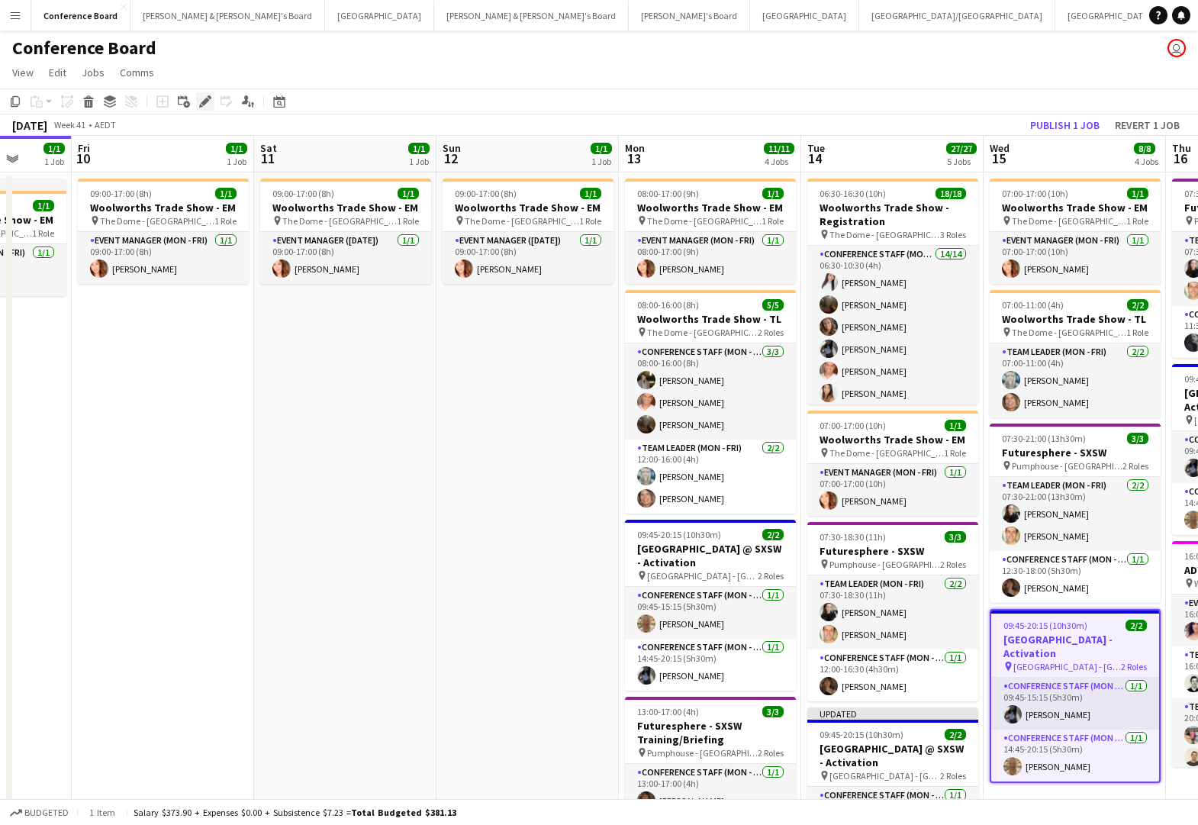
click at [206, 98] on icon at bounding box center [205, 102] width 8 height 8
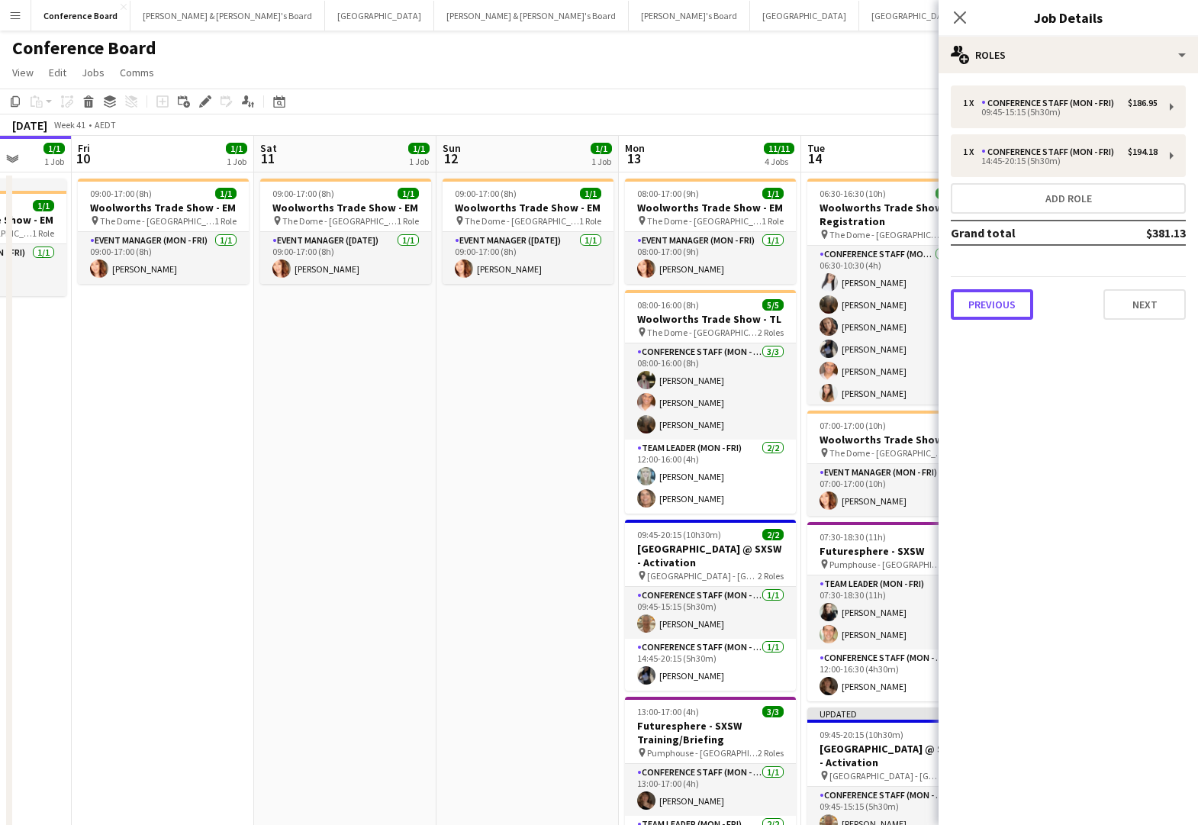
click at [967, 298] on button "Previous" at bounding box center [992, 304] width 82 height 31
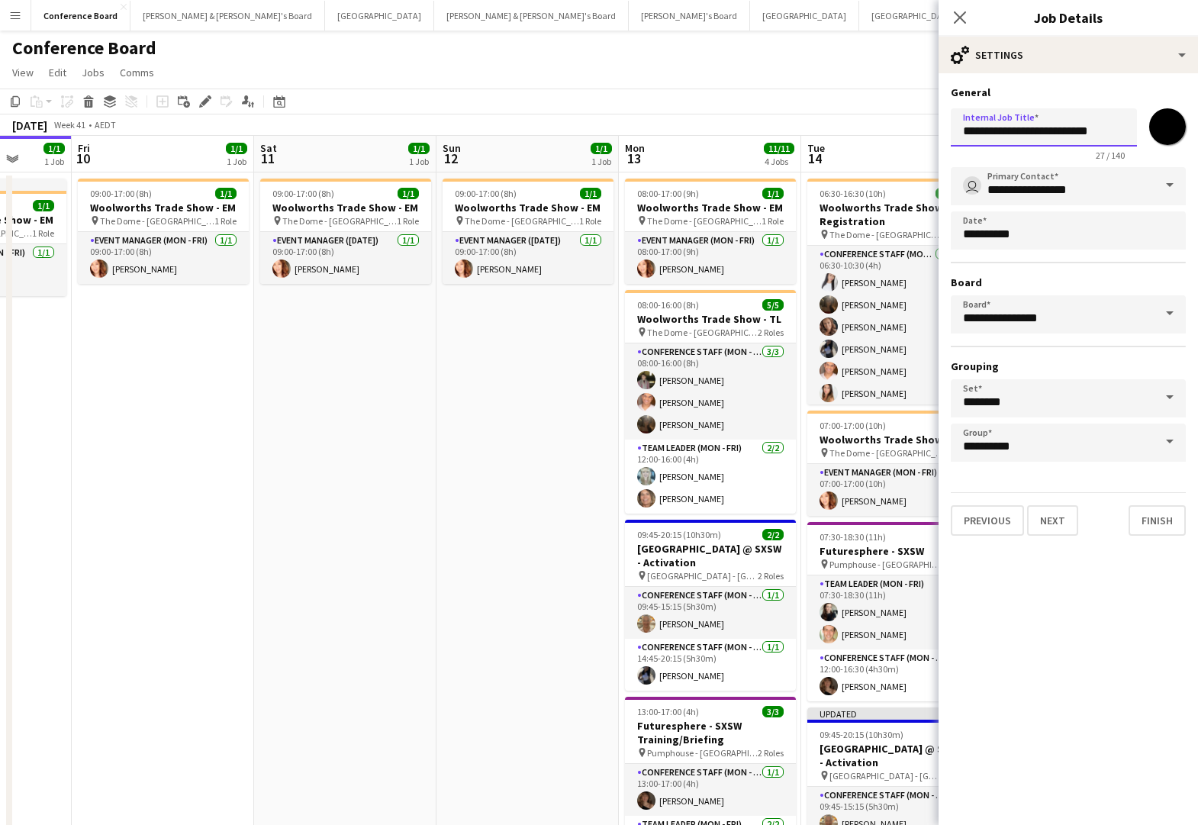
click at [1047, 131] on input "**********" at bounding box center [1044, 127] width 186 height 38
click at [1063, 132] on input "**********" at bounding box center [1044, 127] width 186 height 38
type input "**********"
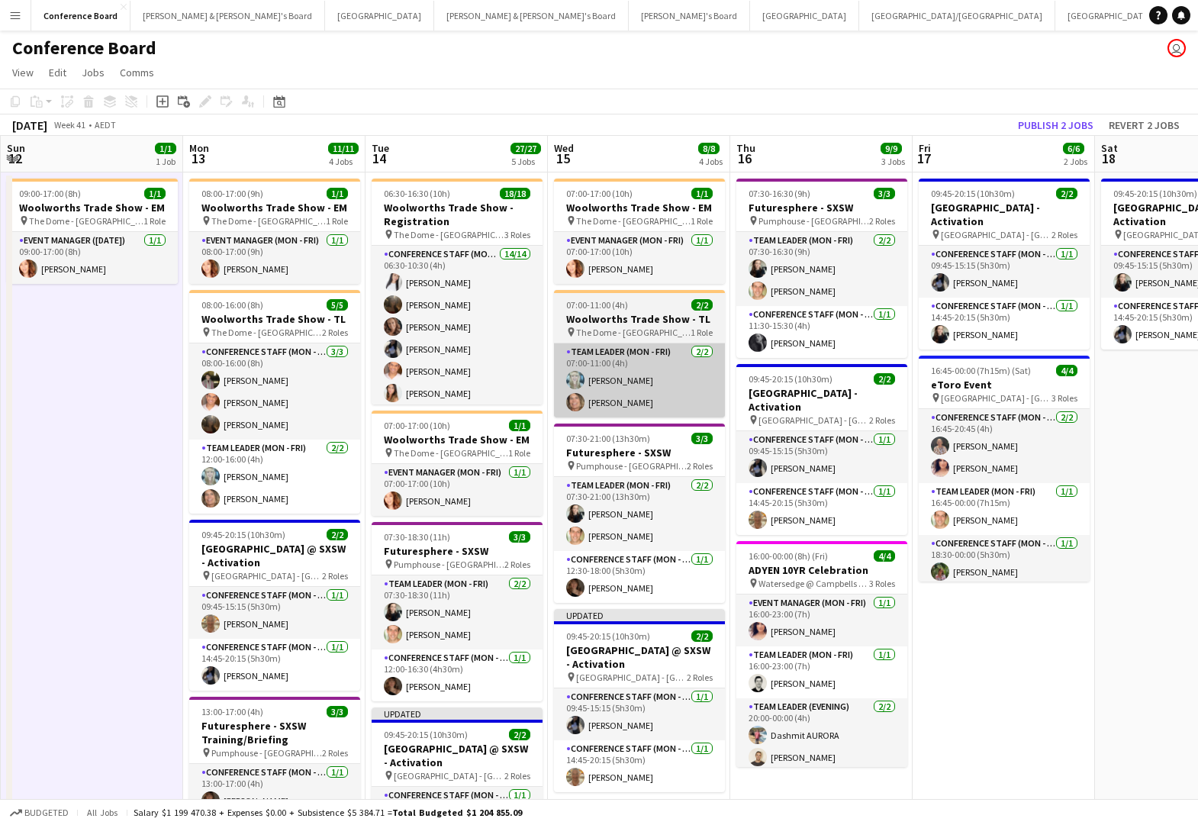
scroll to position [0, 553]
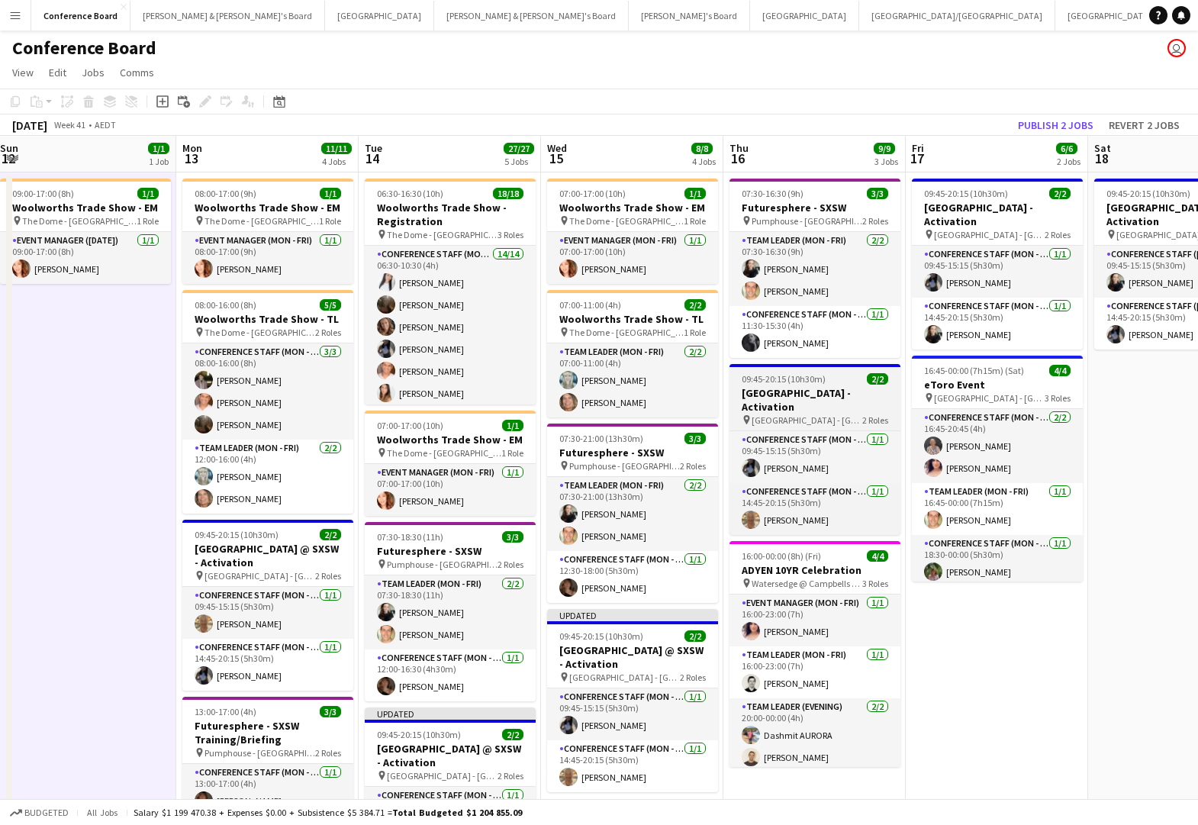
click at [789, 395] on h3 "[GEOGRAPHIC_DATA] - Activation" at bounding box center [815, 399] width 171 height 27
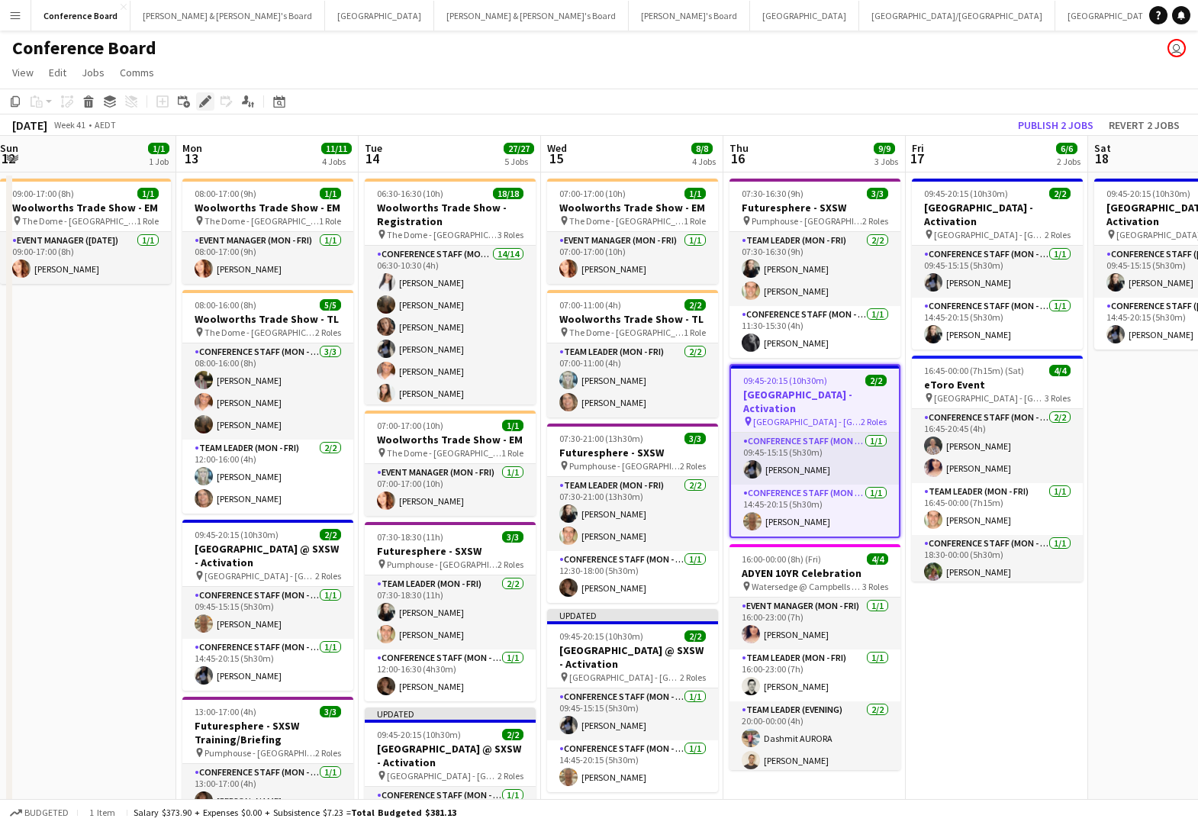
click at [204, 100] on icon at bounding box center [205, 102] width 8 height 8
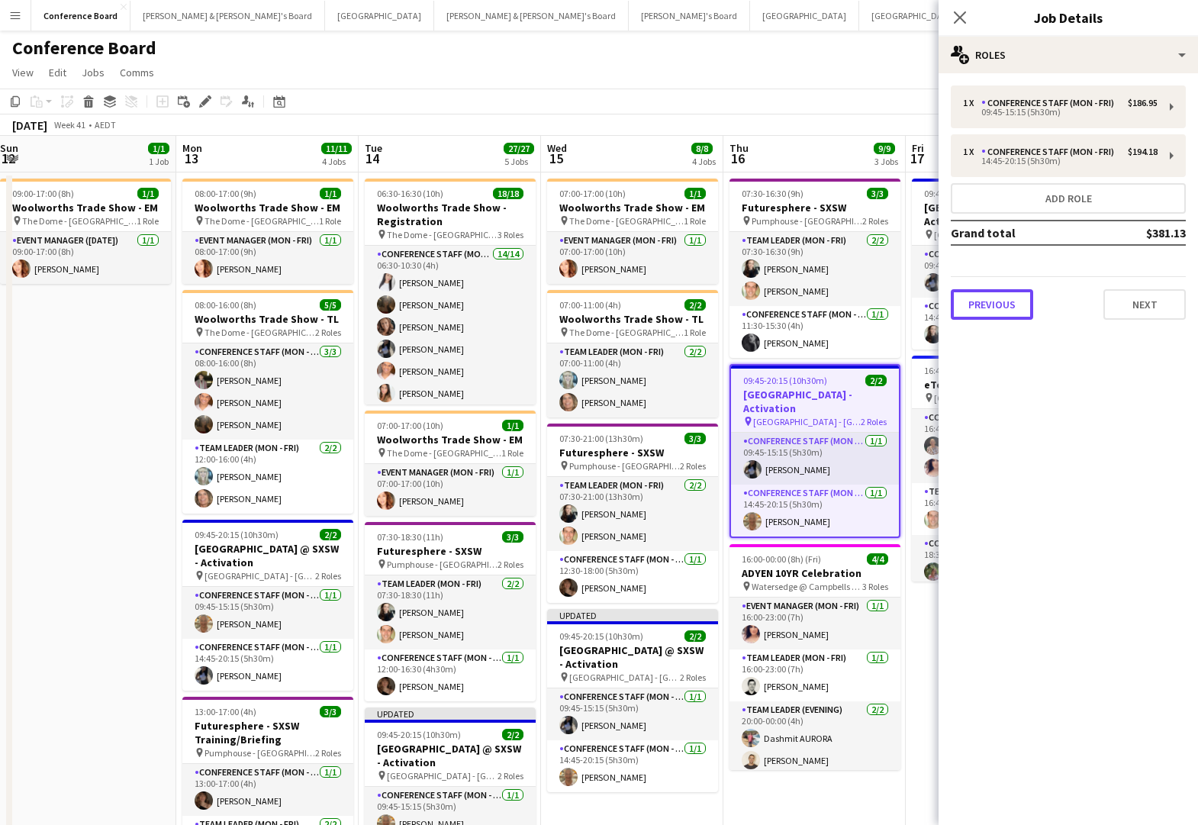
click at [988, 302] on button "Previous" at bounding box center [992, 304] width 82 height 31
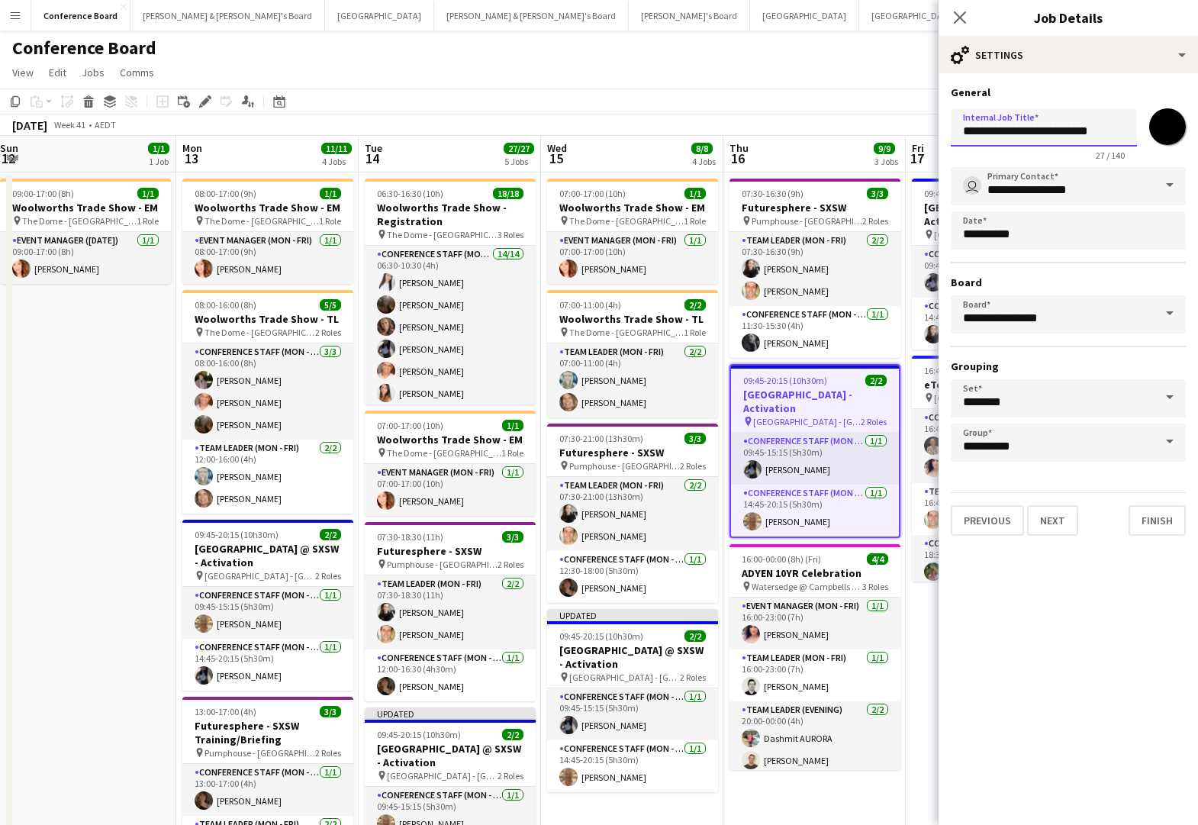
click at [1048, 132] on input "**********" at bounding box center [1044, 127] width 186 height 38
type input "**********"
click at [865, 111] on app-toolbar "Copy Paste Paste Command V Paste with crew Command Shift V Paste linked Job [GE…" at bounding box center [599, 102] width 1198 height 26
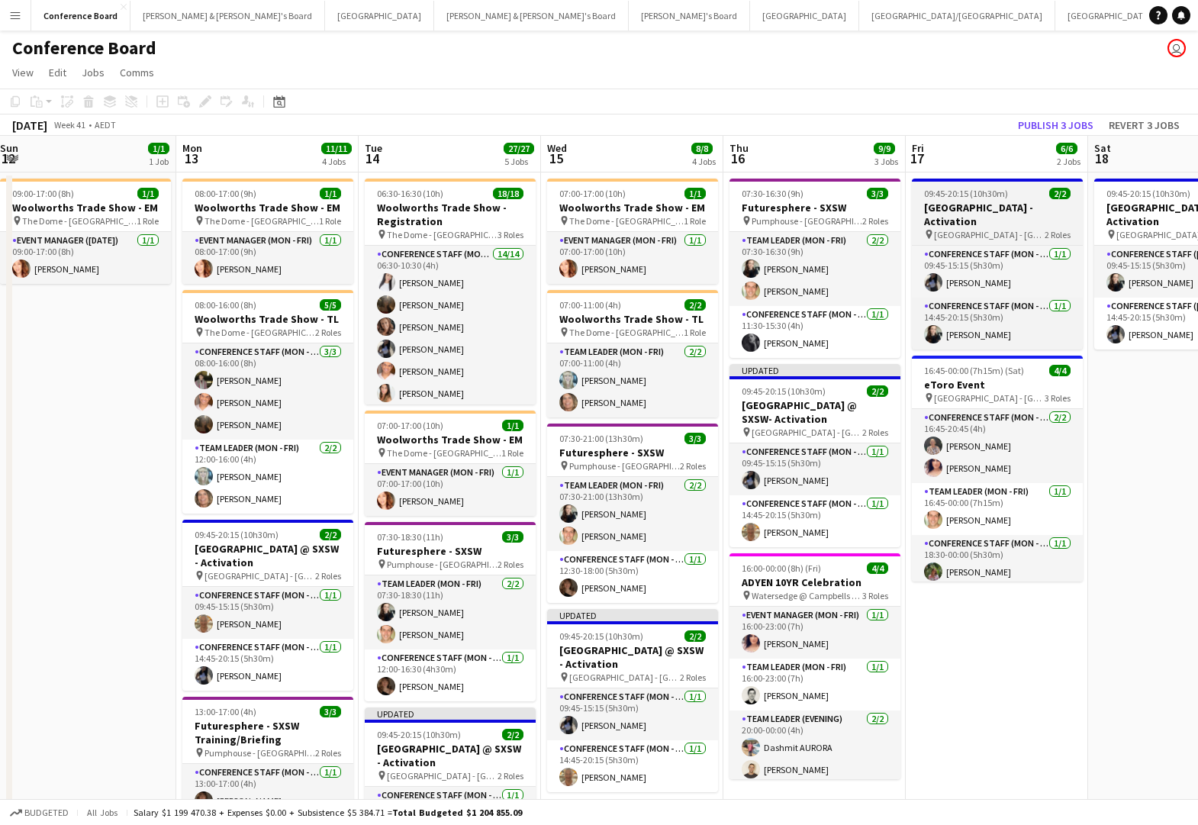
click at [944, 206] on h3 "[GEOGRAPHIC_DATA] - Activation" at bounding box center [997, 214] width 171 height 27
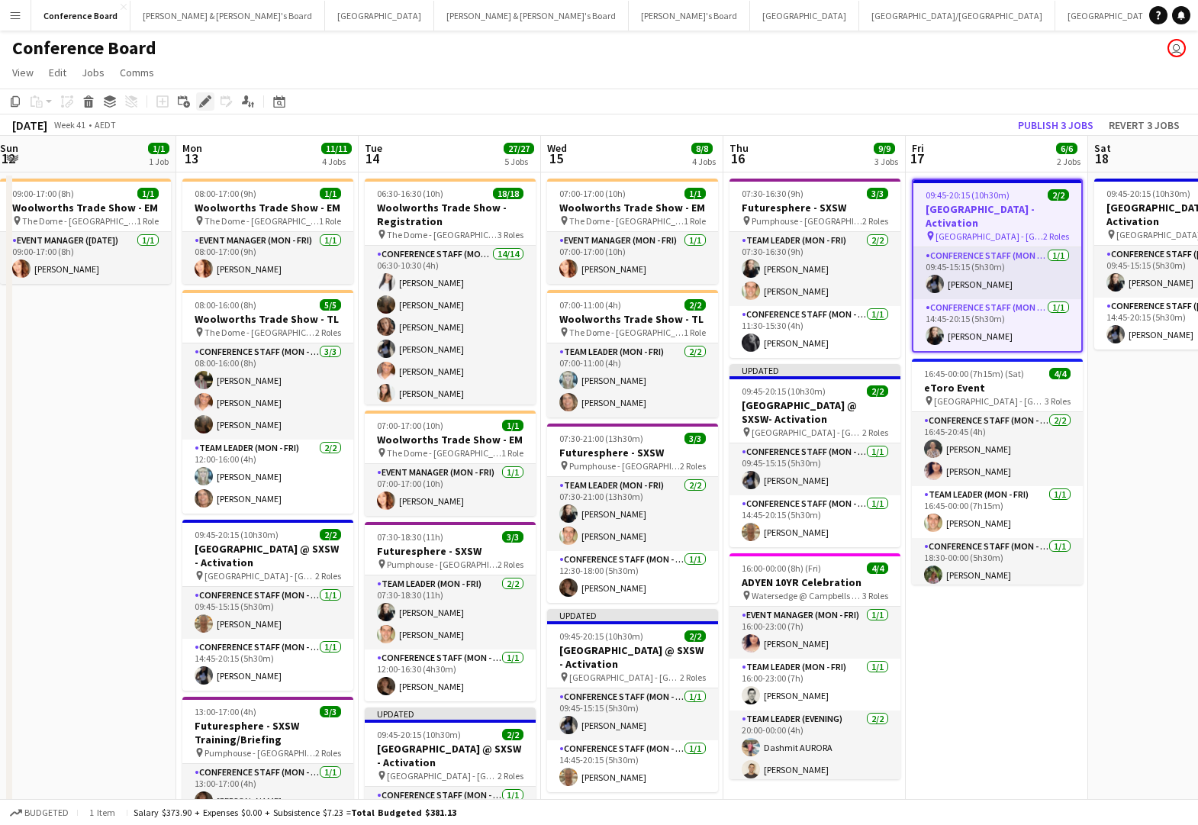
click at [207, 99] on icon at bounding box center [205, 102] width 8 height 8
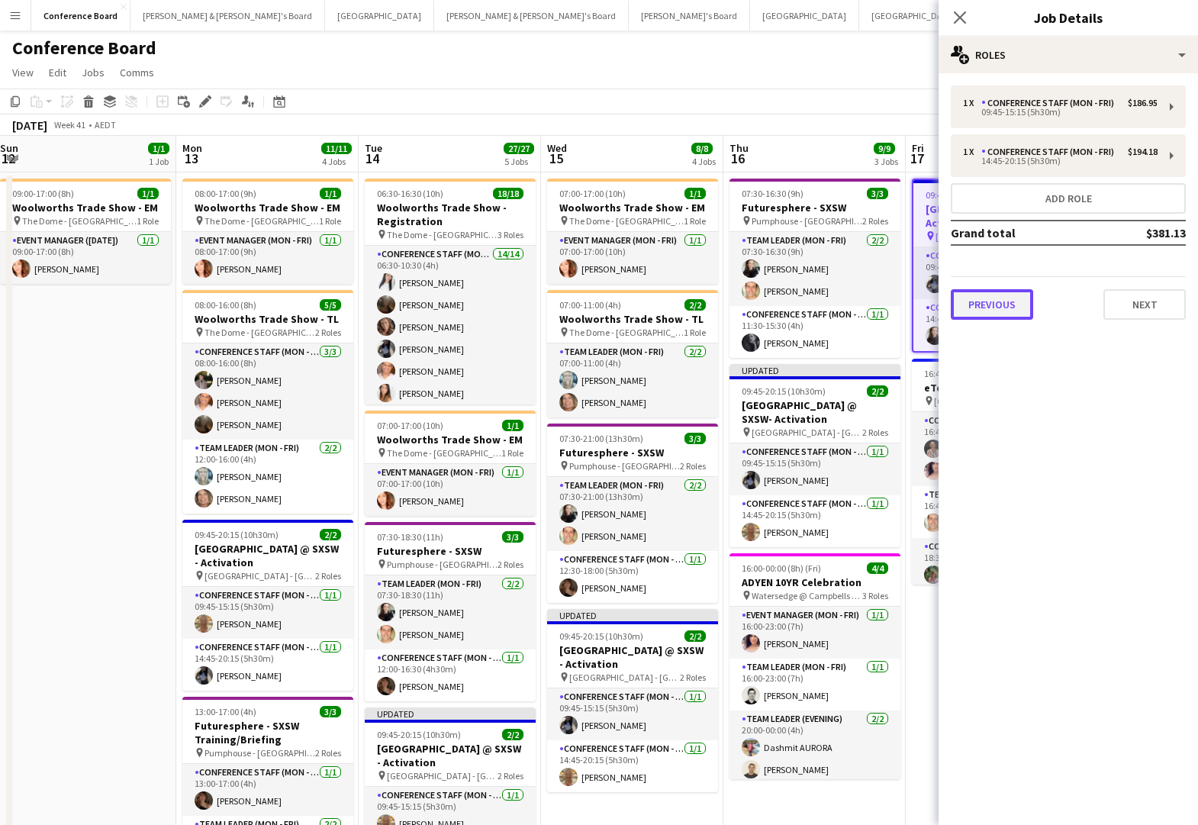
click at [974, 306] on button "Previous" at bounding box center [992, 304] width 82 height 31
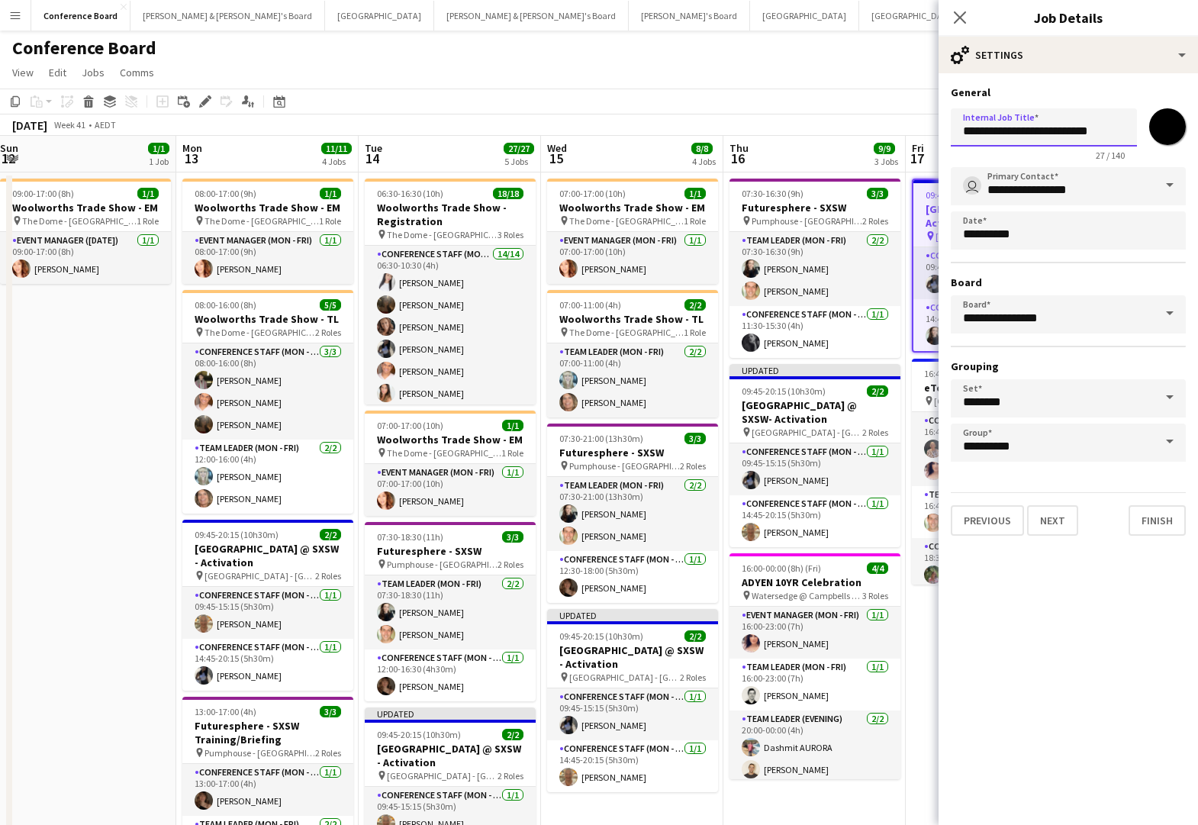
click at [1051, 131] on input "**********" at bounding box center [1044, 127] width 186 height 38
type input "**********"
click at [842, 89] on app-toolbar "Copy Paste Paste Command V Paste with crew Command Shift V Paste linked Job [GE…" at bounding box center [599, 102] width 1198 height 26
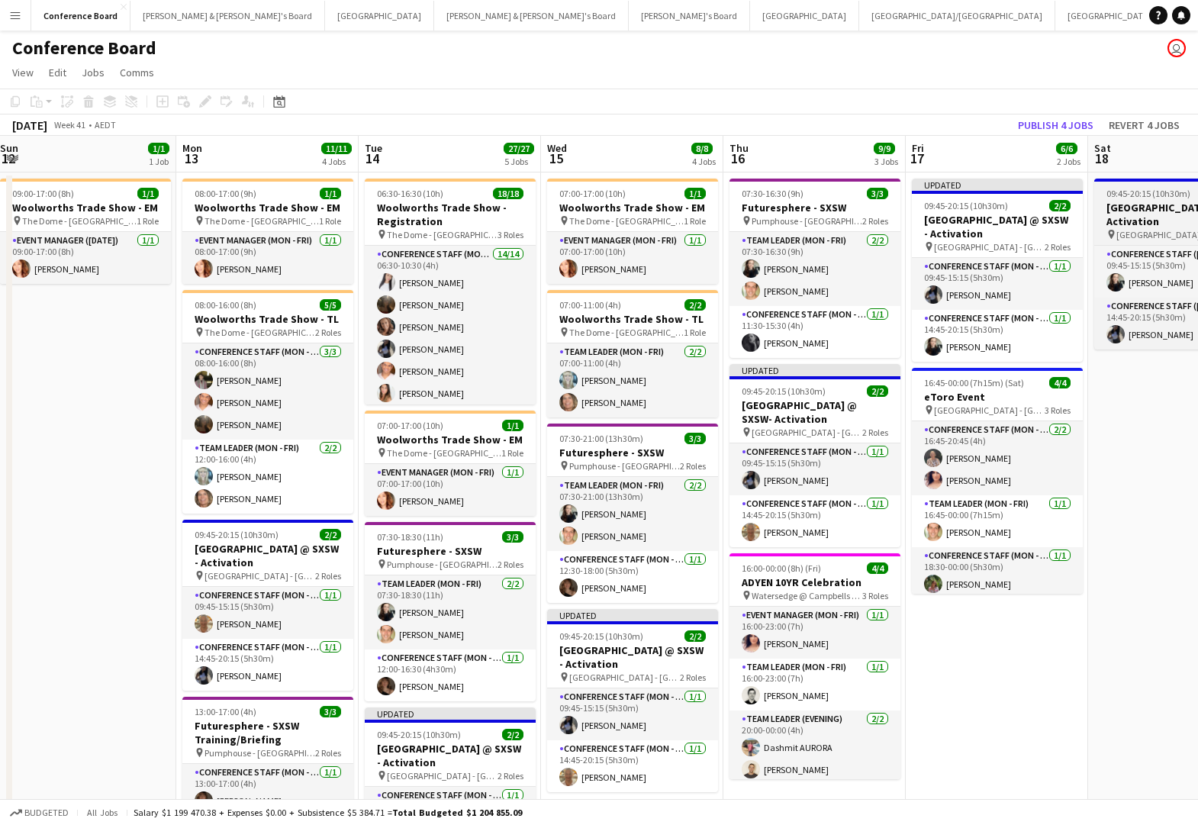
click at [1147, 229] on span "[GEOGRAPHIC_DATA] - [GEOGRAPHIC_DATA]" at bounding box center [1172, 234] width 111 height 11
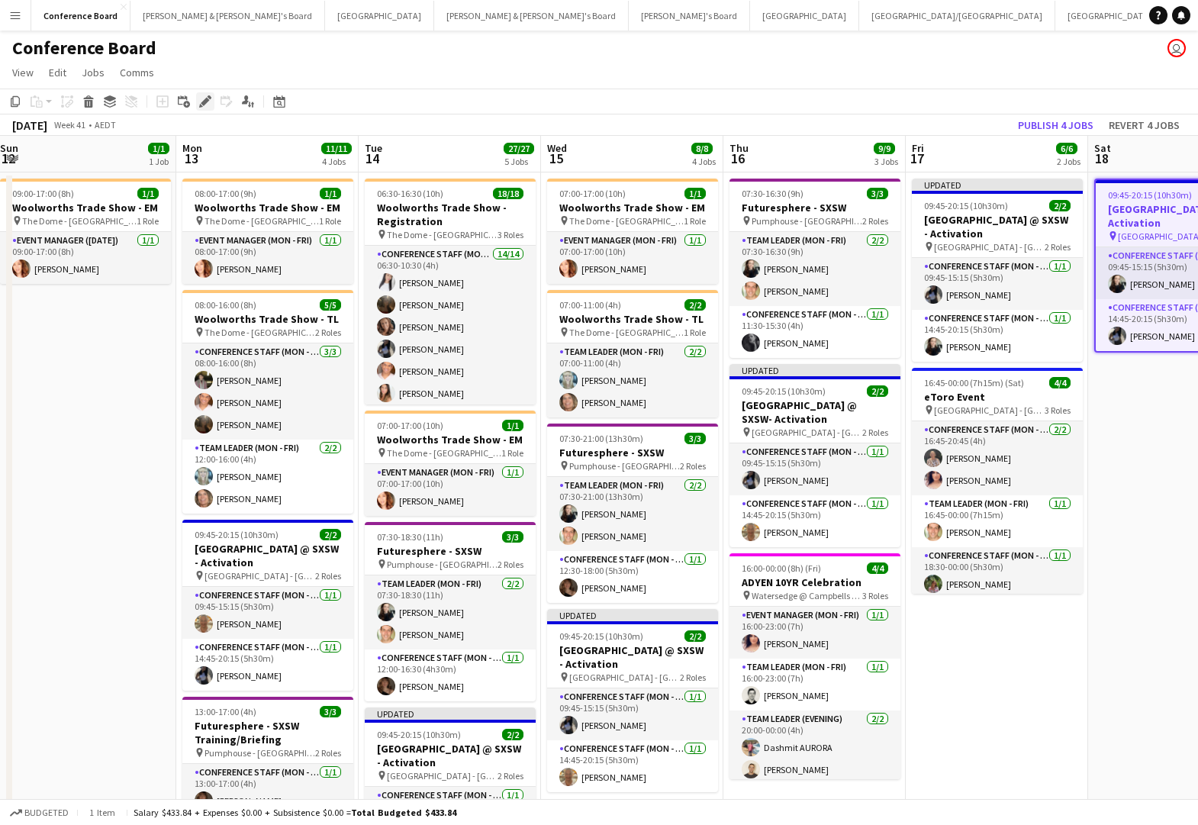
click at [200, 95] on div "Edit" at bounding box center [205, 101] width 18 height 18
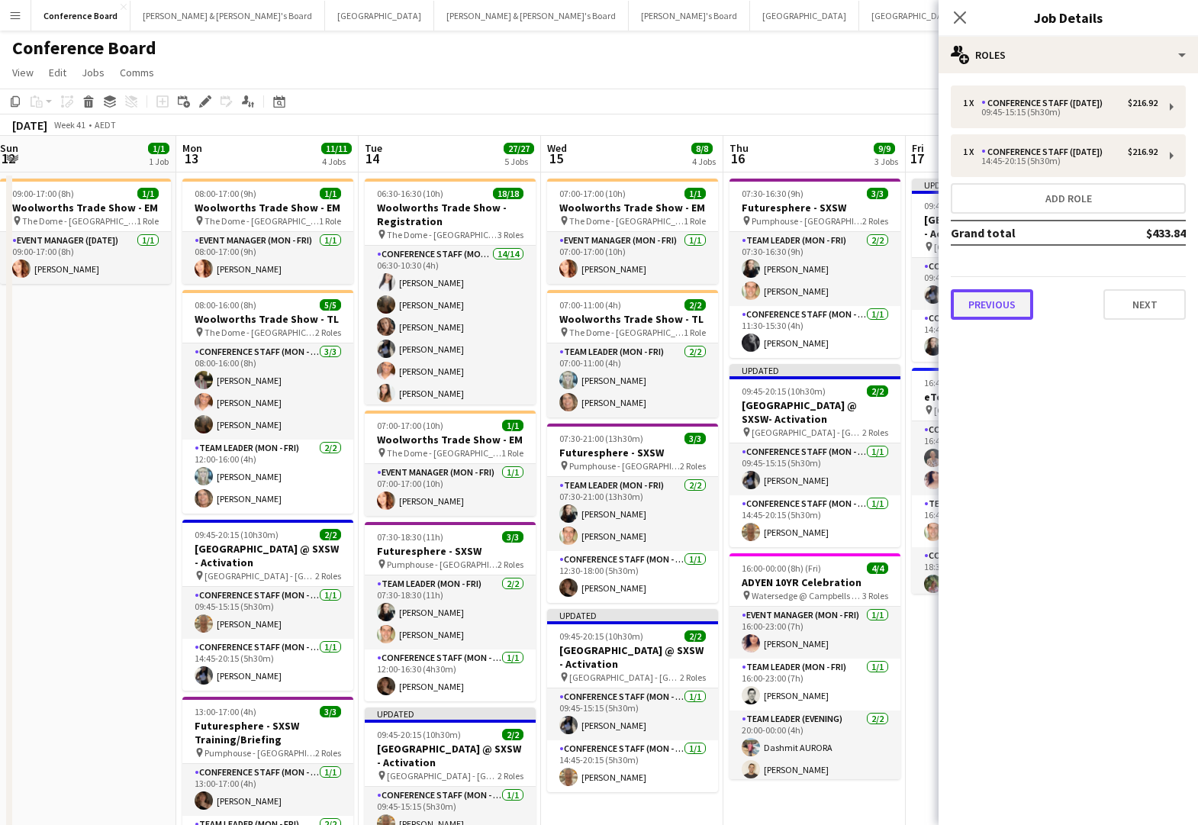
click at [995, 300] on button "Previous" at bounding box center [992, 304] width 82 height 31
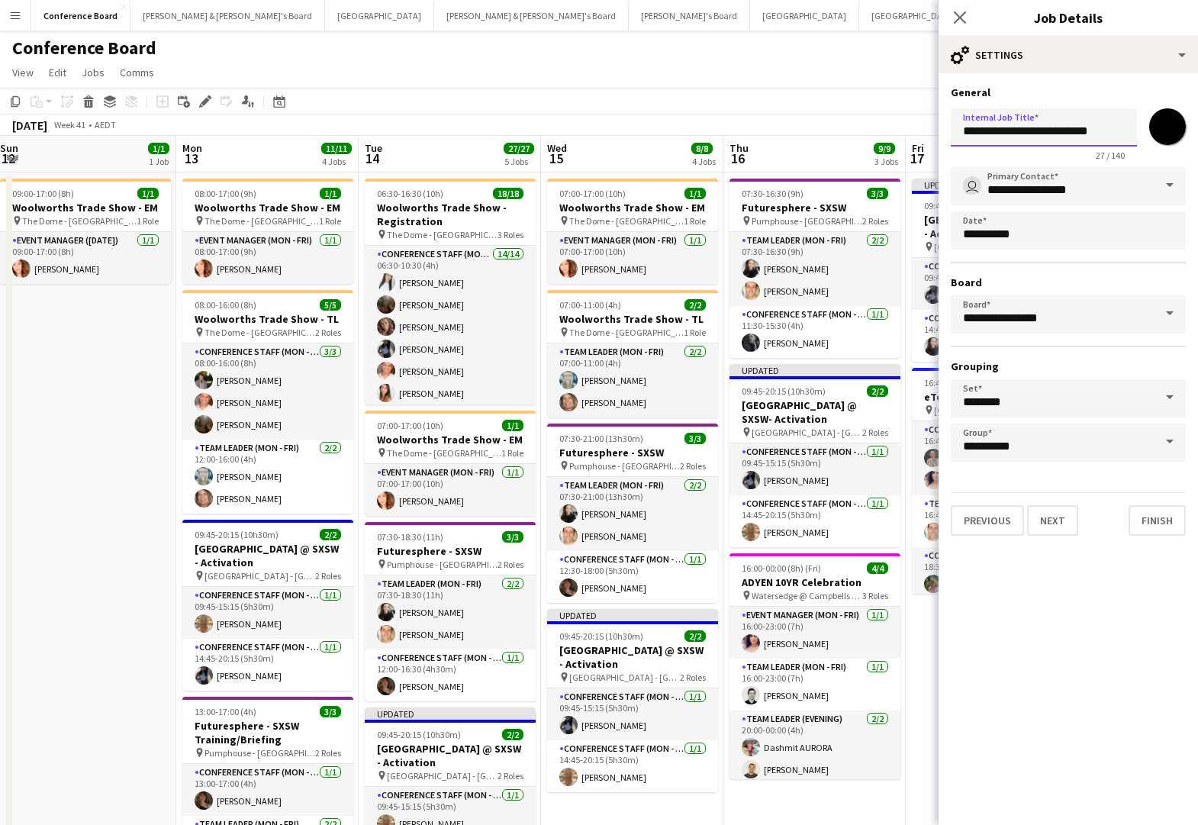
click at [1047, 131] on input "**********" at bounding box center [1044, 127] width 186 height 38
type input "**********"
click at [847, 98] on app-toolbar "Copy Paste Paste Command V Paste with crew Command Shift V Paste linked Job [GE…" at bounding box center [599, 102] width 1198 height 26
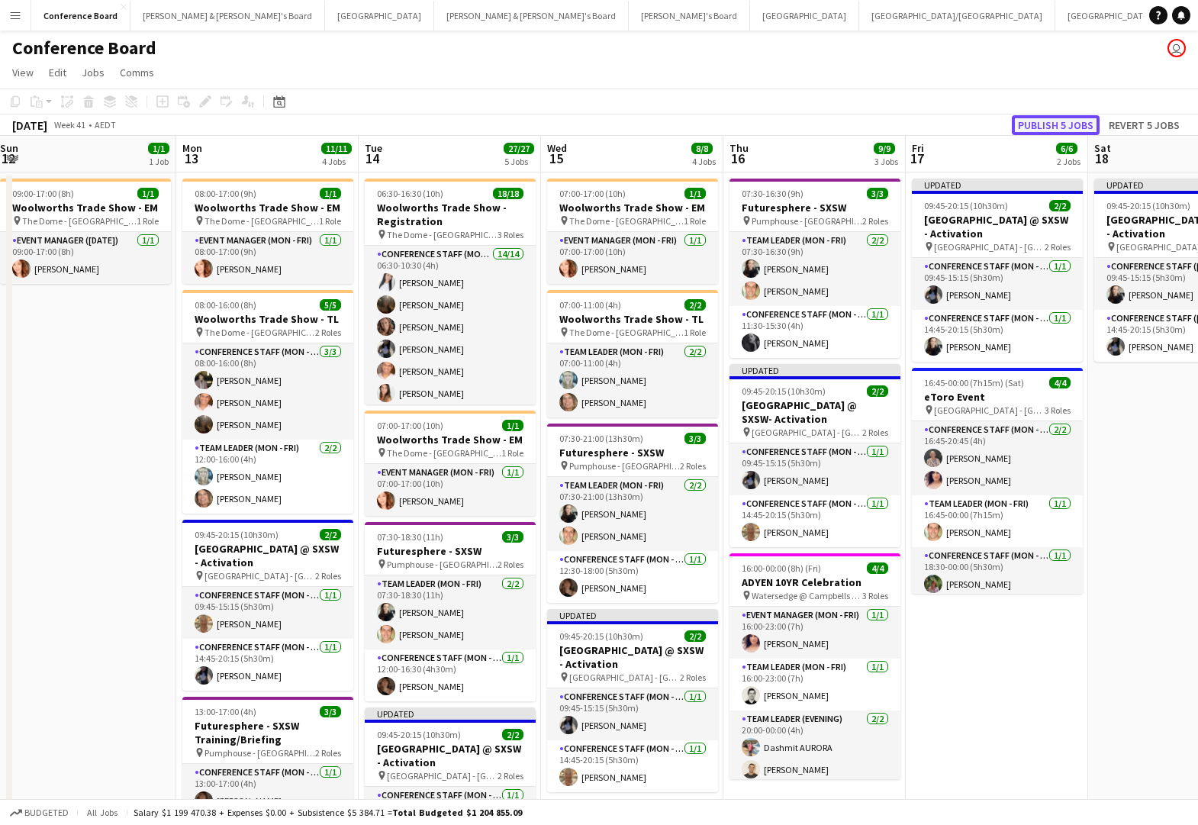
click at [1053, 124] on button "Publish 5 jobs" at bounding box center [1056, 125] width 88 height 20
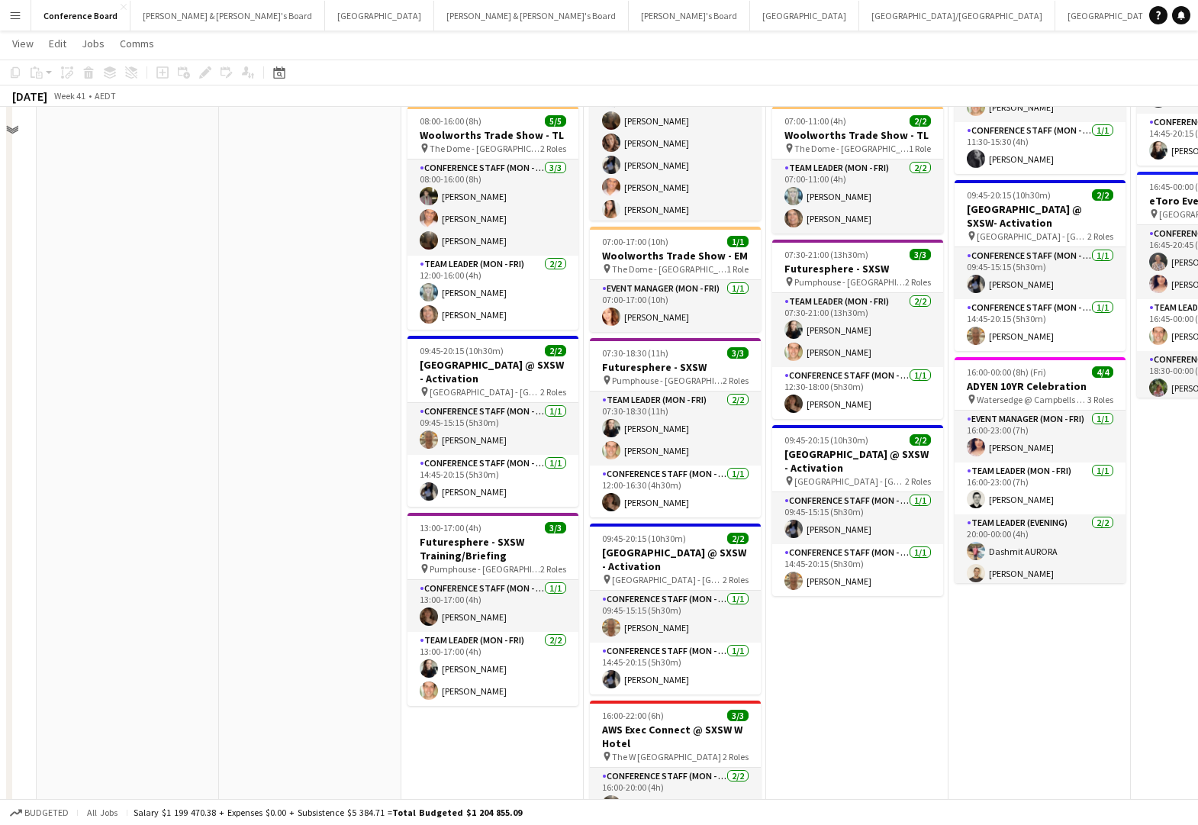
scroll to position [0, 0]
